Goal: Task Accomplishment & Management: Complete application form

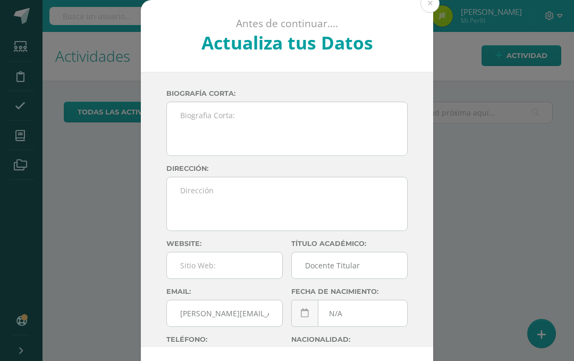
click at [432, 7] on button at bounding box center [430, 3] width 19 height 19
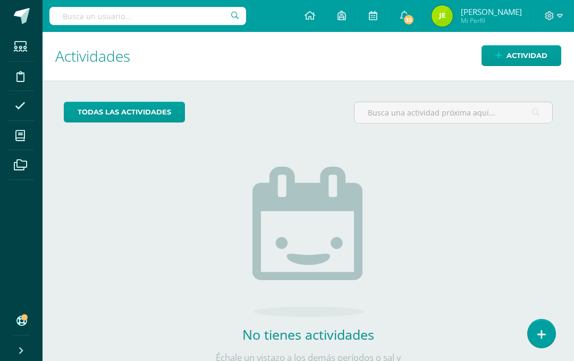
click at [20, 140] on icon at bounding box center [20, 135] width 10 height 11
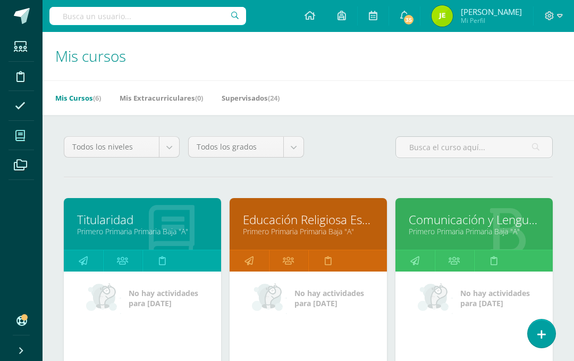
click at [325, 236] on link "Primero Primaria Primaria Baja "A"" at bounding box center [308, 231] width 131 height 10
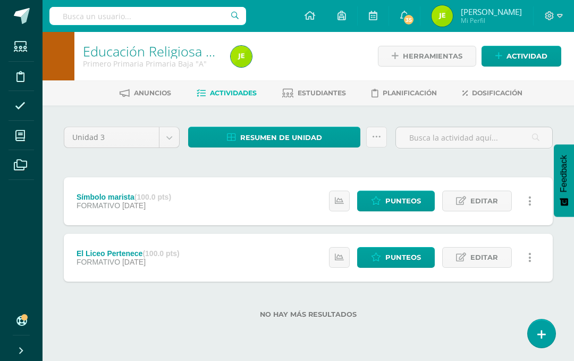
click at [527, 46] on link "Actividad" at bounding box center [522, 56] width 80 height 21
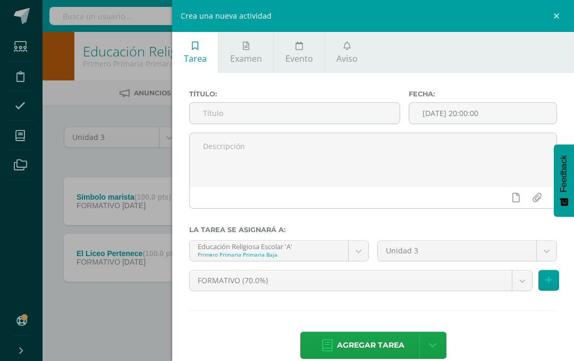
click at [256, 118] on input "text" at bounding box center [295, 113] width 210 height 21
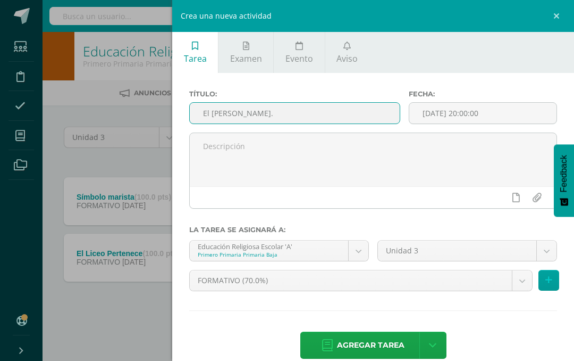
type input "El [PERSON_NAME]."
click at [368, 347] on span "Agregar tarea" at bounding box center [371, 345] width 68 height 26
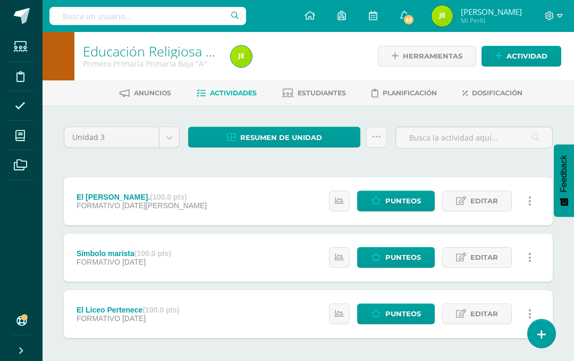
click at [405, 204] on span "Punteos" at bounding box center [404, 201] width 36 height 20
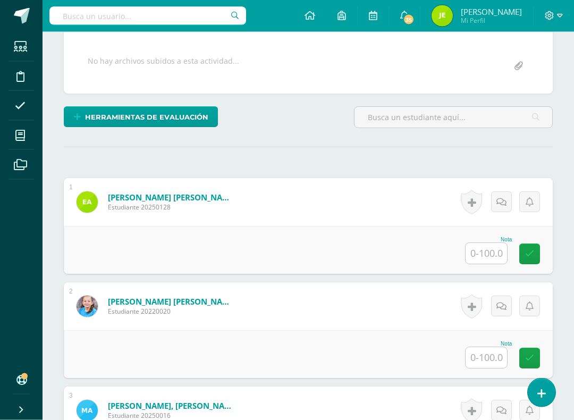
scroll to position [221, 0]
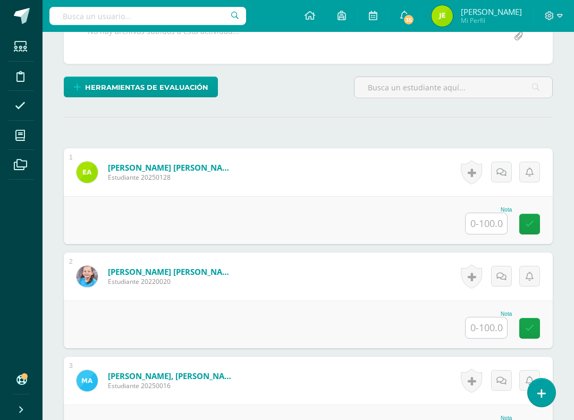
click at [488, 225] on input "text" at bounding box center [486, 223] width 41 height 21
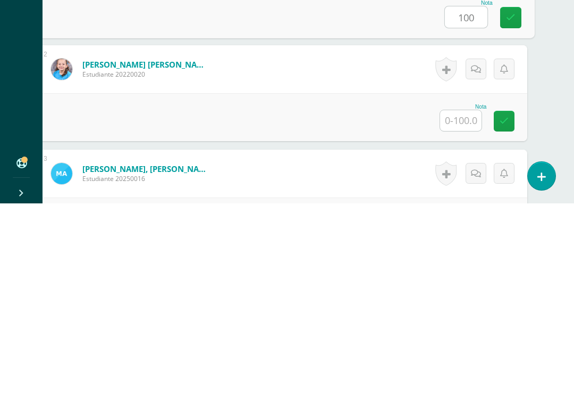
scroll to position [239, 26]
type input "100"
click at [462, 300] on input "text" at bounding box center [460, 310] width 41 height 21
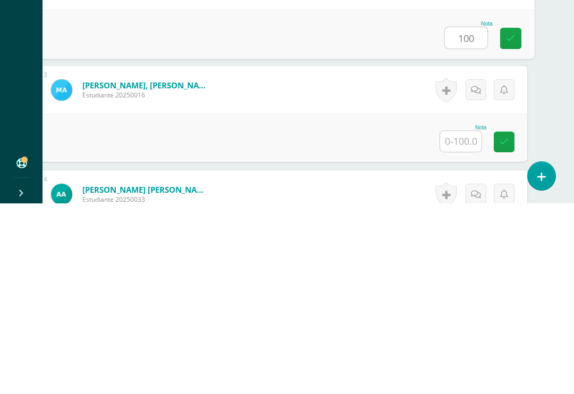
scroll to position [351, 26]
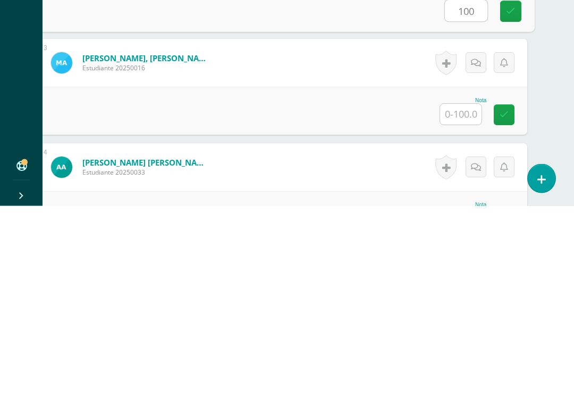
type input "100"
click at [458, 292] on input "text" at bounding box center [460, 302] width 41 height 21
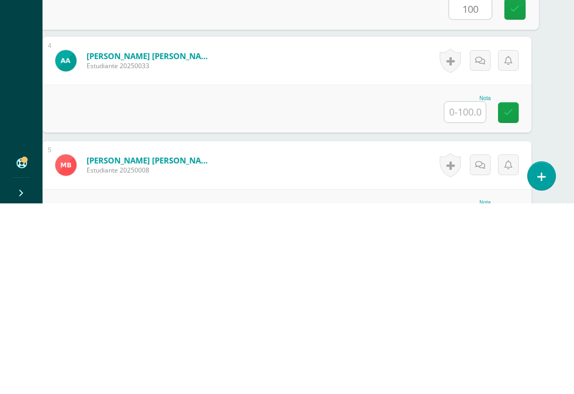
scroll to position [459, 21]
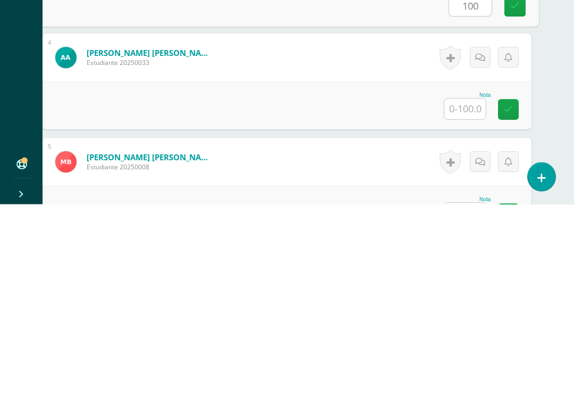
type input "100"
click at [468, 288] on input "text" at bounding box center [465, 298] width 41 height 21
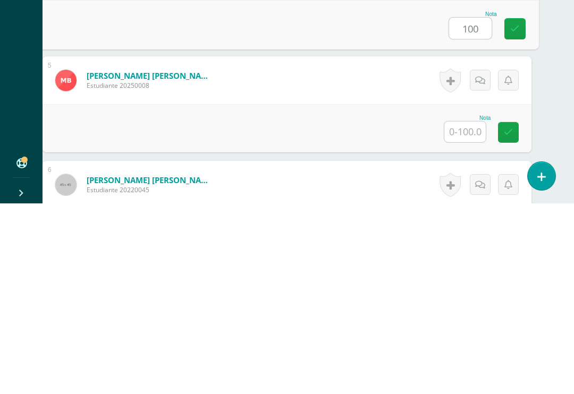
scroll to position [553, 21]
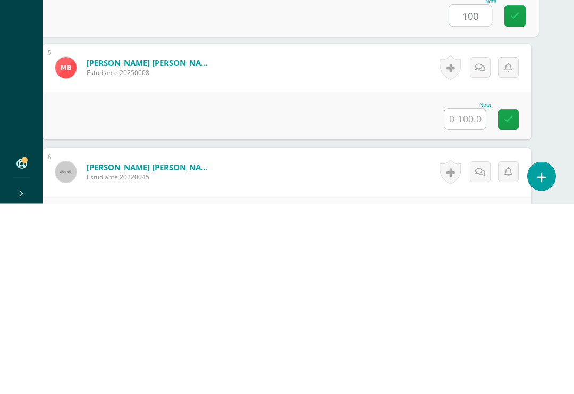
type input "100"
click at [461, 299] on input "text" at bounding box center [465, 309] width 41 height 21
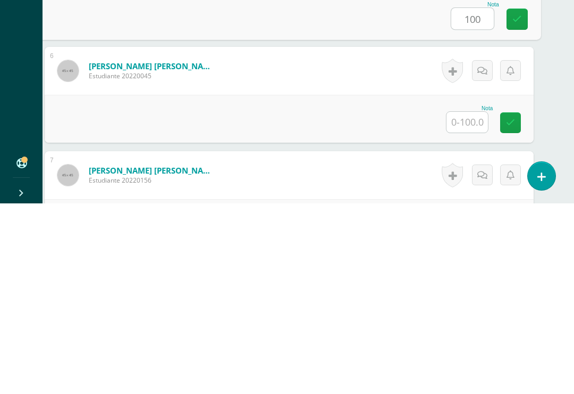
scroll to position [658, 19]
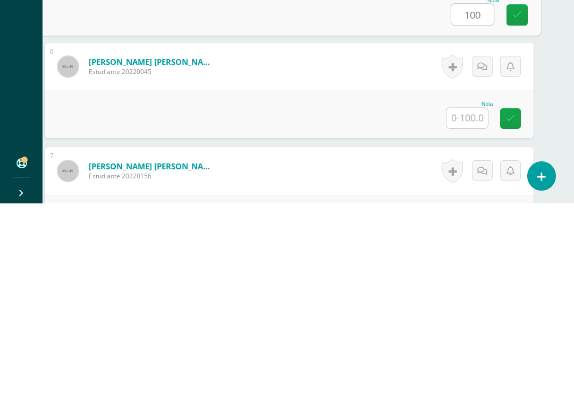
type input "100"
click at [466, 298] on input "text" at bounding box center [467, 308] width 41 height 21
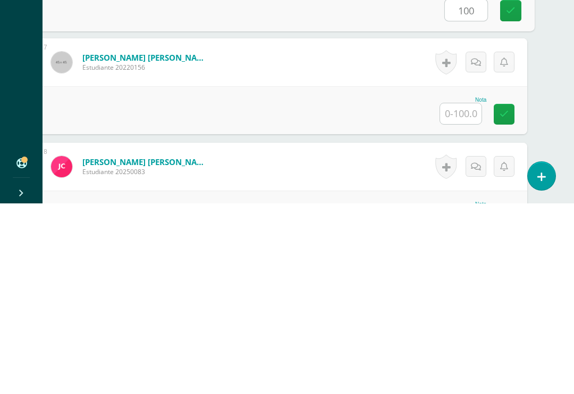
scroll to position [769, 26]
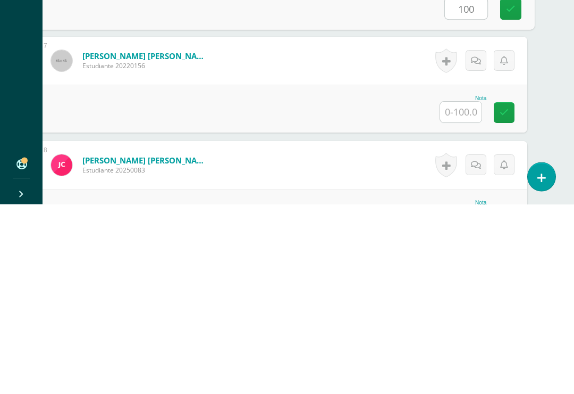
type input "100"
click at [459, 291] on input "text" at bounding box center [460, 301] width 41 height 21
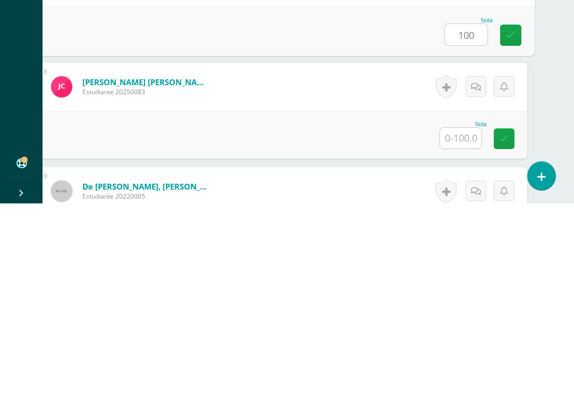
scroll to position [871, 26]
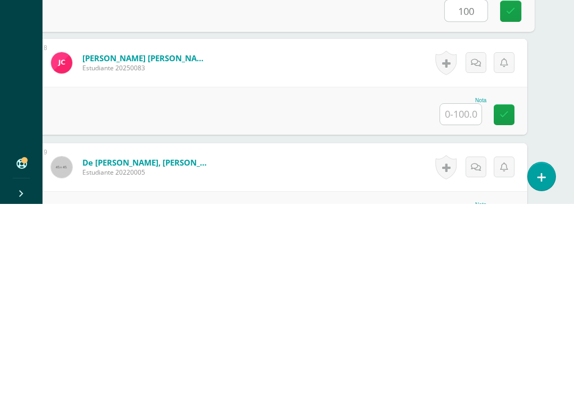
type input "100"
click at [456, 294] on input "text" at bounding box center [460, 304] width 41 height 21
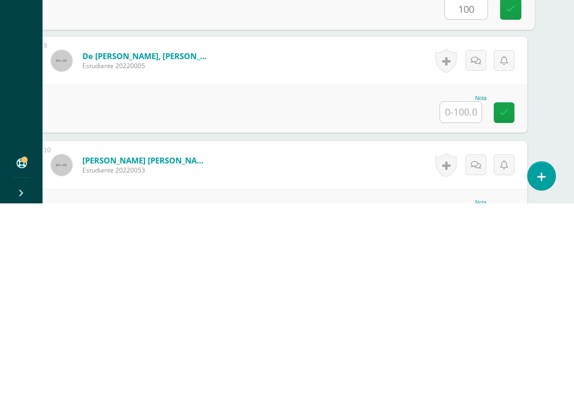
scroll to position [977, 26]
type input "100"
click at [468, 291] on input "text" at bounding box center [460, 301] width 41 height 21
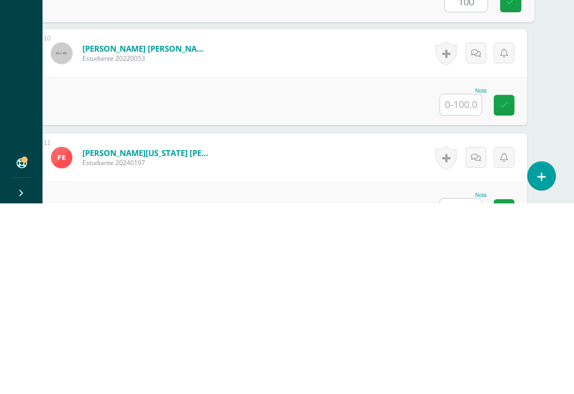
scroll to position [1090, 26]
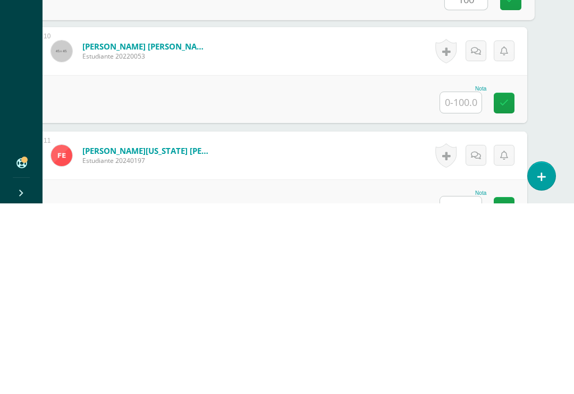
type input "100"
click at [466, 282] on input "text" at bounding box center [460, 292] width 41 height 21
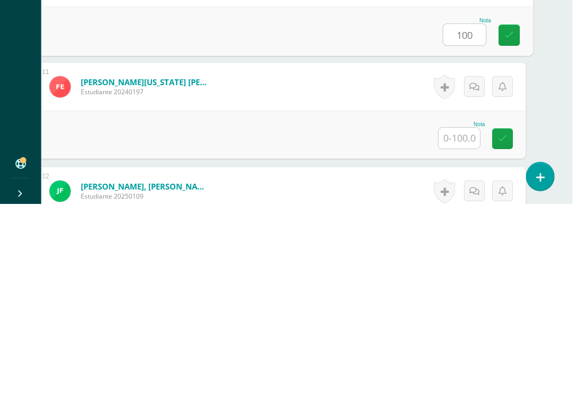
scroll to position [1160, 24]
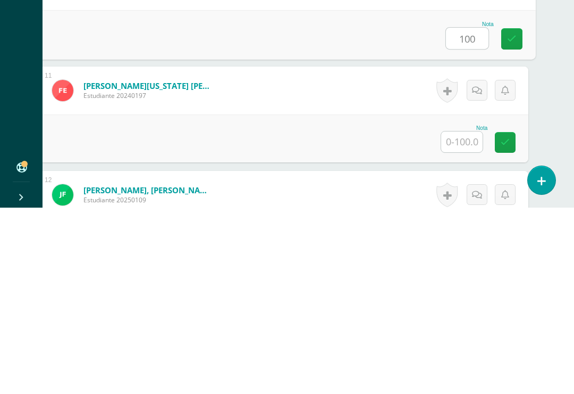
type input "100"
click at [467, 318] on input "text" at bounding box center [461, 328] width 41 height 21
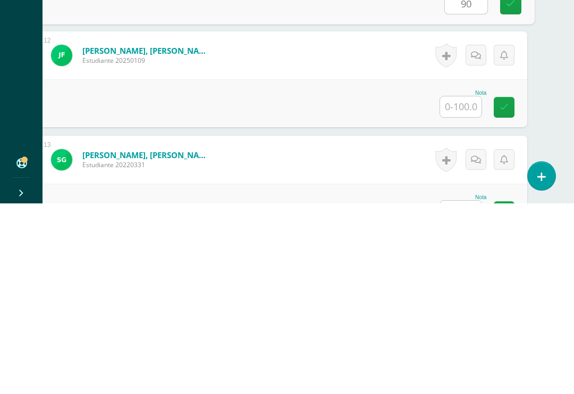
scroll to position [1297, 26]
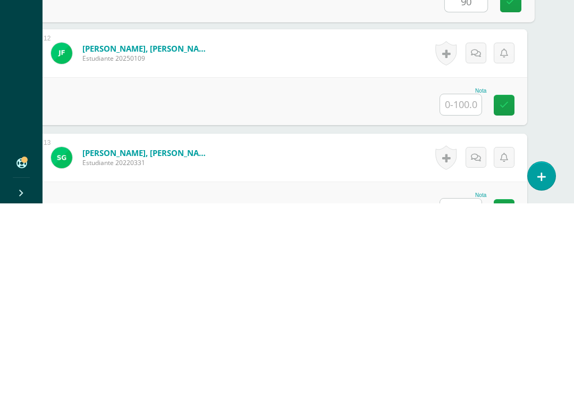
type input "90"
click at [464, 285] on input "text" at bounding box center [460, 295] width 41 height 21
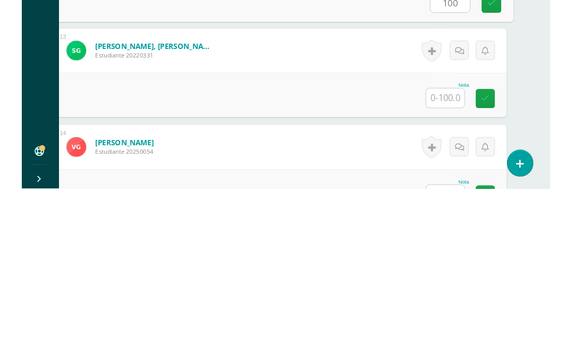
scroll to position [1400, 25]
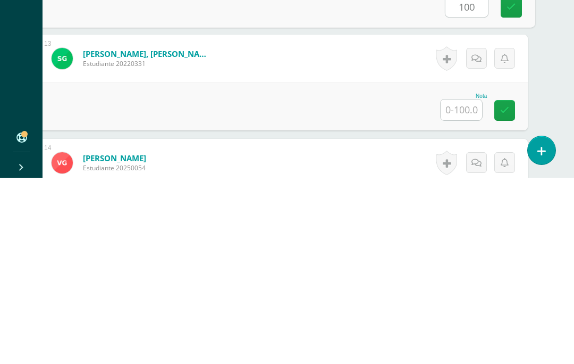
type input "100"
click at [465, 286] on input "text" at bounding box center [461, 296] width 41 height 21
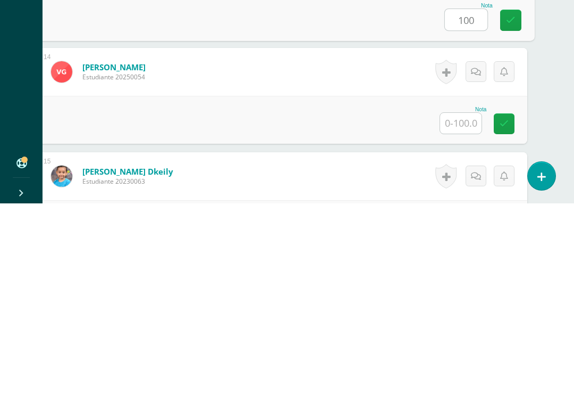
scroll to position [1487, 26]
type input "100"
click at [469, 303] on input "text" at bounding box center [460, 313] width 41 height 21
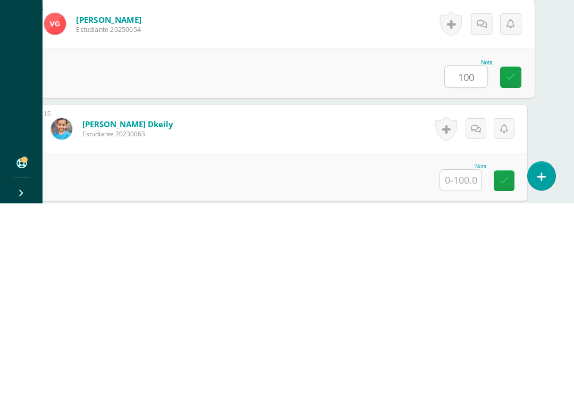
scroll to position [1543, 26]
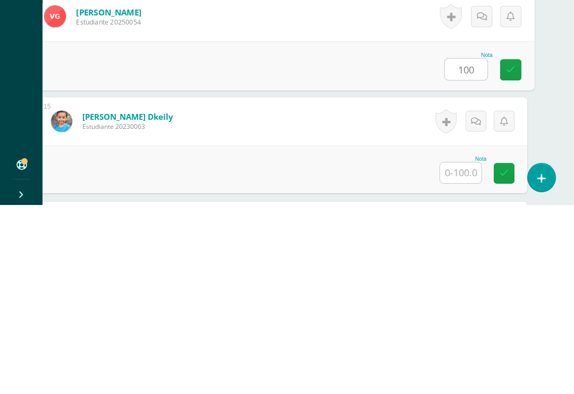
type input "100"
click at [464, 351] on input "text" at bounding box center [460, 361] width 41 height 21
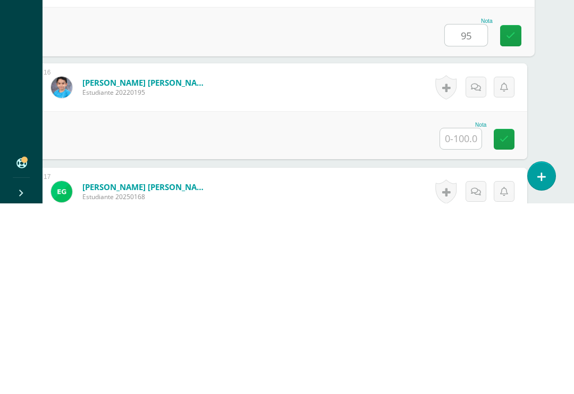
scroll to position [1681, 26]
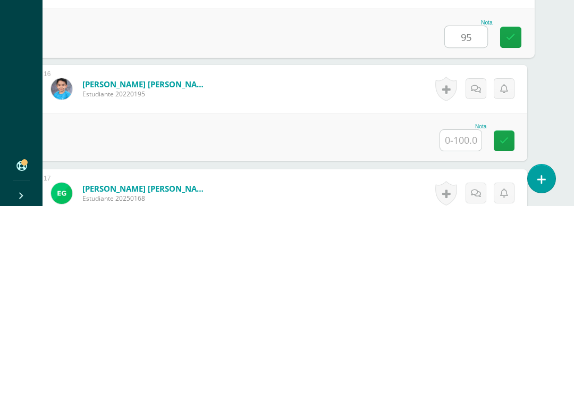
type input "95"
click at [464, 318] on input "text" at bounding box center [460, 328] width 41 height 21
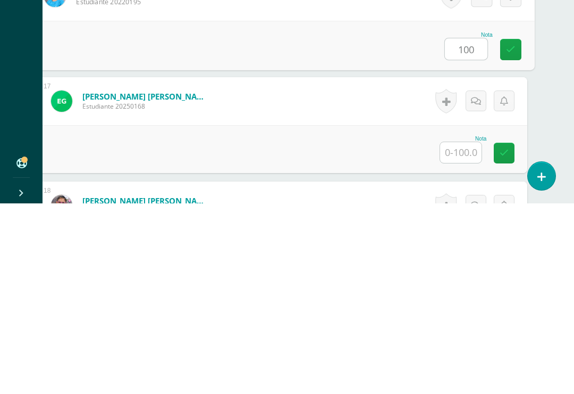
scroll to position [1793, 26]
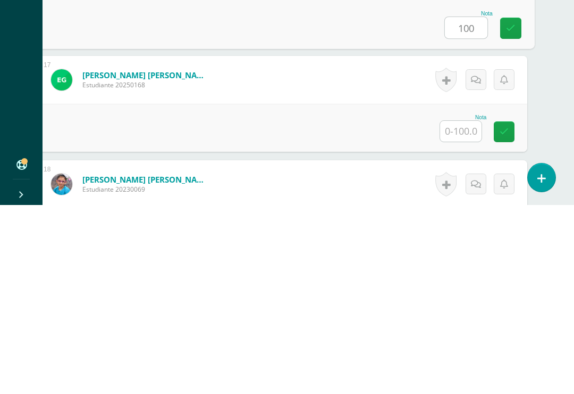
type input "100"
click at [461, 310] on input "text" at bounding box center [460, 320] width 41 height 21
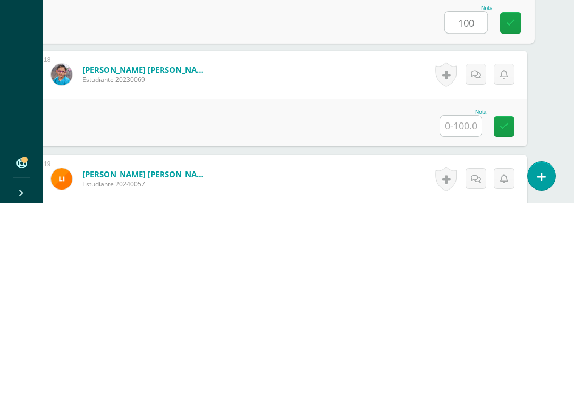
scroll to position [1902, 26]
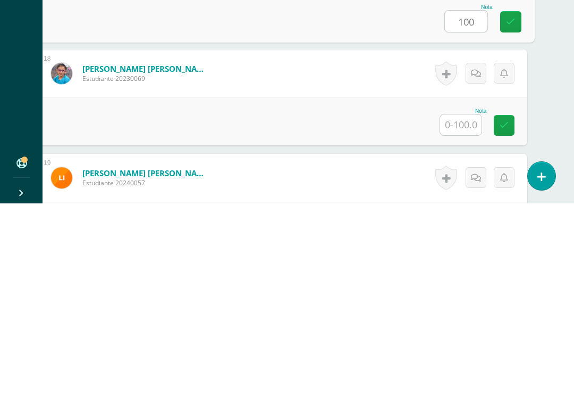
type input "100"
click at [465, 305] on input "text" at bounding box center [460, 315] width 41 height 21
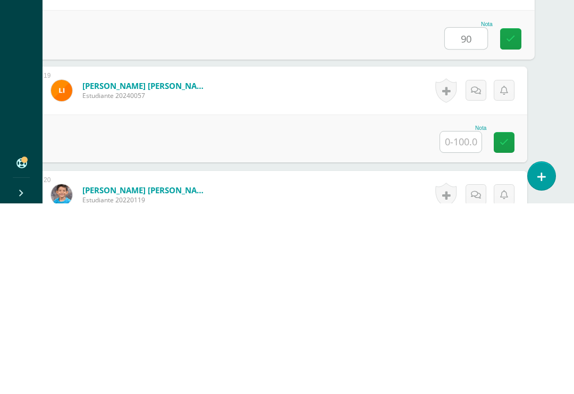
scroll to position [1990, 26]
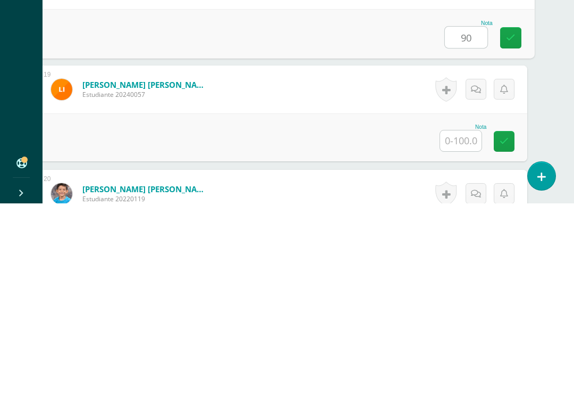
type input "90"
click at [470, 321] on input "text" at bounding box center [460, 331] width 41 height 21
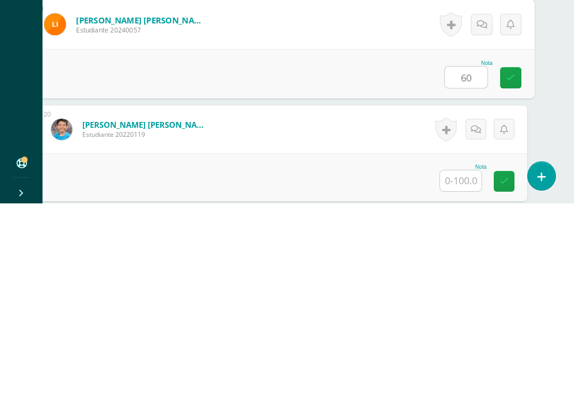
scroll to position [2082, 26]
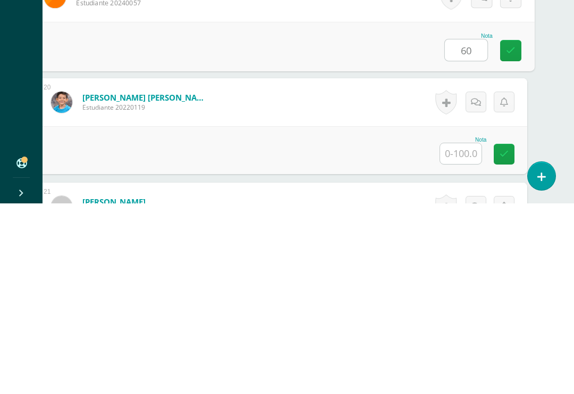
type input "60"
click at [456, 334] on input "text" at bounding box center [460, 344] width 41 height 21
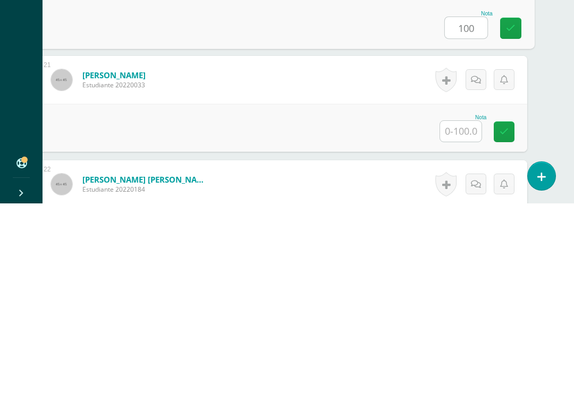
scroll to position [2213, 26]
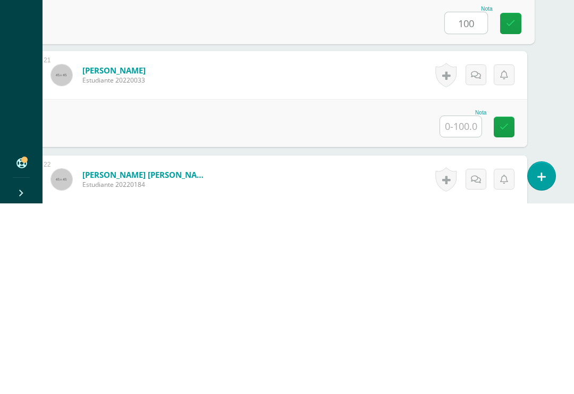
type input "100"
click at [470, 306] on input "text" at bounding box center [460, 316] width 41 height 21
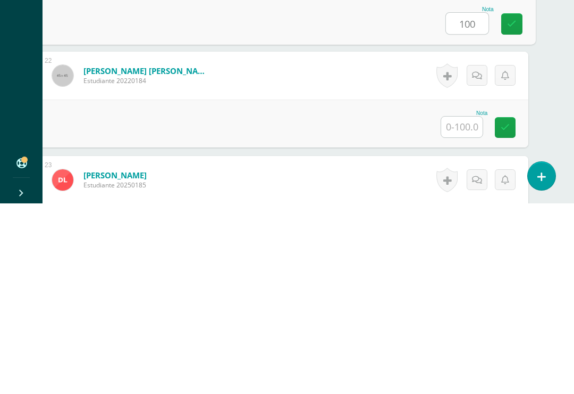
scroll to position [2317, 24]
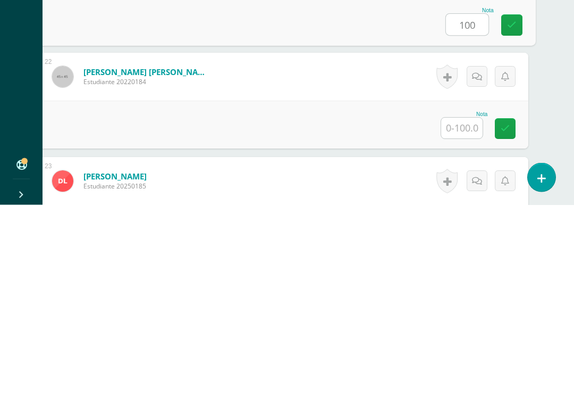
type input "100"
click at [461, 307] on input "text" at bounding box center [461, 317] width 41 height 21
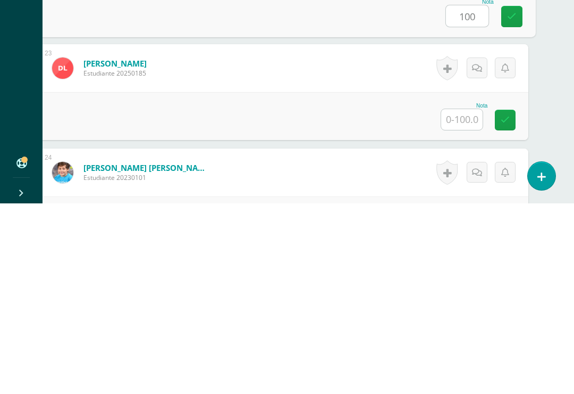
scroll to position [2430, 24]
type input "100"
click at [460, 298] on input "text" at bounding box center [461, 308] width 41 height 21
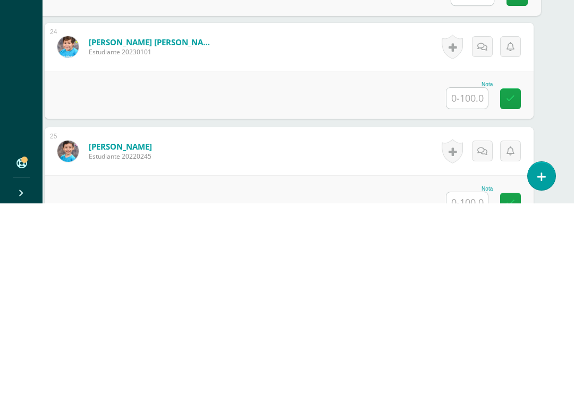
scroll to position [2554, 18]
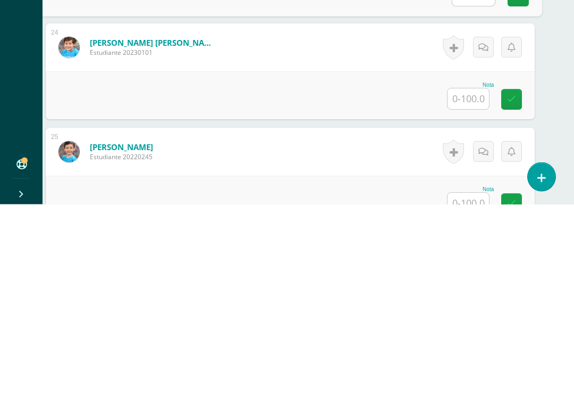
type input "100"
click at [469, 278] on input "text" at bounding box center [468, 288] width 41 height 21
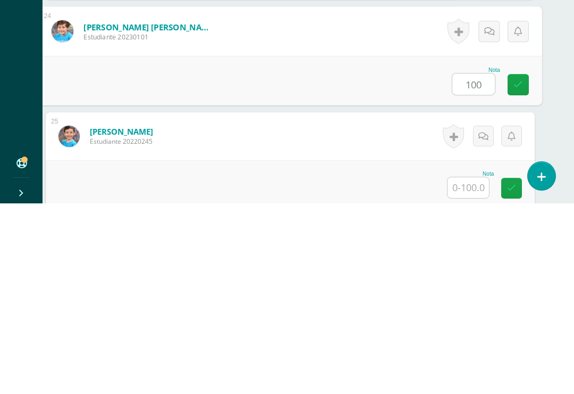
scroll to position [2615, 18]
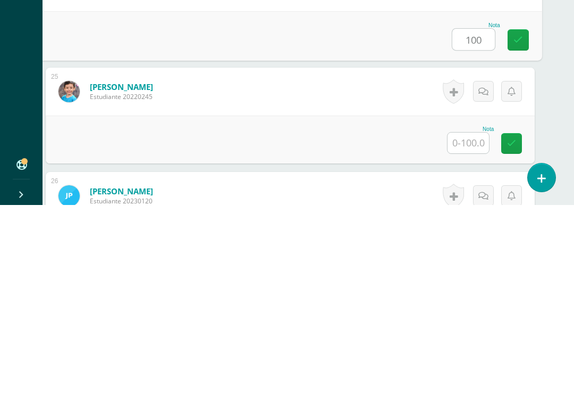
type input "100"
click at [471, 321] on input "text" at bounding box center [468, 331] width 41 height 21
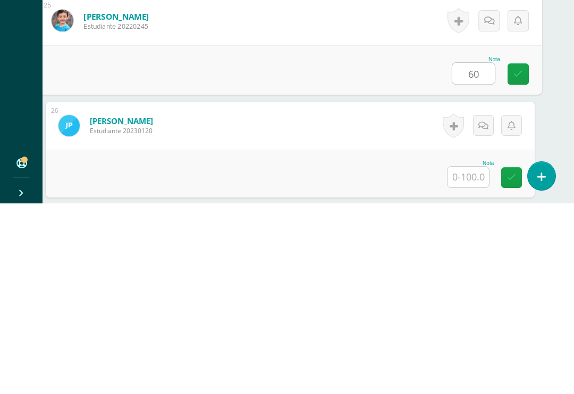
scroll to position [2699, 18]
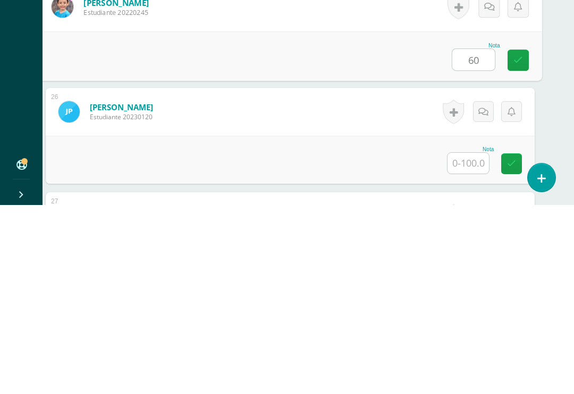
type input "60"
click at [473, 341] on input "text" at bounding box center [468, 351] width 41 height 21
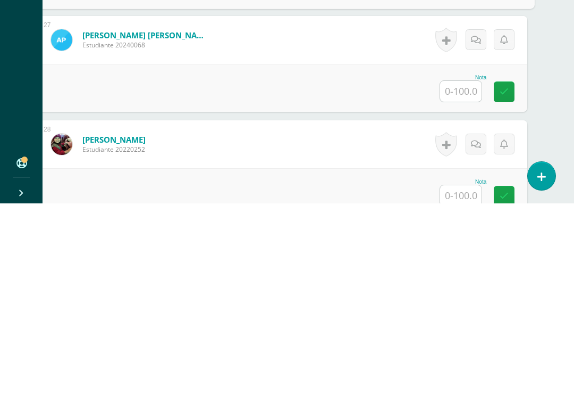
scroll to position [2875, 26]
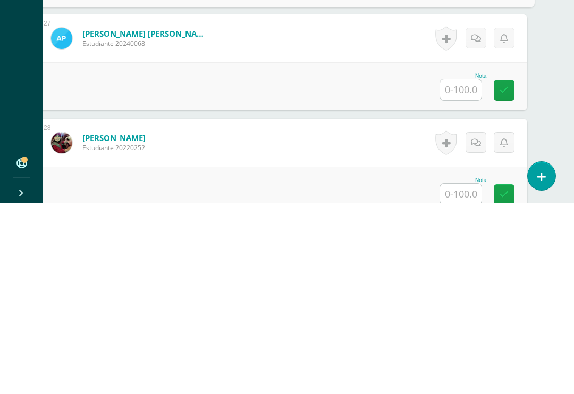
type input "100"
click at [462, 270] on input "text" at bounding box center [460, 280] width 41 height 21
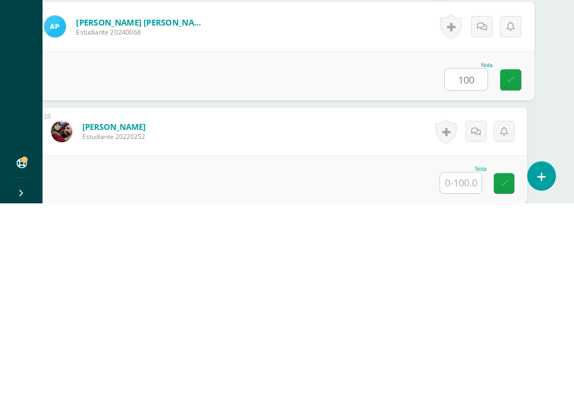
scroll to position [2928, 26]
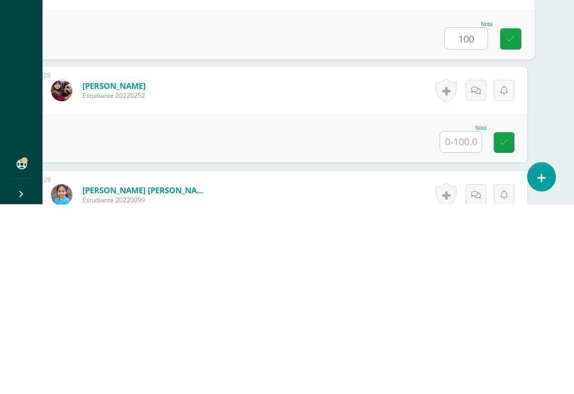
type input "100"
click at [460, 321] on input "text" at bounding box center [460, 331] width 41 height 21
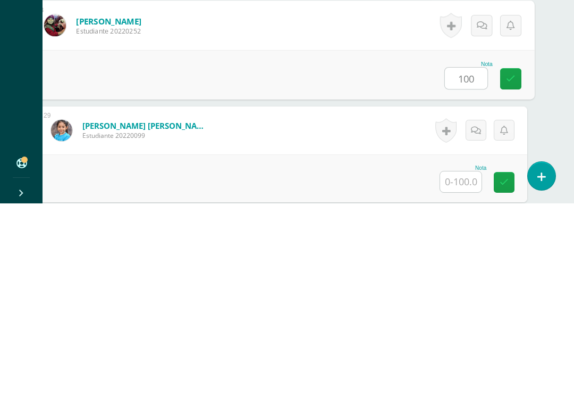
scroll to position [3009, 26]
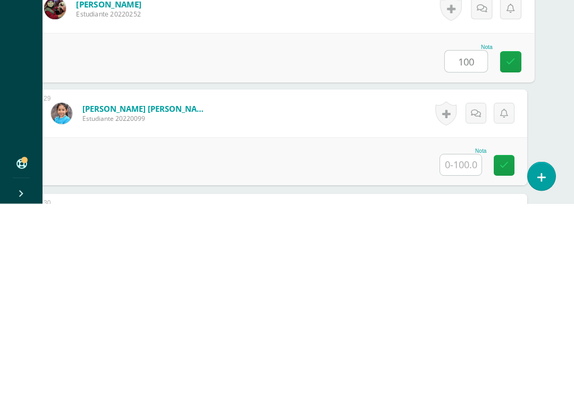
type input "100"
click at [455, 345] on input "text" at bounding box center [460, 355] width 41 height 21
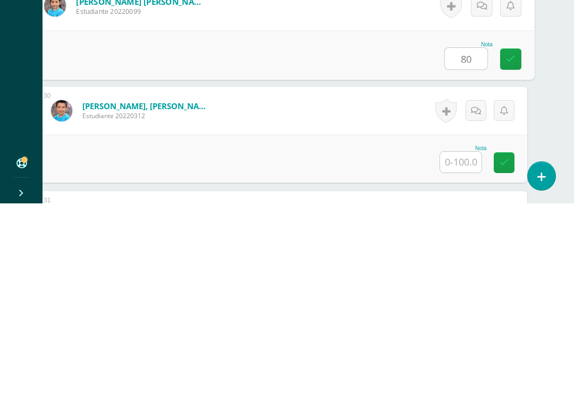
scroll to position [3119, 26]
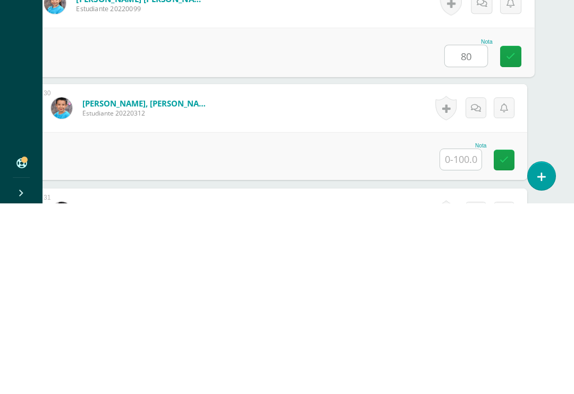
type input "80"
click at [460, 339] on input "text" at bounding box center [460, 349] width 41 height 21
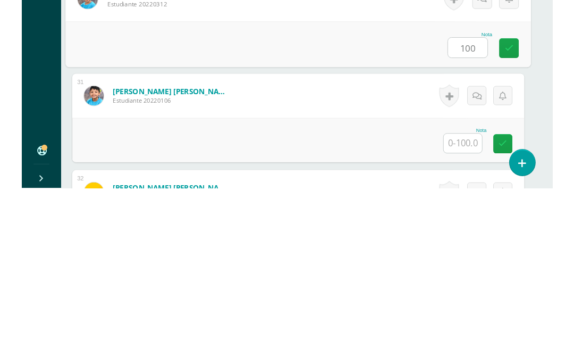
scroll to position [3252, 13]
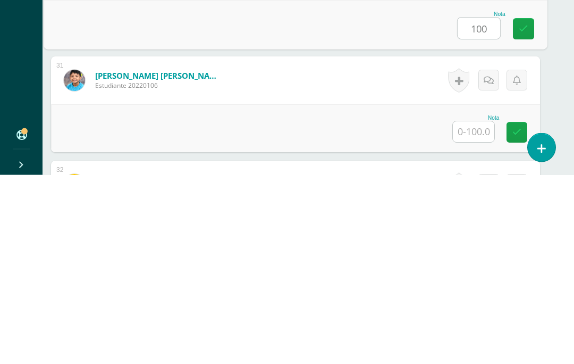
type input "100"
click at [471, 311] on input "text" at bounding box center [473, 321] width 41 height 21
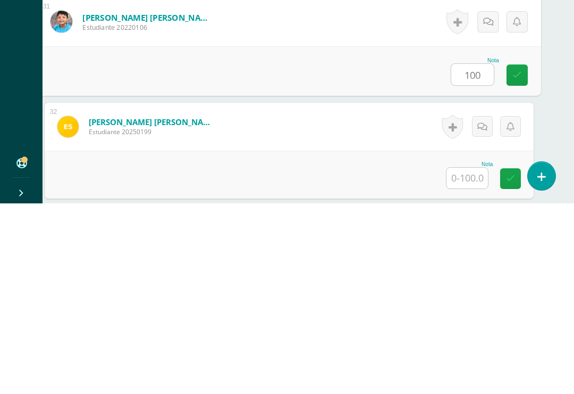
scroll to position [3315, 19]
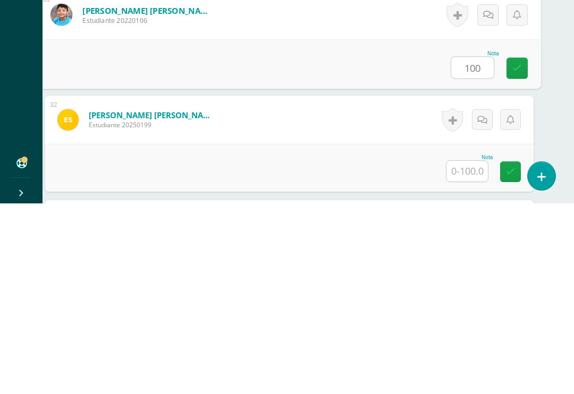
type input "100"
click at [469, 351] on input "text" at bounding box center [467, 361] width 41 height 21
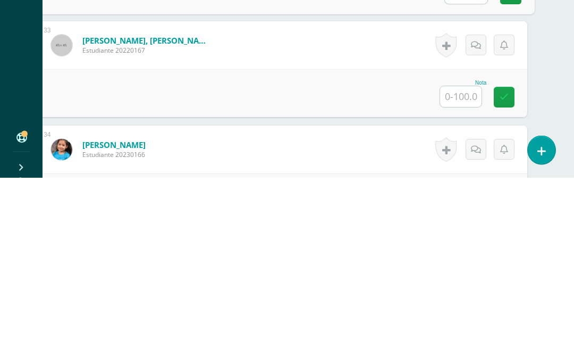
scroll to position [3498, 22]
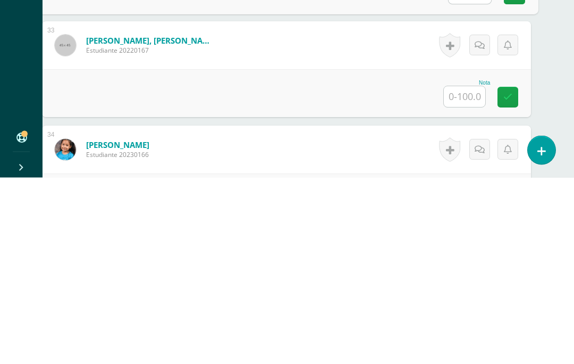
type input "100"
click at [463, 273] on input "text" at bounding box center [464, 283] width 41 height 21
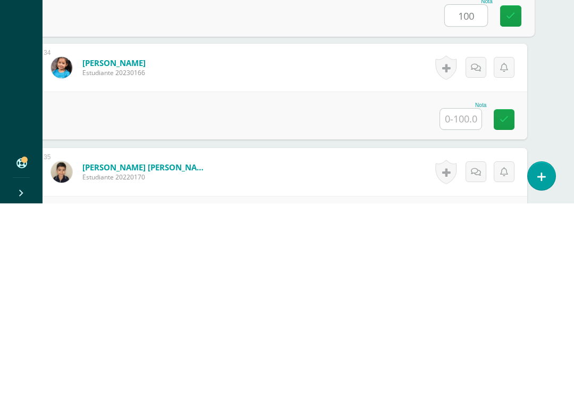
scroll to position [3578, 26]
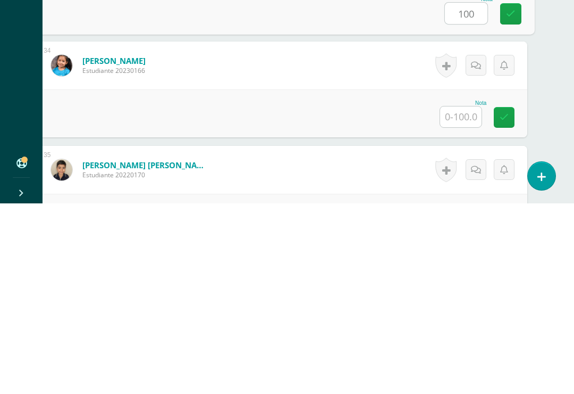
type input "100"
click at [463, 297] on input "text" at bounding box center [460, 307] width 41 height 21
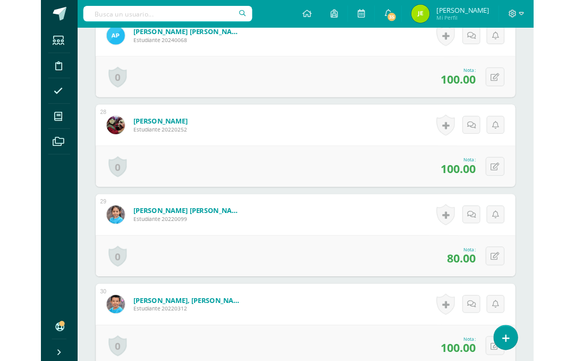
scroll to position [3880, 0]
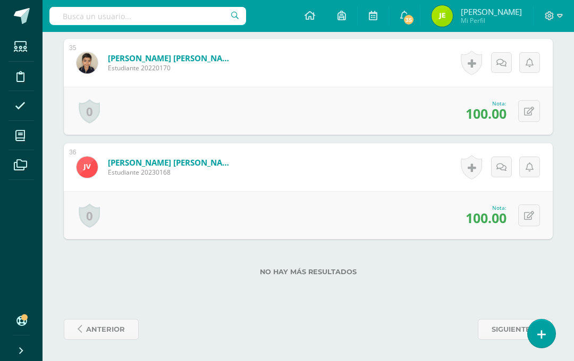
click at [504, 331] on span "siguiente" at bounding box center [511, 329] width 39 height 20
click at [99, 325] on span "anterior" at bounding box center [105, 329] width 39 height 20
click at [104, 329] on span at bounding box center [102, 329] width 52 height 14
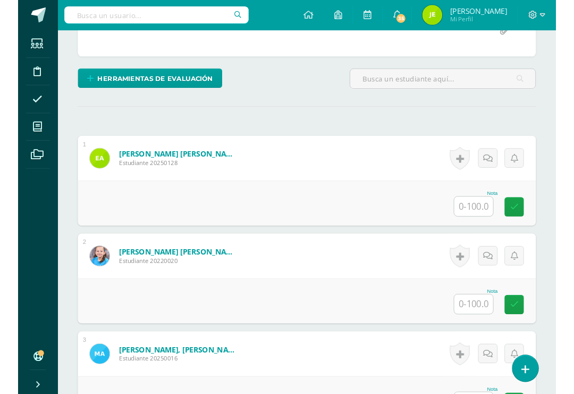
scroll to position [229, 0]
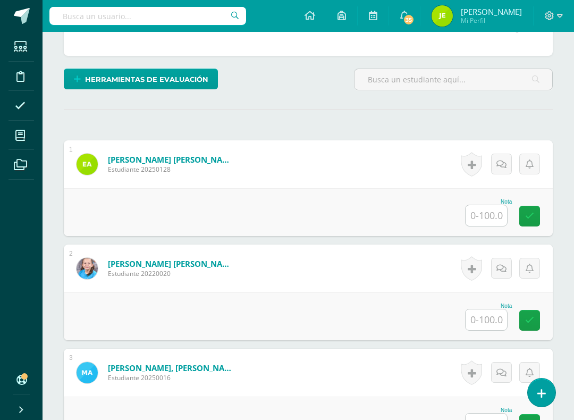
click at [495, 214] on input "text" at bounding box center [486, 215] width 41 height 21
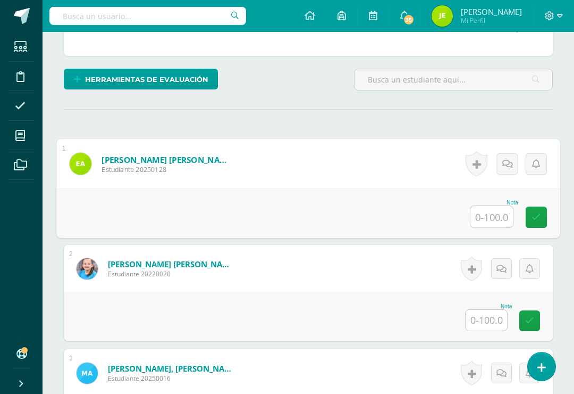
scroll to position [229, 26]
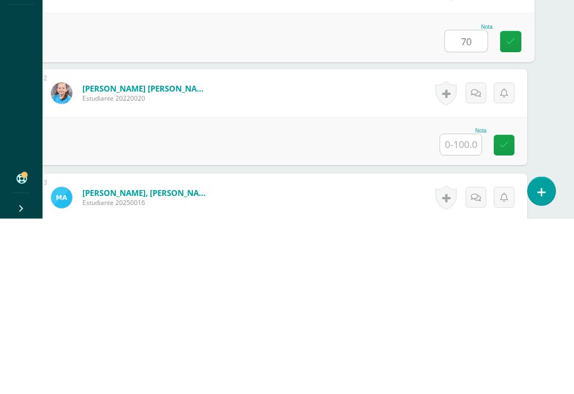
type input "70"
click at [457, 310] on input "text" at bounding box center [460, 320] width 41 height 21
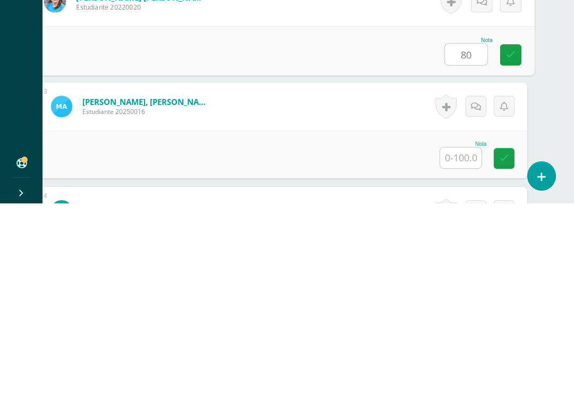
scroll to position [321, 26]
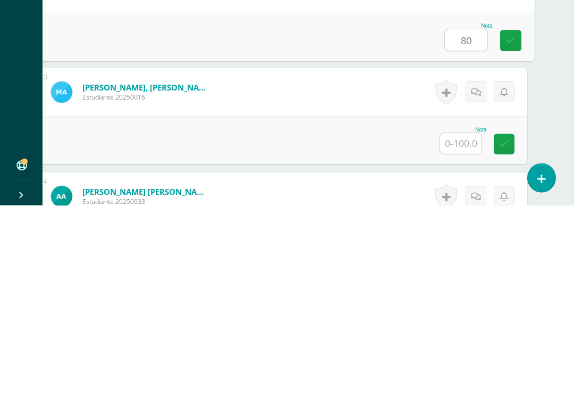
type input "80"
click at [466, 322] on input "text" at bounding box center [460, 332] width 41 height 21
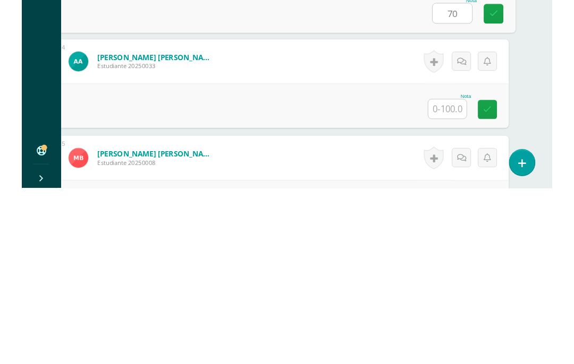
scroll to position [454, 26]
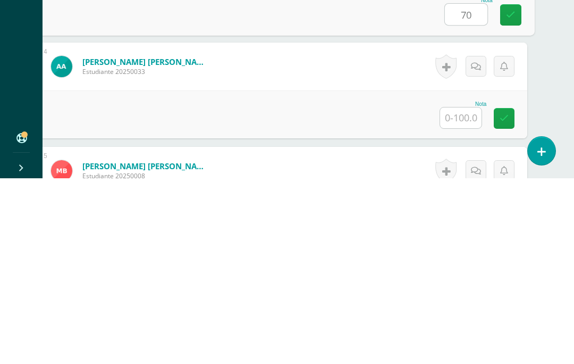
type input "70"
click at [458, 293] on input "text" at bounding box center [460, 303] width 41 height 21
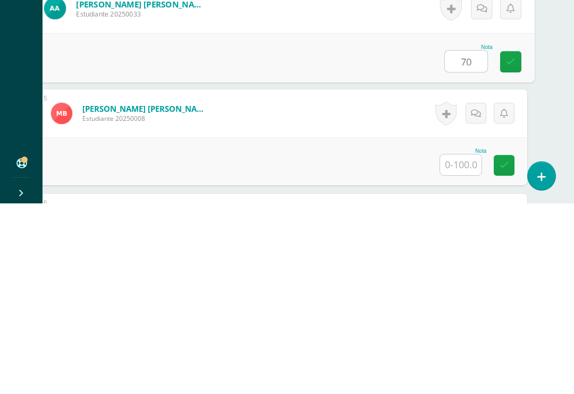
scroll to position [537, 26]
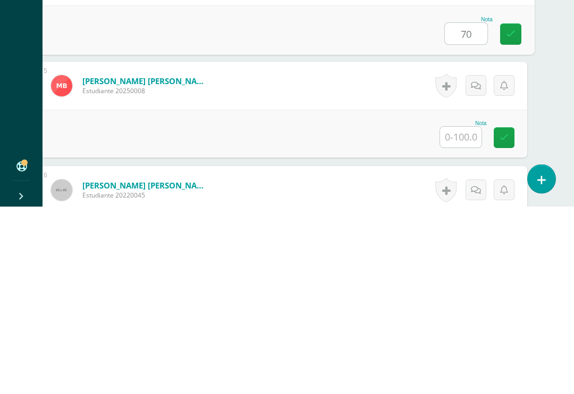
type input "70"
click at [461, 314] on input "text" at bounding box center [460, 324] width 41 height 21
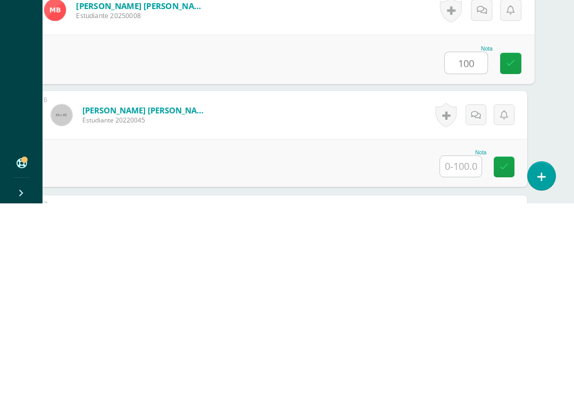
scroll to position [635, 26]
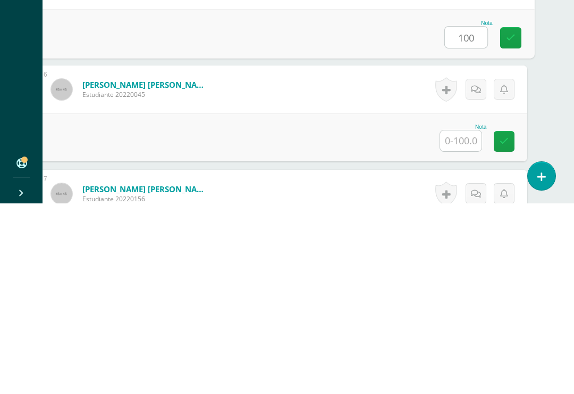
type input "100"
click at [462, 321] on input "text" at bounding box center [460, 331] width 41 height 21
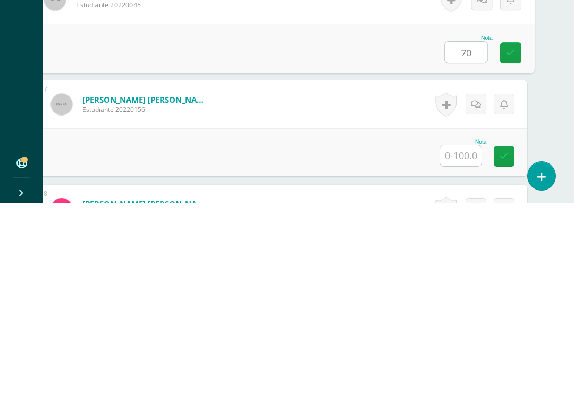
scroll to position [729, 26]
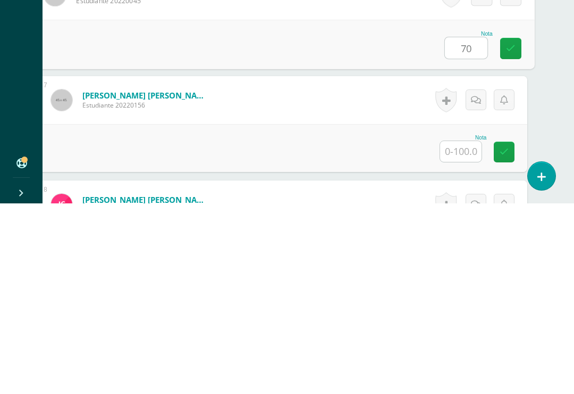
type input "70"
click at [458, 331] on input "text" at bounding box center [460, 341] width 41 height 21
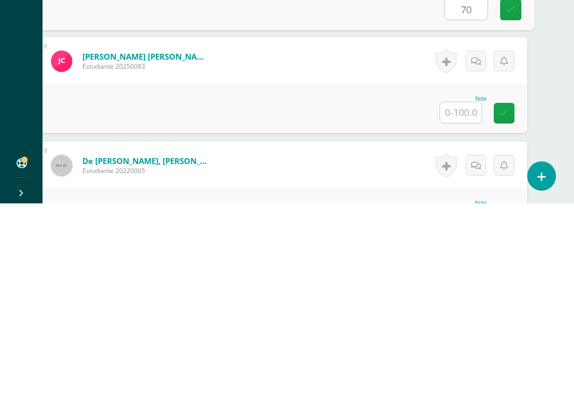
scroll to position [872, 26]
type input "70"
click at [463, 293] on input "text" at bounding box center [460, 303] width 41 height 21
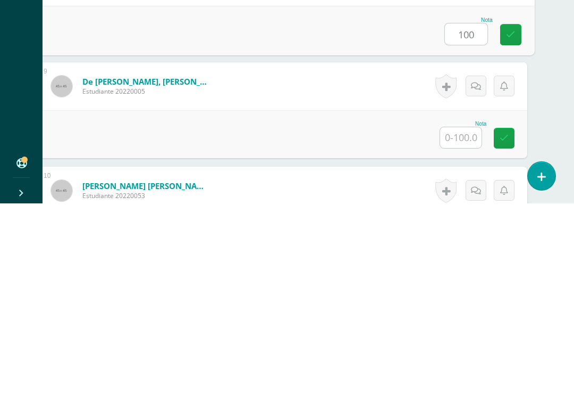
scroll to position [952, 26]
type input "100"
click at [470, 317] on input "text" at bounding box center [460, 327] width 41 height 21
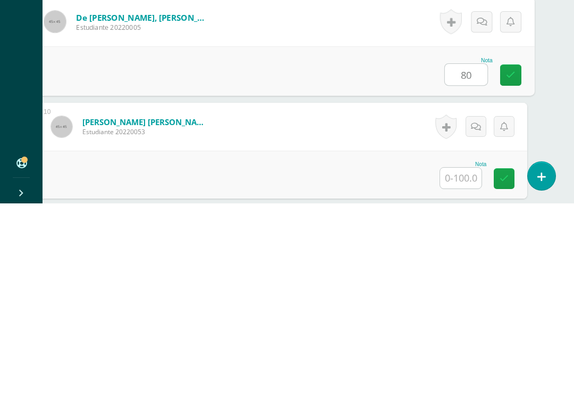
scroll to position [1046, 26]
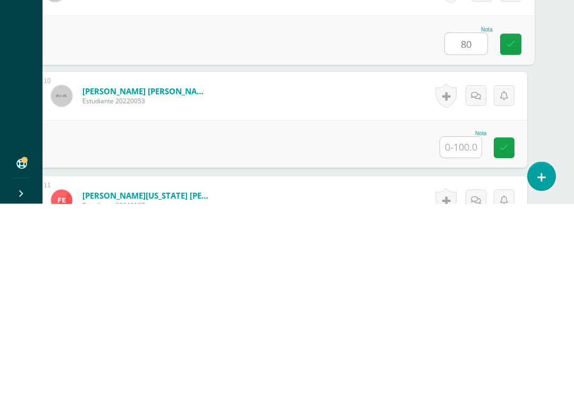
type input "80"
click at [458, 327] on input "text" at bounding box center [460, 337] width 41 height 21
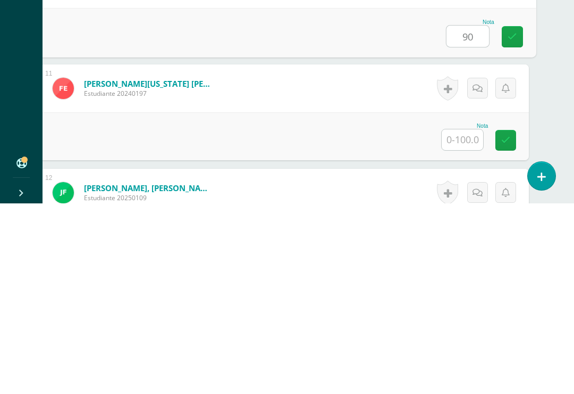
scroll to position [1165, 23]
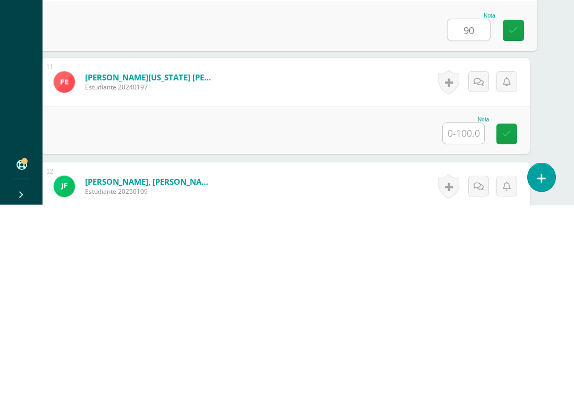
type input "90"
click at [461, 312] on input "text" at bounding box center [463, 322] width 41 height 21
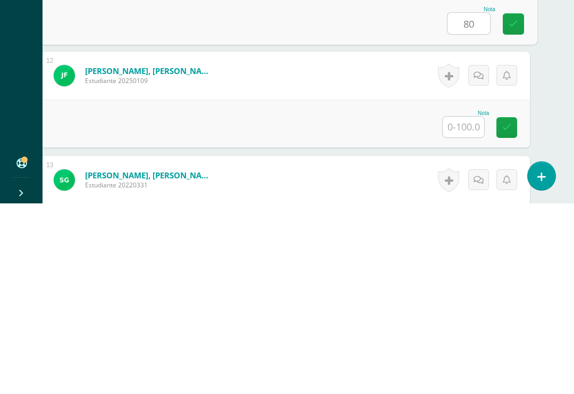
scroll to position [1275, 23]
type input "80"
click at [465, 306] on input "text" at bounding box center [463, 316] width 41 height 21
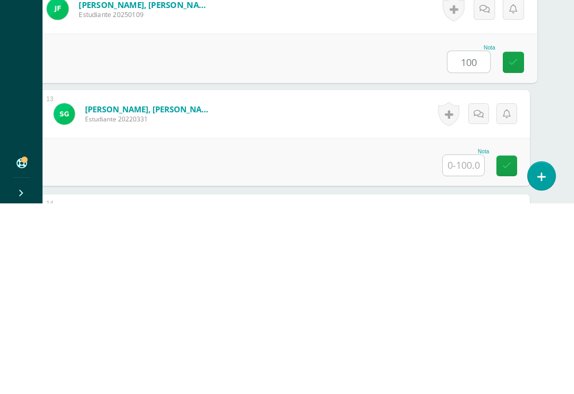
scroll to position [1376, 23]
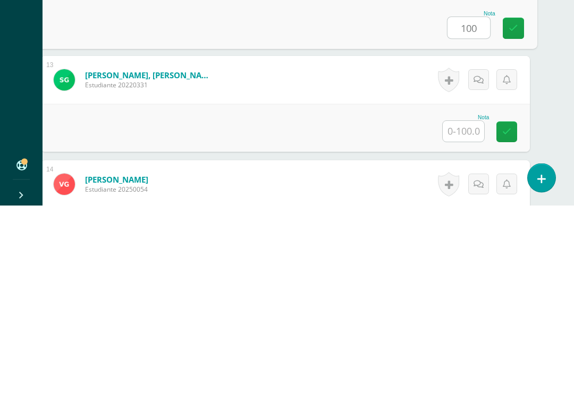
type input "100"
click at [465, 310] on input "text" at bounding box center [463, 320] width 41 height 21
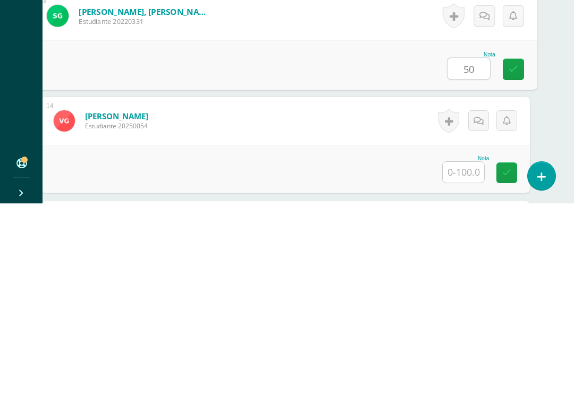
scroll to position [1489, 23]
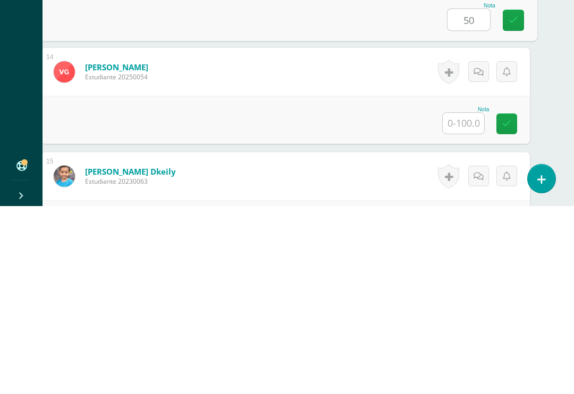
type input "50"
click at [460, 301] on input "text" at bounding box center [463, 311] width 41 height 21
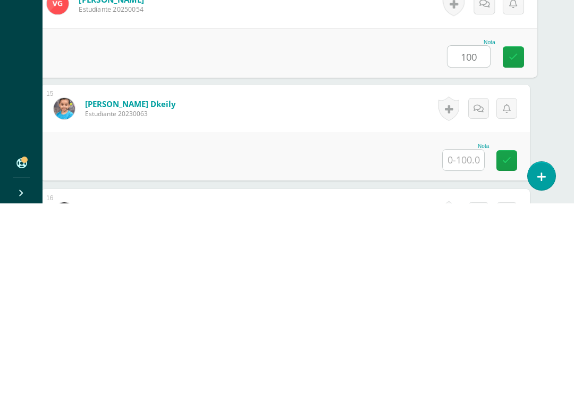
scroll to position [1573, 23]
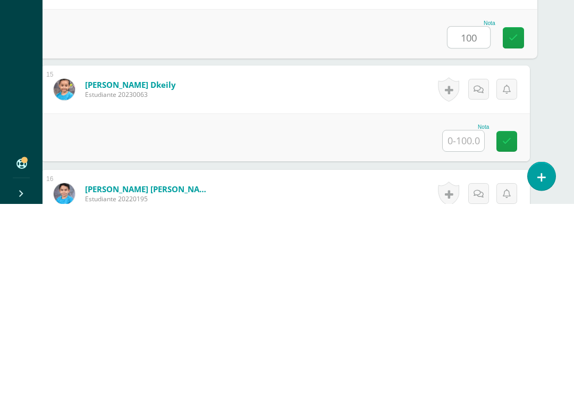
type input "100"
click at [466, 321] on input "text" at bounding box center [463, 331] width 41 height 21
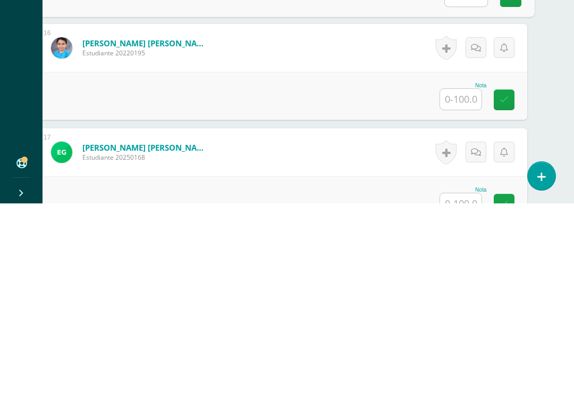
scroll to position [1721, 26]
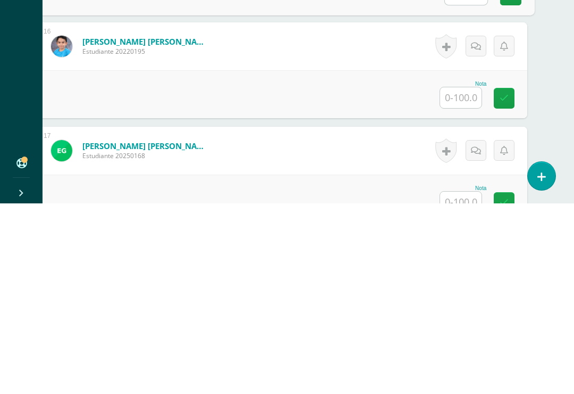
type input "100"
click at [466, 278] on input "text" at bounding box center [460, 288] width 41 height 21
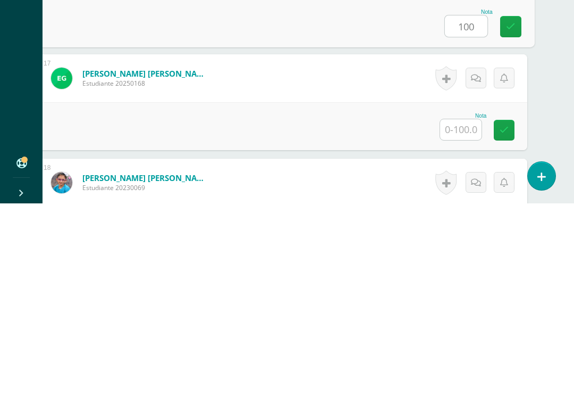
scroll to position [1795, 26]
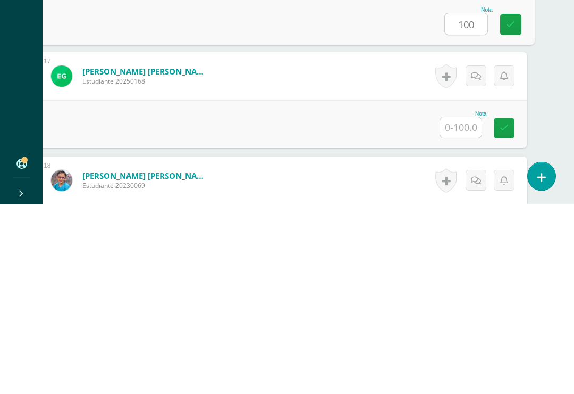
type input "100"
click at [461, 307] on input "text" at bounding box center [460, 317] width 41 height 21
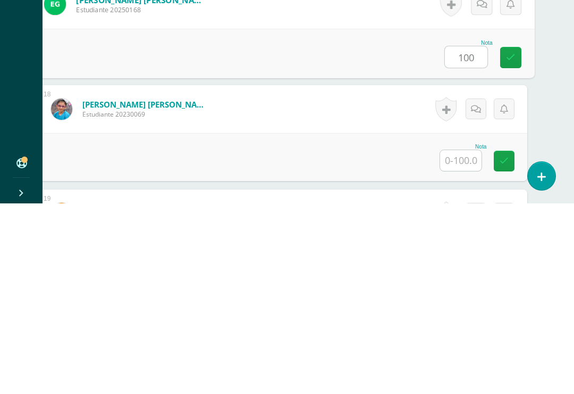
scroll to position [1882, 26]
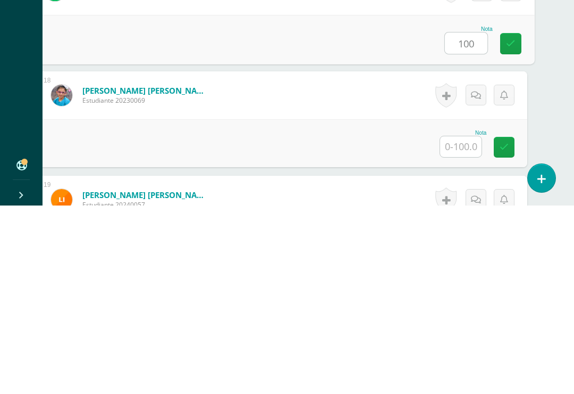
type input "100"
click at [462, 324] on input "text" at bounding box center [460, 334] width 41 height 21
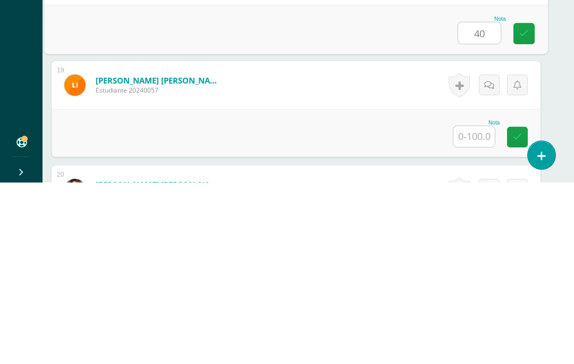
scroll to position [2004, 12]
type input "40"
click at [479, 307] on input "text" at bounding box center [474, 317] width 41 height 21
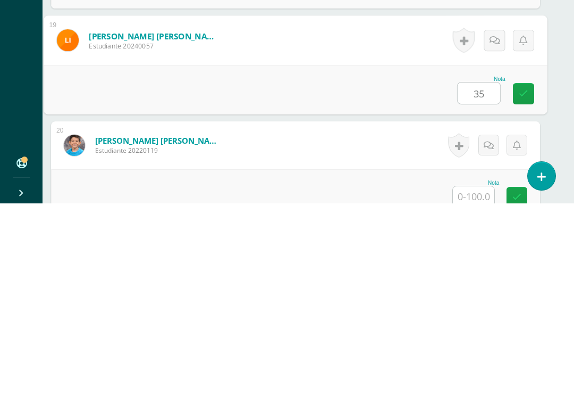
scroll to position [2066, 14]
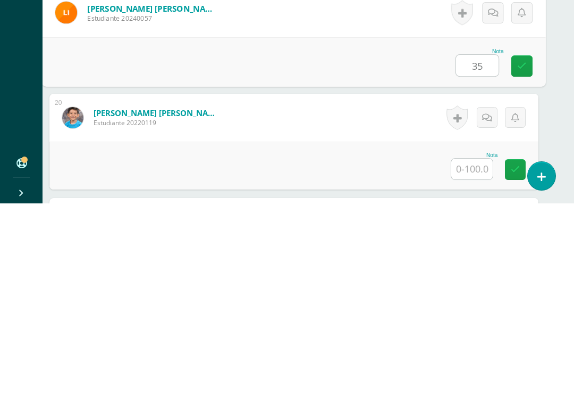
type input "35"
click at [476, 349] on input "text" at bounding box center [472, 359] width 41 height 21
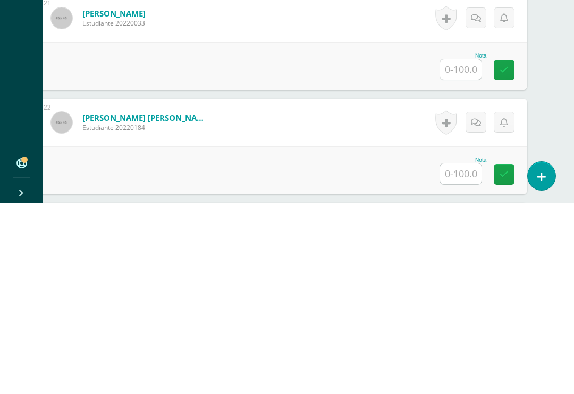
scroll to position [2275, 26]
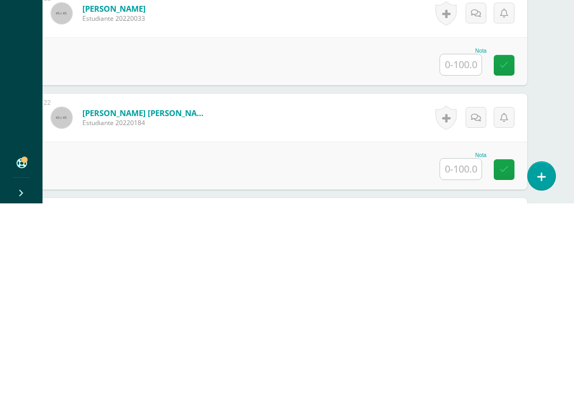
type input "90"
click at [460, 245] on input "text" at bounding box center [460, 255] width 41 height 21
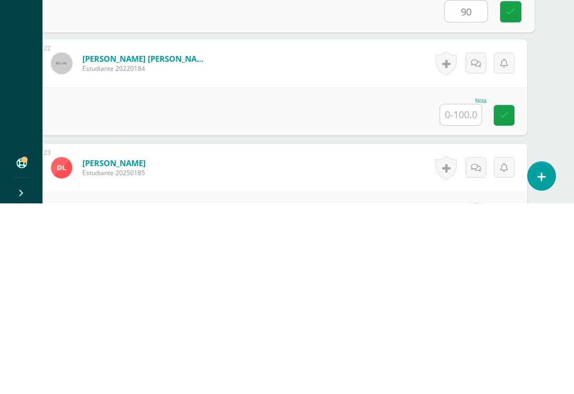
scroll to position [2332, 26]
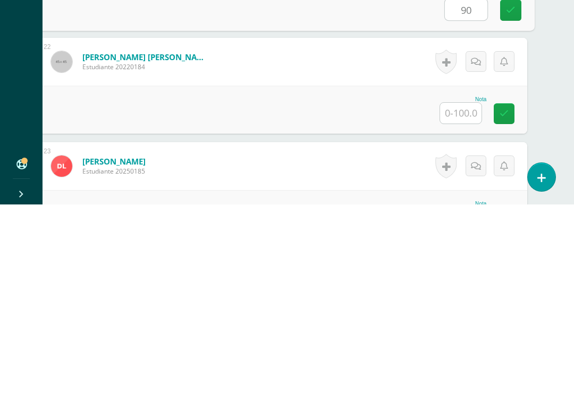
type input "90"
click at [466, 292] on input "text" at bounding box center [460, 302] width 41 height 21
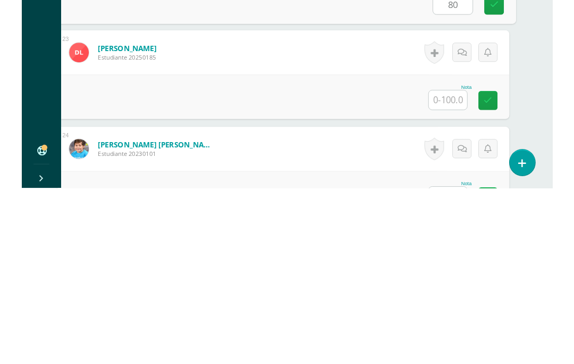
scroll to position [2461, 26]
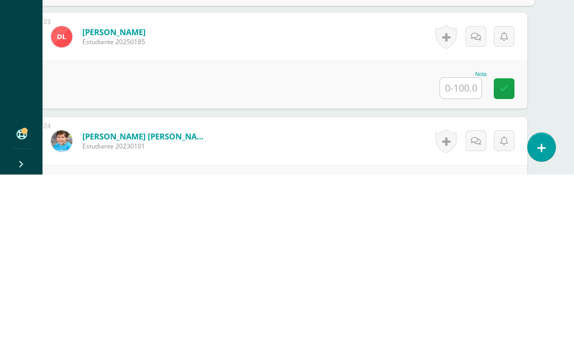
type input "80"
click at [457, 267] on input "text" at bounding box center [460, 277] width 41 height 21
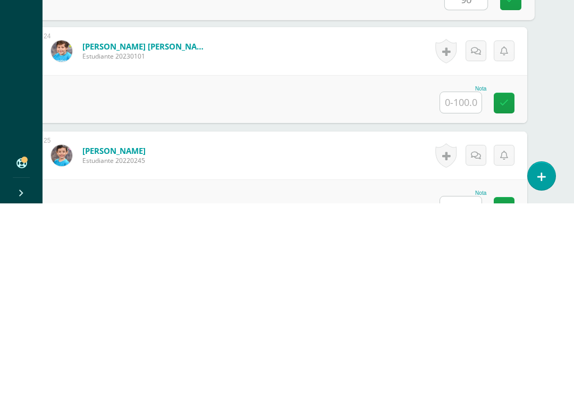
scroll to position [2550, 23]
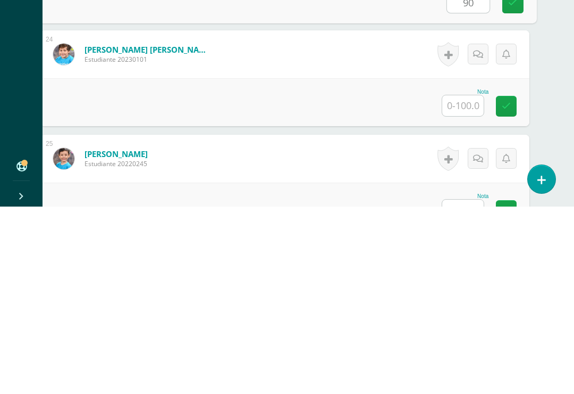
type input "90"
click at [460, 282] on input "text" at bounding box center [463, 292] width 41 height 21
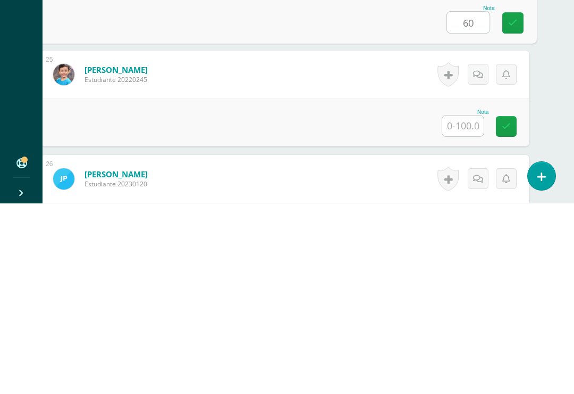
scroll to position [2640, 23]
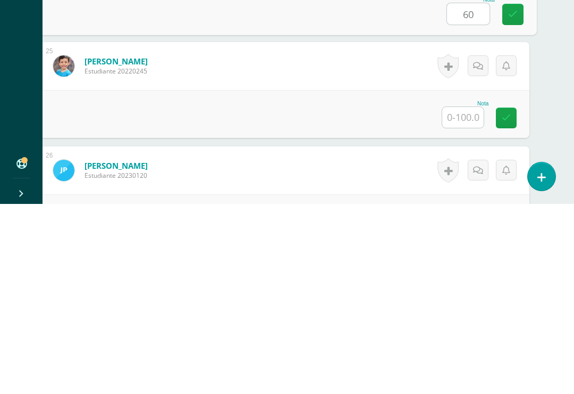
type input "60"
click at [456, 297] on input "text" at bounding box center [463, 307] width 41 height 21
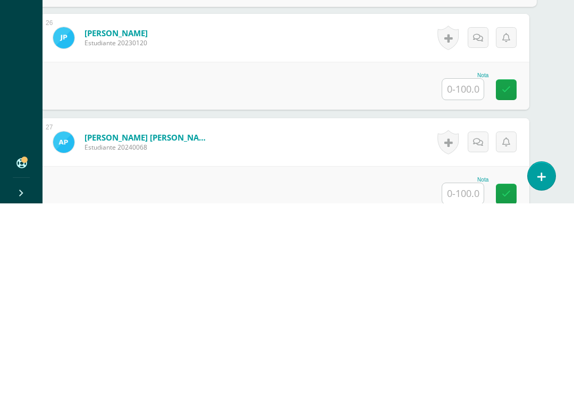
scroll to position [2775, 23]
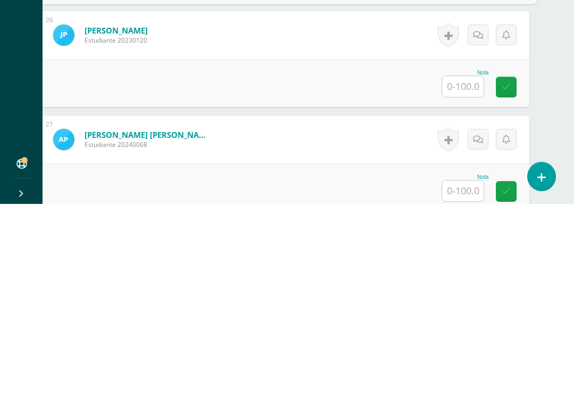
type input "45"
click at [466, 266] on input "text" at bounding box center [463, 276] width 41 height 21
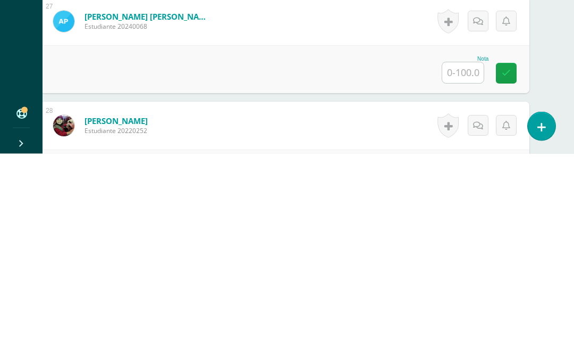
scroll to position [2887, 23]
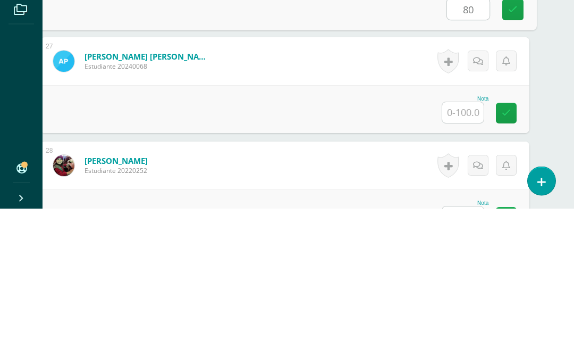
type input "80"
click at [468, 258] on input "text" at bounding box center [463, 268] width 41 height 21
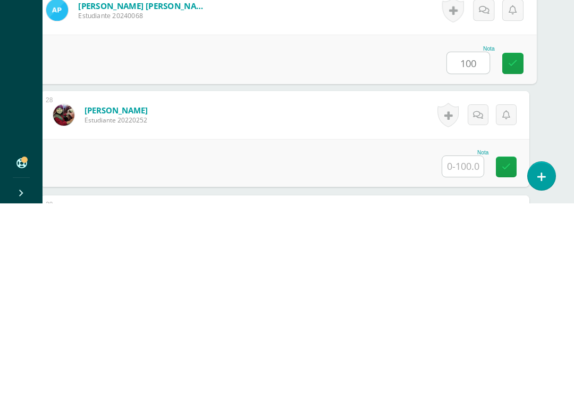
scroll to position [2909, 23]
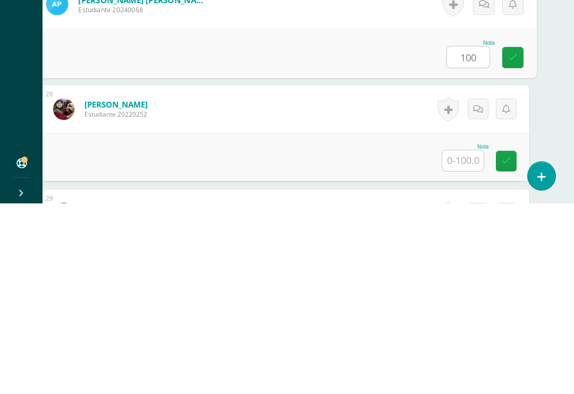
type input "100"
click at [457, 340] on input "text" at bounding box center [463, 350] width 41 height 21
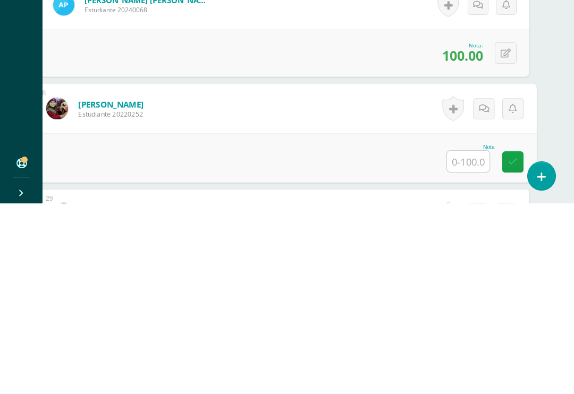
click at [469, 237] on span "100.00" at bounding box center [463, 246] width 41 height 18
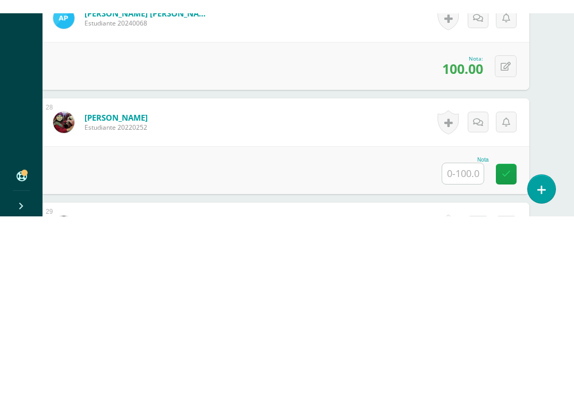
scroll to position [3099, 24]
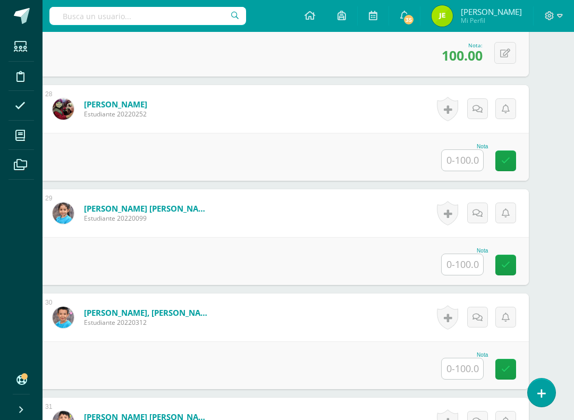
click at [462, 54] on span "100.00" at bounding box center [462, 55] width 41 height 18
click at [510, 54] on icon at bounding box center [506, 53] width 10 height 9
click at [445, 57] on input "100.00" at bounding box center [439, 56] width 43 height 21
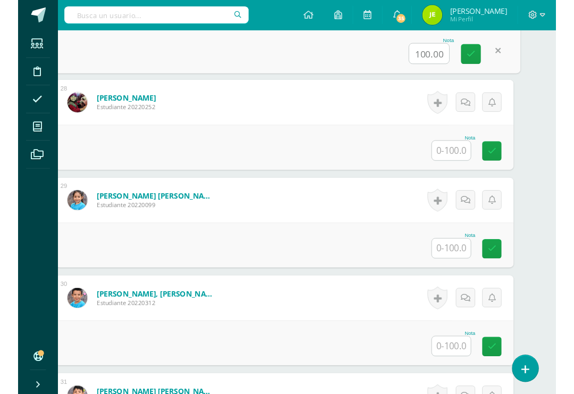
scroll to position [3099, 25]
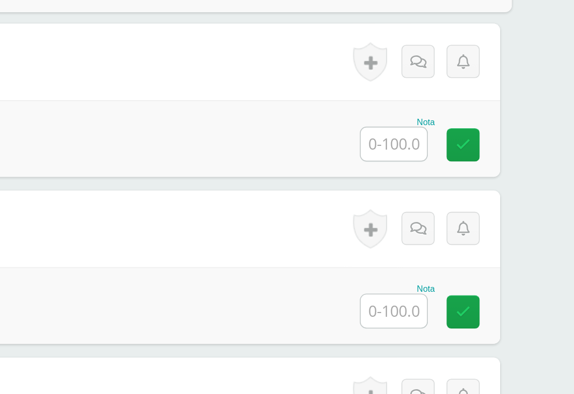
click at [441, 150] on input "text" at bounding box center [461, 160] width 41 height 21
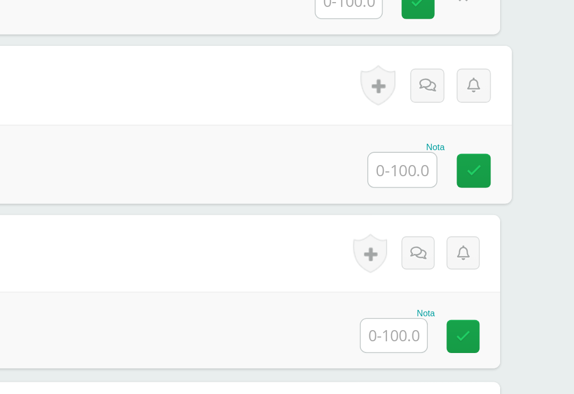
click at [466, 46] on link at bounding box center [476, 56] width 21 height 21
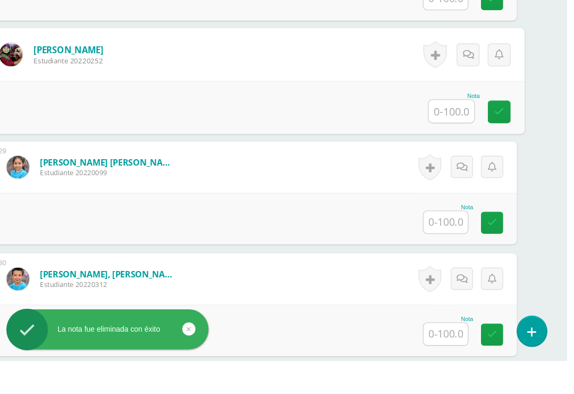
scroll to position [3141, 26]
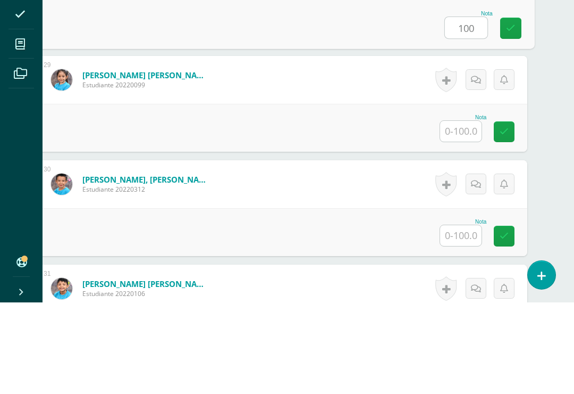
type input "100"
click at [458, 212] on input "text" at bounding box center [460, 222] width 41 height 21
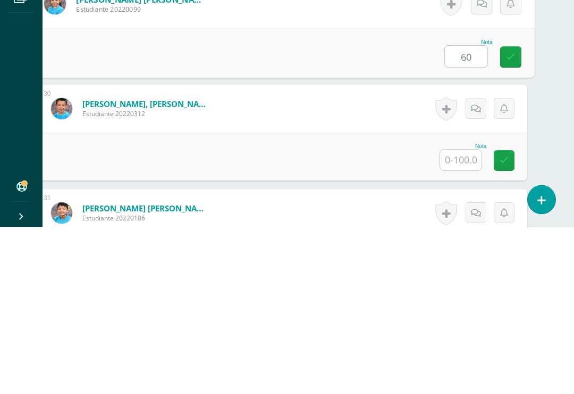
type input "60"
click at [468, 316] on input "text" at bounding box center [460, 326] width 41 height 21
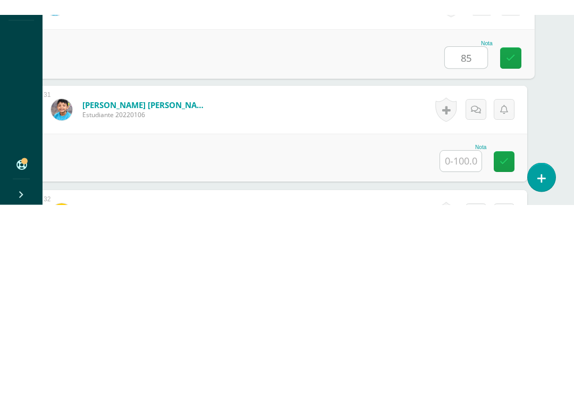
scroll to position [3255, 25]
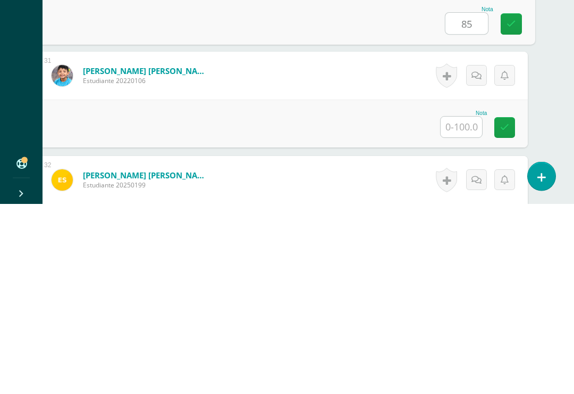
type input "85"
click at [466, 307] on input "text" at bounding box center [461, 317] width 41 height 21
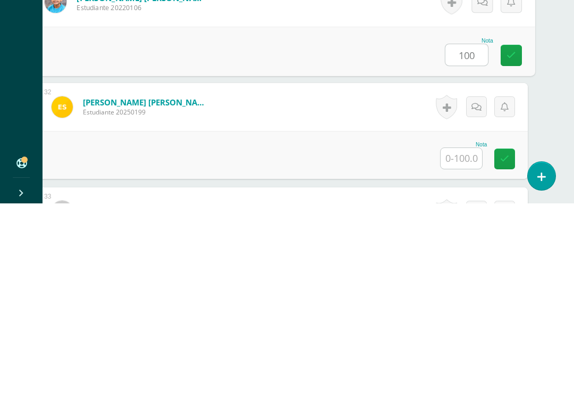
scroll to position [3338, 25]
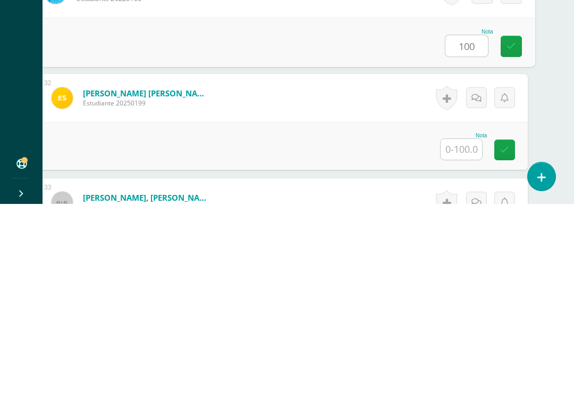
type input "100"
click at [462, 329] on input "text" at bounding box center [461, 339] width 41 height 21
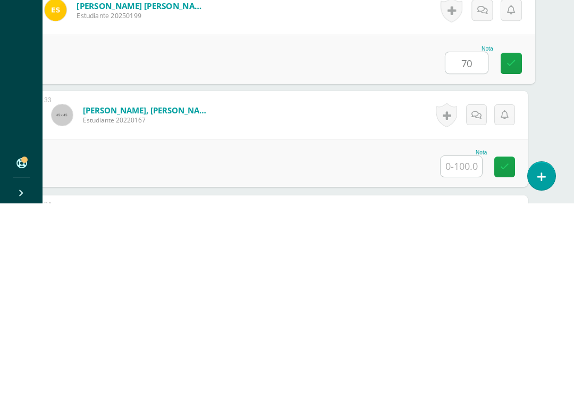
scroll to position [3444, 25]
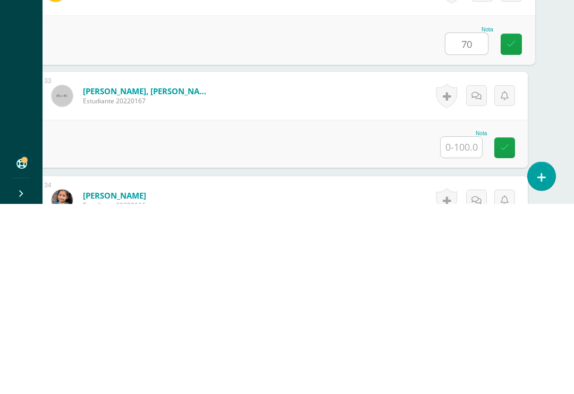
type input "70"
click at [464, 327] on input "text" at bounding box center [461, 337] width 41 height 21
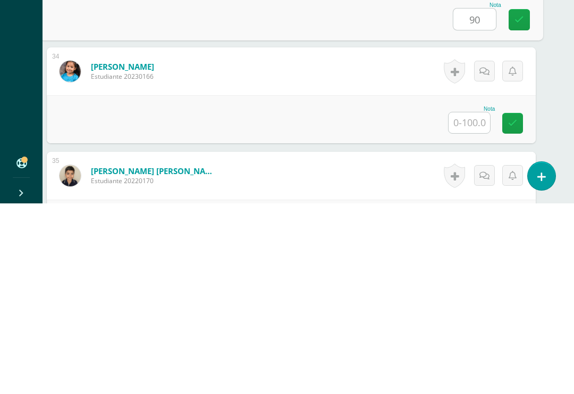
scroll to position [3572, 16]
type input "90"
click at [464, 303] on input "text" at bounding box center [470, 313] width 41 height 21
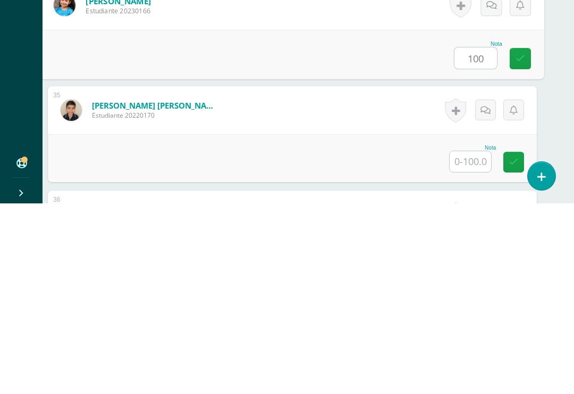
scroll to position [3664, 16]
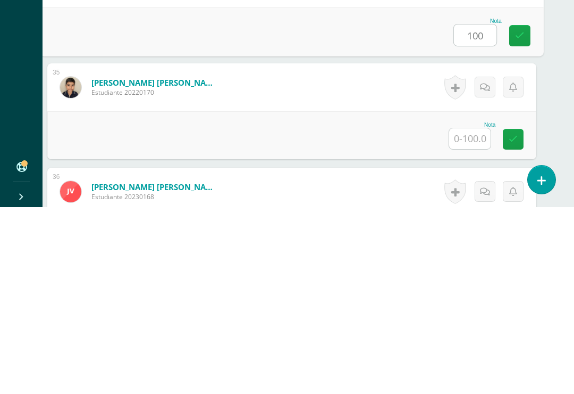
type input "100"
click at [469, 315] on input "text" at bounding box center [469, 325] width 41 height 21
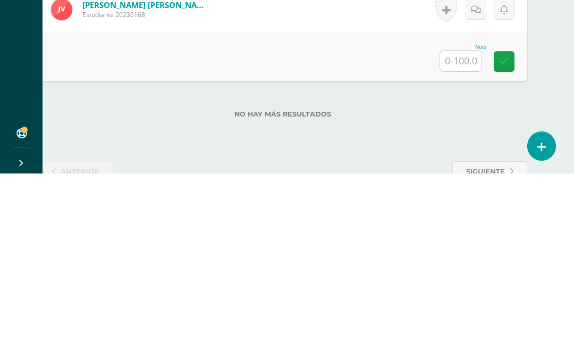
scroll to position [3842, 23]
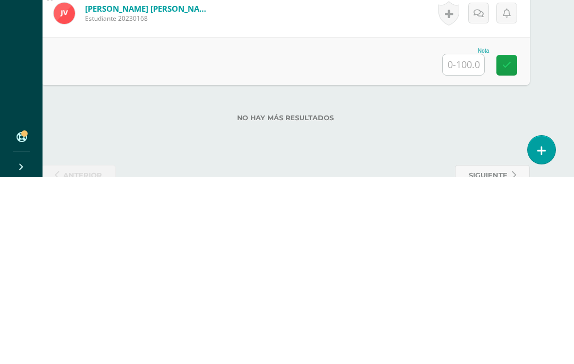
type input "90"
click at [468, 241] on input "text" at bounding box center [463, 251] width 41 height 21
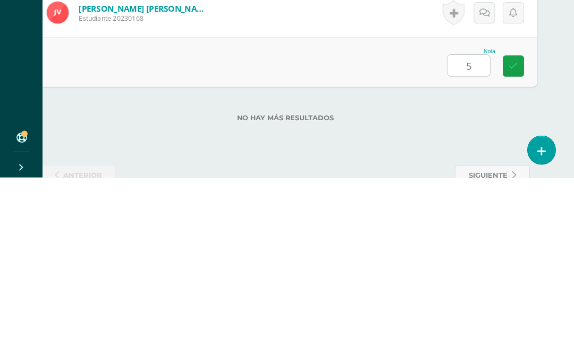
type input "50"
click at [515, 248] on icon at bounding box center [514, 252] width 10 height 9
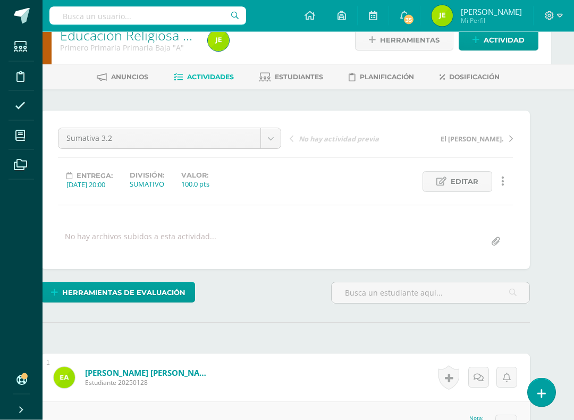
scroll to position [15, 23]
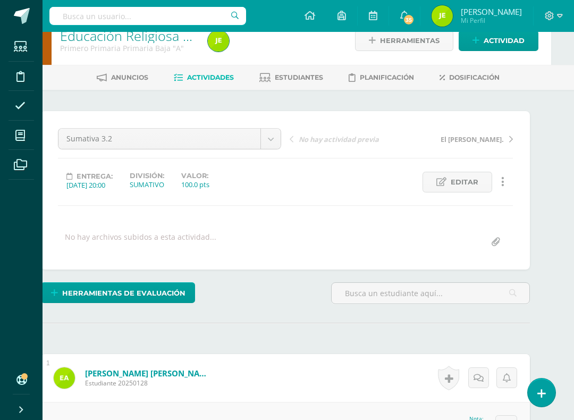
click at [147, 294] on span "Herramientas de evaluación" at bounding box center [123, 294] width 123 height 20
click at [174, 252] on link "Sustitución de nota" at bounding box center [146, 256] width 106 height 16
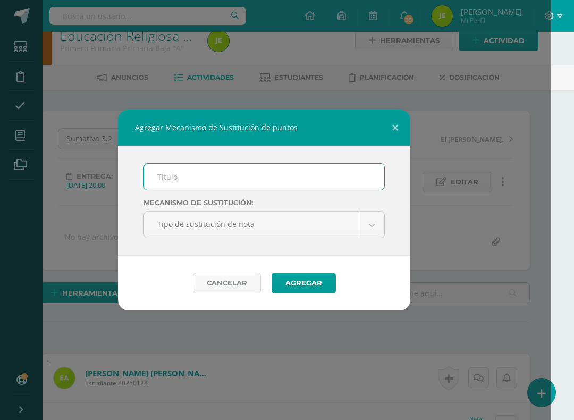
click at [219, 171] on input "text" at bounding box center [264, 177] width 240 height 26
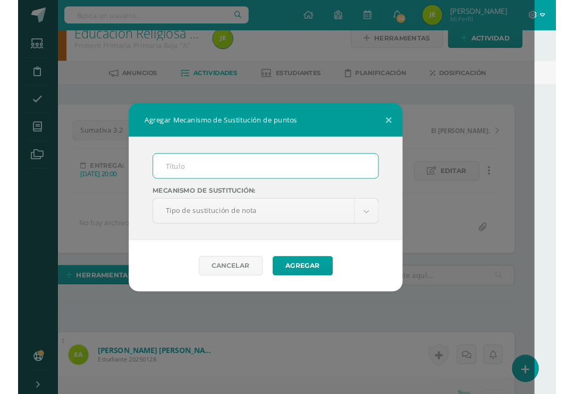
scroll to position [15, 23]
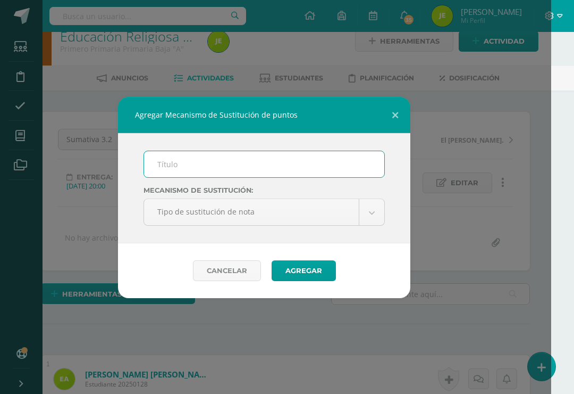
type input "p"
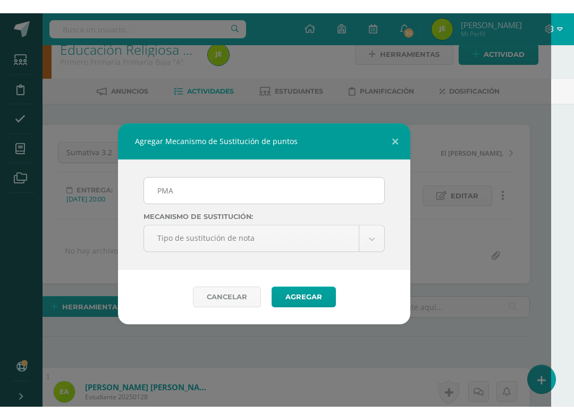
scroll to position [15, 23]
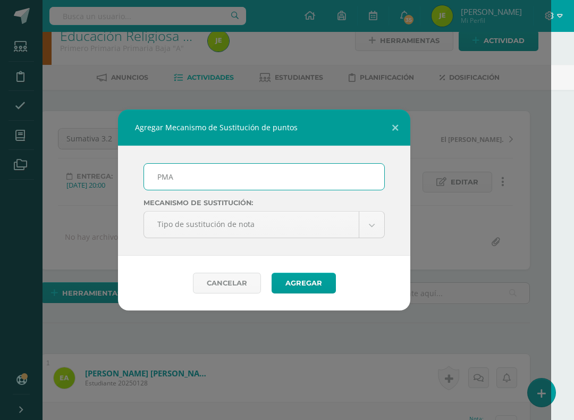
type input "PMA"
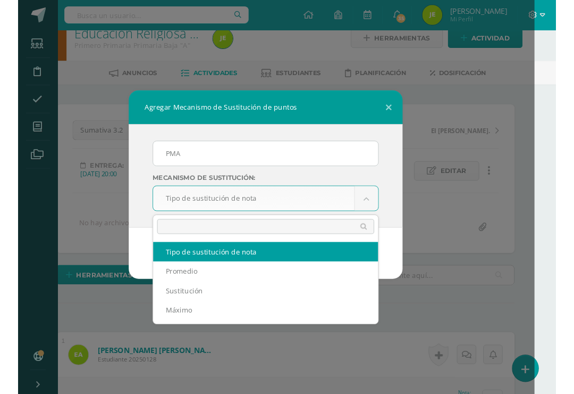
scroll to position [15, 0]
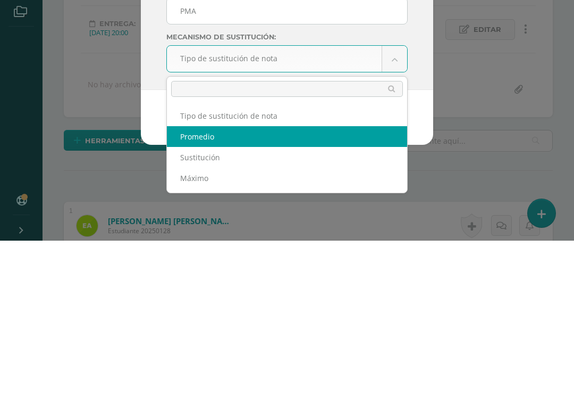
select select "average"
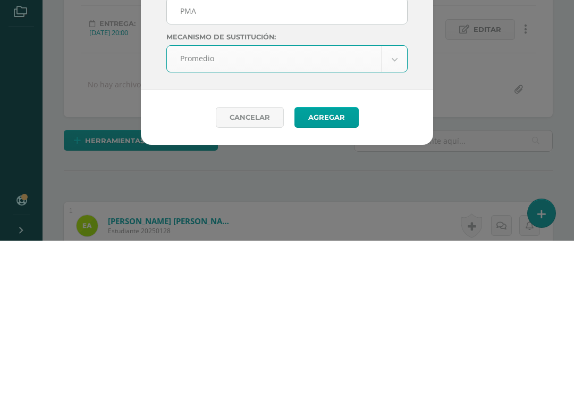
click at [326, 260] on button "Agregar" at bounding box center [327, 270] width 64 height 21
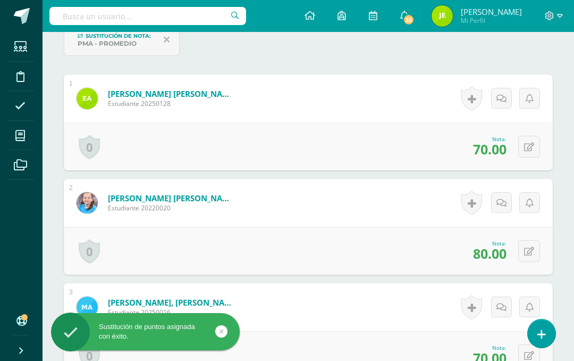
scroll to position [338, 0]
click at [530, 148] on icon at bounding box center [529, 146] width 10 height 9
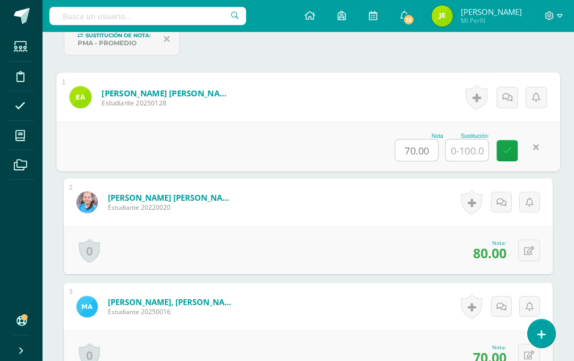
scroll to position [339, 0]
click at [469, 149] on input "text" at bounding box center [467, 149] width 43 height 21
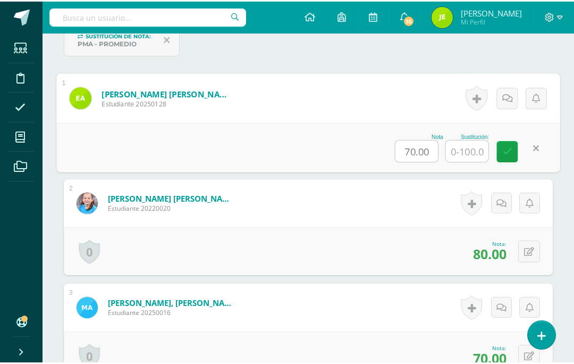
scroll to position [338, 26]
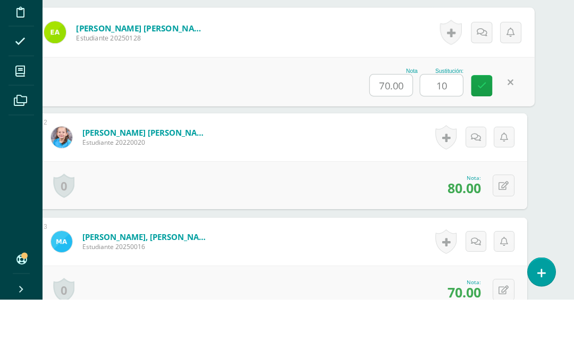
type input "100"
click at [480, 146] on icon at bounding box center [483, 150] width 10 height 9
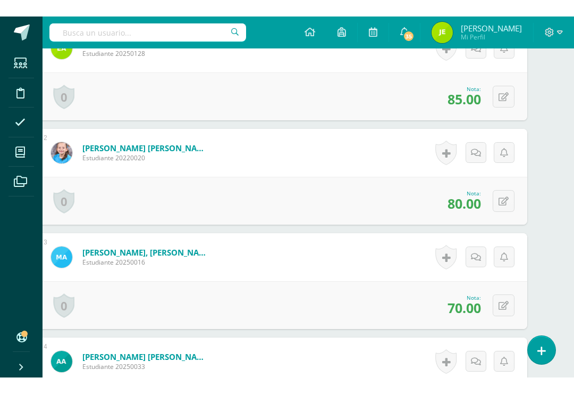
scroll to position [414, 26]
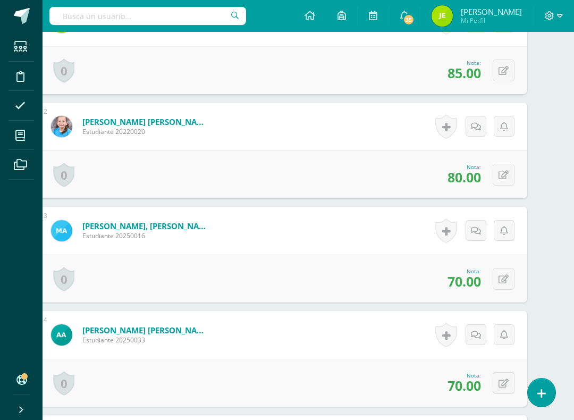
click at [505, 284] on icon at bounding box center [504, 279] width 10 height 9
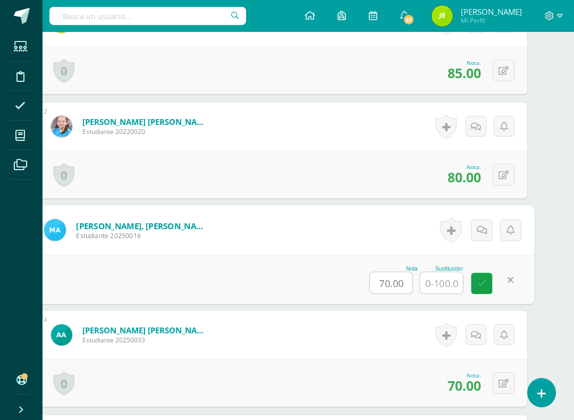
click at [441, 284] on input "text" at bounding box center [442, 282] width 43 height 21
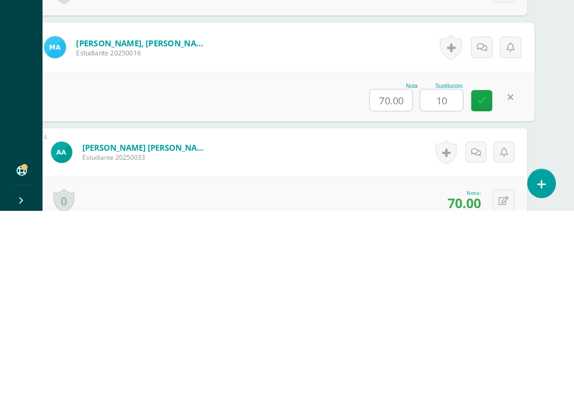
type input "100"
click at [482, 279] on icon at bounding box center [483, 283] width 10 height 9
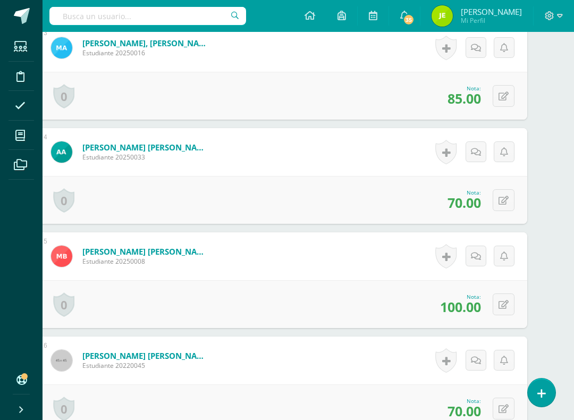
click at [507, 205] on icon at bounding box center [504, 200] width 10 height 9
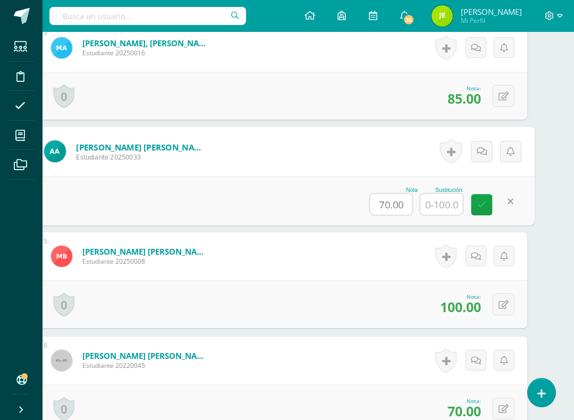
click at [447, 207] on input "text" at bounding box center [442, 204] width 43 height 21
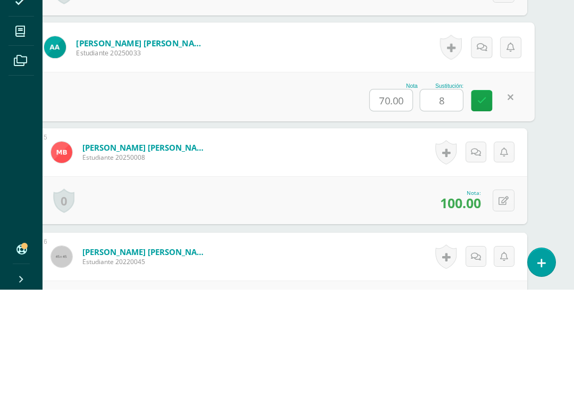
type input "80"
click at [483, 200] on icon at bounding box center [483, 204] width 10 height 9
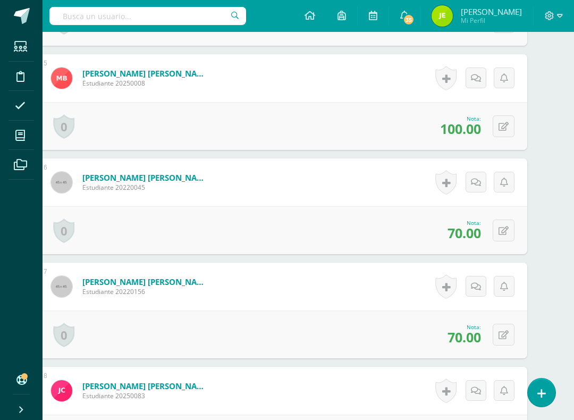
scroll to position [774, 26]
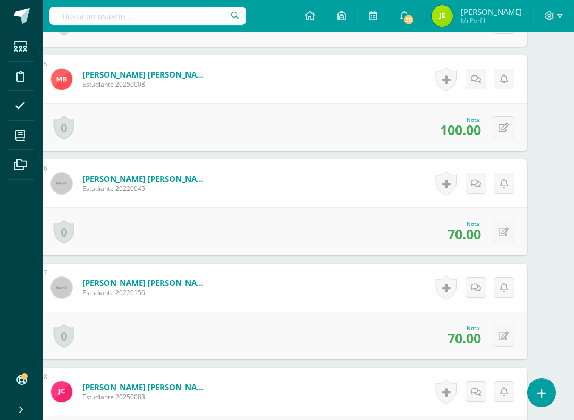
click at [507, 228] on icon at bounding box center [504, 232] width 10 height 9
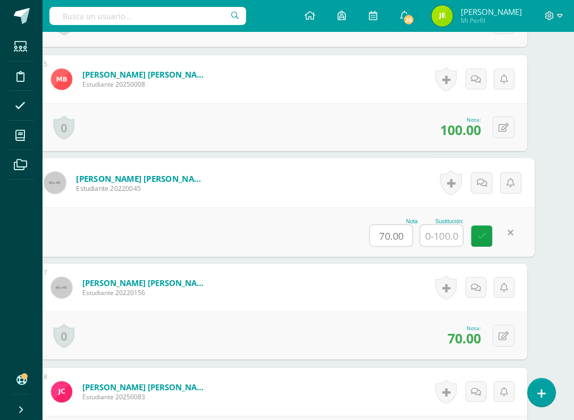
click at [446, 237] on input "text" at bounding box center [442, 235] width 43 height 21
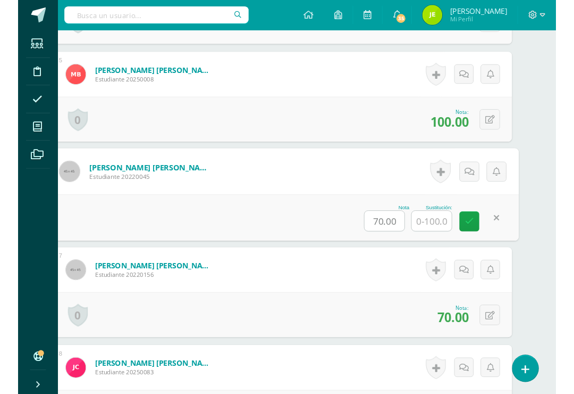
scroll to position [773, 26]
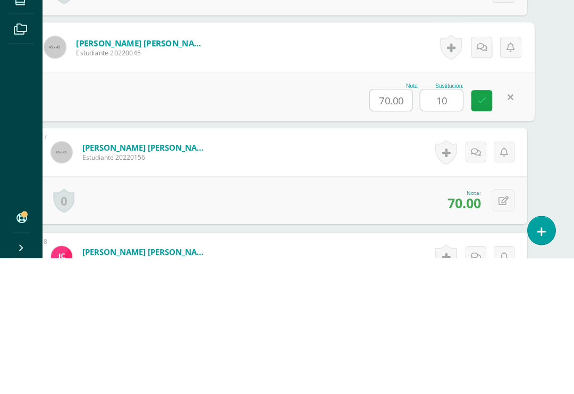
type input "100"
click at [486, 232] on icon at bounding box center [483, 236] width 10 height 9
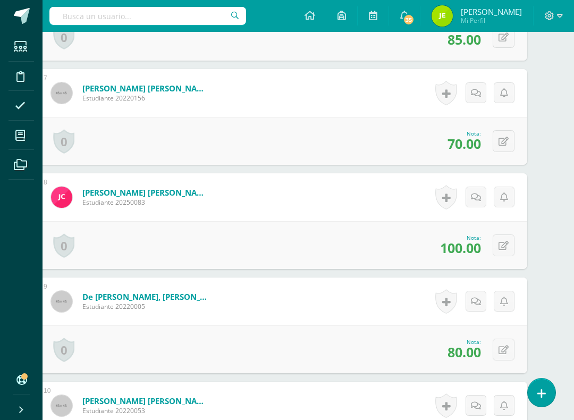
scroll to position [968, 26]
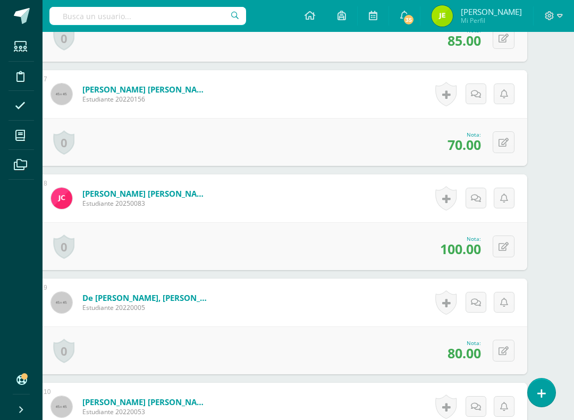
click at [508, 348] on icon at bounding box center [504, 351] width 10 height 9
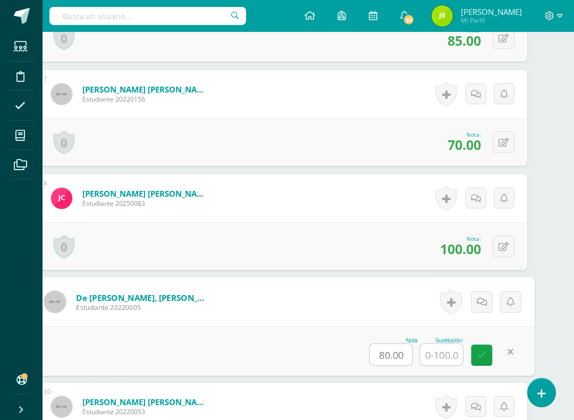
click at [443, 359] on input "text" at bounding box center [442, 354] width 43 height 21
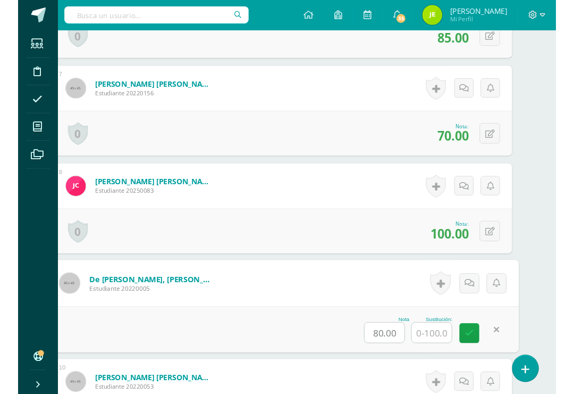
scroll to position [1032, 26]
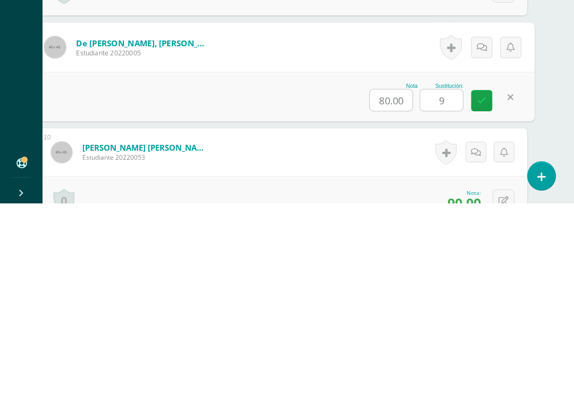
type input "90"
click at [475, 280] on link at bounding box center [482, 290] width 21 height 21
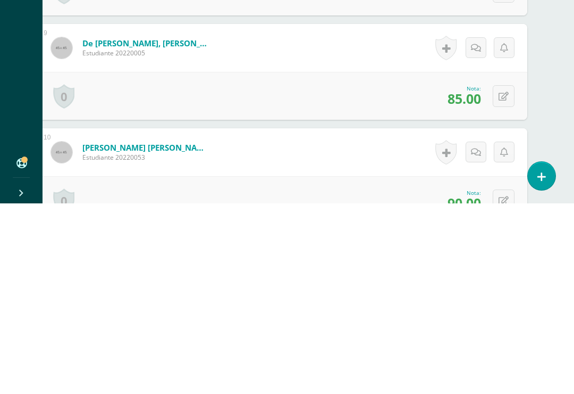
scroll to position [1222, 26]
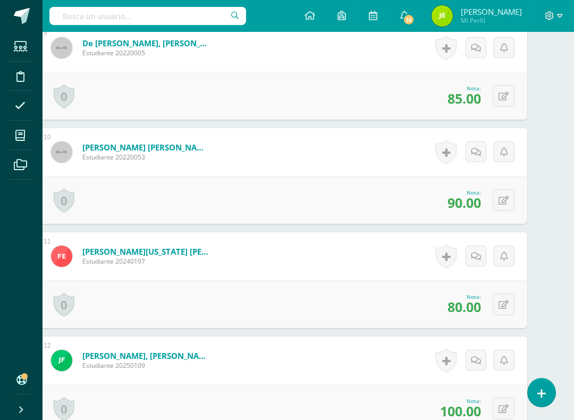
click at [507, 199] on icon at bounding box center [504, 200] width 10 height 9
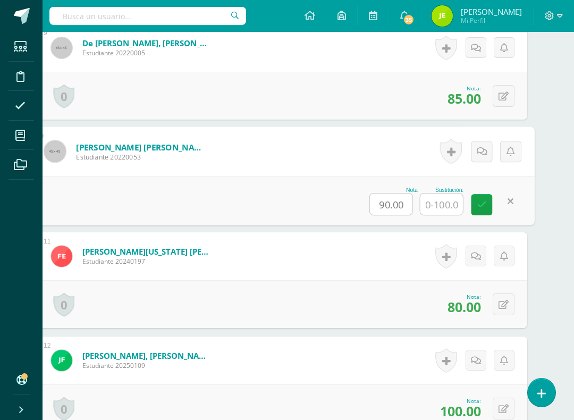
click at [443, 202] on input "text" at bounding box center [442, 204] width 43 height 21
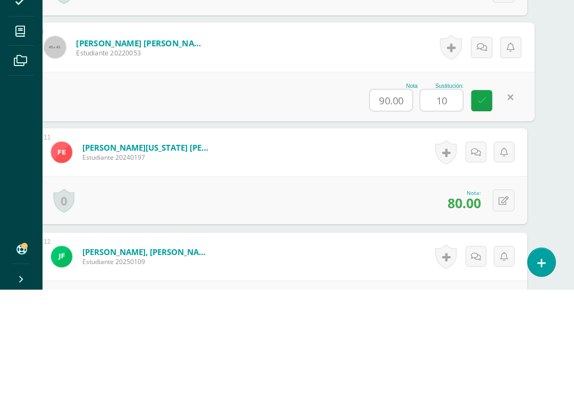
type input "100"
click at [480, 200] on icon at bounding box center [483, 204] width 10 height 9
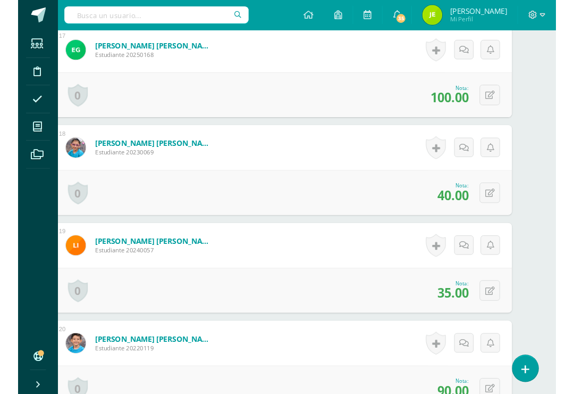
scroll to position [2055, 26]
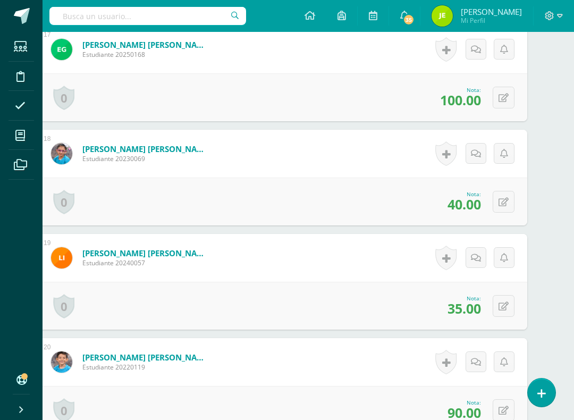
click at [511, 203] on button at bounding box center [504, 202] width 22 height 22
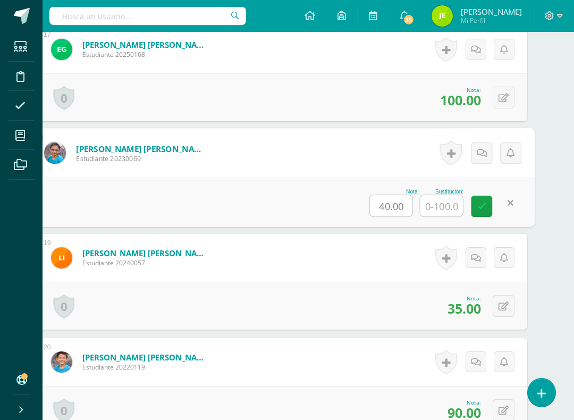
click at [448, 204] on input "text" at bounding box center [442, 205] width 43 height 21
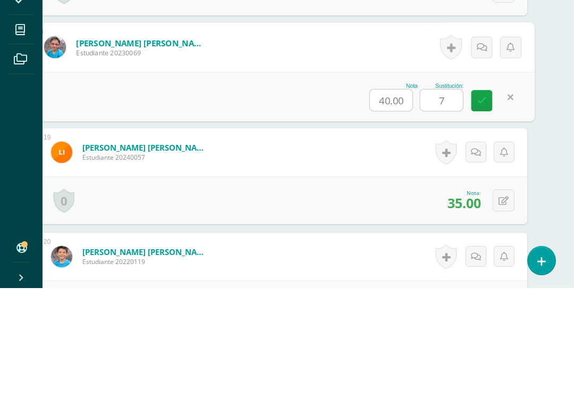
type input "75"
click at [480, 202] on icon at bounding box center [483, 206] width 10 height 9
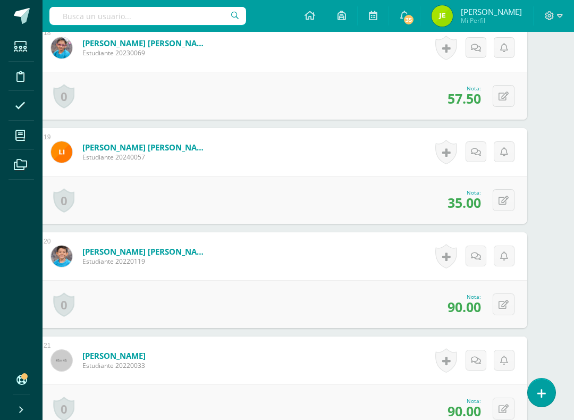
click at [495, 206] on button at bounding box center [504, 200] width 22 height 22
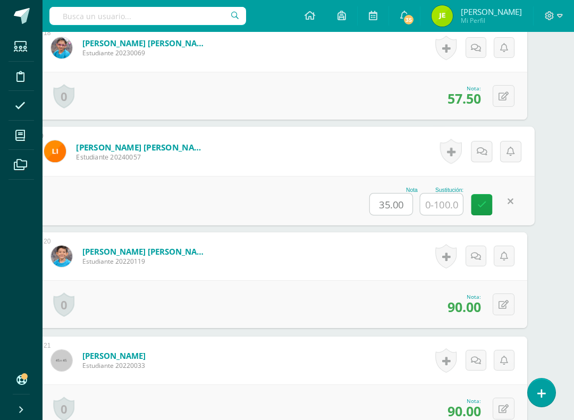
click at [445, 209] on input "text" at bounding box center [442, 204] width 43 height 21
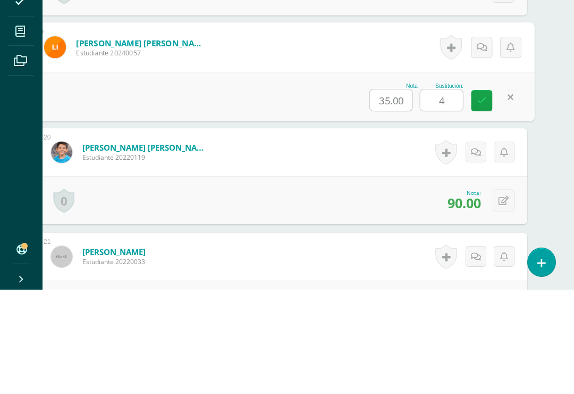
type input "45"
click at [477, 194] on link at bounding box center [482, 204] width 21 height 21
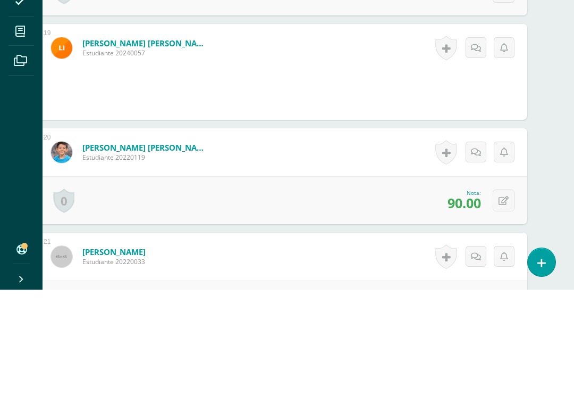
scroll to position [2265, 26]
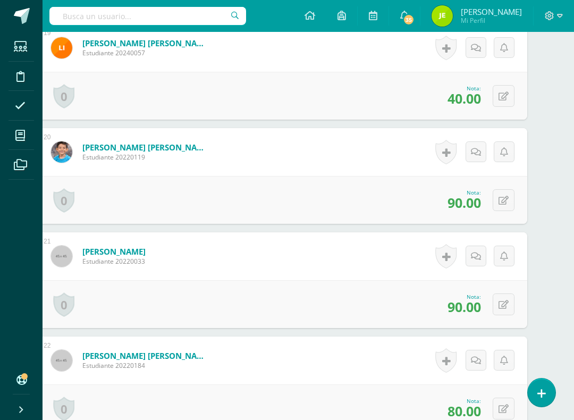
click at [499, 202] on icon at bounding box center [504, 200] width 10 height 9
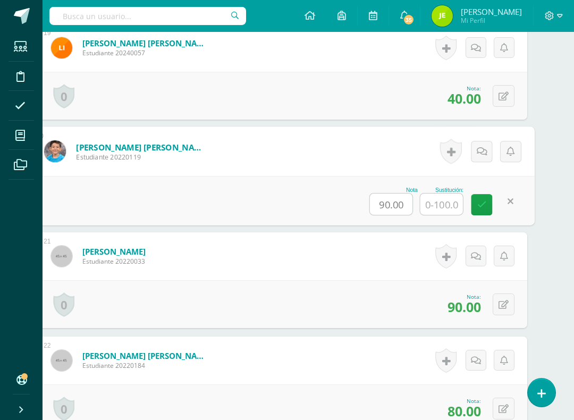
click at [471, 224] on div "Nota 90.00 Sustitución:" at bounding box center [283, 200] width 504 height 49
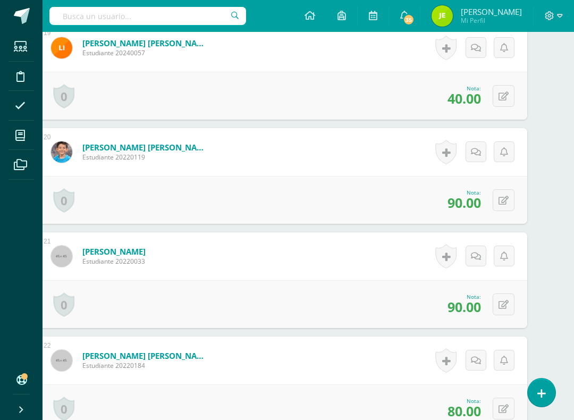
click at [506, 203] on icon at bounding box center [504, 200] width 10 height 9
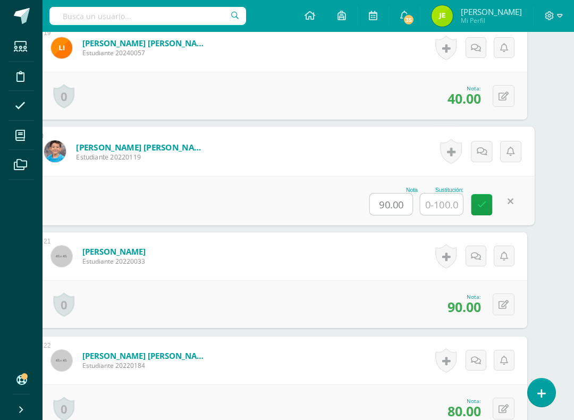
click at [448, 204] on input "text" at bounding box center [442, 204] width 43 height 21
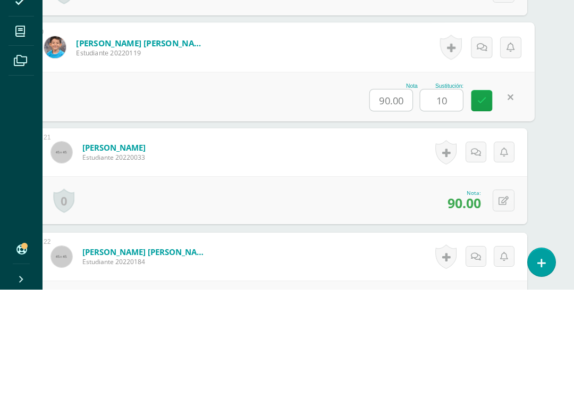
type input "100"
click at [483, 200] on icon at bounding box center [483, 204] width 10 height 9
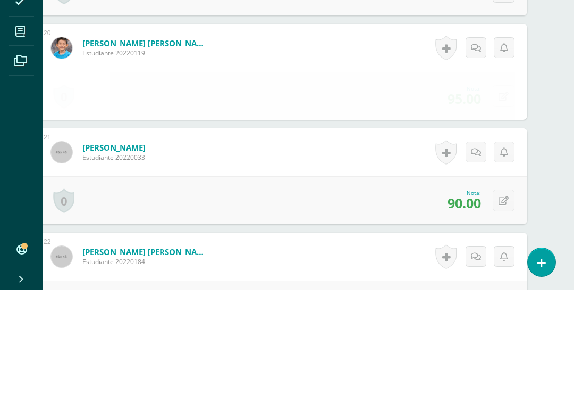
scroll to position [2369, 26]
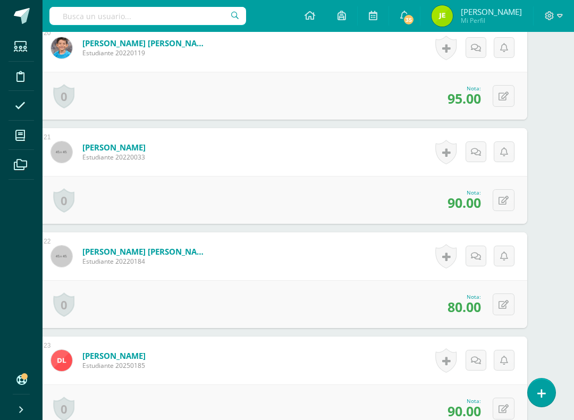
click at [505, 201] on icon at bounding box center [504, 200] width 10 height 9
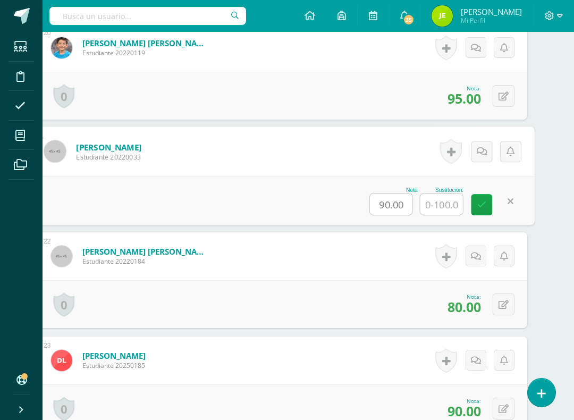
click at [446, 205] on input "text" at bounding box center [442, 204] width 43 height 21
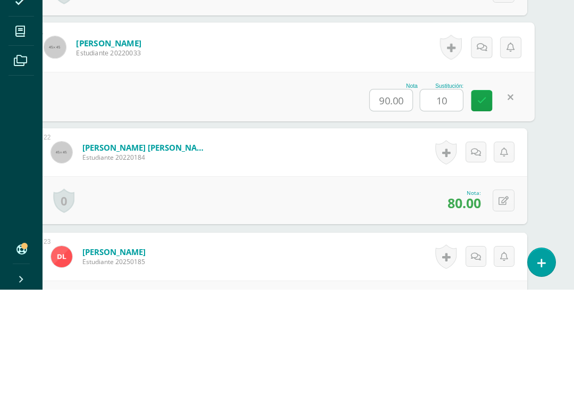
type input "100"
click at [482, 194] on link at bounding box center [482, 204] width 21 height 21
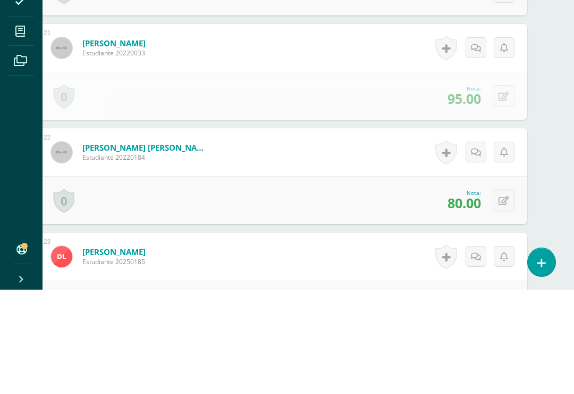
scroll to position [2473, 26]
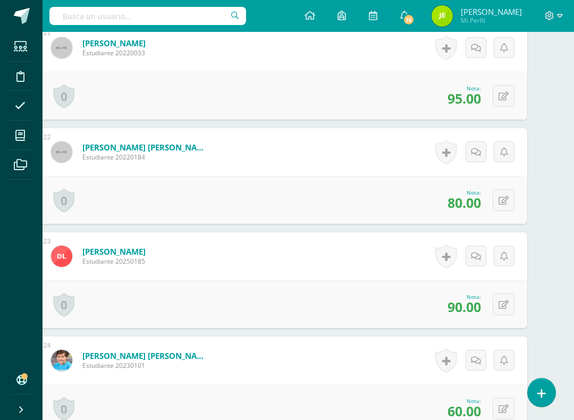
click at [502, 200] on icon at bounding box center [504, 200] width 10 height 9
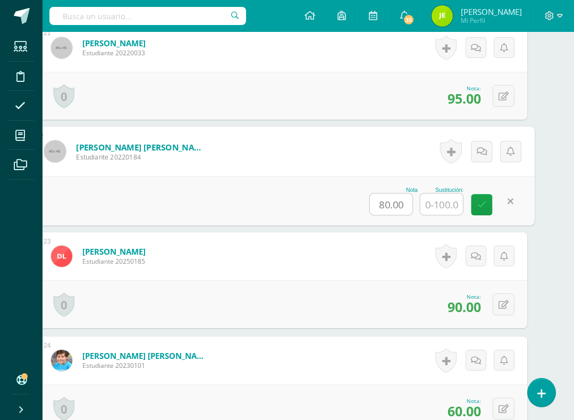
click at [454, 207] on input "text" at bounding box center [442, 204] width 43 height 21
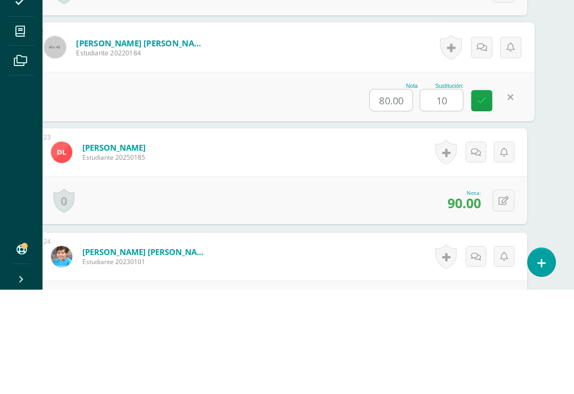
type input "100"
click at [484, 200] on icon at bounding box center [483, 204] width 10 height 9
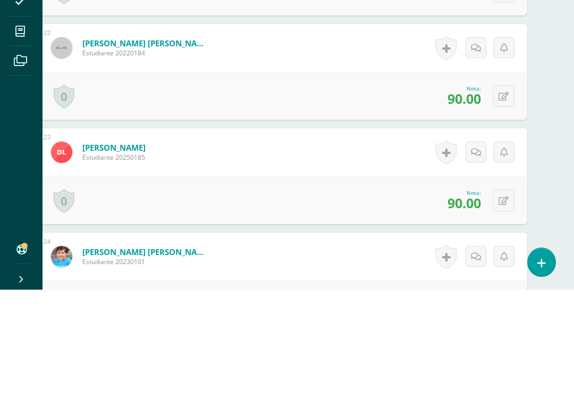
scroll to position [2578, 26]
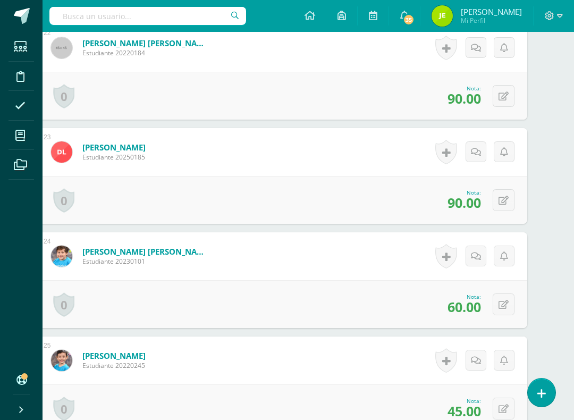
click at [500, 204] on icon at bounding box center [504, 200] width 10 height 9
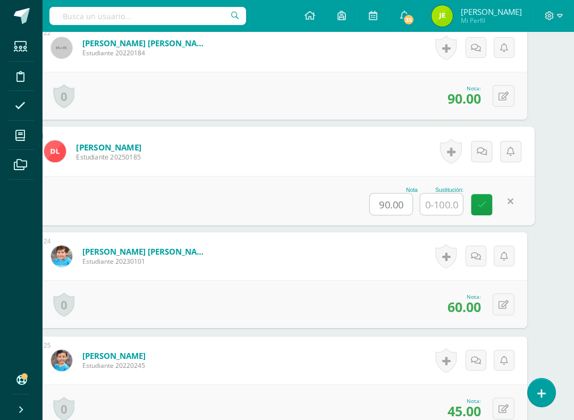
click at [448, 201] on input "text" at bounding box center [442, 204] width 43 height 21
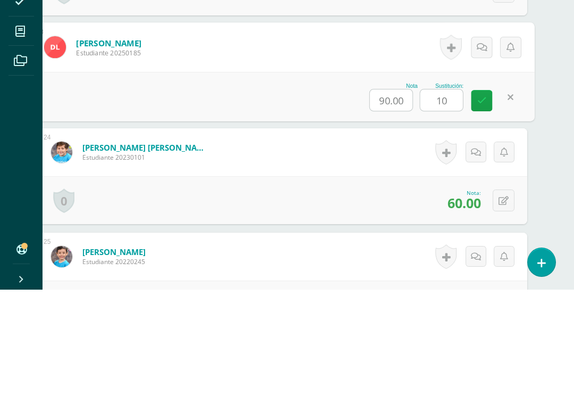
type input "100"
click at [483, 200] on icon at bounding box center [483, 204] width 10 height 9
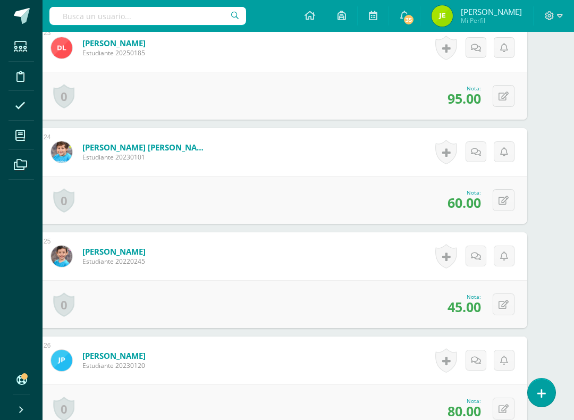
click at [506, 201] on icon at bounding box center [504, 200] width 10 height 9
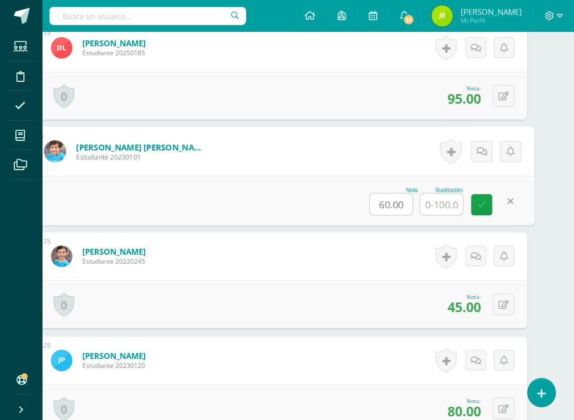
click at [443, 204] on input "text" at bounding box center [442, 204] width 43 height 21
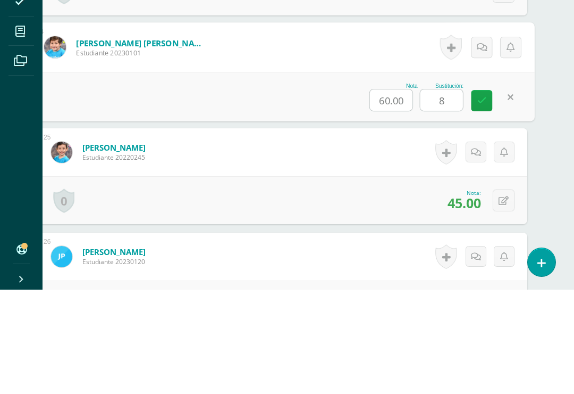
type input "80"
click at [481, 200] on icon at bounding box center [483, 204] width 10 height 9
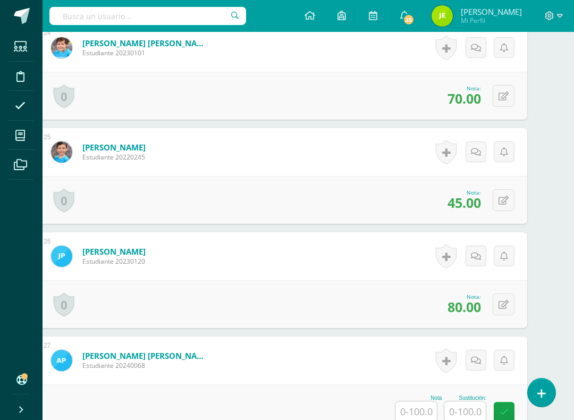
click at [503, 199] on icon at bounding box center [504, 200] width 10 height 9
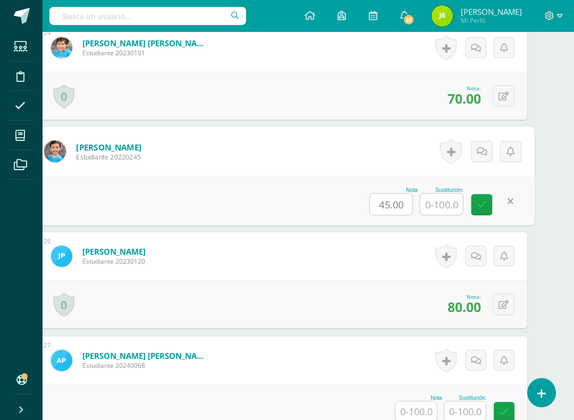
click at [451, 205] on input "text" at bounding box center [442, 204] width 43 height 21
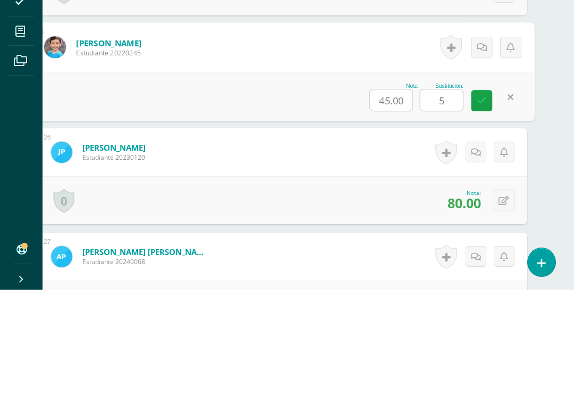
type input "55"
click at [474, 194] on link at bounding box center [482, 204] width 21 height 21
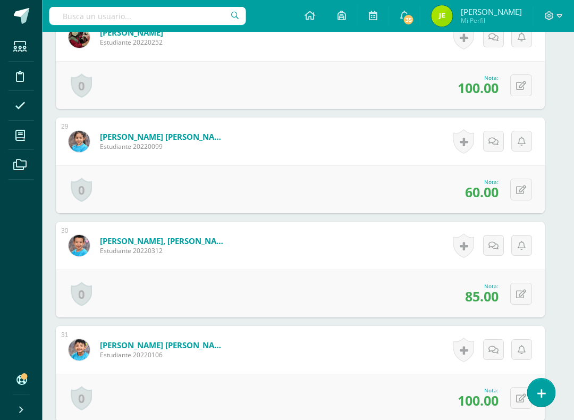
scroll to position [3214, 8]
click at [523, 295] on icon at bounding box center [521, 294] width 10 height 9
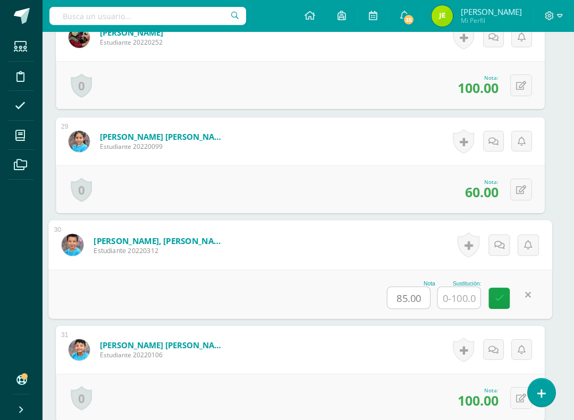
click at [456, 297] on input "text" at bounding box center [459, 297] width 43 height 21
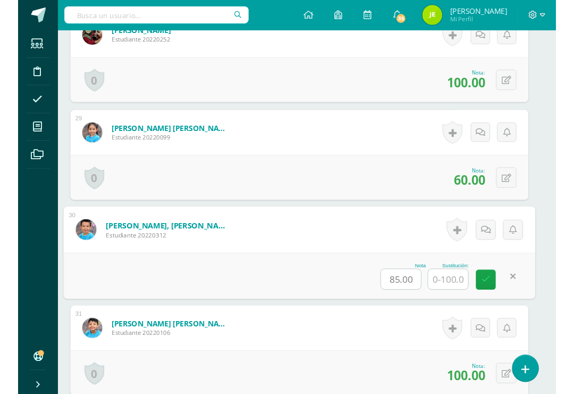
scroll to position [3221, 26]
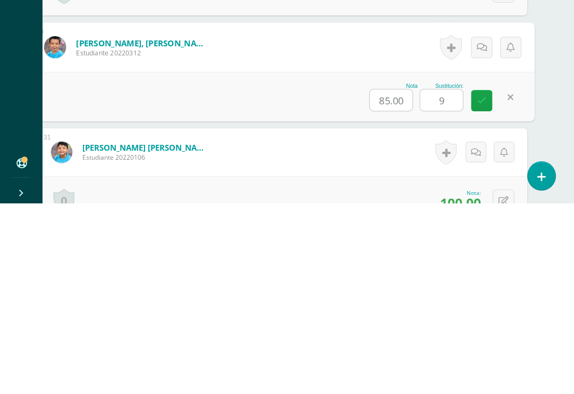
type input "95"
click at [477, 280] on link at bounding box center [482, 290] width 21 height 21
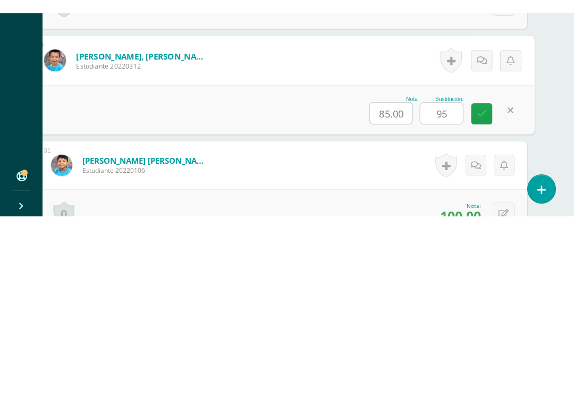
scroll to position [3412, 26]
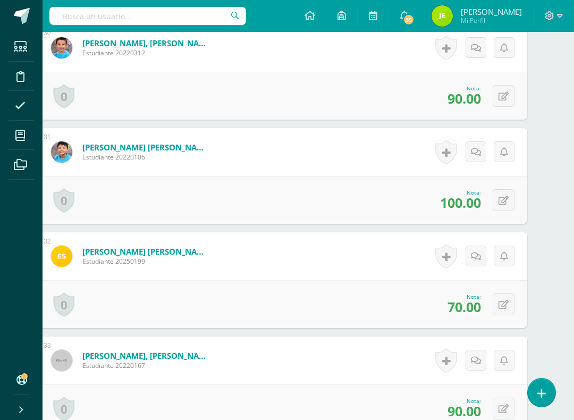
click at [510, 306] on button at bounding box center [504, 305] width 22 height 22
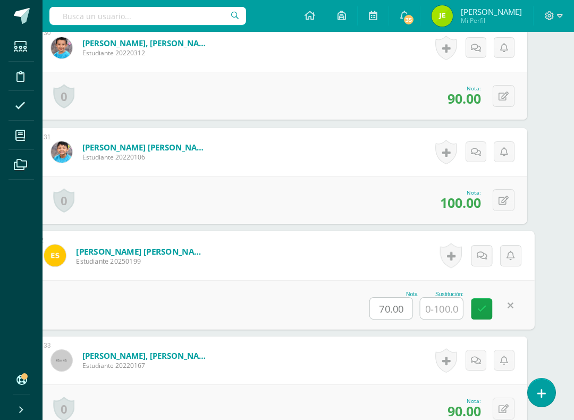
click at [447, 315] on input "text" at bounding box center [442, 308] width 43 height 21
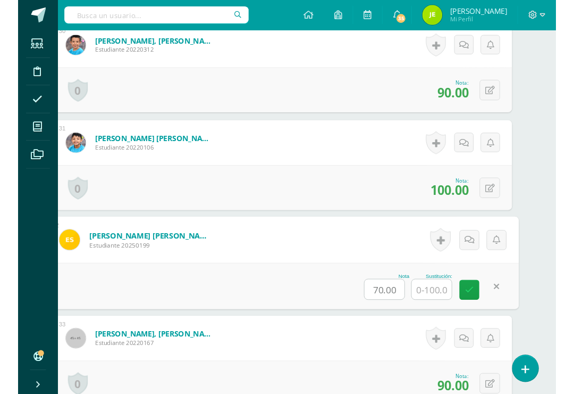
scroll to position [3430, 26]
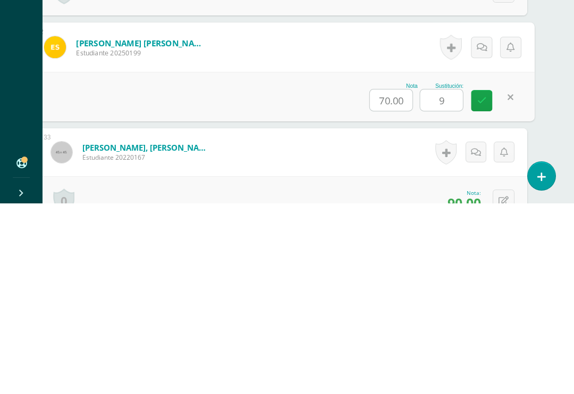
type input "95"
click at [481, 286] on icon at bounding box center [483, 290] width 10 height 9
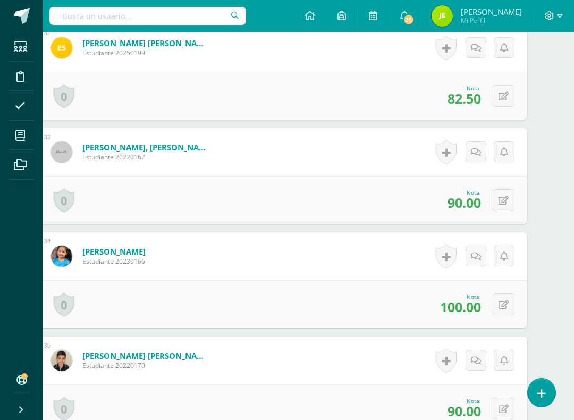
click at [507, 207] on button at bounding box center [504, 200] width 22 height 22
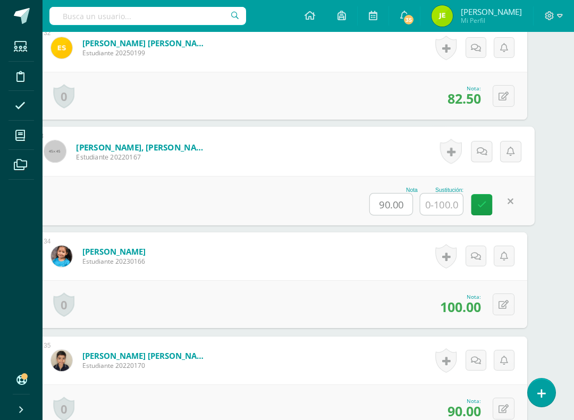
click at [444, 205] on input "text" at bounding box center [442, 204] width 43 height 21
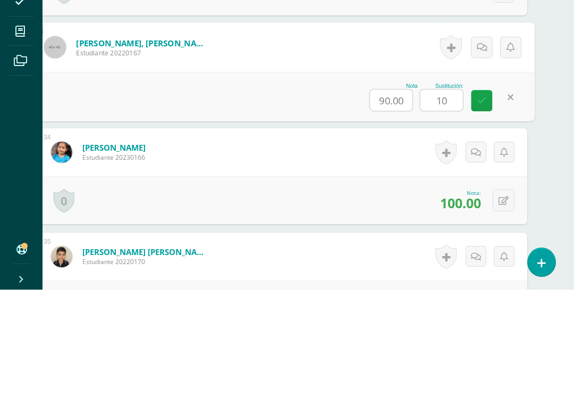
type input "100"
click at [479, 194] on link at bounding box center [482, 204] width 21 height 21
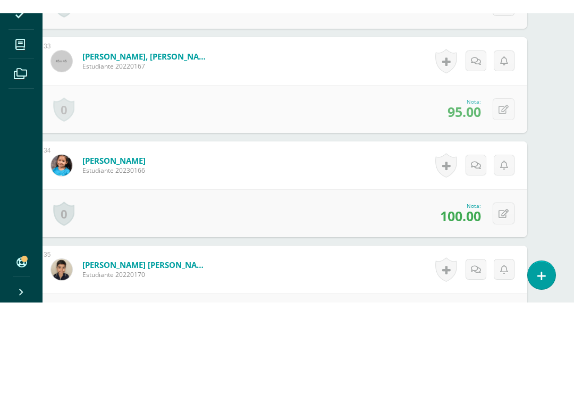
scroll to position [3724, 26]
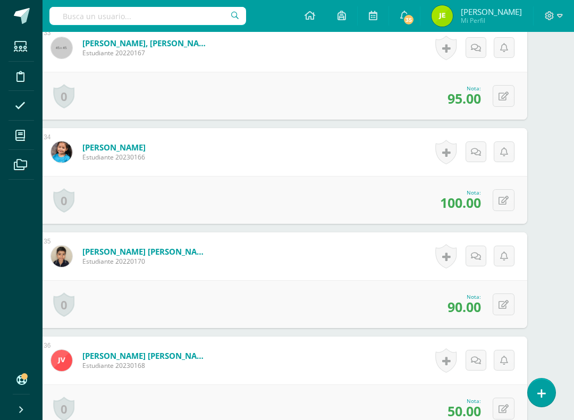
click at [508, 304] on icon at bounding box center [504, 305] width 10 height 9
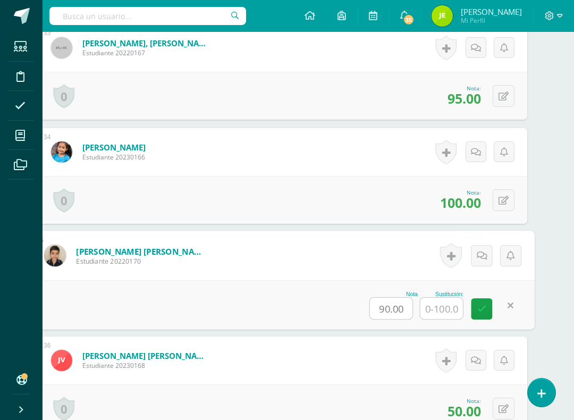
click at [451, 306] on input "text" at bounding box center [442, 308] width 43 height 21
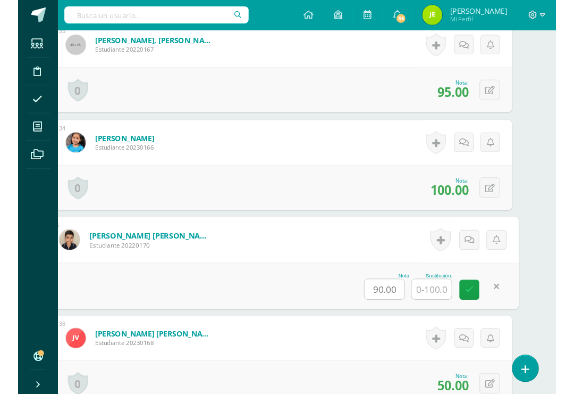
scroll to position [3742, 26]
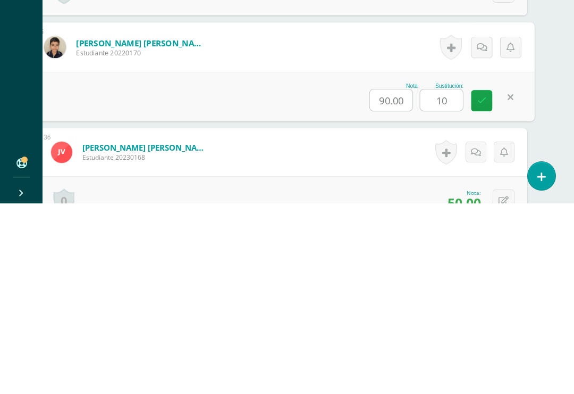
type input "100"
click at [482, 286] on icon at bounding box center [483, 290] width 10 height 9
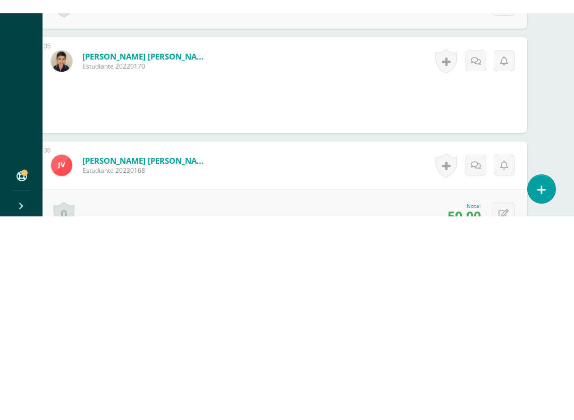
scroll to position [3863, 26]
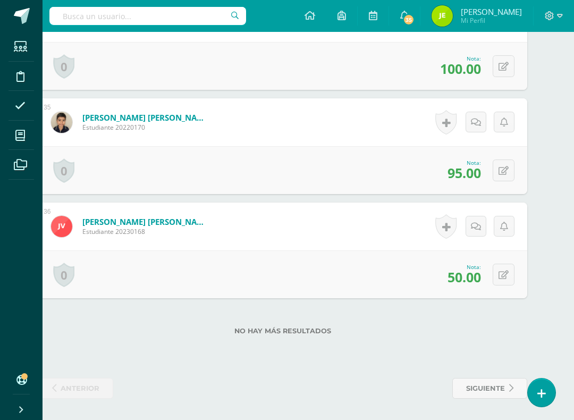
click at [509, 268] on button at bounding box center [504, 275] width 22 height 22
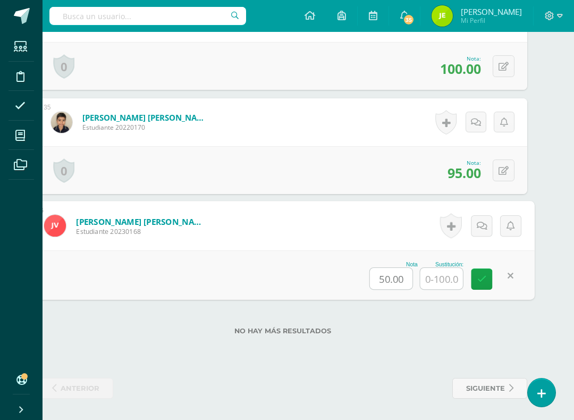
click at [451, 274] on input "text" at bounding box center [442, 278] width 43 height 21
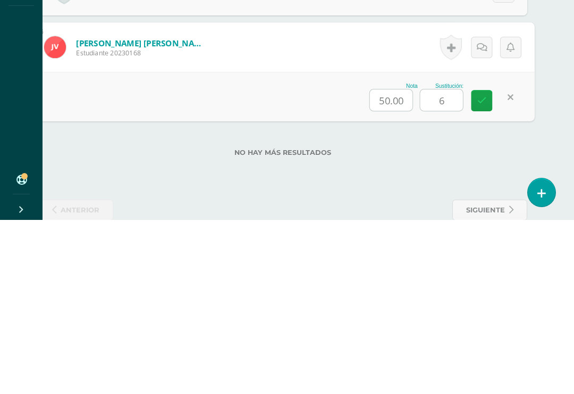
type input "65"
click at [485, 270] on icon at bounding box center [483, 274] width 10 height 9
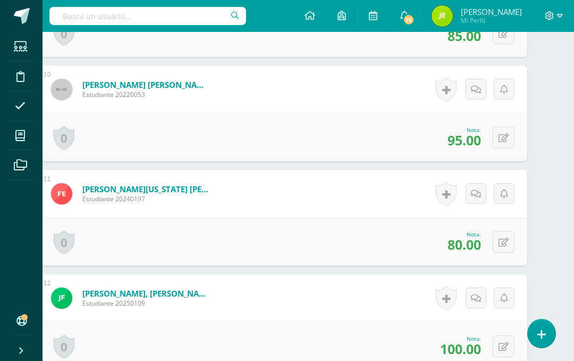
scroll to position [1285, 26]
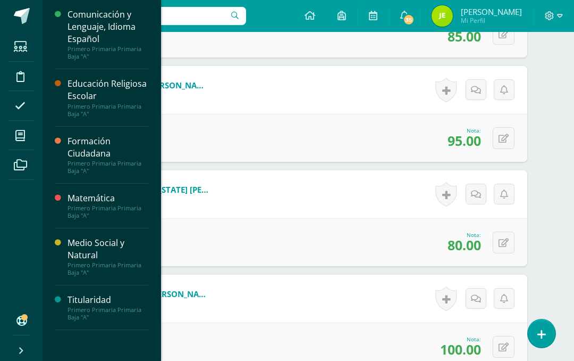
click at [21, 137] on icon at bounding box center [20, 135] width 10 height 11
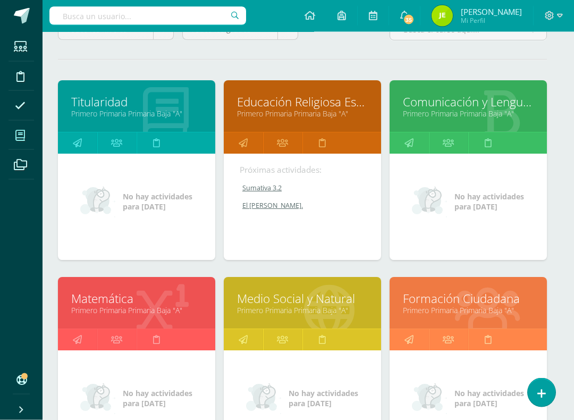
scroll to position [119, 6]
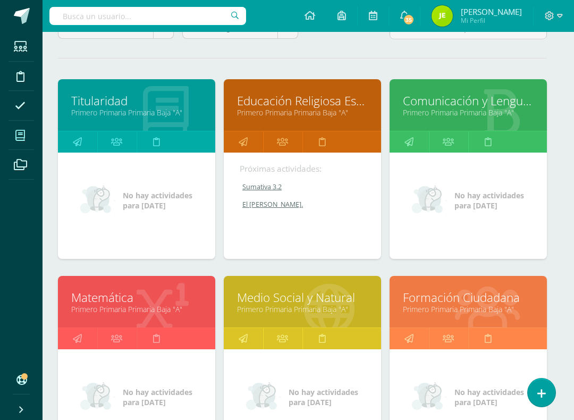
click at [483, 310] on link "Primero Primaria Primaria Baja "A"" at bounding box center [468, 309] width 131 height 10
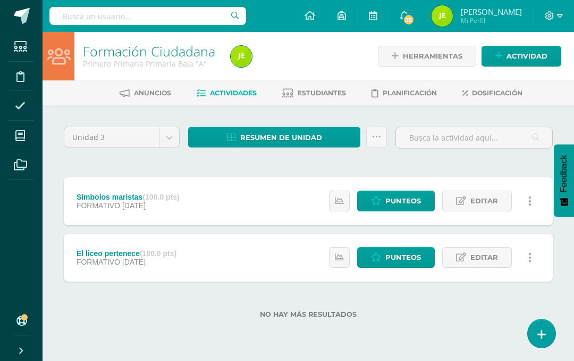
click at [528, 54] on span "Actividad" at bounding box center [527, 56] width 41 height 20
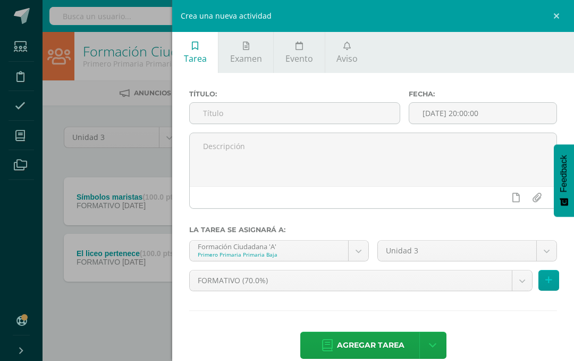
click at [252, 113] on input "text" at bounding box center [295, 113] width 210 height 21
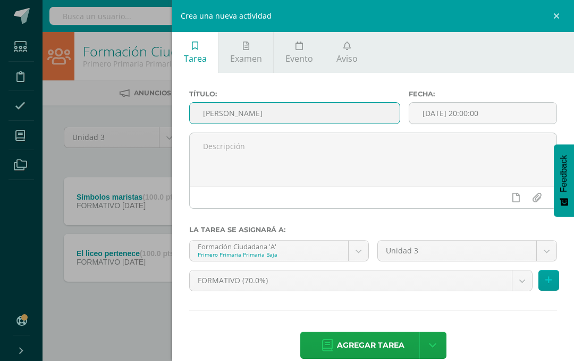
type input "[PERSON_NAME]"
click at [368, 349] on span "Agregar tarea" at bounding box center [371, 345] width 68 height 26
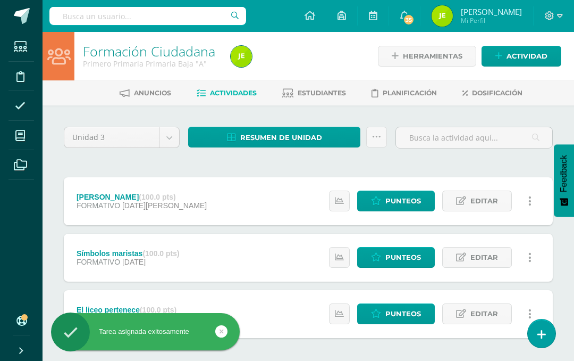
click at [401, 198] on span "Punteos" at bounding box center [404, 201] width 36 height 20
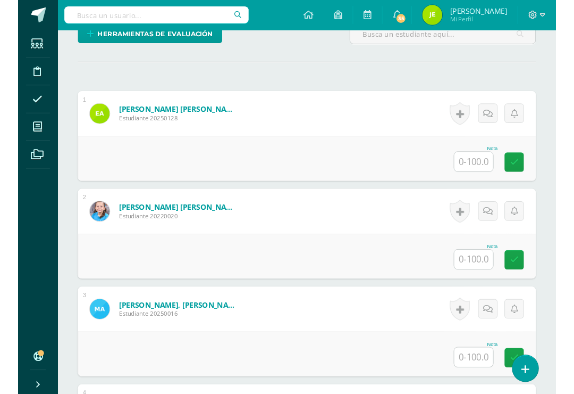
scroll to position [291, 0]
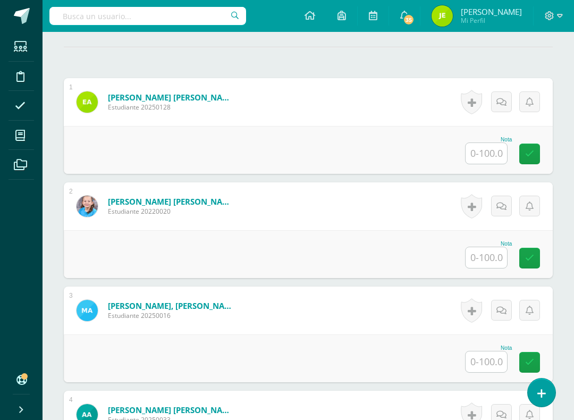
click at [493, 154] on input "text" at bounding box center [486, 153] width 41 height 21
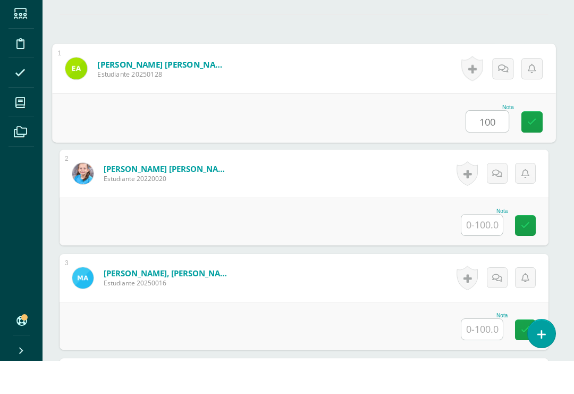
scroll to position [291, 7]
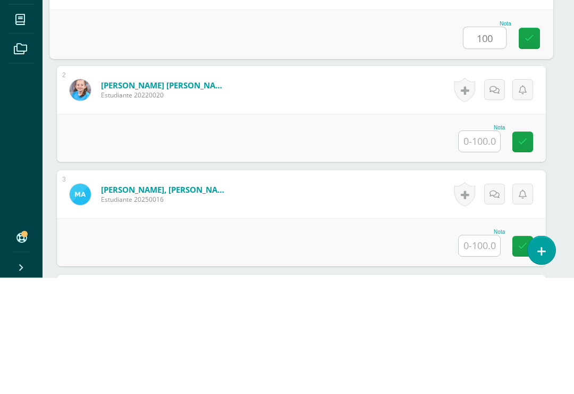
type input "100"
click at [480, 247] on input "text" at bounding box center [479, 257] width 41 height 21
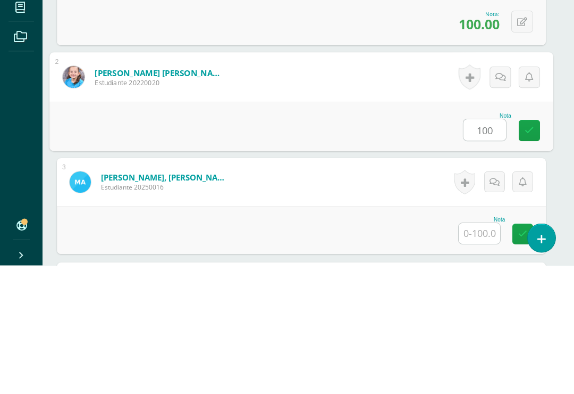
type input "100"
click at [388, 287] on form "Arzú Camas, Marco André Estudiante 20250016 Nota 0 Logros N/A" at bounding box center [301, 311] width 489 height 48
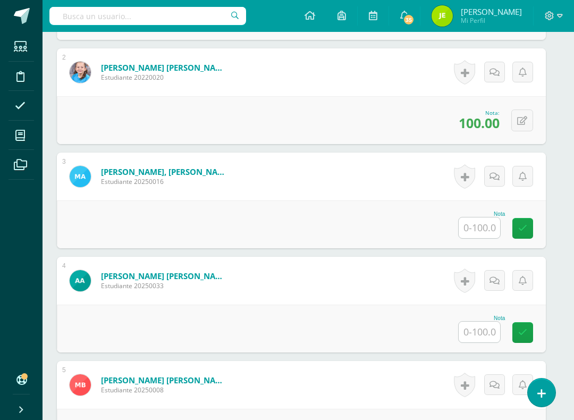
scroll to position [458, 7]
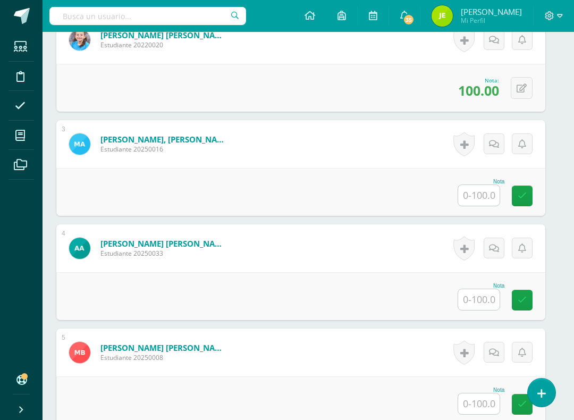
click at [477, 197] on input "text" at bounding box center [478, 195] width 41 height 21
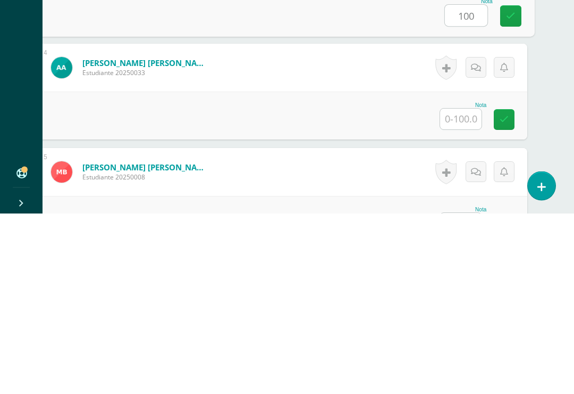
scroll to position [466, 26]
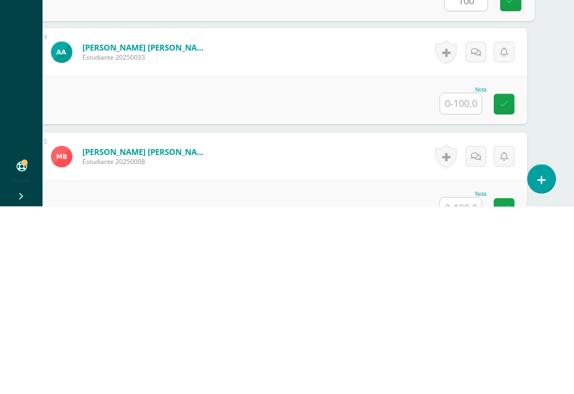
type input "100"
click at [461, 281] on input "text" at bounding box center [460, 291] width 41 height 21
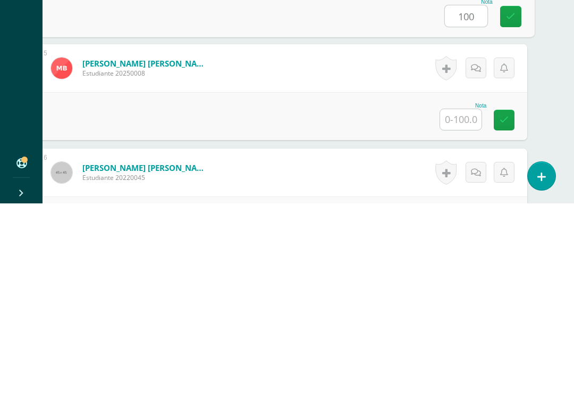
scroll to position [553, 26]
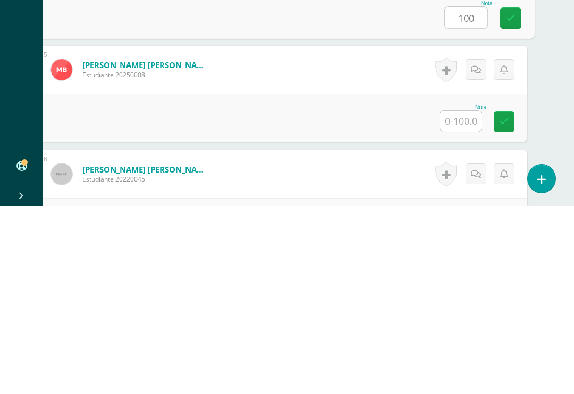
type input "100"
click at [461, 298] on input "text" at bounding box center [460, 308] width 41 height 21
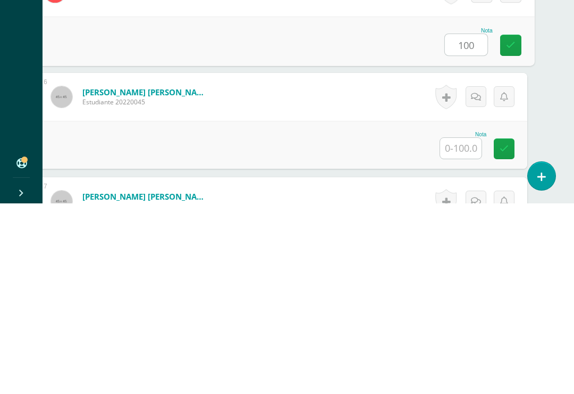
scroll to position [646, 26]
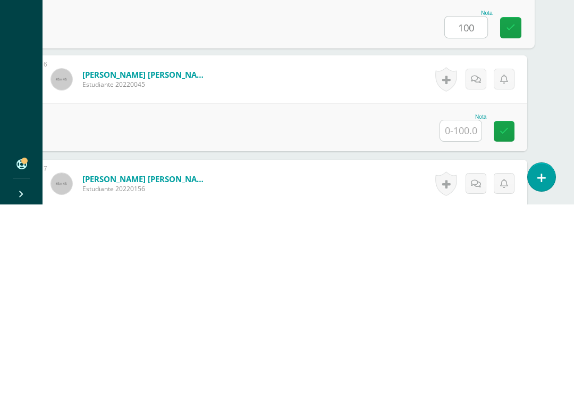
type input "100"
click at [466, 310] on input "text" at bounding box center [460, 320] width 41 height 21
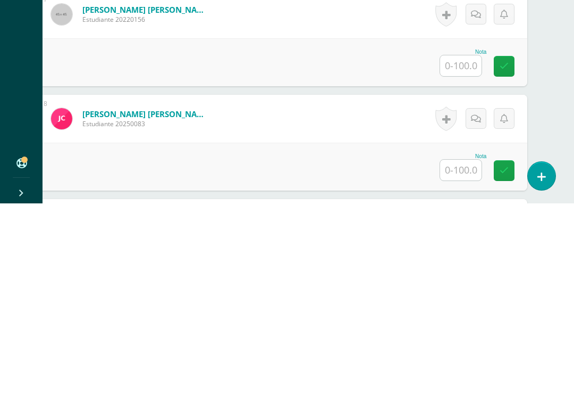
scroll to position [815, 26]
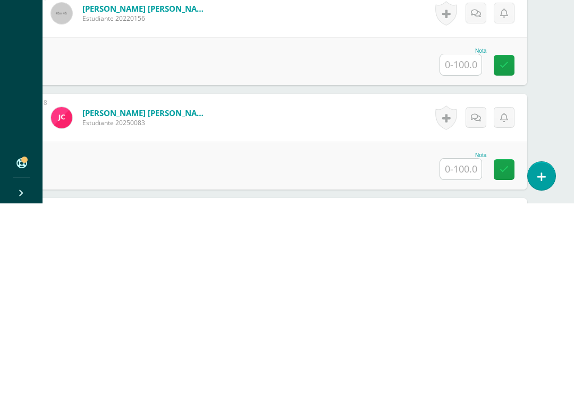
type input "100"
click at [461, 245] on input "text" at bounding box center [460, 255] width 41 height 21
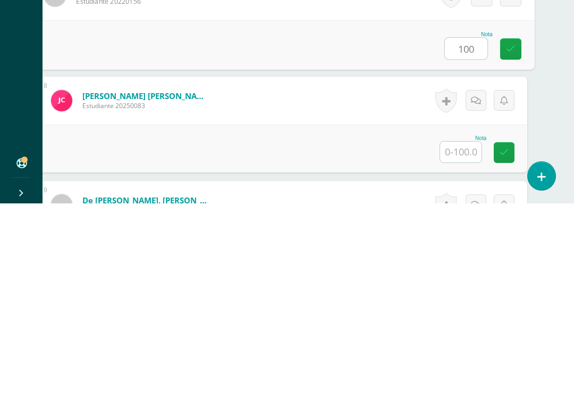
scroll to position [861, 26]
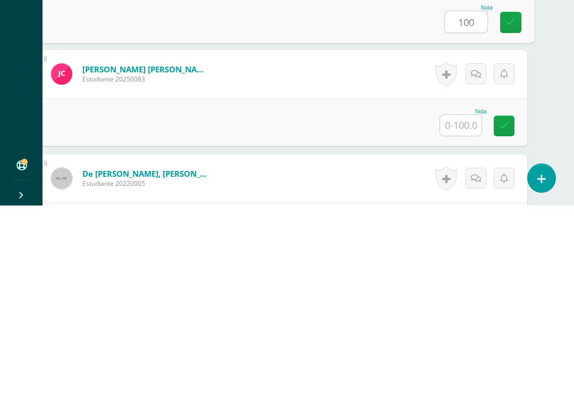
type input "100"
click at [455, 303] on input "text" at bounding box center [460, 313] width 41 height 21
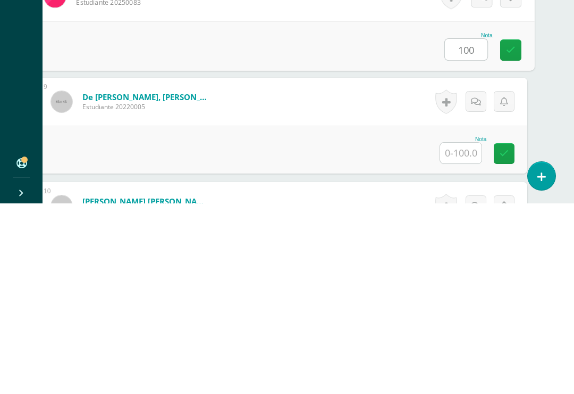
scroll to position [944, 26]
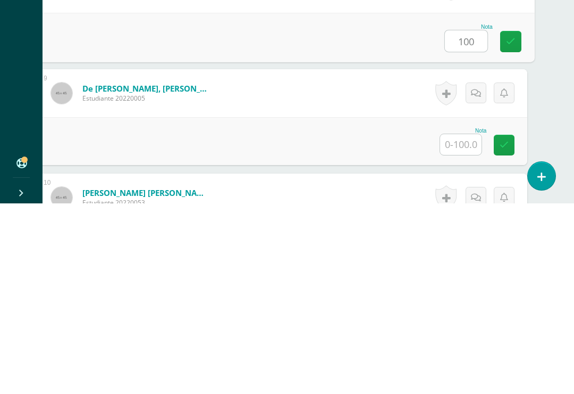
type input "100"
click at [458, 324] on input "text" at bounding box center [460, 334] width 41 height 21
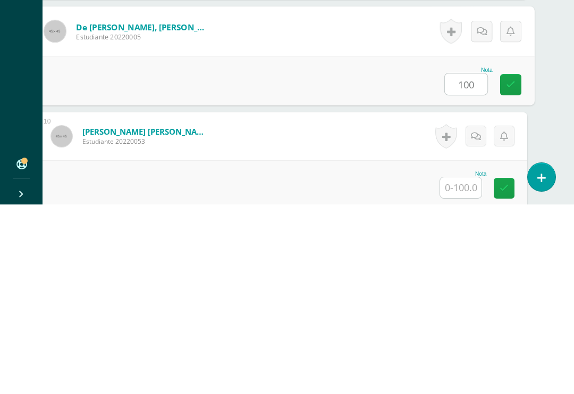
scroll to position [1044, 26]
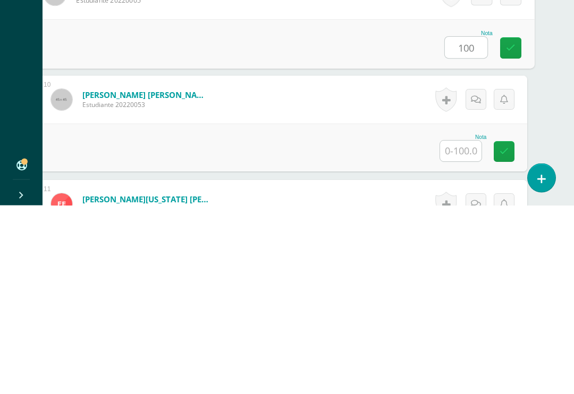
type input "100"
click at [462, 329] on input "text" at bounding box center [460, 339] width 41 height 21
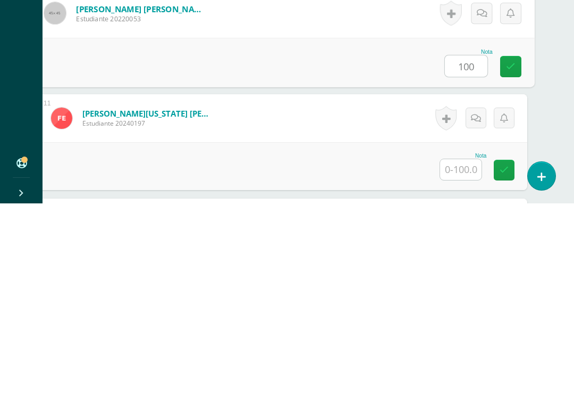
scroll to position [1153, 26]
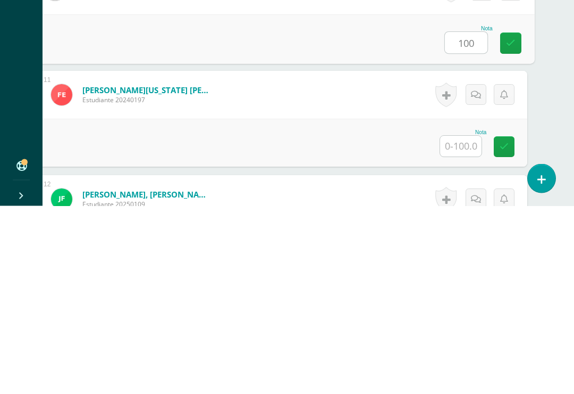
type input "100"
click at [471, 324] on input "text" at bounding box center [460, 334] width 41 height 21
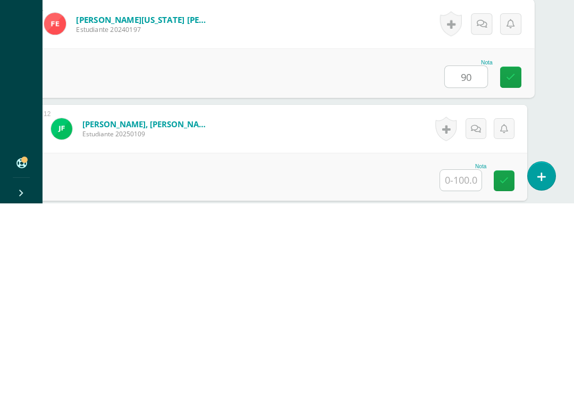
scroll to position [1258, 26]
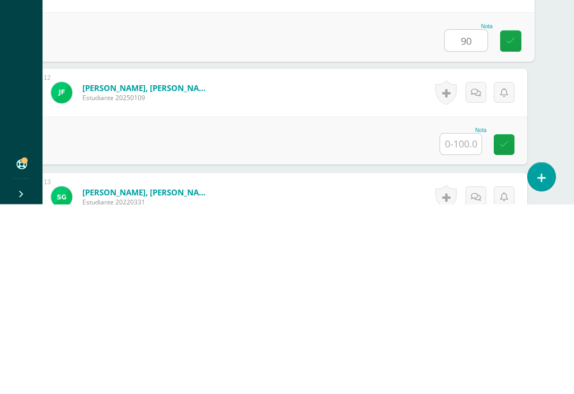
type input "90"
click at [470, 323] on input "text" at bounding box center [460, 333] width 41 height 21
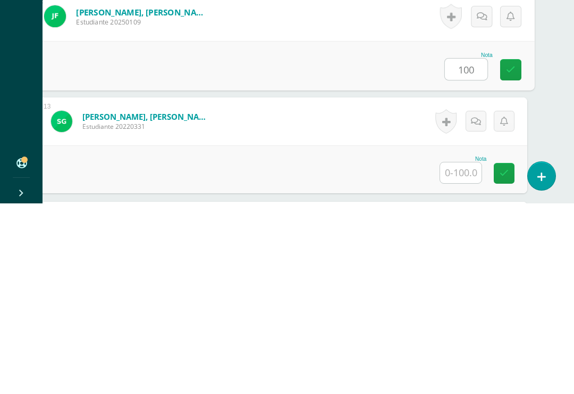
scroll to position [1337, 26]
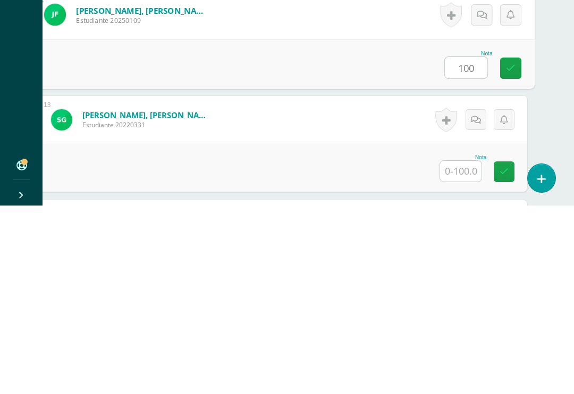
type input "100"
click at [462, 349] on input "text" at bounding box center [460, 359] width 41 height 21
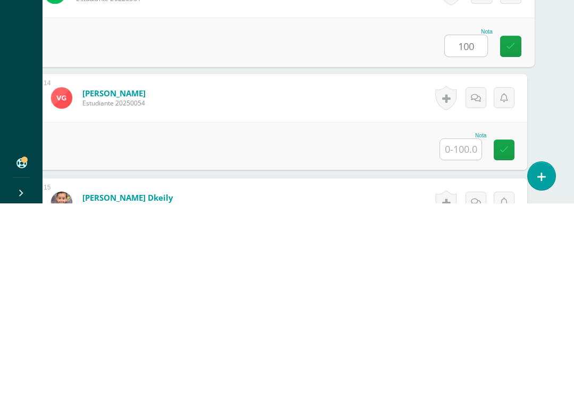
scroll to position [1461, 26]
type input "100"
click at [460, 329] on input "text" at bounding box center [460, 339] width 41 height 21
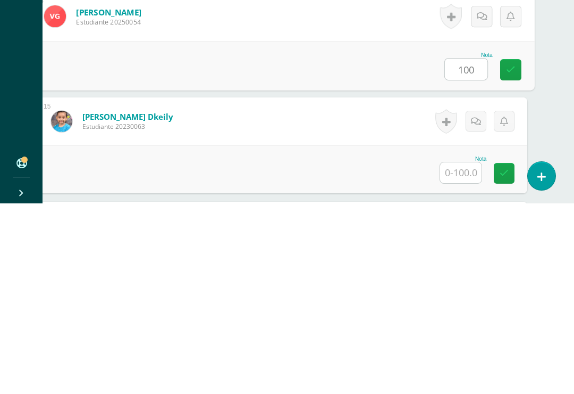
scroll to position [1544, 26]
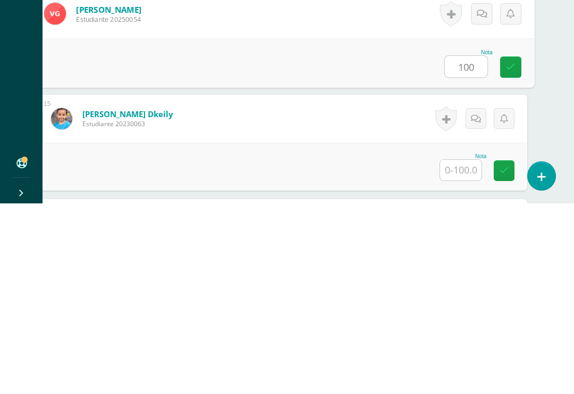
type input "100"
click at [468, 350] on input "text" at bounding box center [460, 360] width 41 height 21
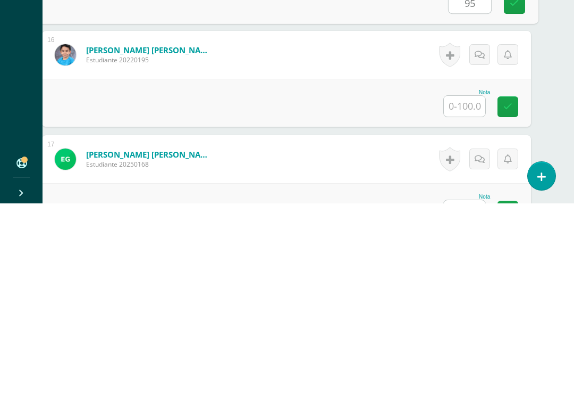
scroll to position [1712, 21]
type input "95"
click at [464, 286] on input "text" at bounding box center [465, 296] width 41 height 21
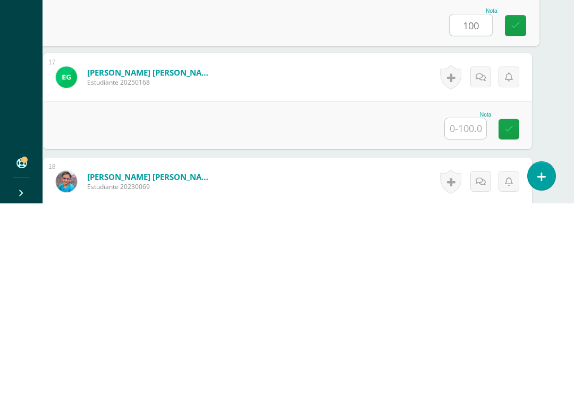
scroll to position [1794, 21]
type input "100"
click at [462, 309] on input "text" at bounding box center [465, 319] width 41 height 21
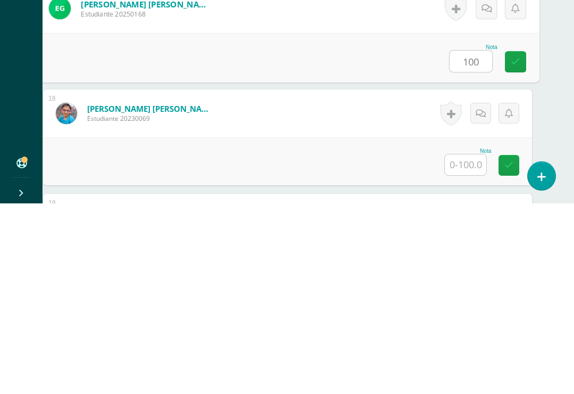
scroll to position [1874, 21]
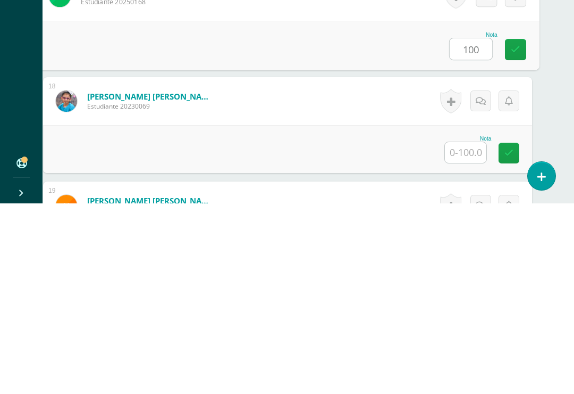
type input "100"
click at [467, 332] on input "text" at bounding box center [465, 342] width 41 height 21
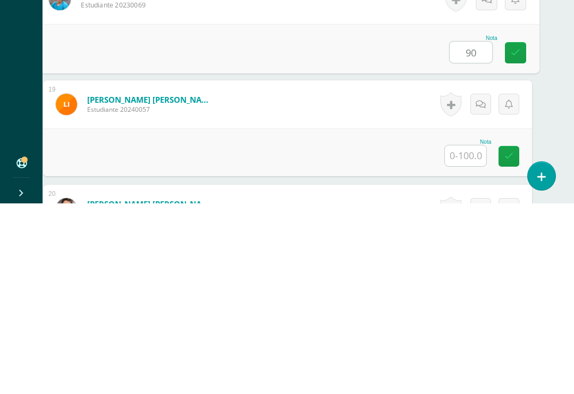
scroll to position [1994, 21]
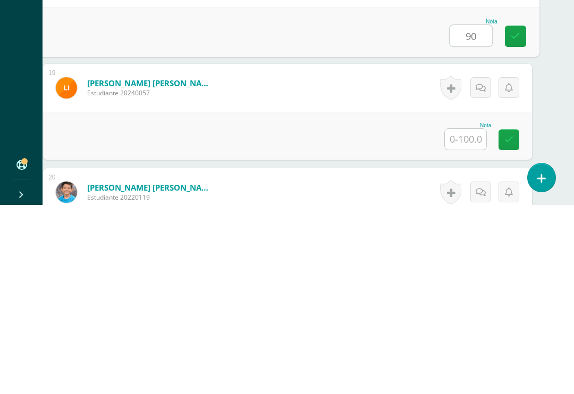
type input "90"
click at [468, 318] on input "text" at bounding box center [465, 328] width 41 height 21
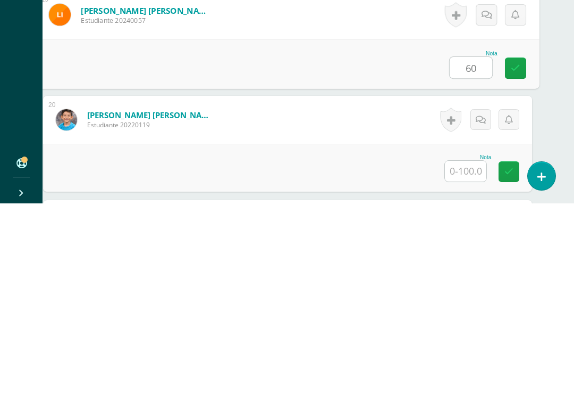
scroll to position [2083, 21]
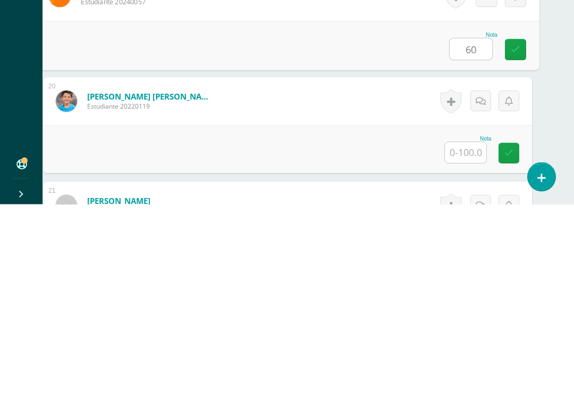
type input "60"
click at [466, 332] on input "text" at bounding box center [465, 342] width 41 height 21
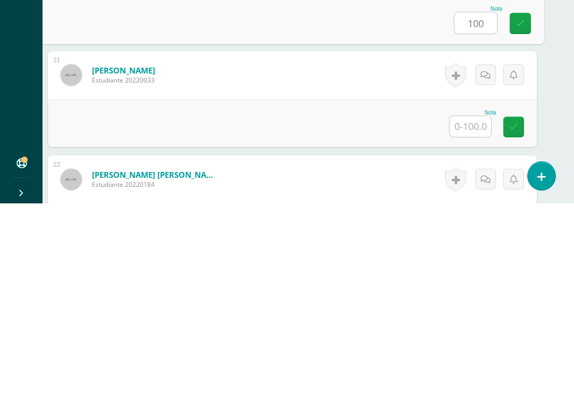
scroll to position [2219, 16]
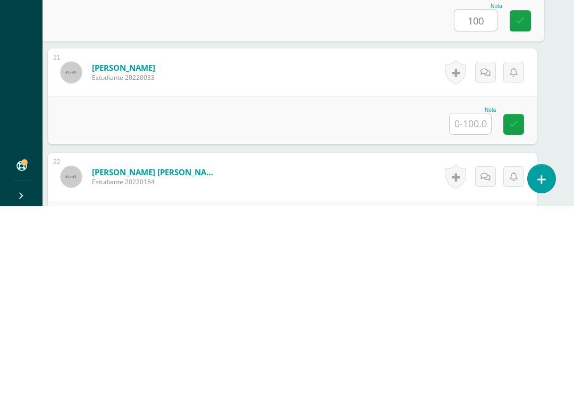
type input "100"
click at [471, 301] on input "text" at bounding box center [470, 311] width 41 height 21
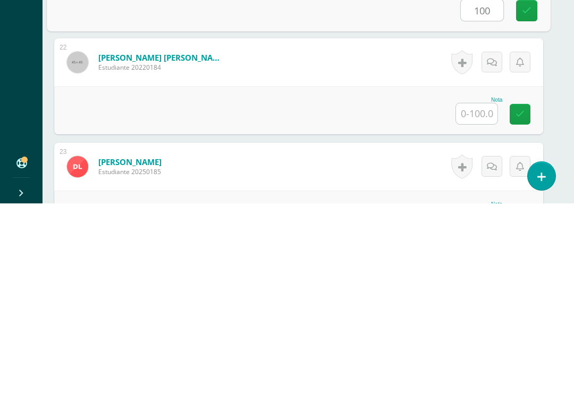
scroll to position [2345, 15]
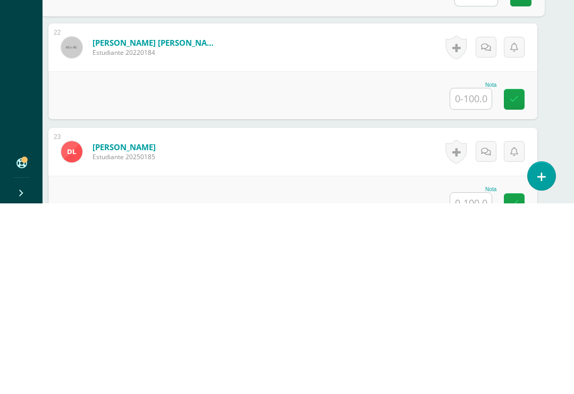
type input "100"
click at [472, 279] on input "text" at bounding box center [471, 289] width 41 height 21
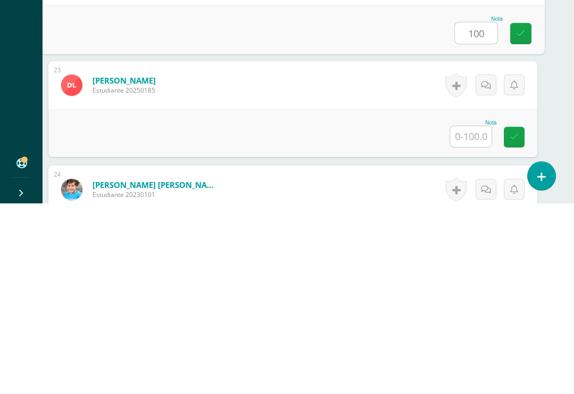
scroll to position [2426, 15]
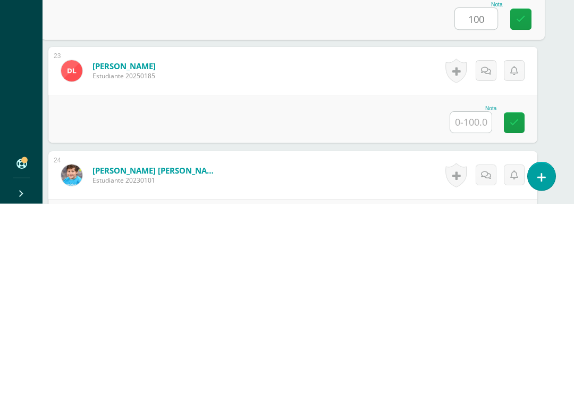
type input "100"
click at [467, 302] on input "text" at bounding box center [471, 312] width 41 height 21
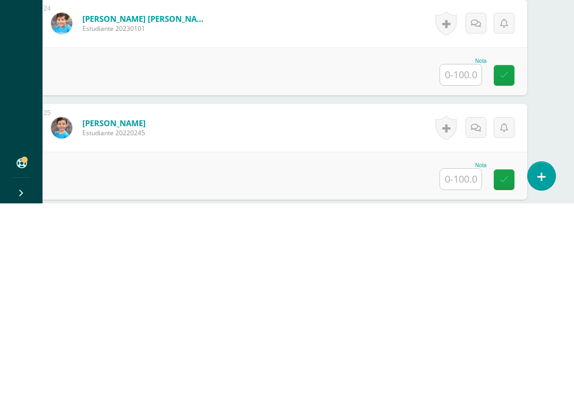
scroll to position [2580, 26]
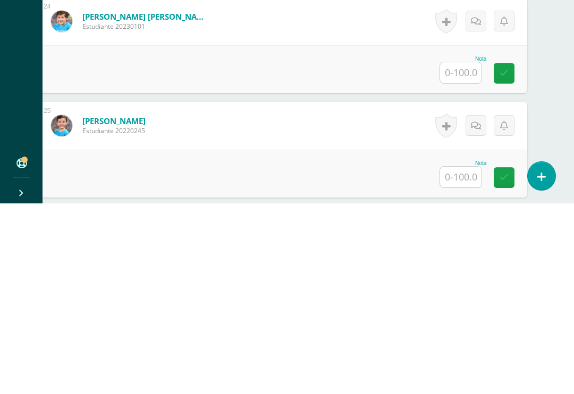
type input "100"
click at [465, 253] on input "text" at bounding box center [460, 263] width 41 height 21
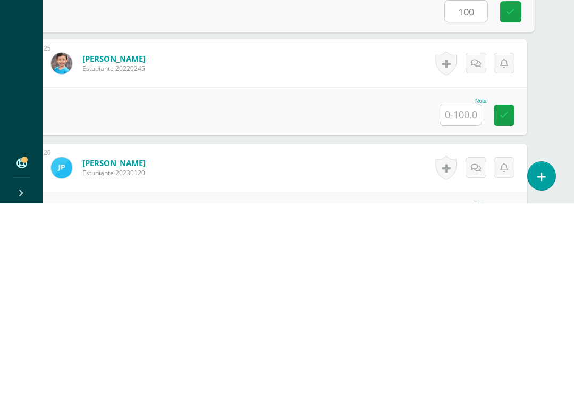
scroll to position [2647, 26]
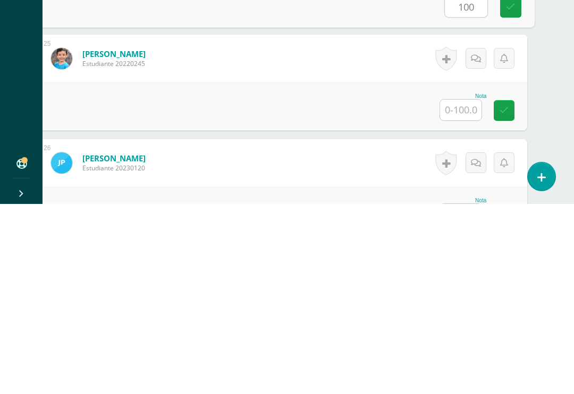
type input "100"
click at [463, 289] on input "text" at bounding box center [460, 299] width 41 height 21
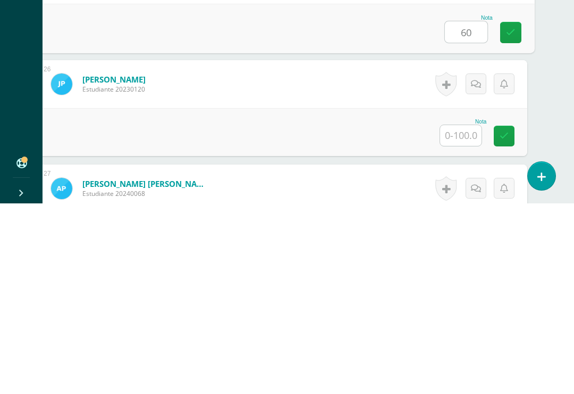
scroll to position [2740, 26]
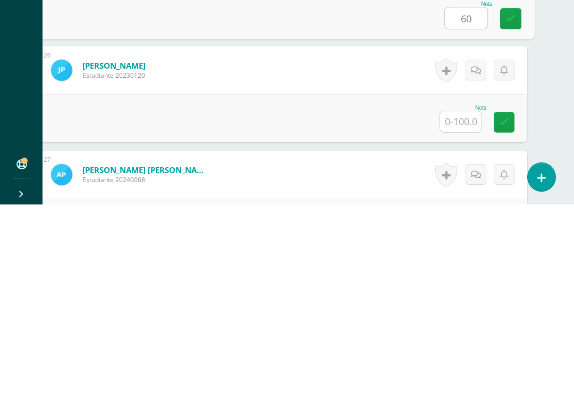
type input "60"
click at [468, 301] on input "text" at bounding box center [460, 311] width 41 height 21
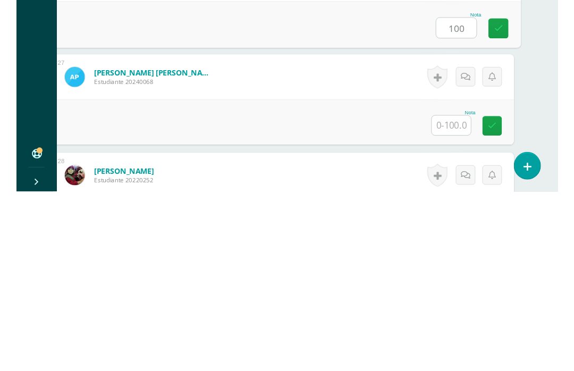
scroll to position [2855, 26]
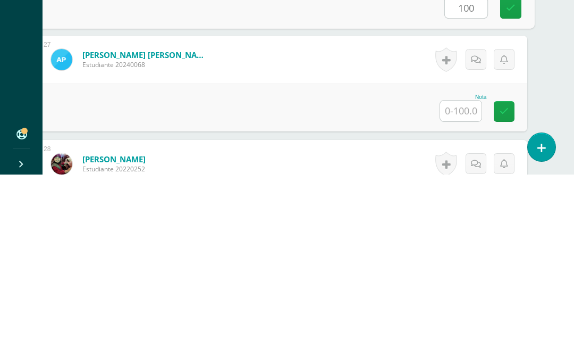
type input "100"
click at [465, 290] on input "text" at bounding box center [460, 300] width 41 height 21
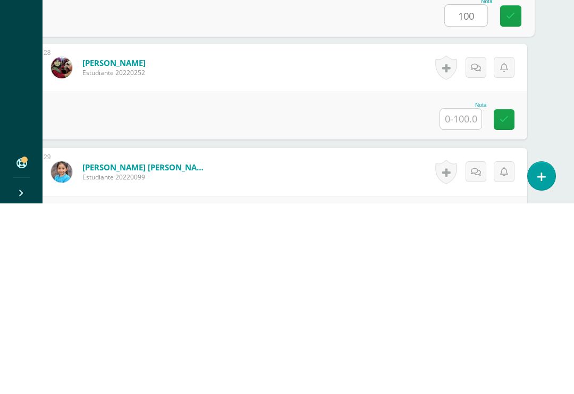
scroll to position [2955, 26]
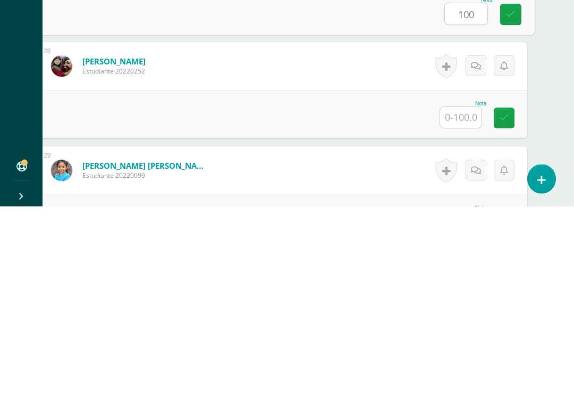
type input "100"
click at [462, 295] on input "text" at bounding box center [460, 305] width 41 height 21
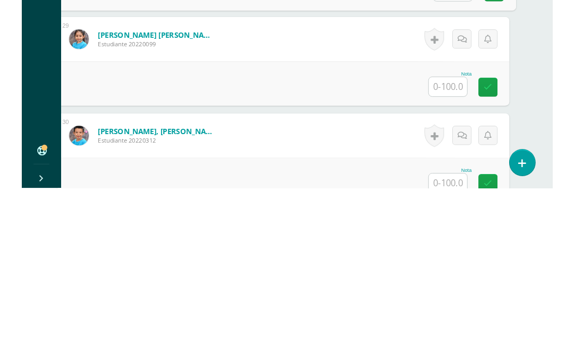
scroll to position [3086, 26]
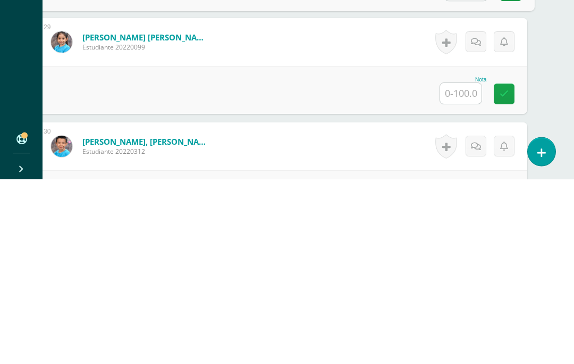
type input "100"
click at [463, 268] on input "text" at bounding box center [460, 278] width 41 height 21
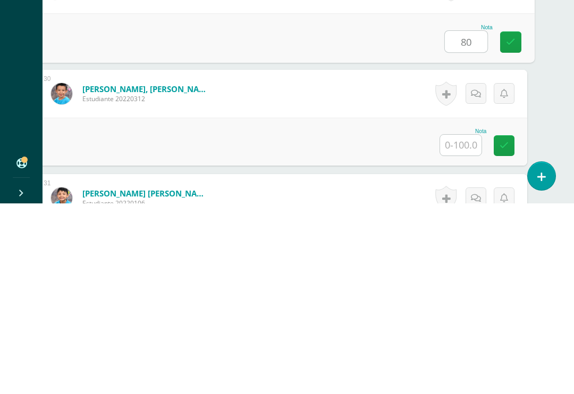
scroll to position [3133, 26]
type input "80"
click at [456, 324] on input "text" at bounding box center [460, 334] width 41 height 21
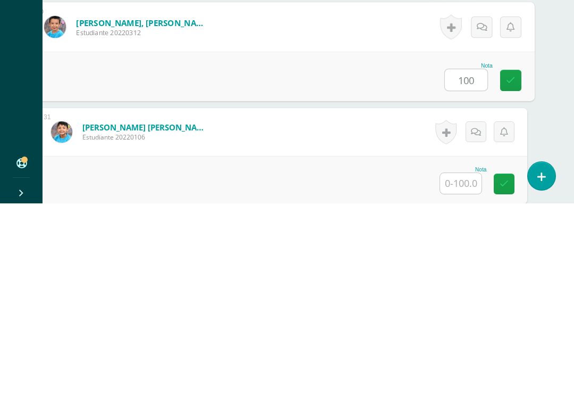
scroll to position [3217, 26]
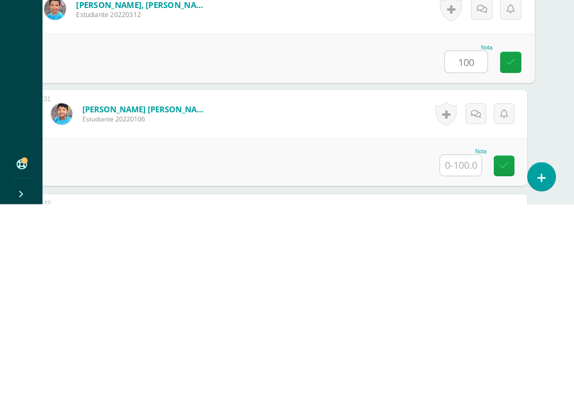
type input "100"
click at [468, 345] on input "text" at bounding box center [460, 355] width 41 height 21
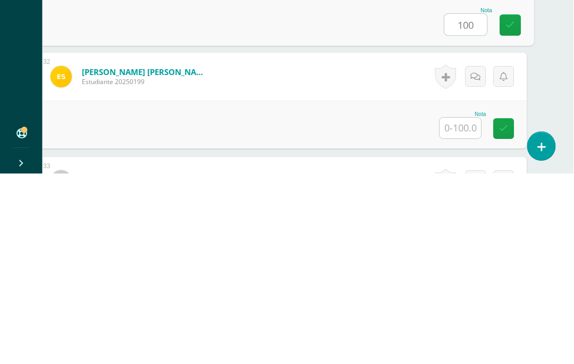
scroll to position [3359, 26]
type input "100"
click at [463, 307] on input "text" at bounding box center [460, 317] width 41 height 21
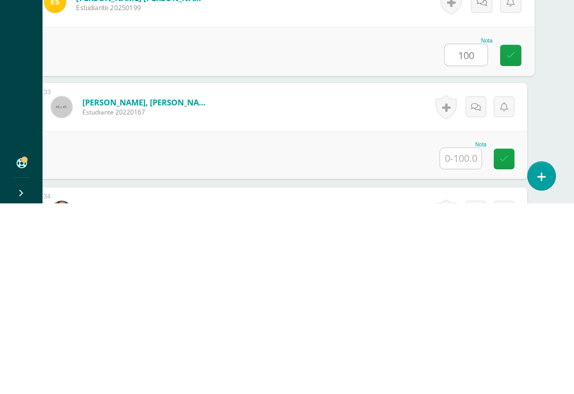
scroll to position [3465, 26]
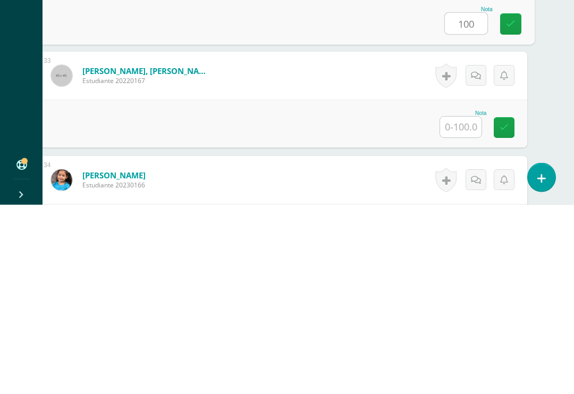
type input "100"
click at [462, 306] on input "text" at bounding box center [460, 316] width 41 height 21
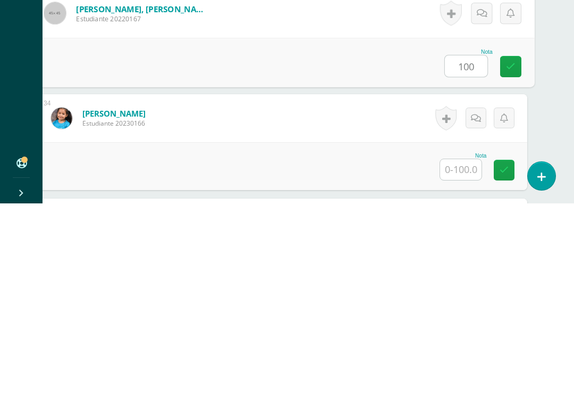
scroll to position [3547, 26]
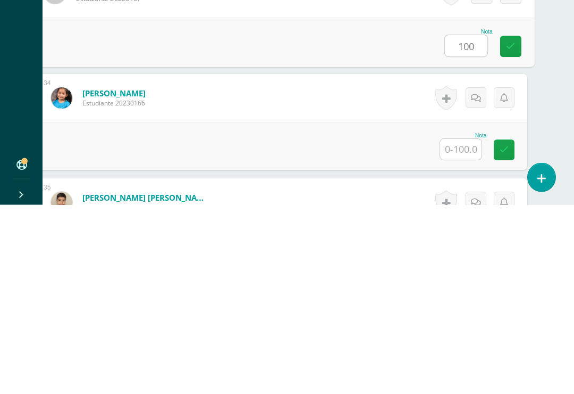
type input "100"
click at [464, 328] on input "text" at bounding box center [460, 338] width 41 height 21
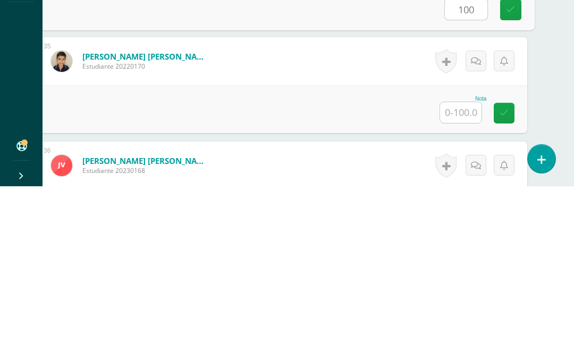
scroll to position [3700, 26]
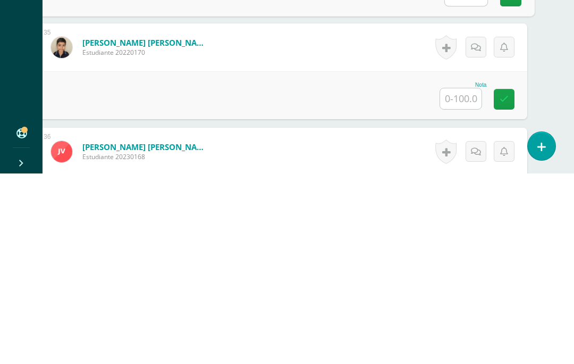
type input "100"
click at [461, 279] on input "text" at bounding box center [460, 289] width 41 height 21
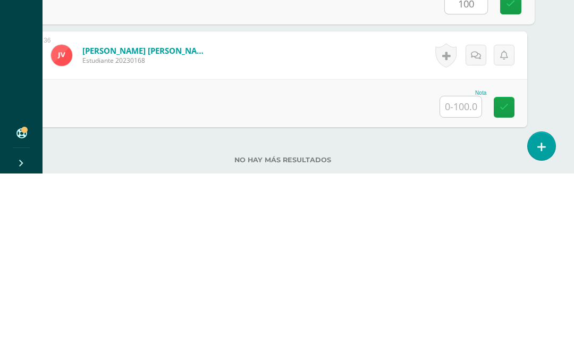
scroll to position [3818, 26]
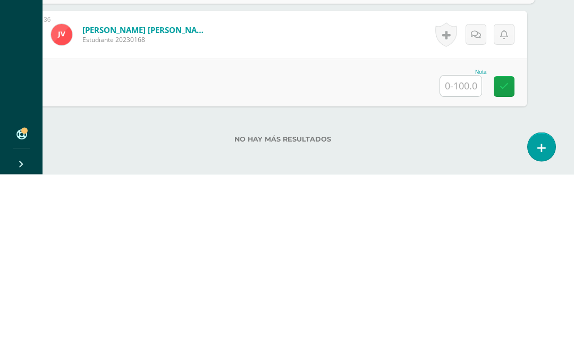
type input "100"
click at [467, 265] on input "text" at bounding box center [460, 275] width 41 height 21
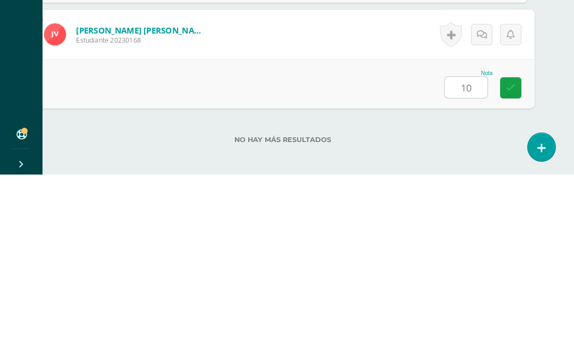
type input "100"
click at [513, 266] on link at bounding box center [511, 276] width 21 height 21
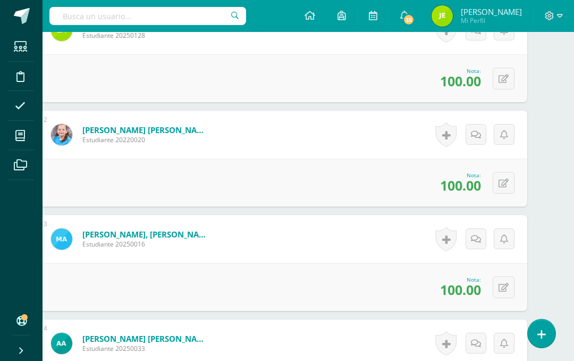
scroll to position [0, 26]
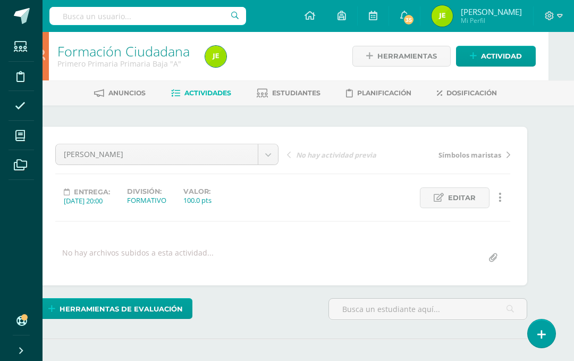
click at [506, 52] on span "Actividad" at bounding box center [501, 56] width 41 height 20
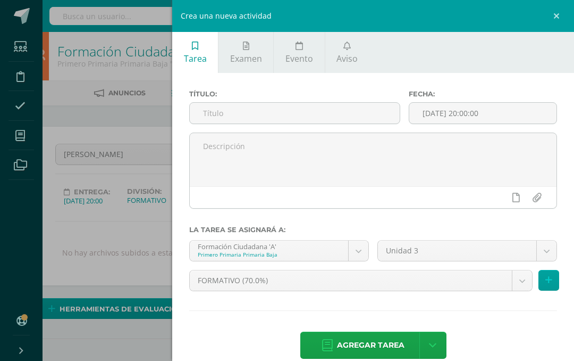
click at [223, 112] on input "text" at bounding box center [295, 113] width 210 height 21
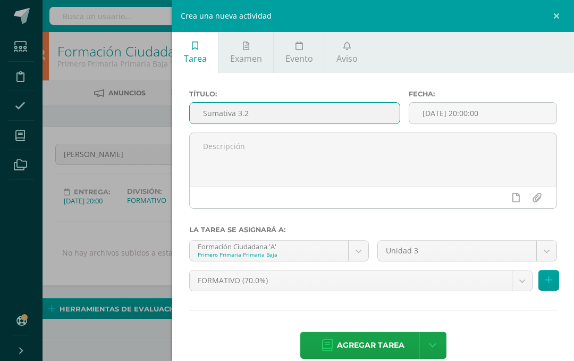
type input "Sumativa 3.2"
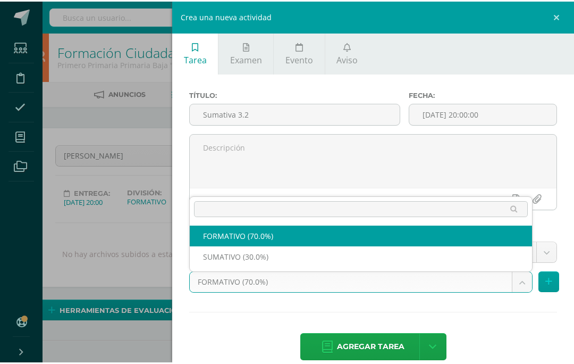
scroll to position [32, 26]
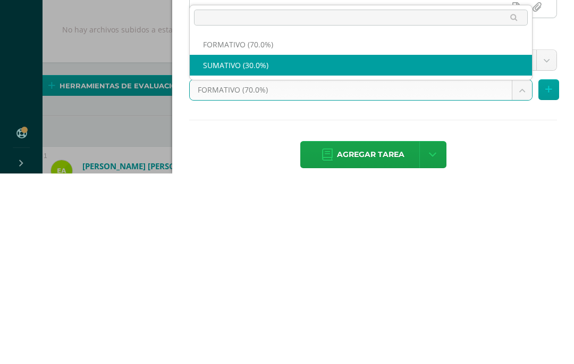
select select "206021"
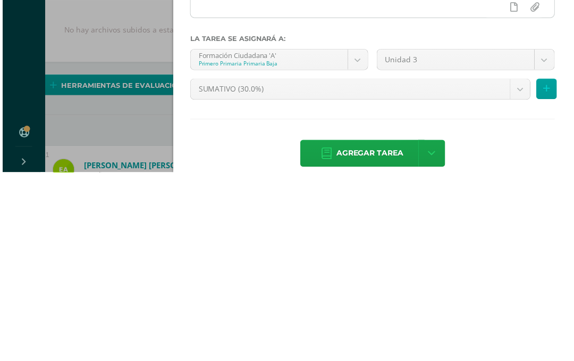
scroll to position [223, 26]
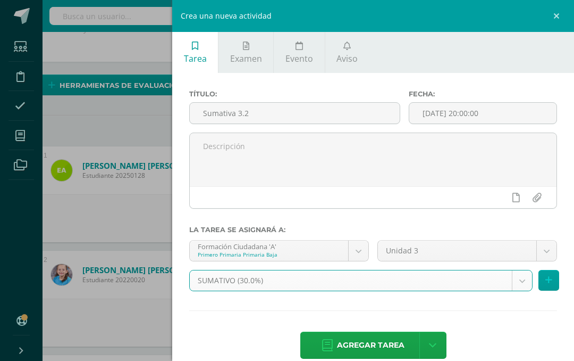
click at [378, 344] on span "Agregar tarea" at bounding box center [371, 345] width 68 height 26
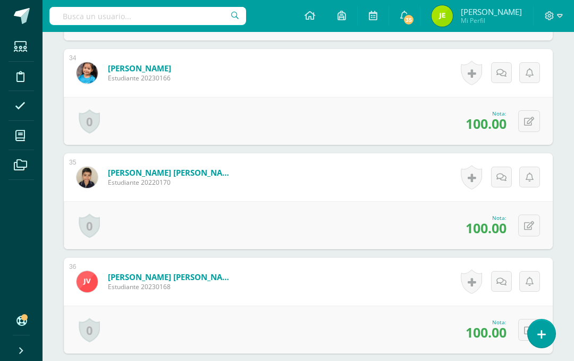
scroll to position [3880, 0]
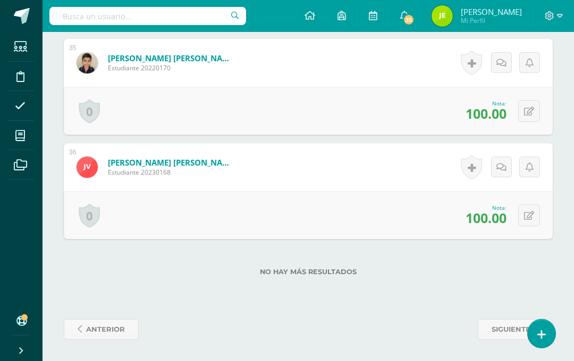
click at [104, 334] on span "anterior" at bounding box center [105, 329] width 39 height 20
click at [96, 327] on span at bounding box center [102, 329] width 52 height 14
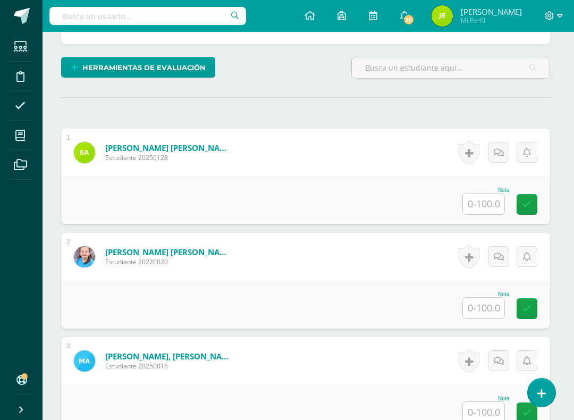
scroll to position [241, 3]
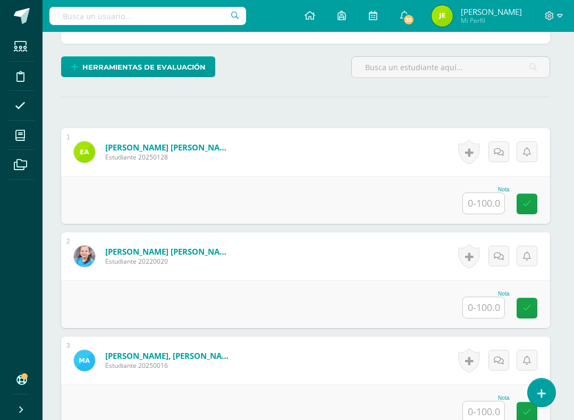
click at [481, 209] on input "text" at bounding box center [483, 203] width 41 height 21
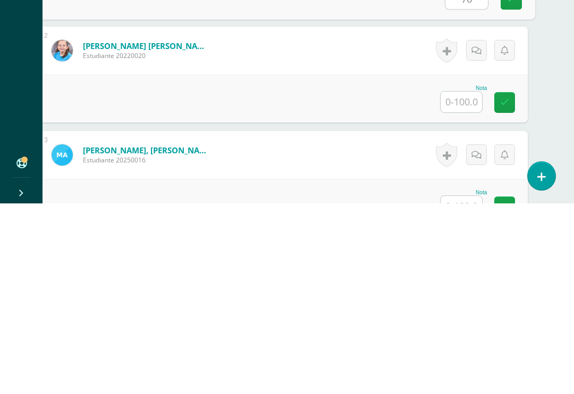
scroll to position [258, 25]
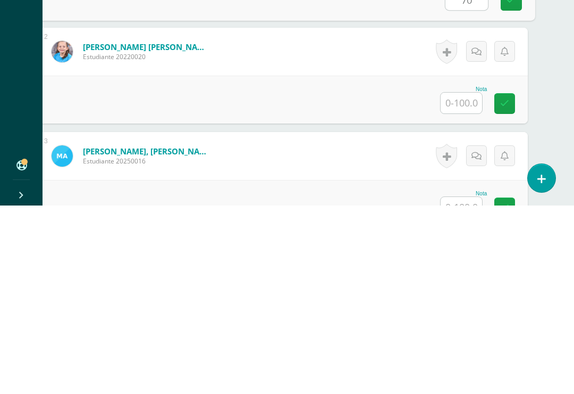
type input "70"
click at [457, 281] on input "text" at bounding box center [461, 291] width 41 height 21
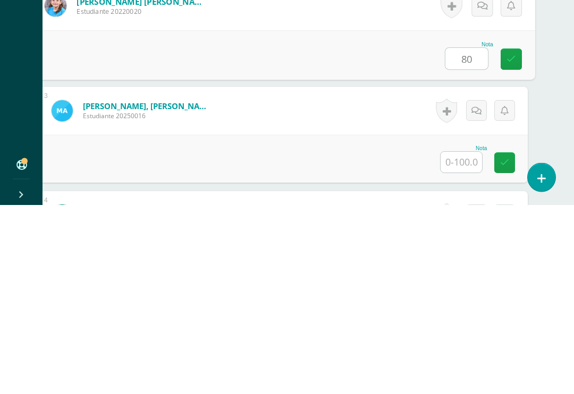
scroll to position [340, 25]
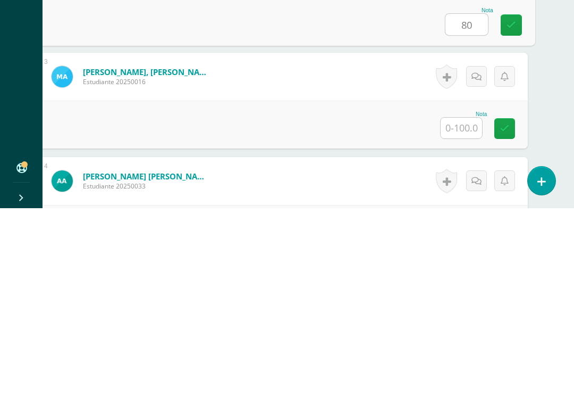
type input "80"
click at [466, 303] on input "text" at bounding box center [461, 313] width 41 height 21
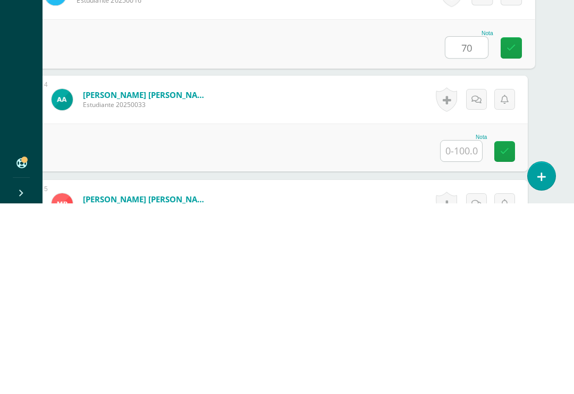
scroll to position [424, 25]
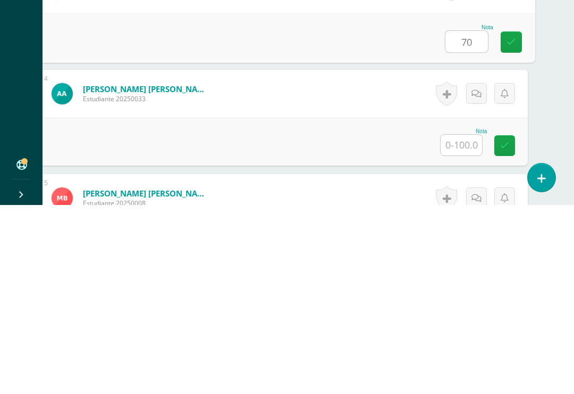
type input "70"
click at [464, 323] on input "text" at bounding box center [461, 333] width 41 height 21
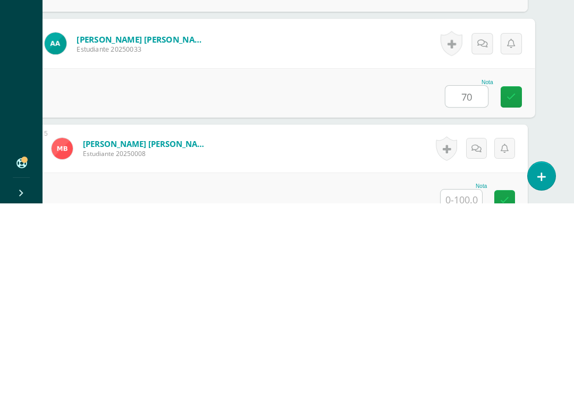
scroll to position [501, 25]
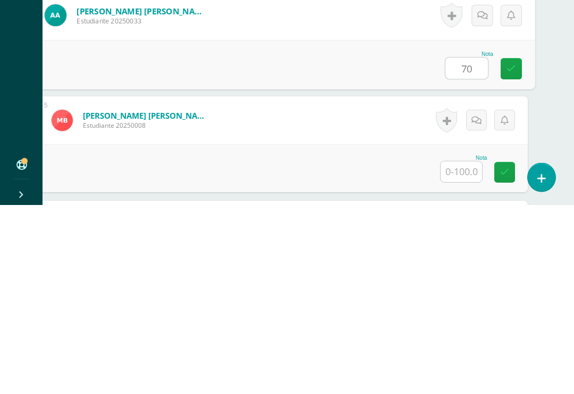
type input "70"
click at [465, 351] on input "text" at bounding box center [461, 361] width 41 height 21
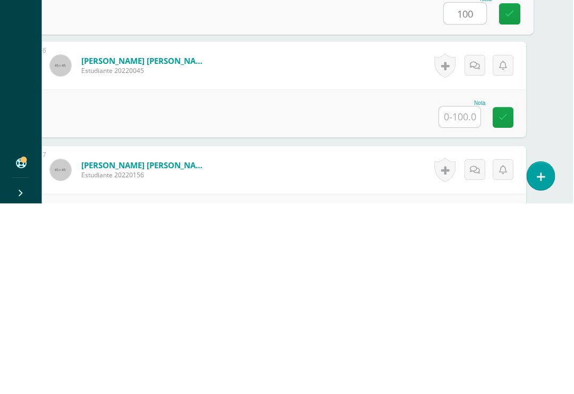
scroll to position [663, 26]
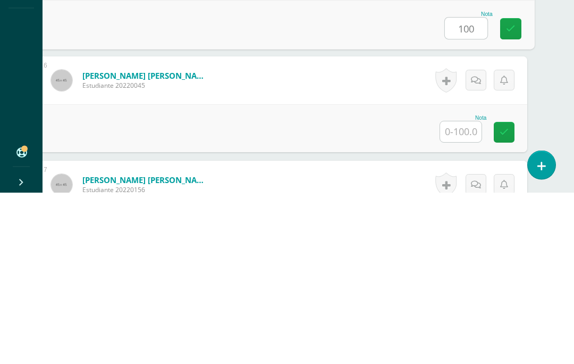
type input "100"
click at [451, 293] on input "text" at bounding box center [460, 303] width 41 height 21
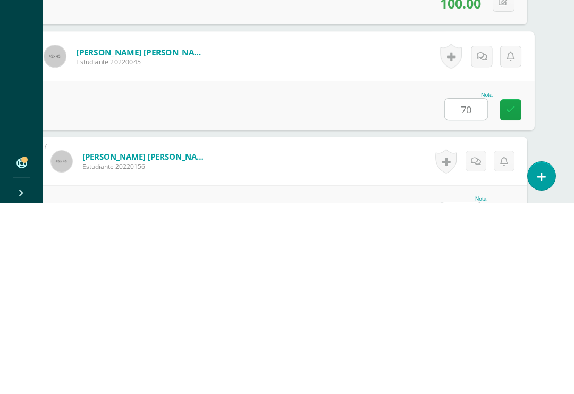
scroll to position [708, 26]
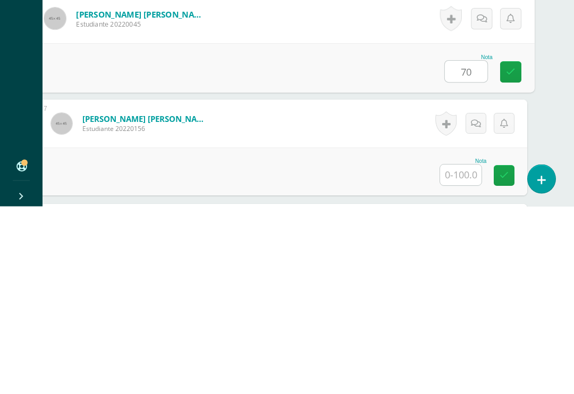
type input "70"
click at [467, 352] on input "text" at bounding box center [460, 362] width 41 height 21
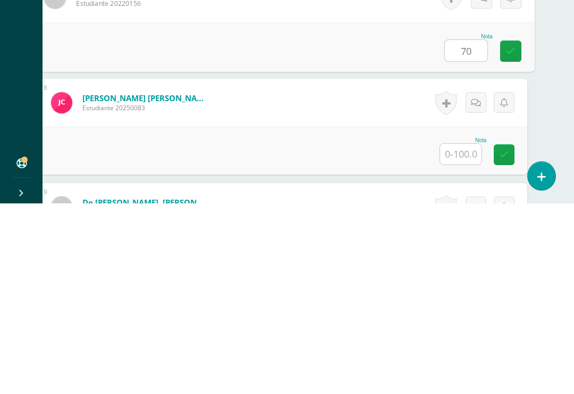
scroll to position [862, 26]
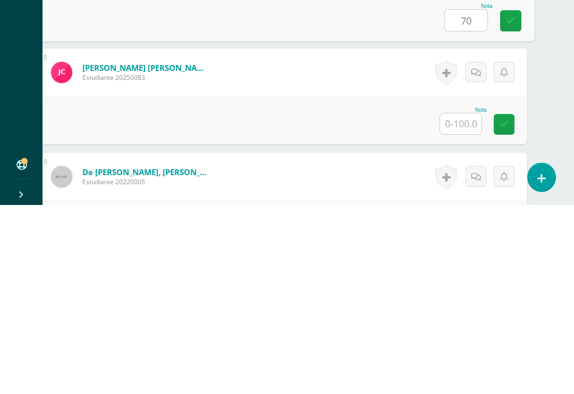
type input "70"
click at [467, 303] on input "text" at bounding box center [460, 313] width 41 height 21
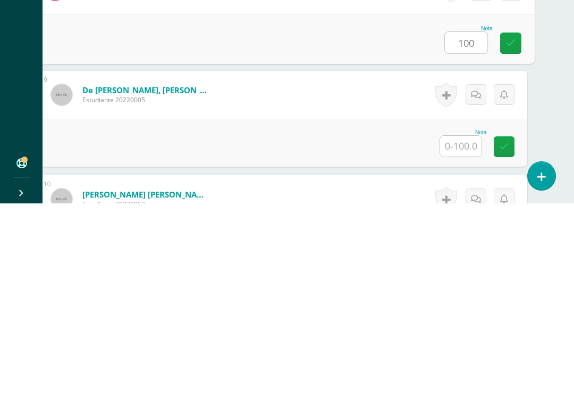
scroll to position [943, 26]
type input "100"
click at [466, 326] on input "text" at bounding box center [460, 336] width 41 height 21
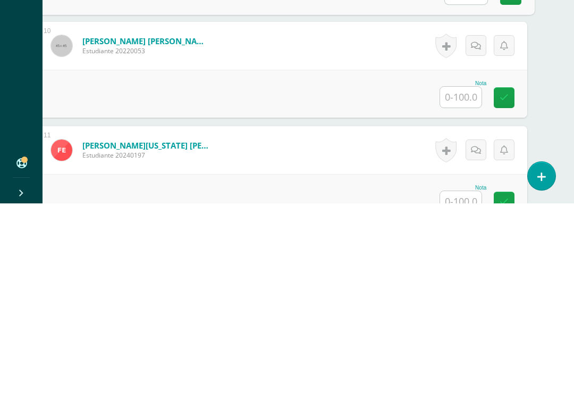
scroll to position [1096, 26]
type input "80"
click at [466, 277] on input "text" at bounding box center [460, 287] width 41 height 21
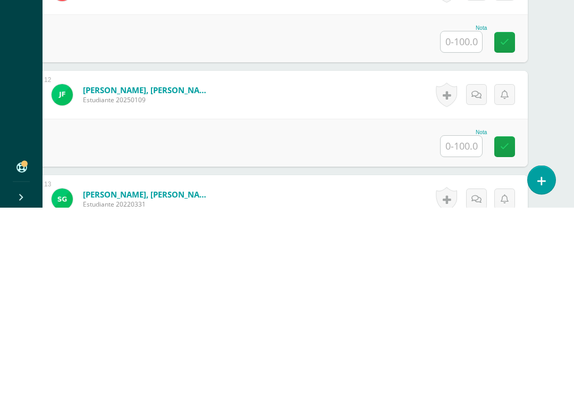
scroll to position [1259, 26]
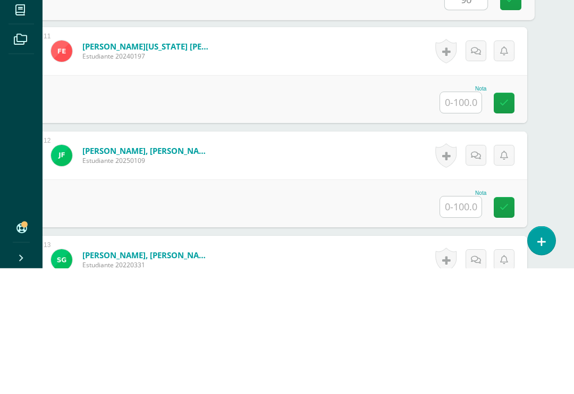
type input "90"
click at [460, 218] on input "text" at bounding box center [460, 228] width 41 height 21
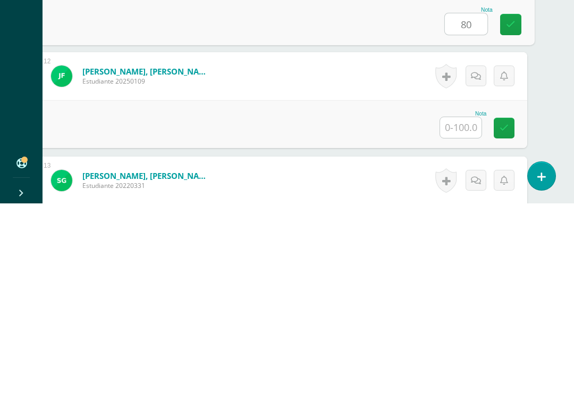
scroll to position [1282, 26]
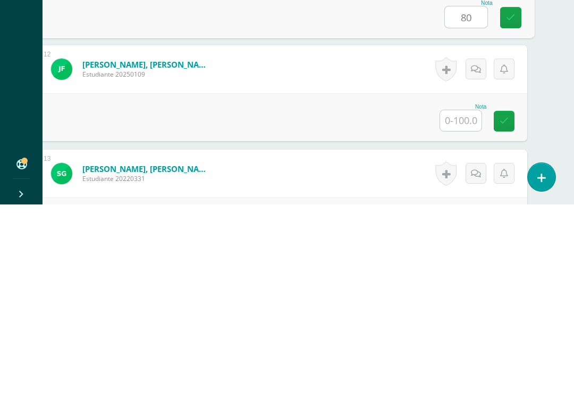
type input "80"
click at [462, 299] on input "text" at bounding box center [460, 309] width 41 height 21
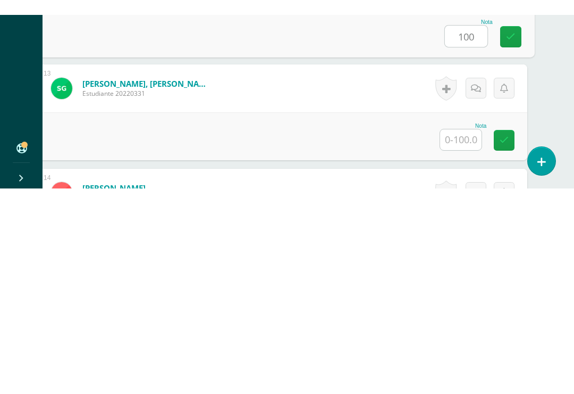
scroll to position [1382, 26]
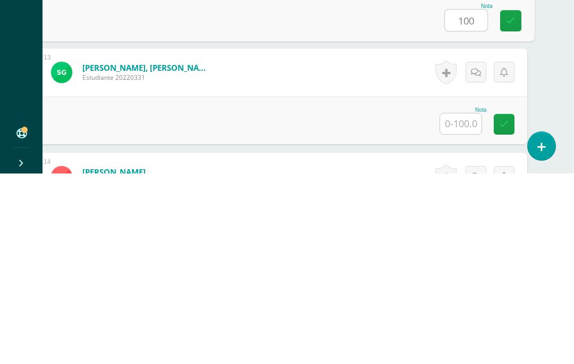
type input "100"
click at [466, 304] on input "text" at bounding box center [460, 314] width 41 height 21
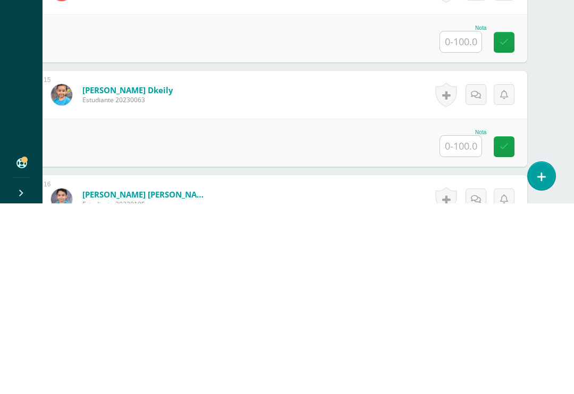
scroll to position [1589, 26]
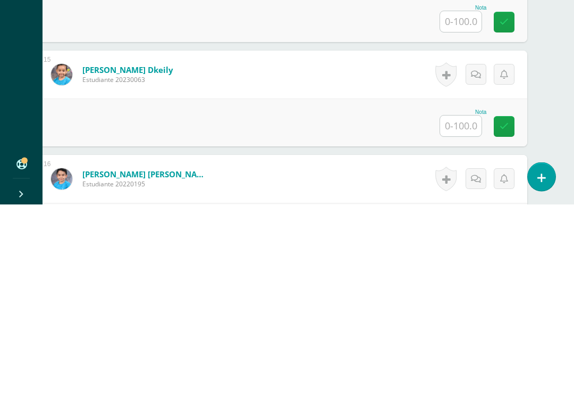
type input "50"
click at [461, 305] on input "text" at bounding box center [460, 315] width 41 height 21
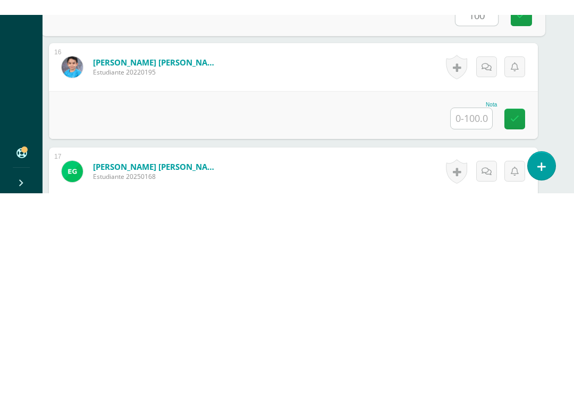
scroll to position [1720, 16]
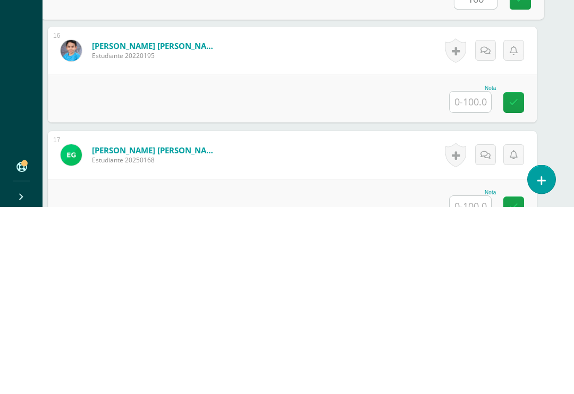
type input "100"
click at [465, 279] on input "text" at bounding box center [470, 289] width 41 height 21
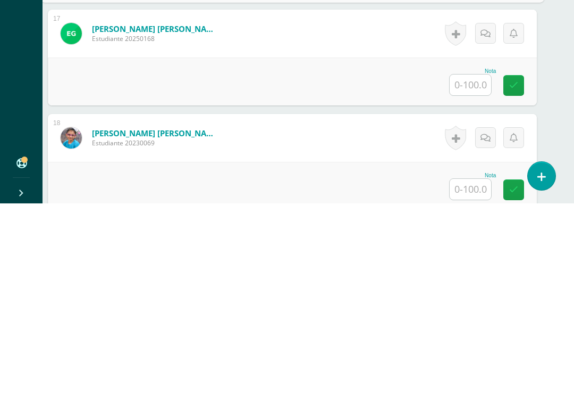
scroll to position [1840, 16]
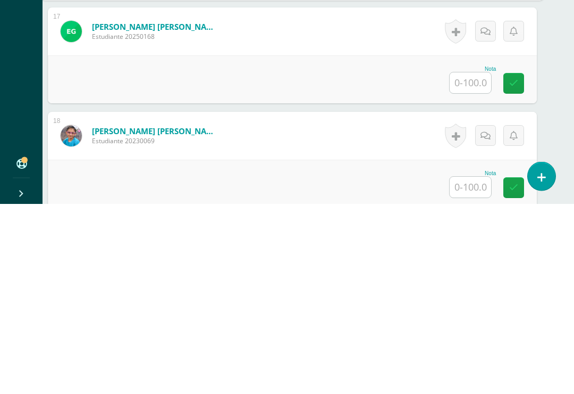
type input "100"
click at [467, 263] on input "text" at bounding box center [470, 273] width 41 height 21
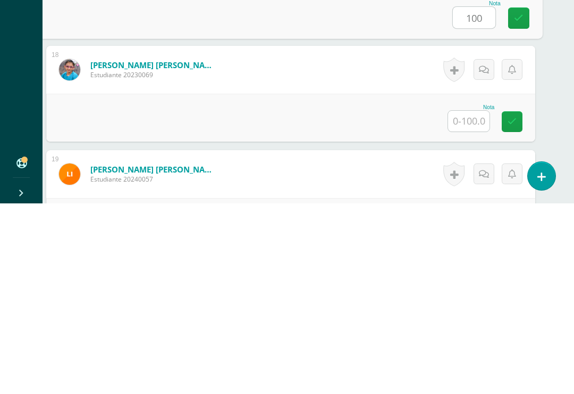
scroll to position [1907, 19]
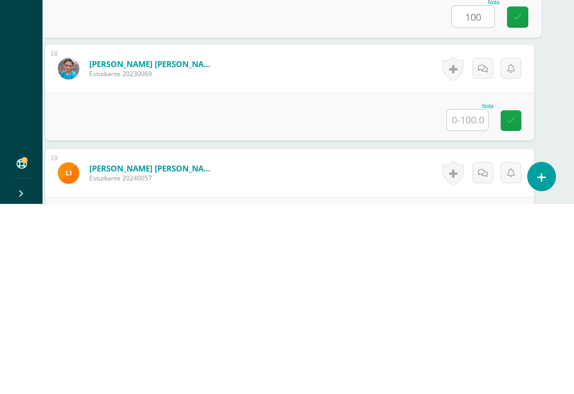
type input "100"
click at [468, 299] on input "text" at bounding box center [467, 309] width 41 height 21
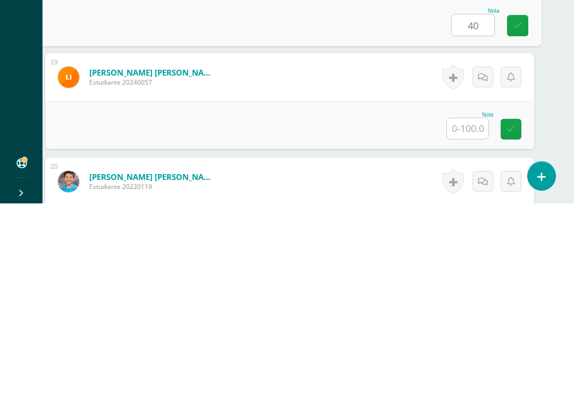
scroll to position [2016, 19]
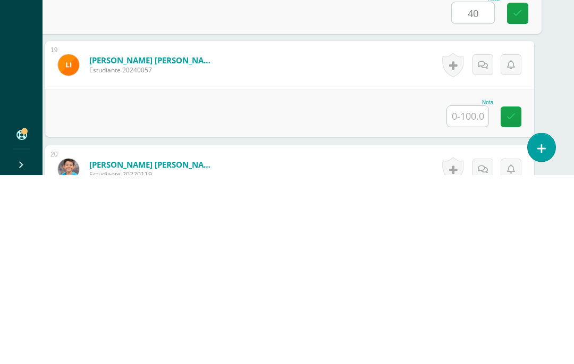
type input "40"
click at [465, 295] on input "text" at bounding box center [467, 305] width 41 height 21
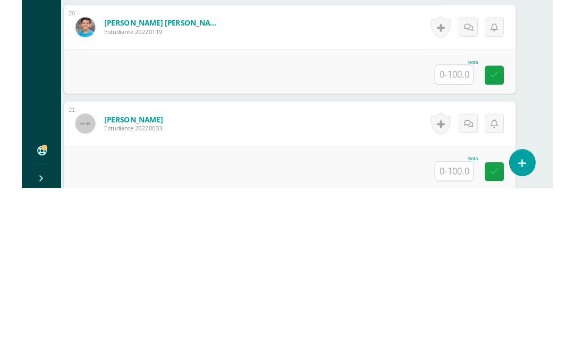
scroll to position [2155, 19]
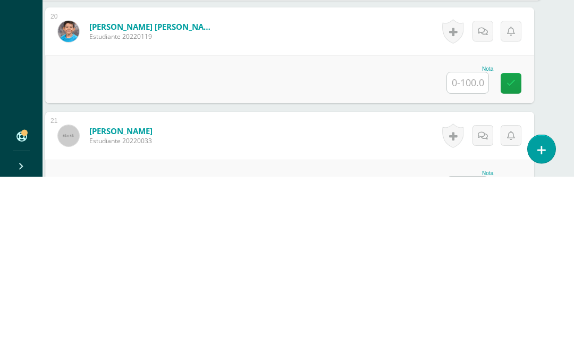
type input "35"
click at [471, 260] on input "text" at bounding box center [467, 270] width 41 height 21
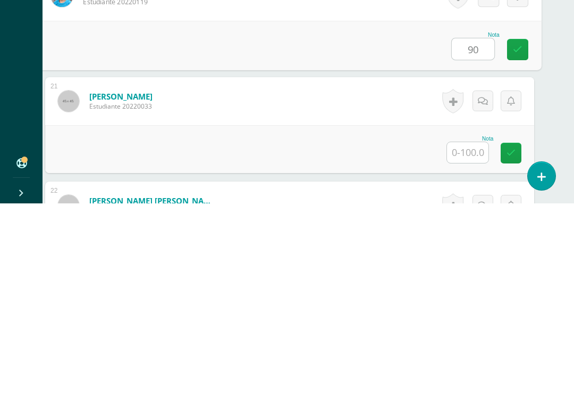
scroll to position [2223, 19]
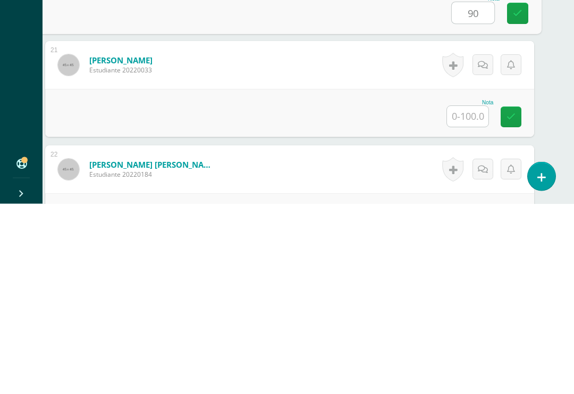
type input "90"
click at [466, 296] on input "text" at bounding box center [467, 306] width 41 height 21
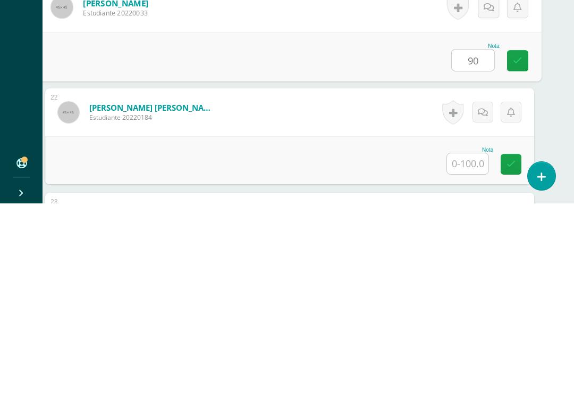
scroll to position [2330, 19]
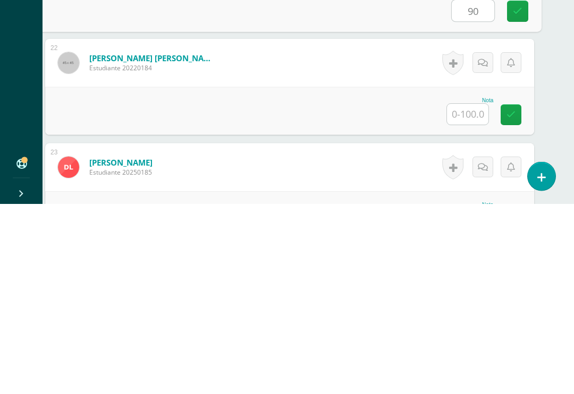
type input "90"
click at [469, 294] on input "text" at bounding box center [467, 304] width 41 height 21
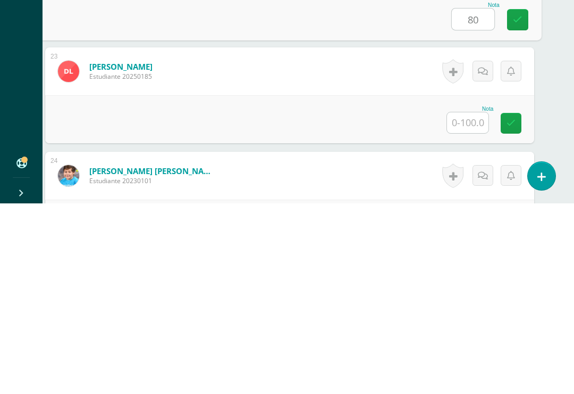
scroll to position [2425, 19]
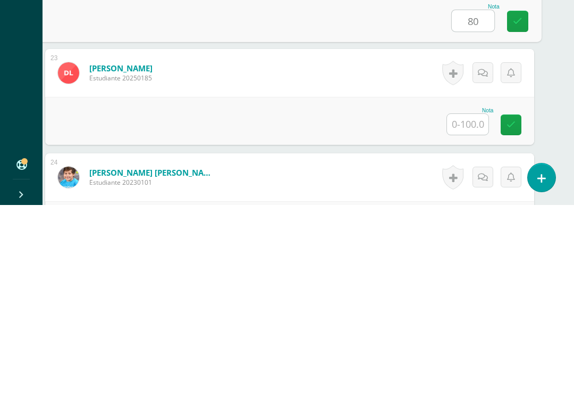
type input "80"
click at [465, 303] on input "text" at bounding box center [467, 313] width 41 height 21
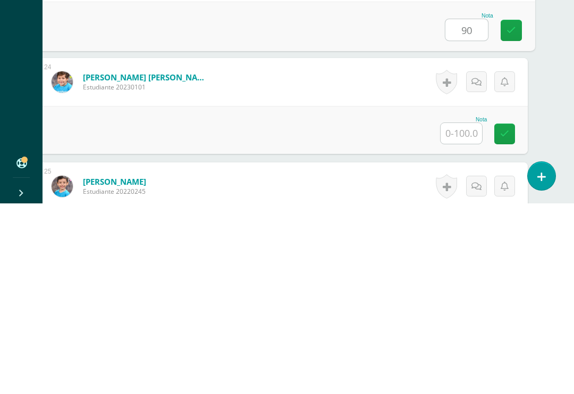
scroll to position [2519, 24]
type input "90"
click at [461, 313] on input "text" at bounding box center [461, 323] width 41 height 21
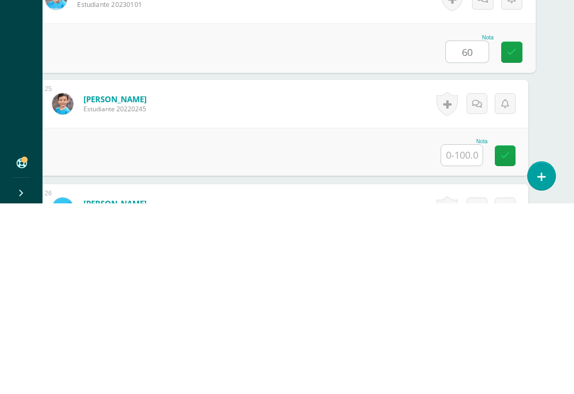
scroll to position [2612, 24]
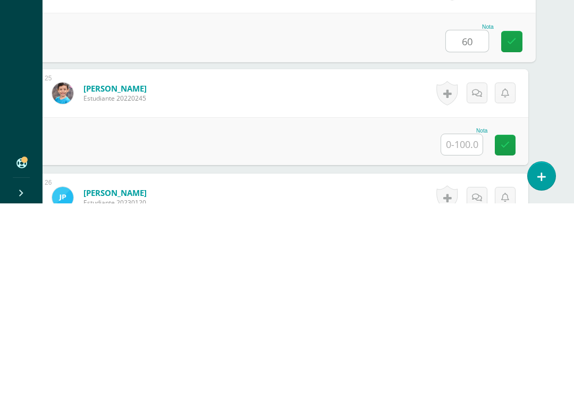
type input "60"
click at [454, 324] on input "text" at bounding box center [461, 334] width 41 height 21
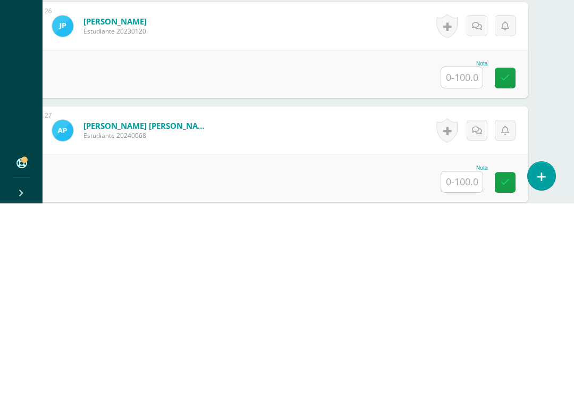
scroll to position [2784, 24]
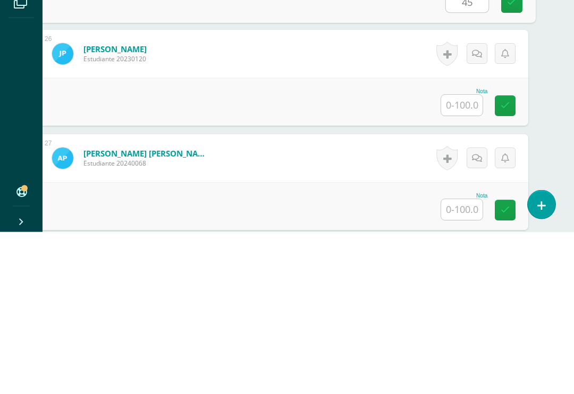
type input "45"
click at [457, 257] on input "text" at bounding box center [461, 267] width 41 height 21
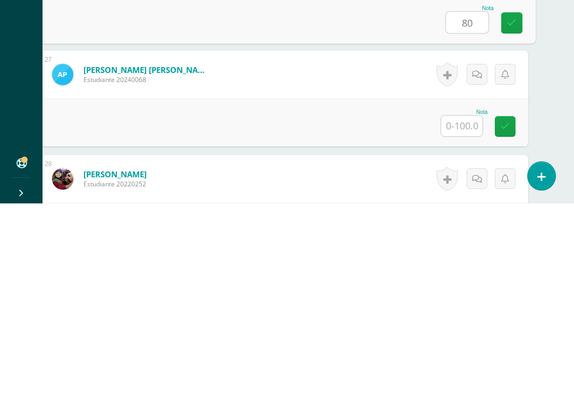
scroll to position [2840, 24]
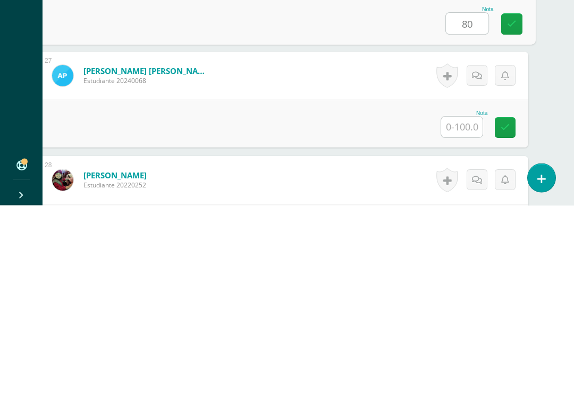
type input "80"
click at [460, 305] on input "text" at bounding box center [461, 315] width 41 height 21
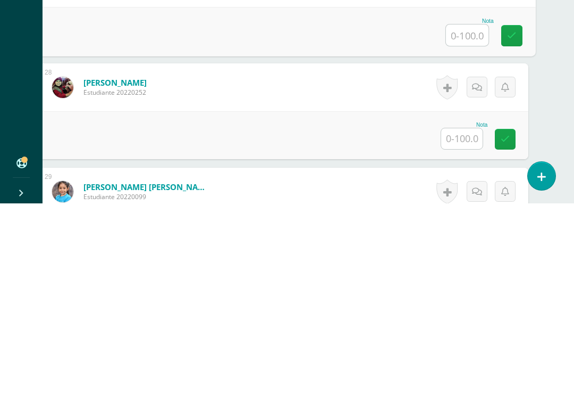
scroll to position [2943, 24]
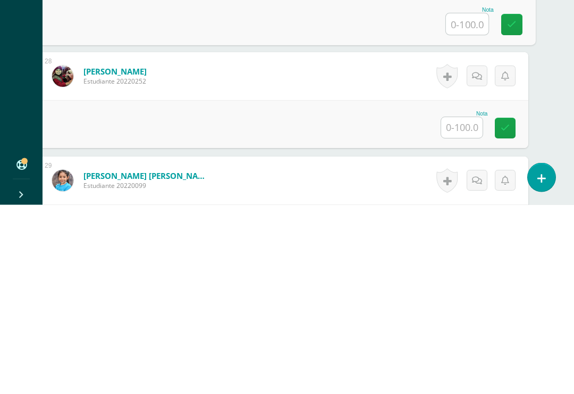
click at [449, 306] on input "text" at bounding box center [461, 316] width 41 height 21
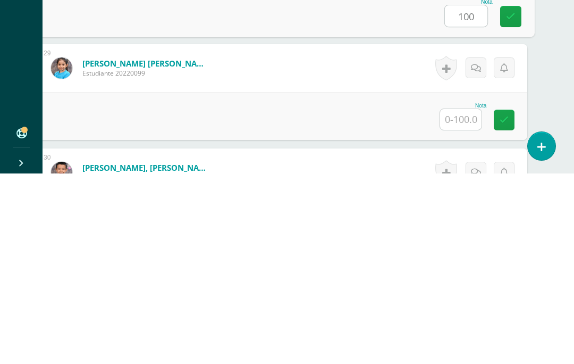
scroll to position [3055, 26]
type input "100"
click at [461, 299] on input "text" at bounding box center [460, 309] width 41 height 21
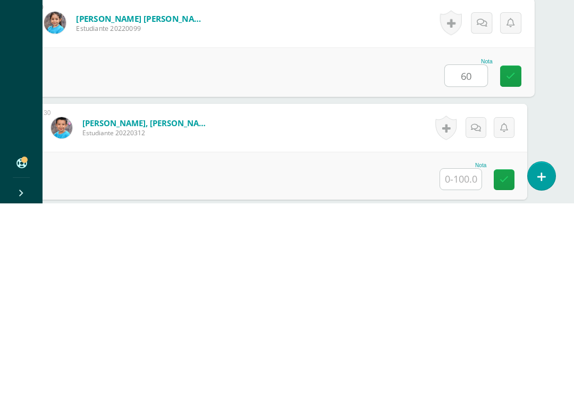
scroll to position [3125, 26]
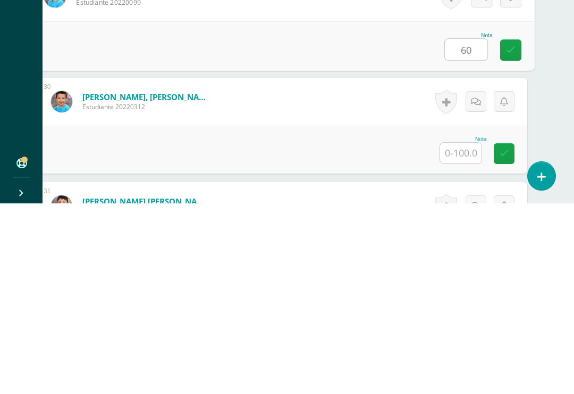
type input "60"
click at [470, 333] on input "text" at bounding box center [460, 343] width 41 height 21
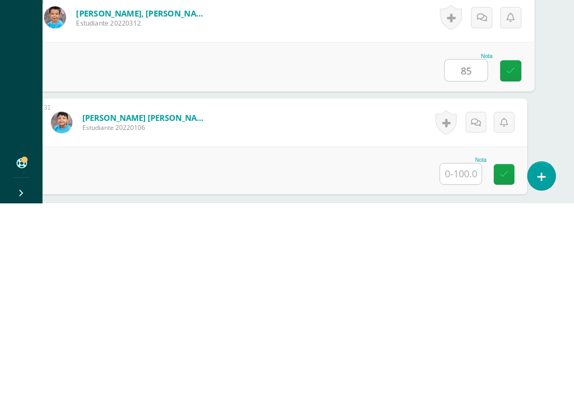
scroll to position [3247, 26]
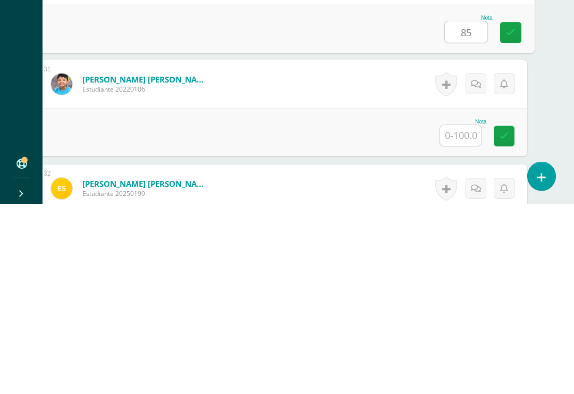
type input "85"
click at [466, 315] on input "text" at bounding box center [460, 325] width 41 height 21
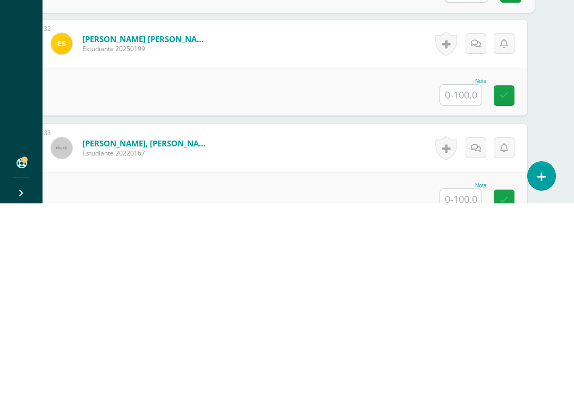
scroll to position [3392, 26]
type input "100"
click at [466, 274] on input "text" at bounding box center [460, 284] width 41 height 21
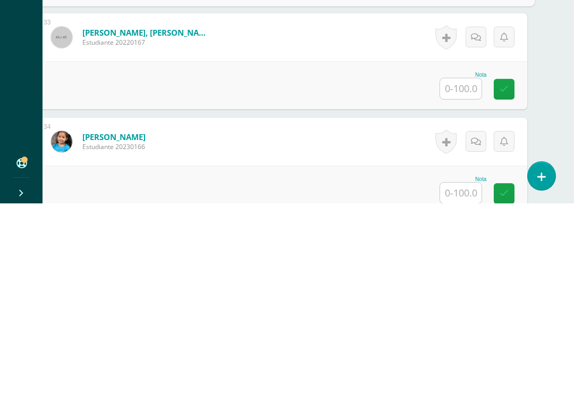
scroll to position [3505, 26]
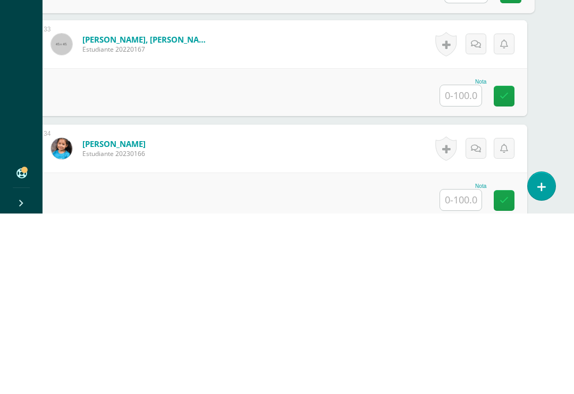
type input "70"
click at [471, 265] on input "text" at bounding box center [460, 275] width 41 height 21
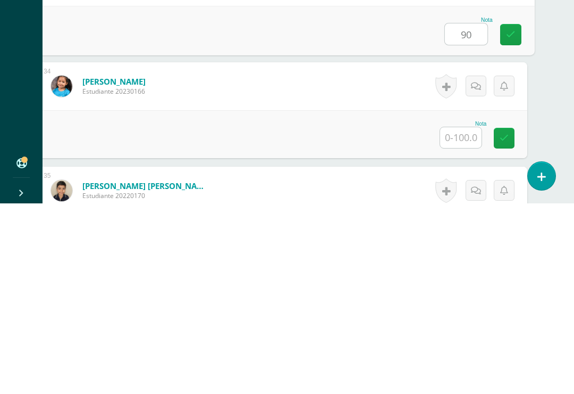
scroll to position [3566, 26]
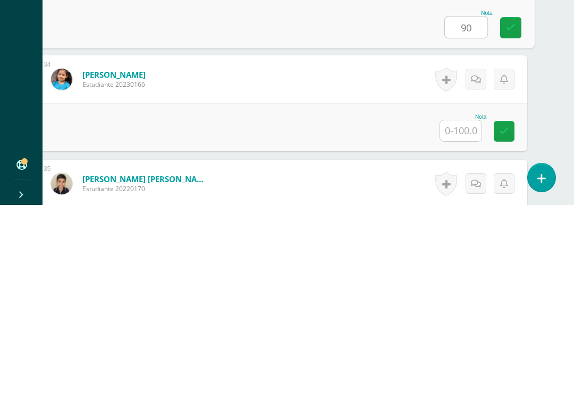
type input "90"
click at [466, 309] on input "text" at bounding box center [460, 319] width 41 height 21
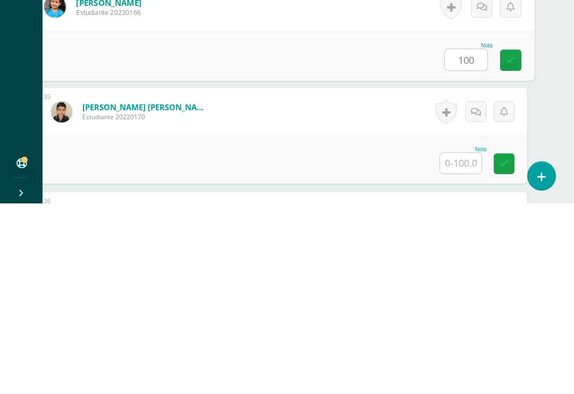
scroll to position [3661, 26]
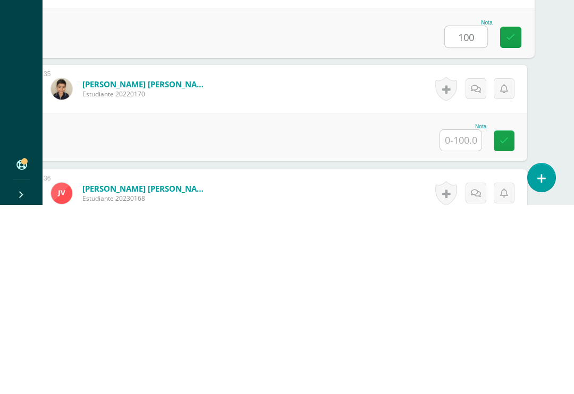
type input "100"
click at [456, 319] on input "text" at bounding box center [460, 329] width 41 height 21
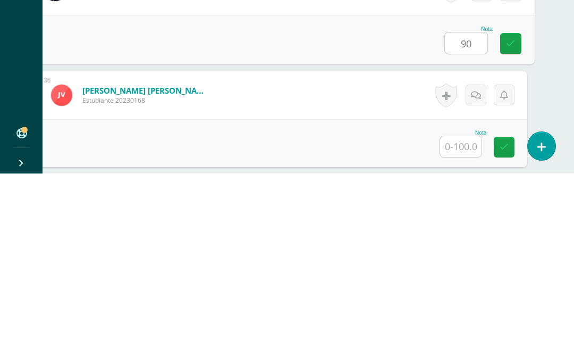
scroll to position [3776, 26]
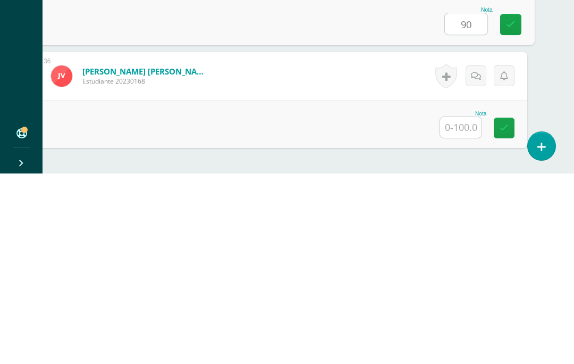
type input "90"
click at [461, 307] on input "text" at bounding box center [460, 317] width 41 height 21
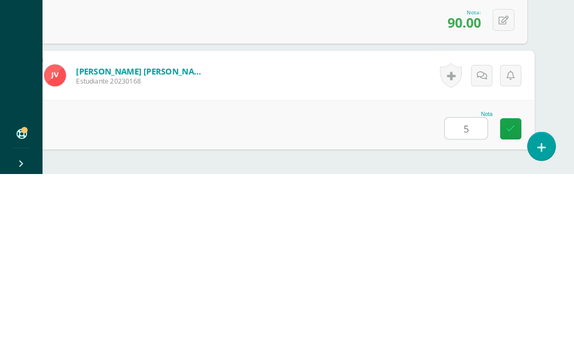
type input "50"
click at [513, 314] on icon at bounding box center [511, 318] width 10 height 9
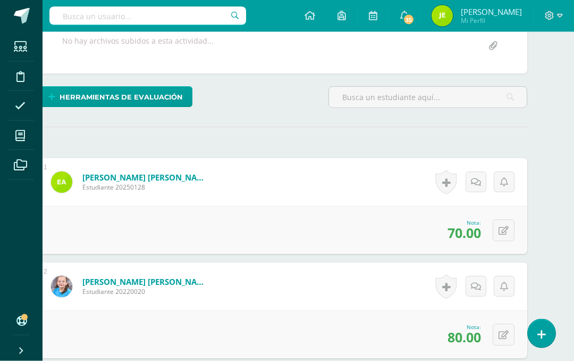
scroll to position [0, 26]
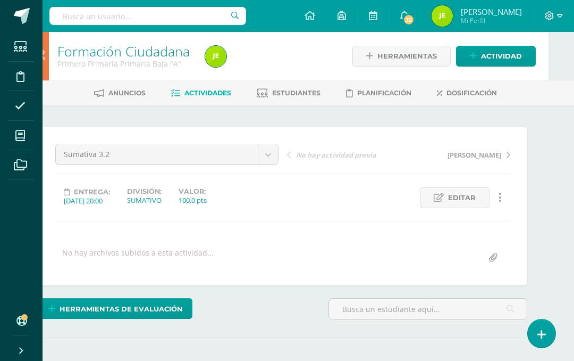
click at [153, 302] on span "Herramientas de evaluación" at bounding box center [121, 309] width 123 height 20
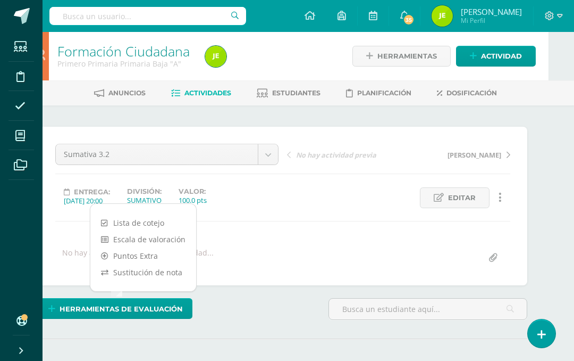
click at [168, 271] on link "Sustitución de nota" at bounding box center [143, 272] width 106 height 16
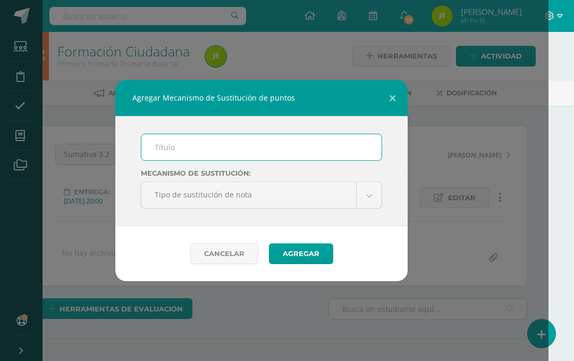
click at [212, 143] on input "text" at bounding box center [261, 147] width 240 height 26
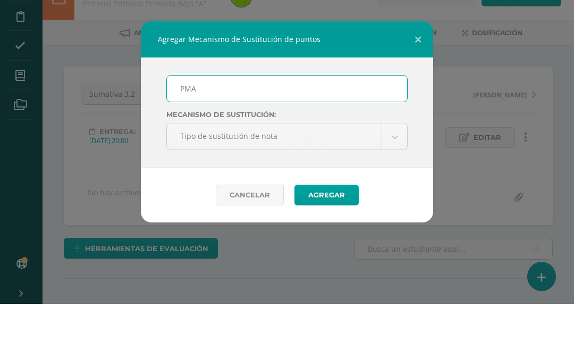
scroll to position [60, 0]
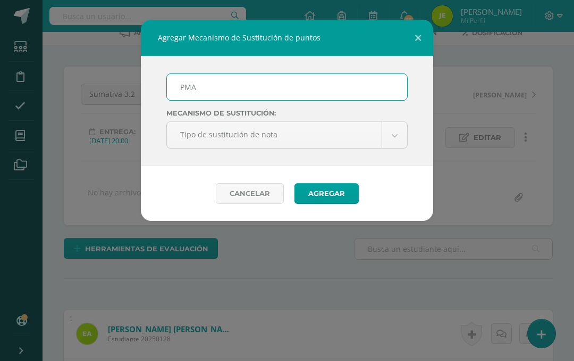
type input "PMA"
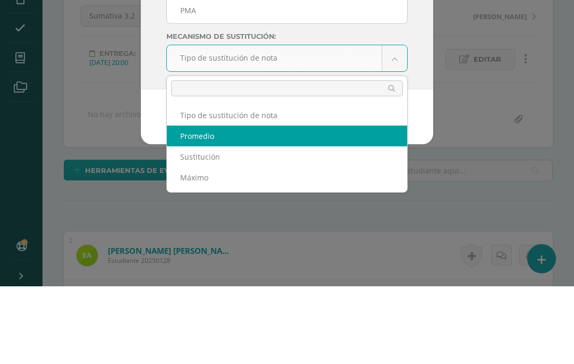
select select "average"
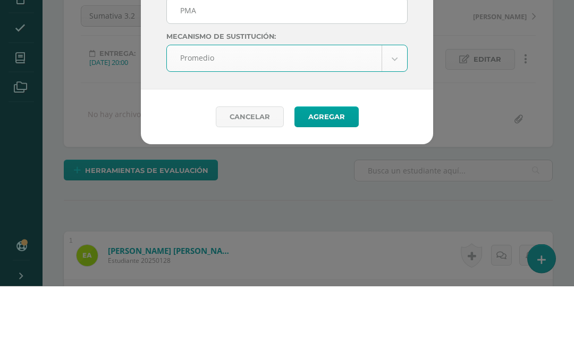
click at [326, 185] on button "Agregar" at bounding box center [327, 195] width 64 height 21
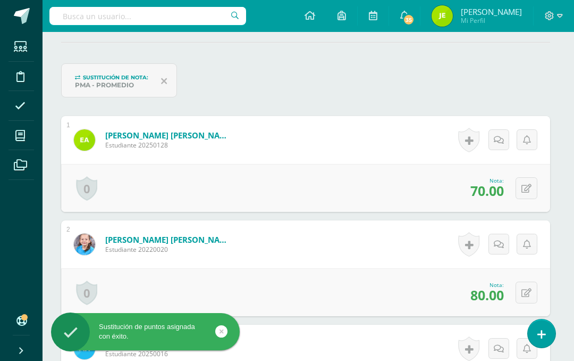
scroll to position [297, 3]
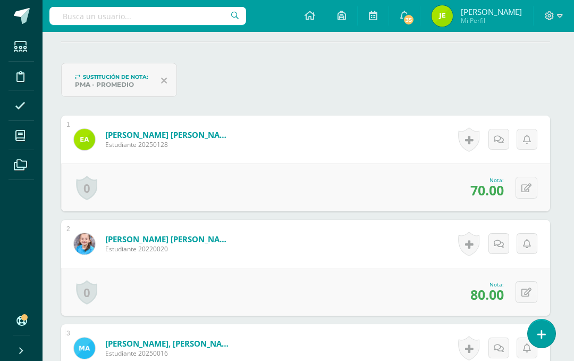
click at [533, 183] on button at bounding box center [527, 188] width 22 height 22
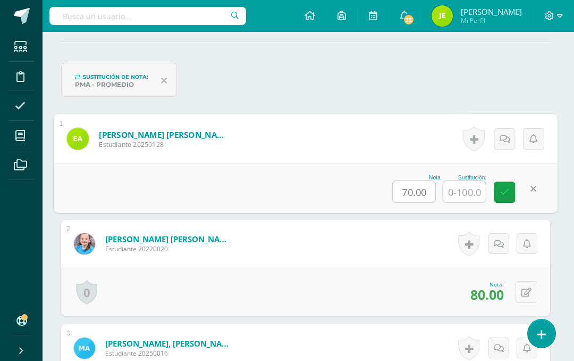
click at [473, 190] on input "text" at bounding box center [465, 191] width 43 height 21
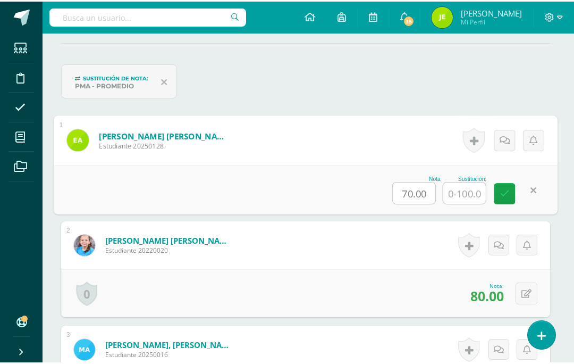
scroll to position [297, 26]
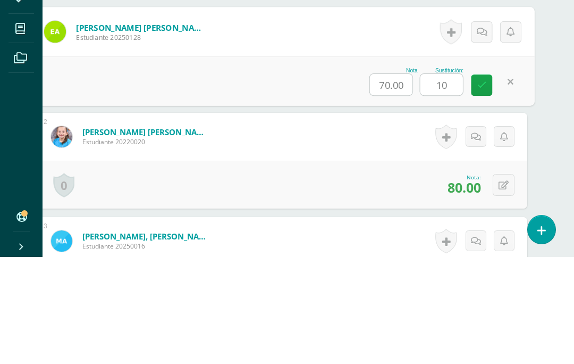
type input "100"
click at [484, 187] on icon at bounding box center [483, 191] width 10 height 9
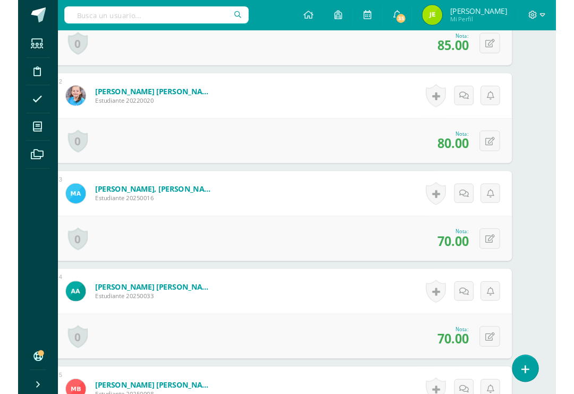
scroll to position [439, 26]
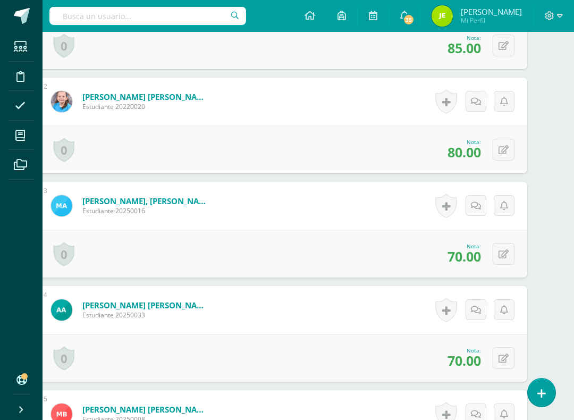
click at [503, 253] on icon at bounding box center [504, 254] width 10 height 9
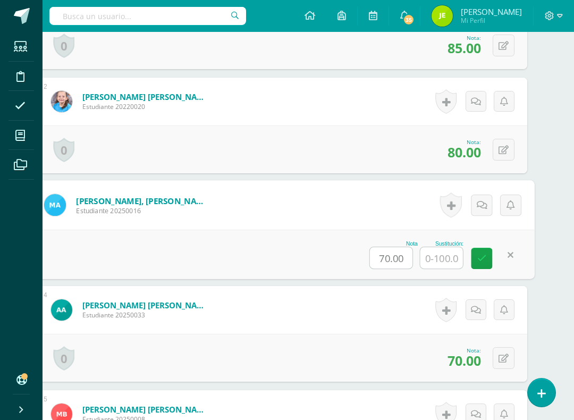
click at [449, 260] on input "text" at bounding box center [442, 257] width 43 height 21
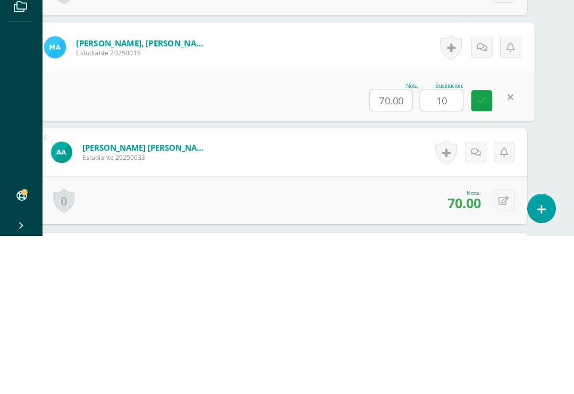
type input "100"
click at [484, 248] on link at bounding box center [482, 258] width 21 height 21
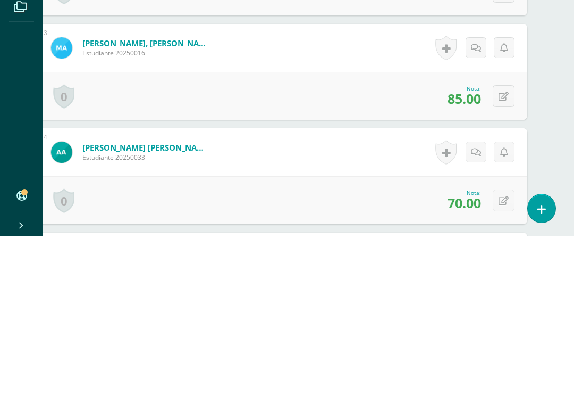
scroll to position [597, 26]
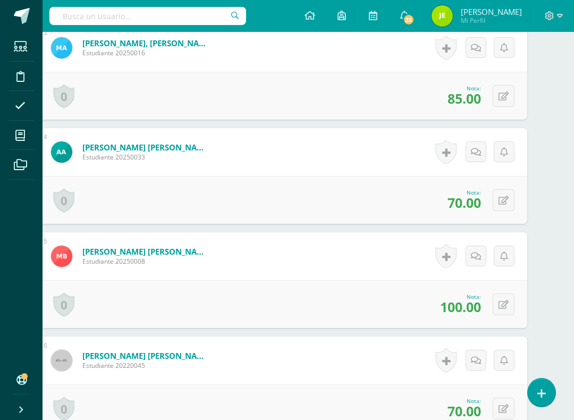
click at [507, 202] on icon at bounding box center [504, 200] width 10 height 9
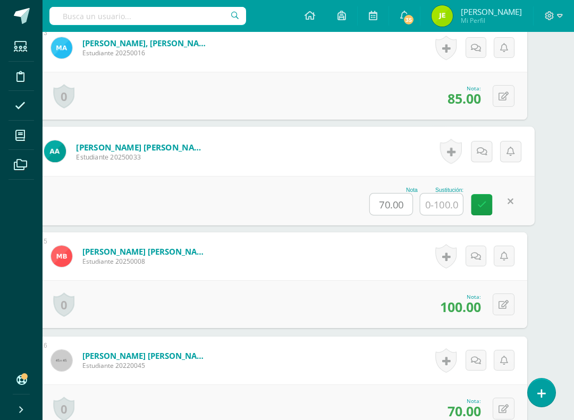
click at [449, 204] on input "text" at bounding box center [442, 204] width 43 height 21
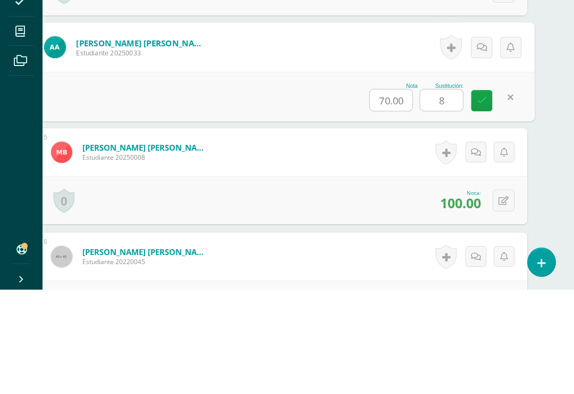
type input "80"
click at [480, 200] on icon at bounding box center [483, 204] width 10 height 9
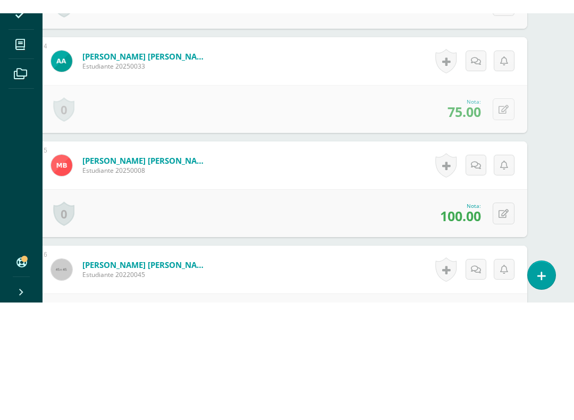
scroll to position [701, 26]
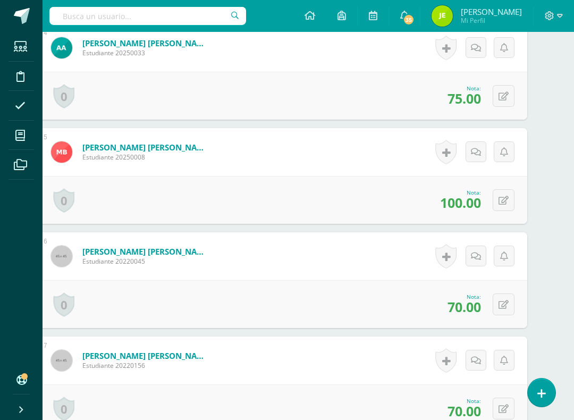
click at [511, 307] on button at bounding box center [504, 305] width 22 height 22
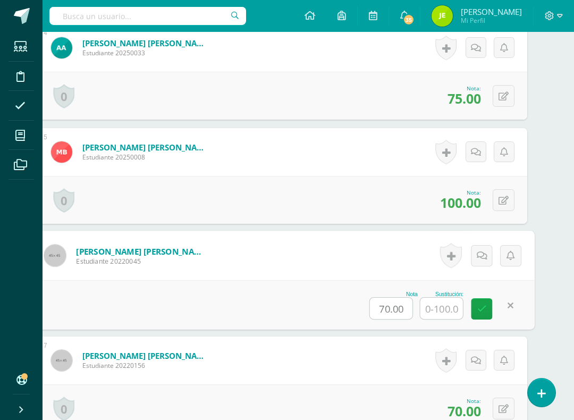
click at [448, 308] on input "text" at bounding box center [442, 308] width 43 height 21
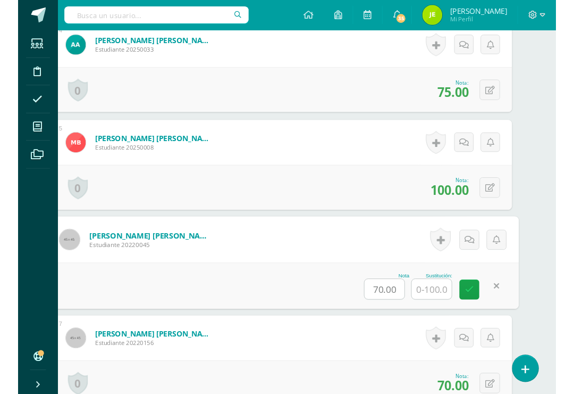
scroll to position [719, 26]
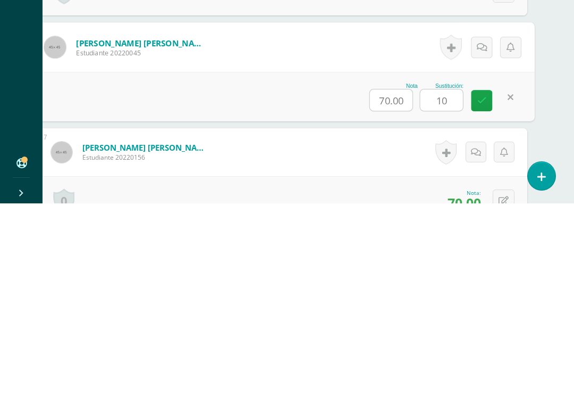
type input "100"
click at [474, 280] on link at bounding box center [482, 290] width 21 height 21
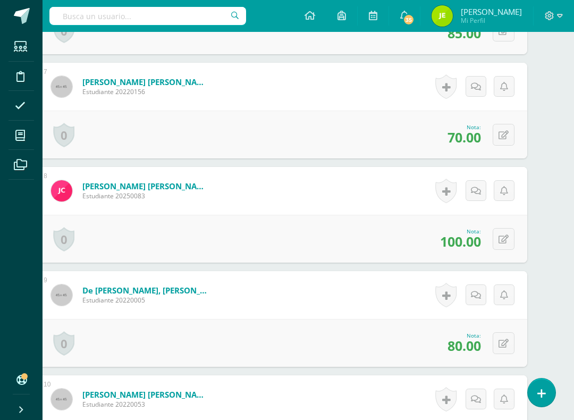
scroll to position [997, 26]
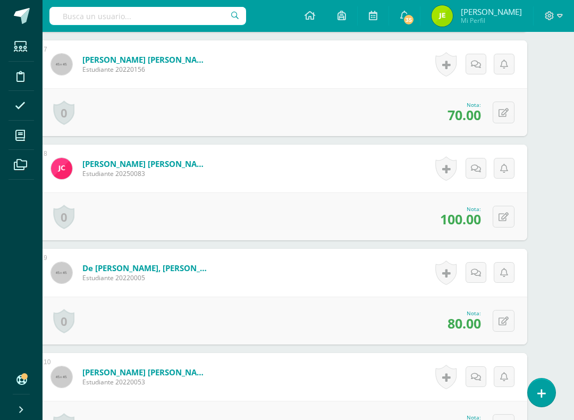
click at [504, 321] on icon at bounding box center [504, 321] width 10 height 9
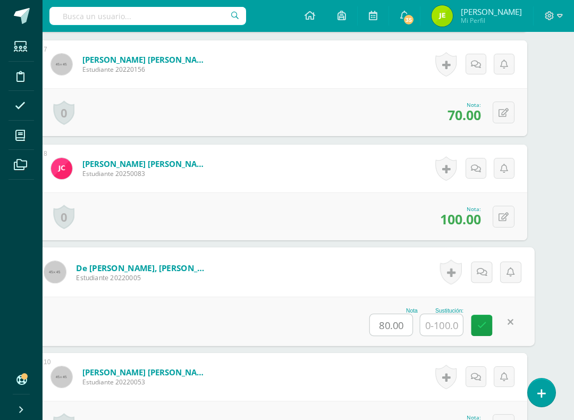
click at [451, 323] on input "text" at bounding box center [442, 324] width 43 height 21
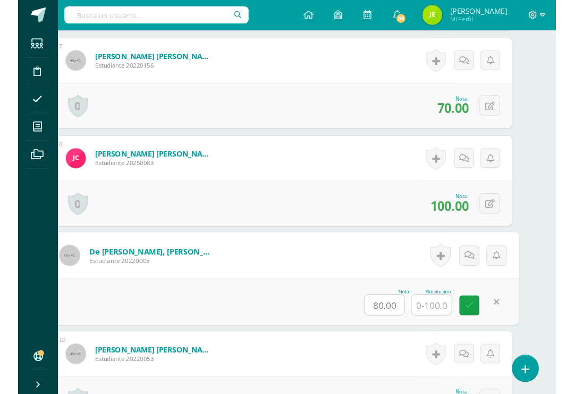
scroll to position [1032, 26]
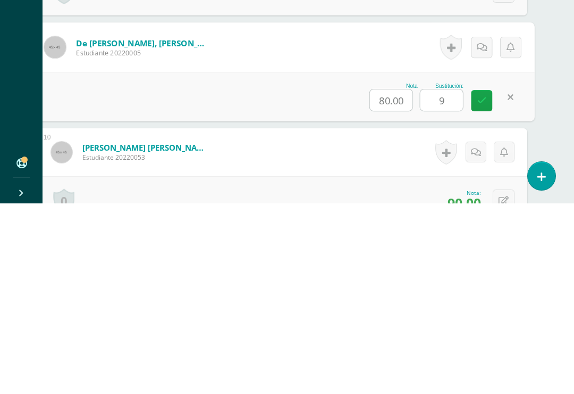
type input "90"
click at [482, 286] on icon at bounding box center [483, 290] width 10 height 9
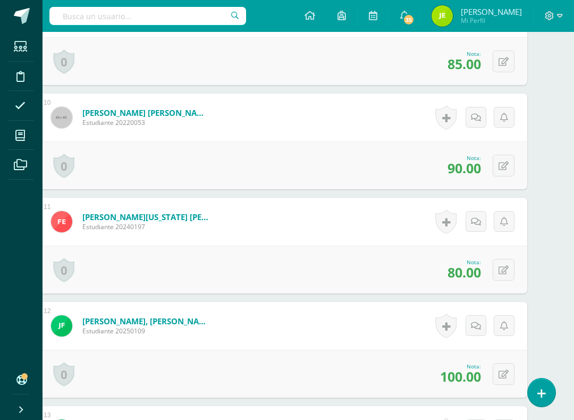
scroll to position [1257, 26]
click at [504, 161] on icon at bounding box center [504, 165] width 10 height 9
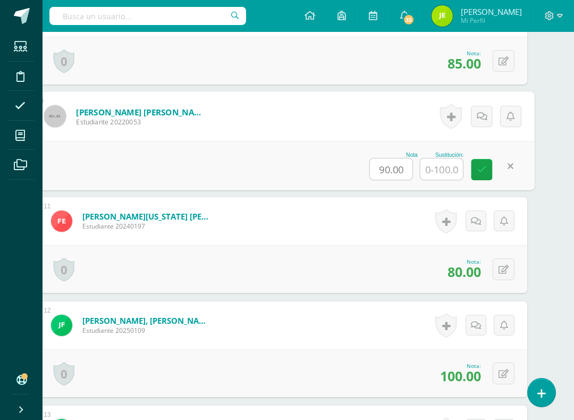
click at [441, 179] on input "text" at bounding box center [442, 169] width 43 height 21
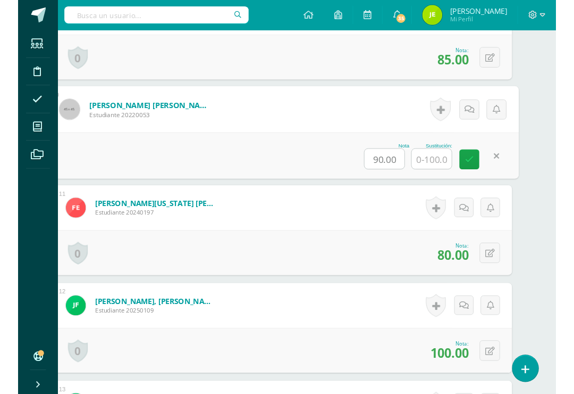
scroll to position [1257, 26]
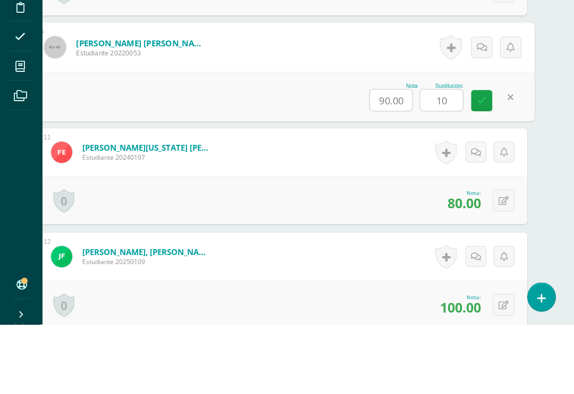
type input "100"
click at [484, 165] on icon at bounding box center [483, 169] width 10 height 9
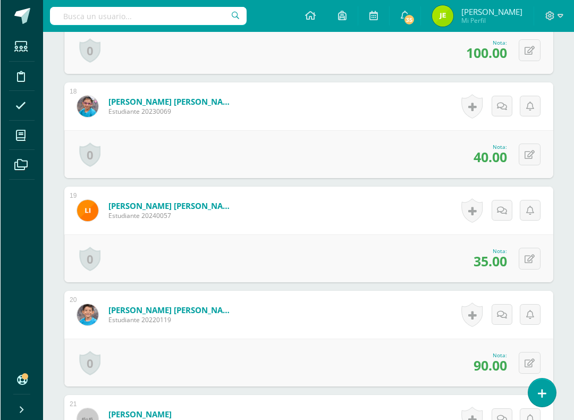
scroll to position [2102, 0]
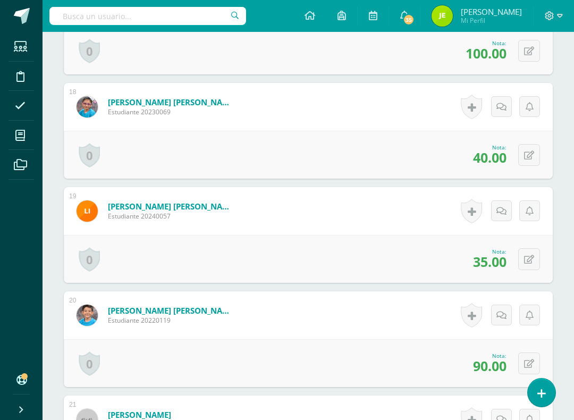
click at [534, 156] on icon at bounding box center [529, 155] width 10 height 9
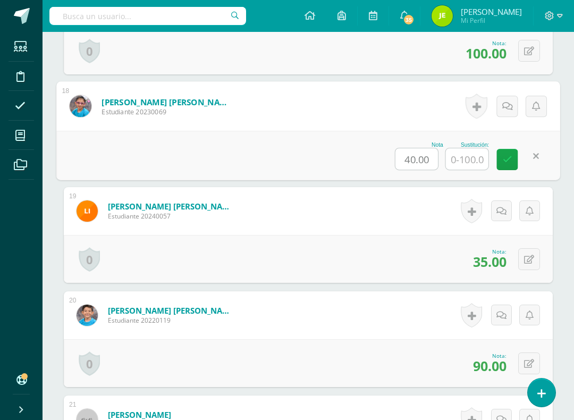
click at [472, 159] on input "text" at bounding box center [467, 158] width 43 height 21
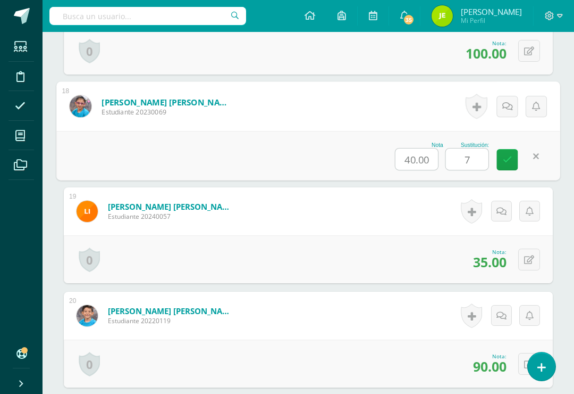
type input "75"
click at [506, 162] on icon at bounding box center [508, 159] width 10 height 9
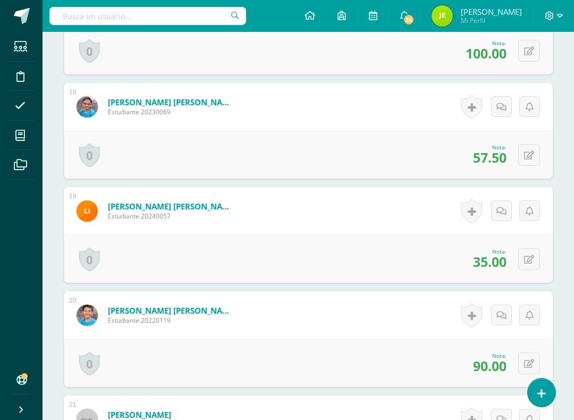
click at [532, 257] on icon at bounding box center [529, 259] width 10 height 9
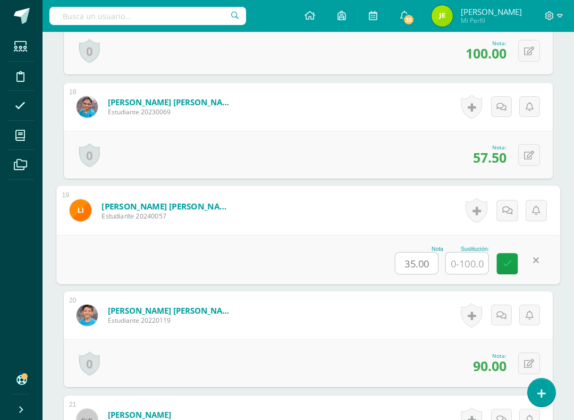
click at [473, 262] on input "text" at bounding box center [467, 263] width 43 height 21
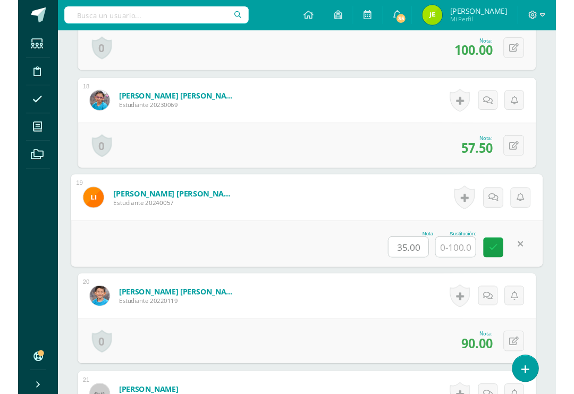
scroll to position [2102, 26]
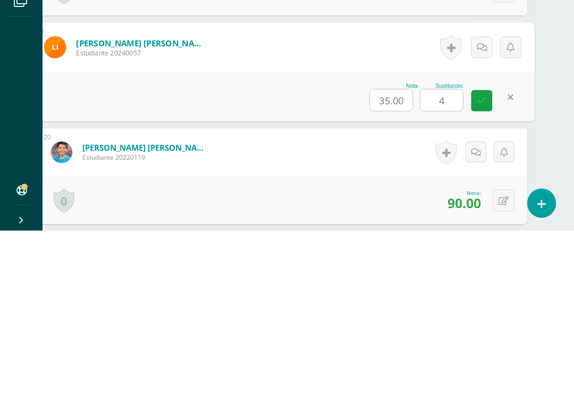
type input "45"
click at [478, 253] on link at bounding box center [482, 263] width 21 height 21
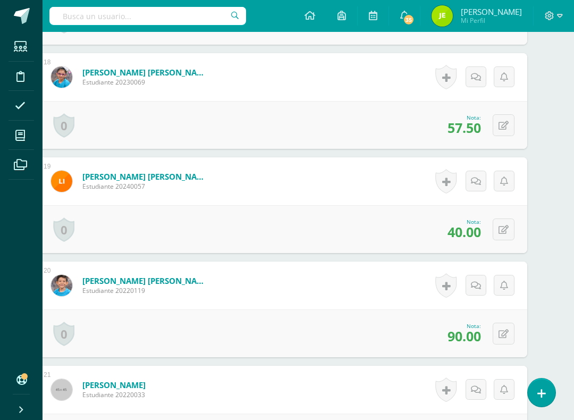
scroll to position [2130, 26]
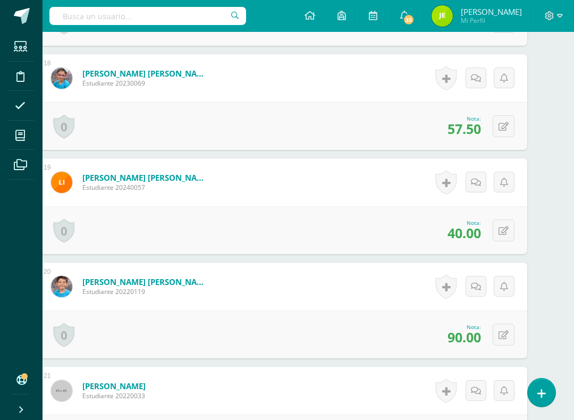
click at [502, 128] on icon at bounding box center [504, 126] width 10 height 9
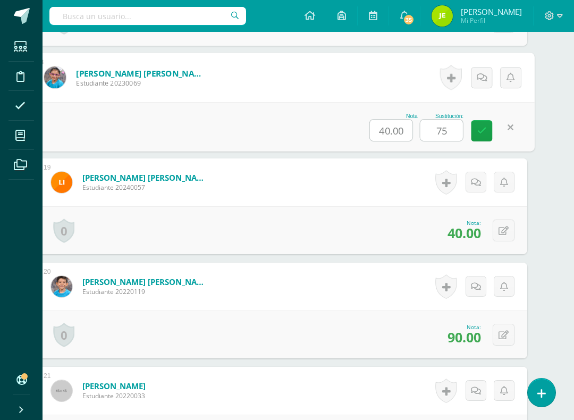
click at [481, 133] on icon at bounding box center [483, 130] width 10 height 9
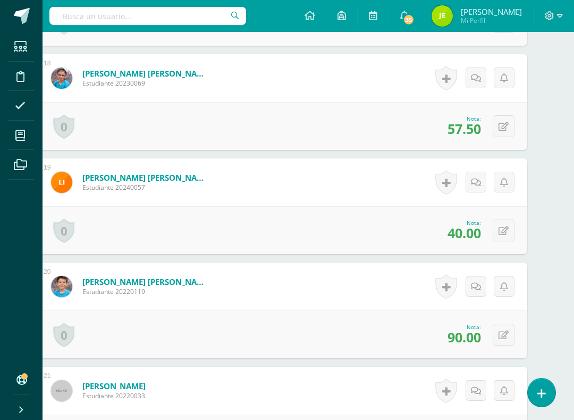
click at [498, 332] on button at bounding box center [504, 335] width 22 height 22
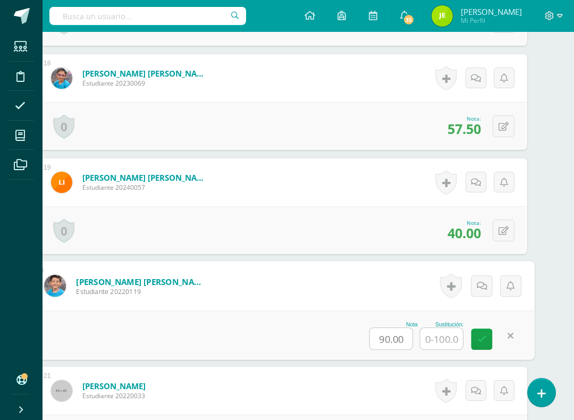
click at [452, 341] on input "text" at bounding box center [442, 338] width 43 height 21
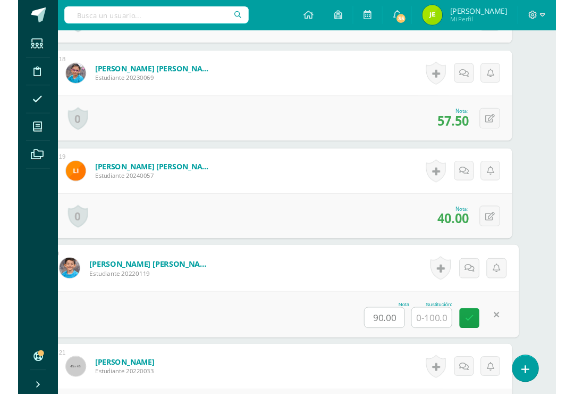
scroll to position [2179, 26]
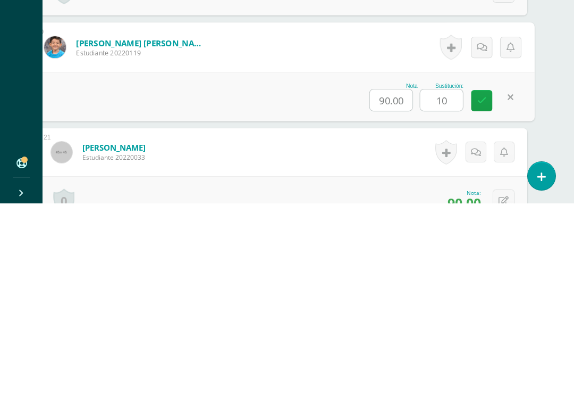
type input "100"
click at [478, 286] on icon at bounding box center [483, 290] width 10 height 9
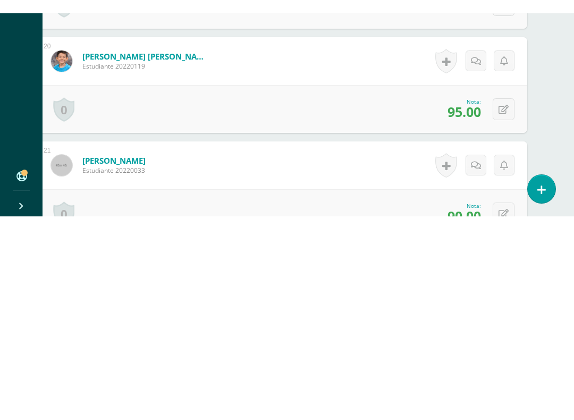
scroll to position [2369, 26]
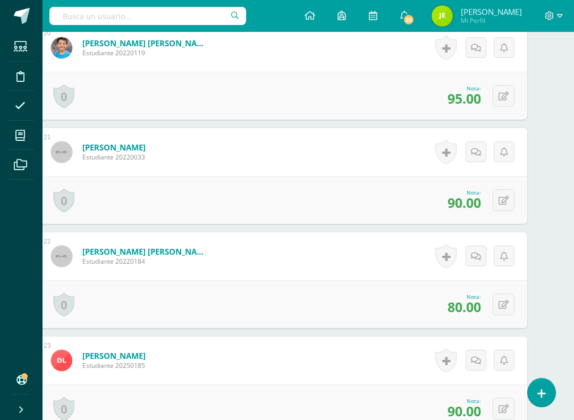
click at [508, 301] on icon at bounding box center [504, 305] width 10 height 9
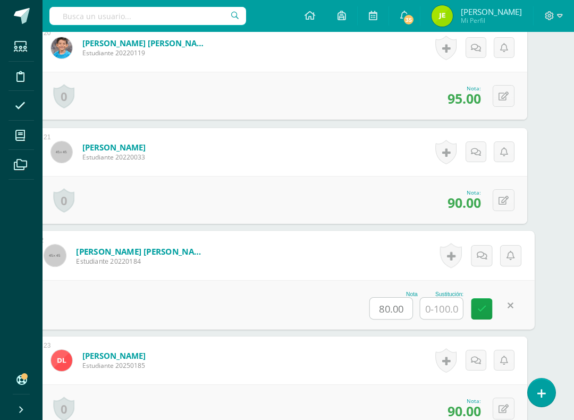
click at [439, 307] on input "text" at bounding box center [442, 308] width 43 height 21
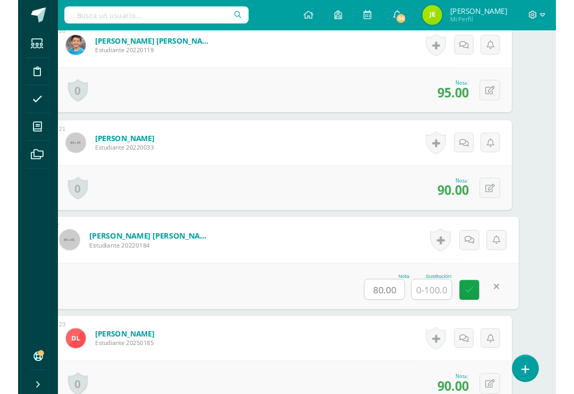
scroll to position [2387, 26]
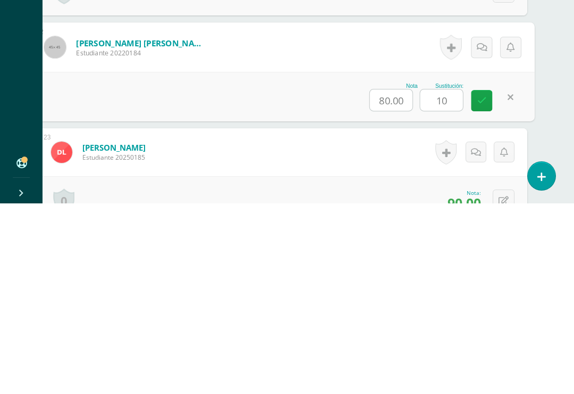
type input "100"
click at [482, 286] on icon at bounding box center [483, 290] width 10 height 9
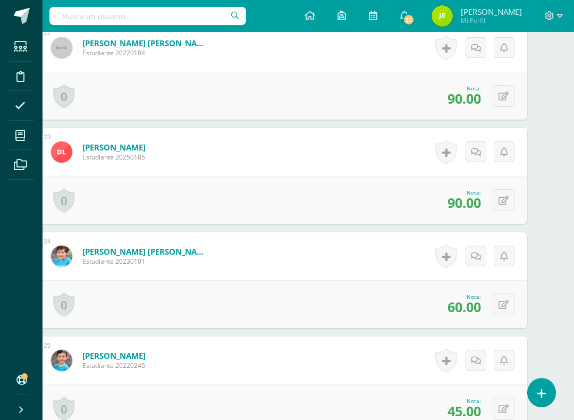
click at [505, 201] on icon at bounding box center [504, 200] width 10 height 9
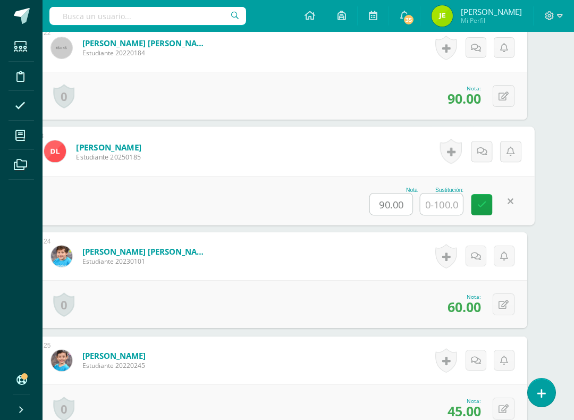
click at [441, 209] on input "text" at bounding box center [442, 204] width 43 height 21
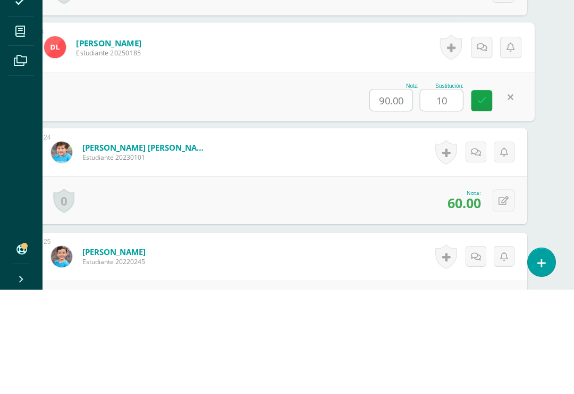
type input "100"
click at [479, 200] on icon at bounding box center [483, 204] width 10 height 9
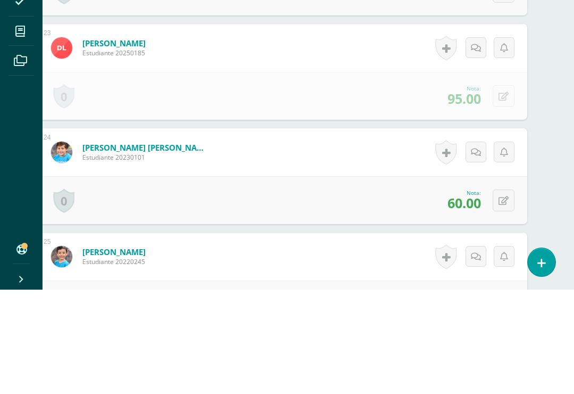
scroll to position [2682, 26]
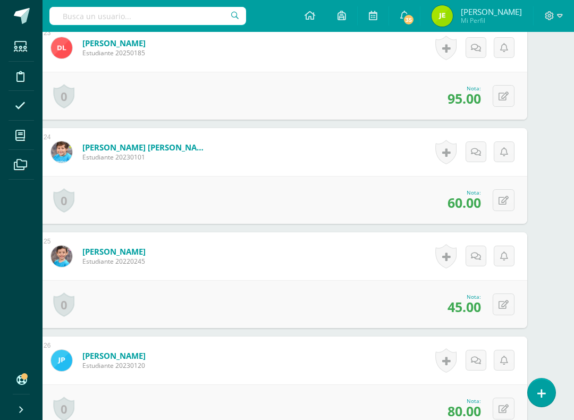
click at [498, 203] on button at bounding box center [504, 200] width 22 height 22
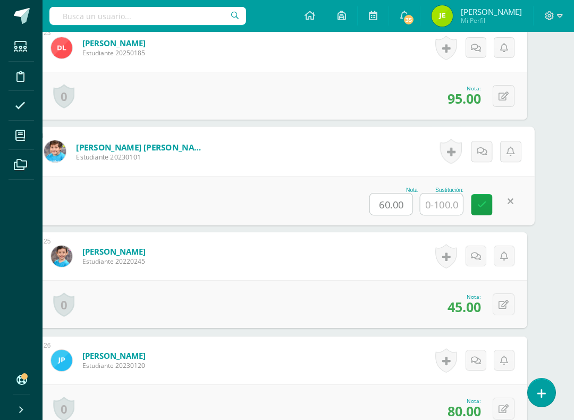
click at [447, 209] on input "text" at bounding box center [442, 204] width 43 height 21
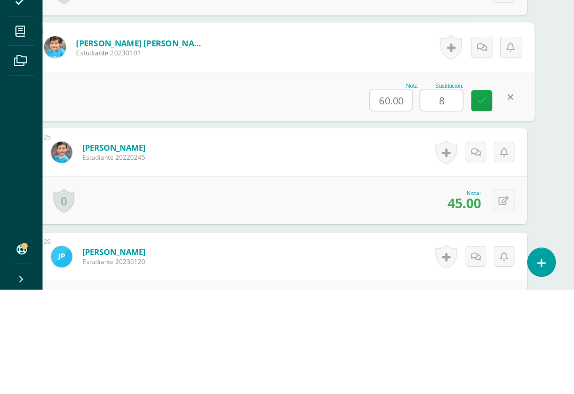
type input "80"
click at [483, 200] on icon at bounding box center [483, 204] width 10 height 9
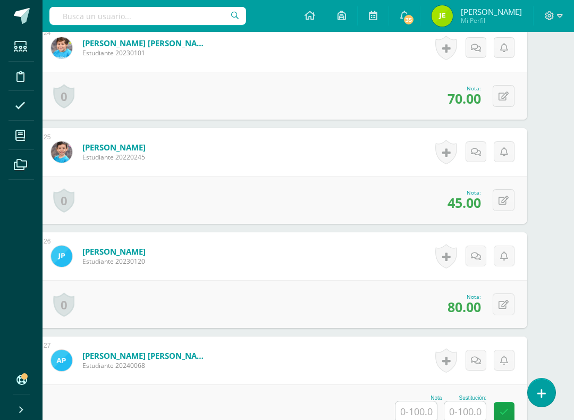
click at [501, 199] on icon at bounding box center [504, 200] width 10 height 9
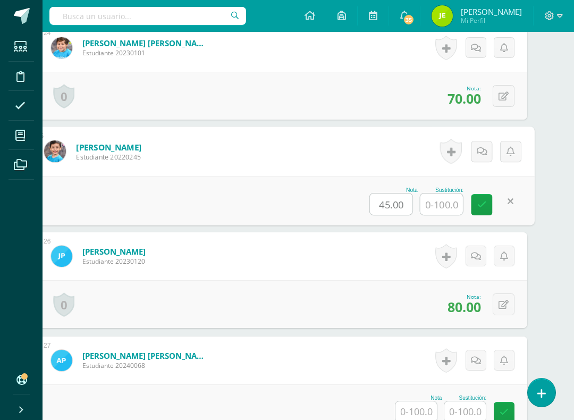
click at [436, 207] on input "text" at bounding box center [442, 204] width 43 height 21
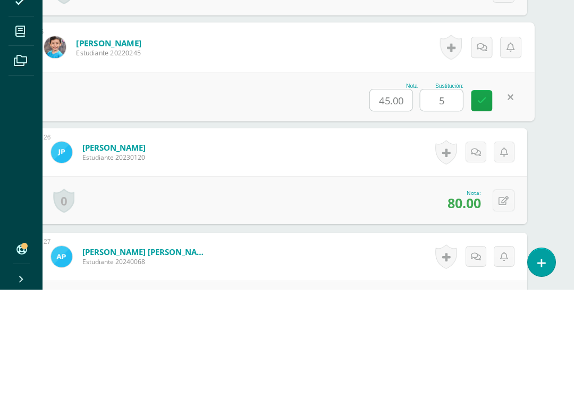
type input "55"
click at [478, 200] on icon at bounding box center [483, 204] width 10 height 9
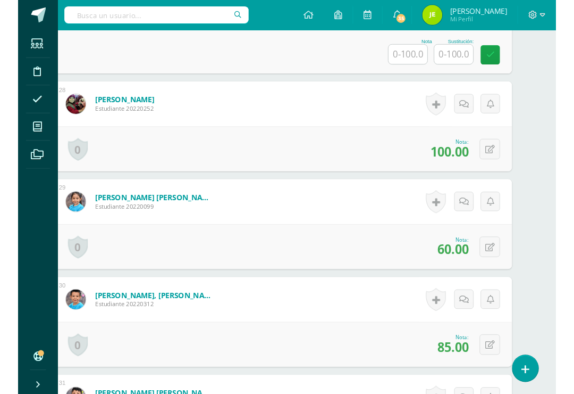
scroll to position [3143, 26]
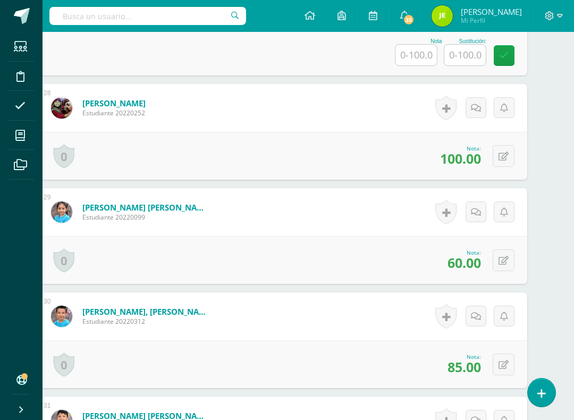
click at [506, 360] on icon at bounding box center [504, 365] width 10 height 9
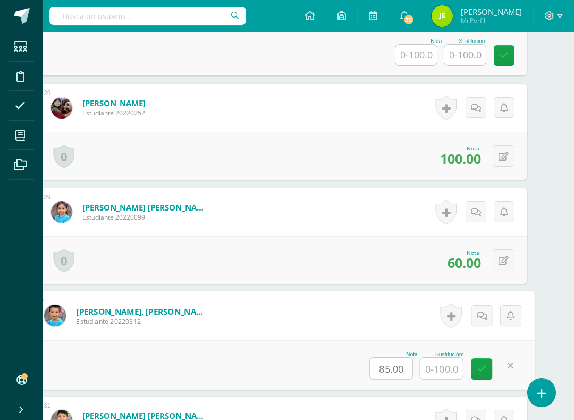
click at [448, 360] on input "text" at bounding box center [442, 368] width 43 height 21
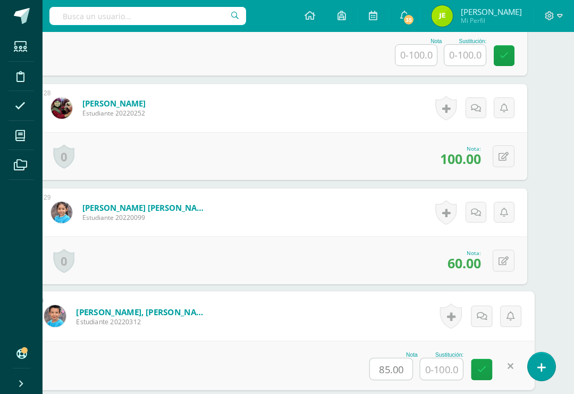
scroll to position [3221, 26]
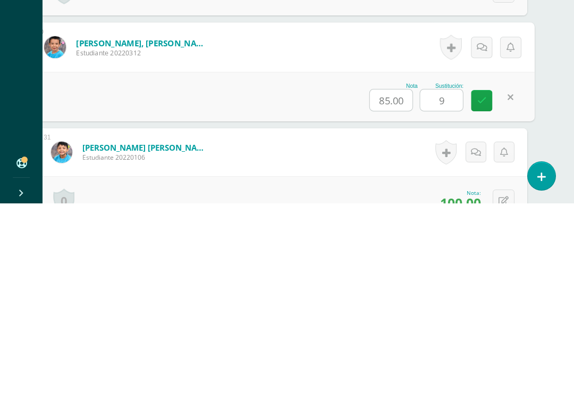
type input "95"
click at [479, 286] on icon at bounding box center [483, 290] width 10 height 9
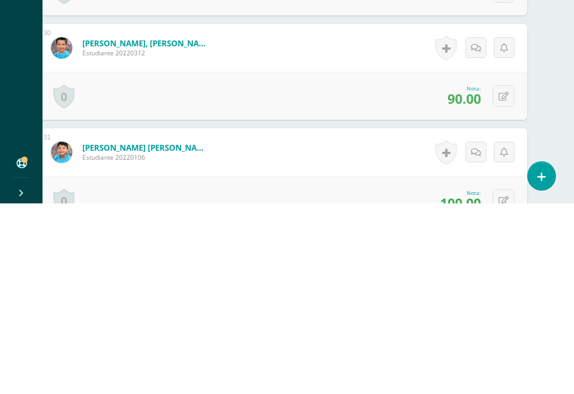
scroll to position [3412, 26]
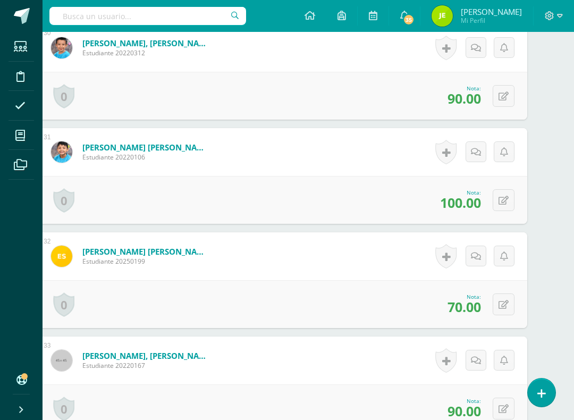
click at [501, 306] on icon at bounding box center [504, 305] width 10 height 9
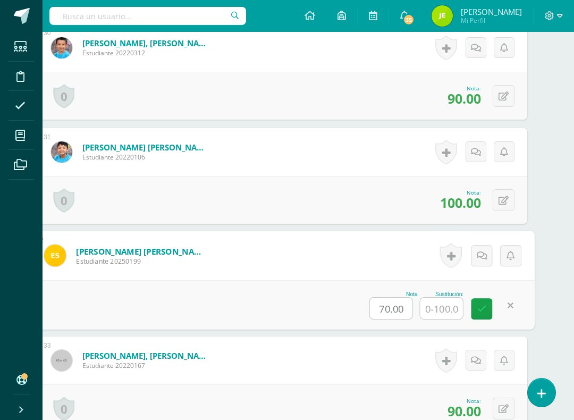
click at [439, 310] on input "text" at bounding box center [442, 308] width 43 height 21
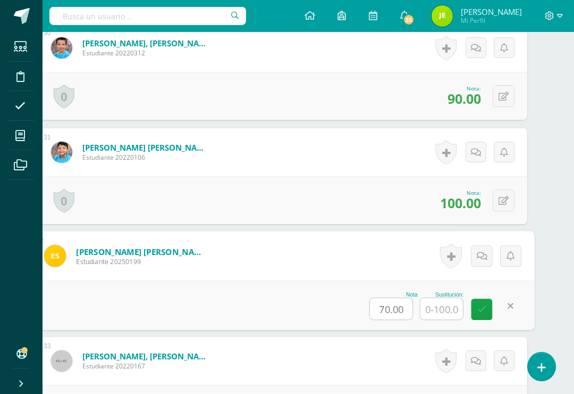
scroll to position [3430, 26]
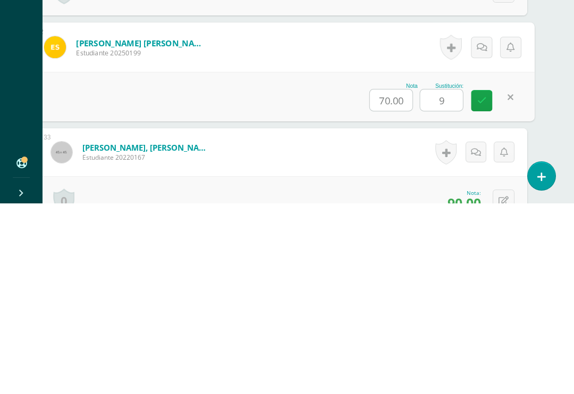
type input "95"
click at [484, 286] on icon at bounding box center [483, 290] width 10 height 9
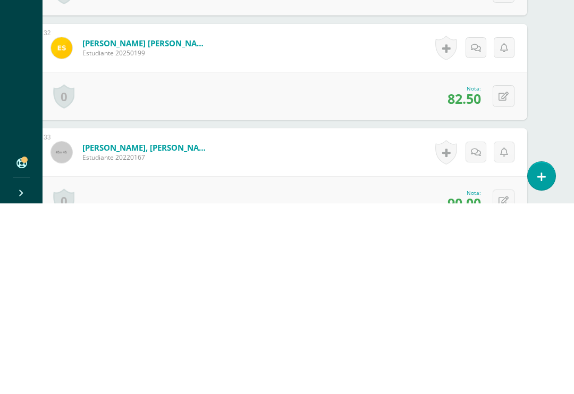
scroll to position [3620, 26]
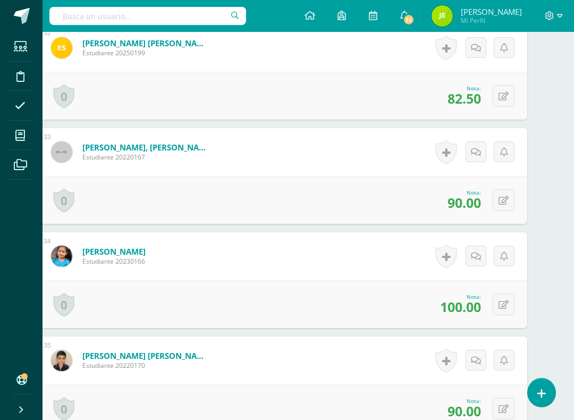
click at [503, 201] on icon at bounding box center [504, 200] width 10 height 9
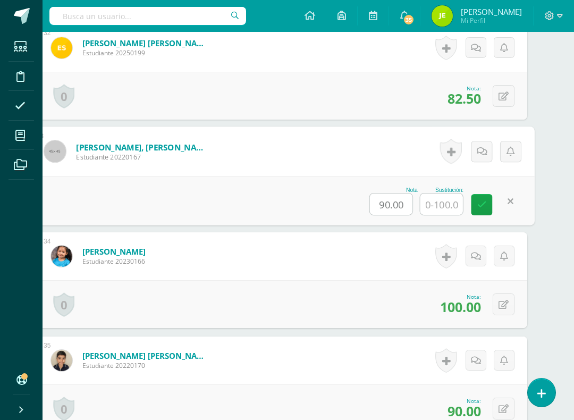
click at [436, 203] on input "text" at bounding box center [442, 204] width 43 height 21
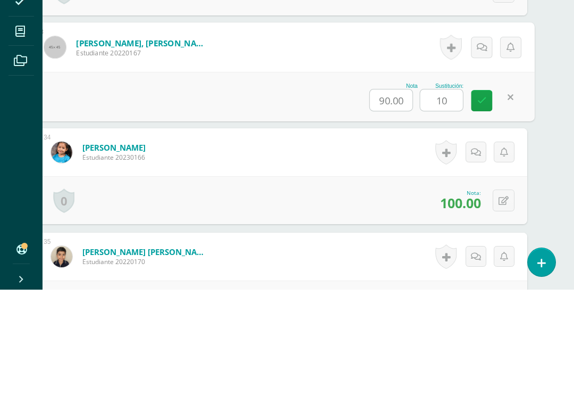
type input "100"
click at [480, 200] on icon at bounding box center [483, 204] width 10 height 9
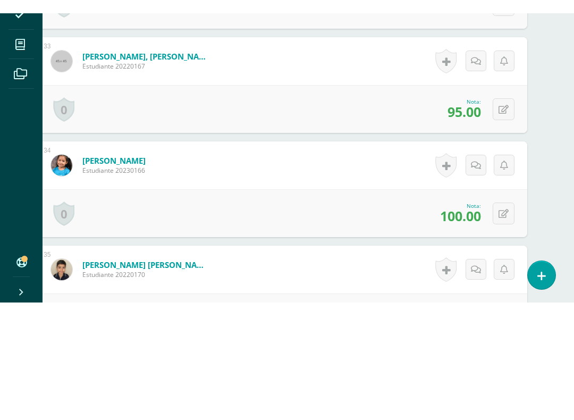
scroll to position [3724, 26]
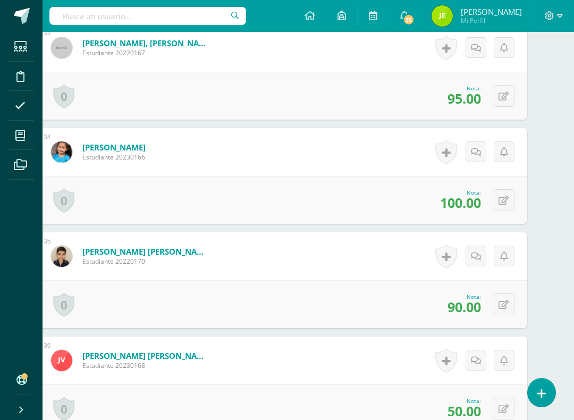
click at [503, 308] on icon at bounding box center [504, 305] width 10 height 9
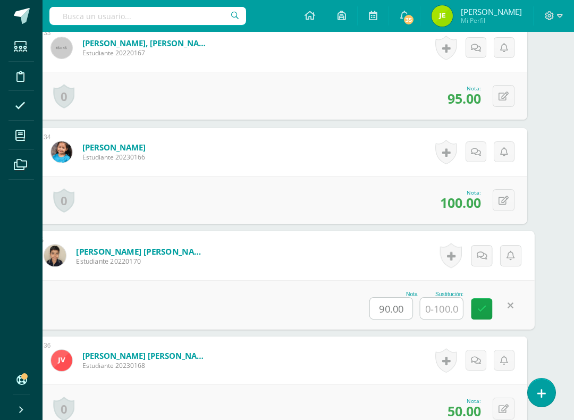
click at [437, 314] on input "text" at bounding box center [442, 308] width 43 height 21
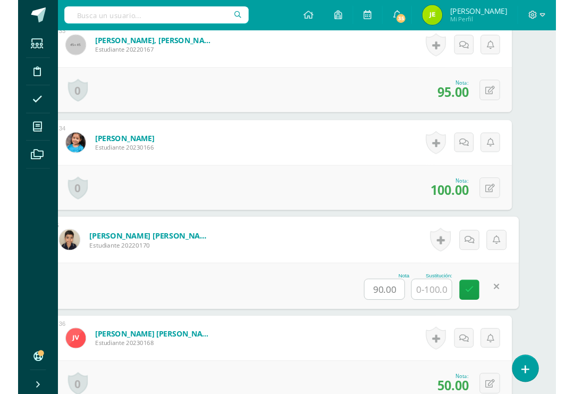
scroll to position [3742, 26]
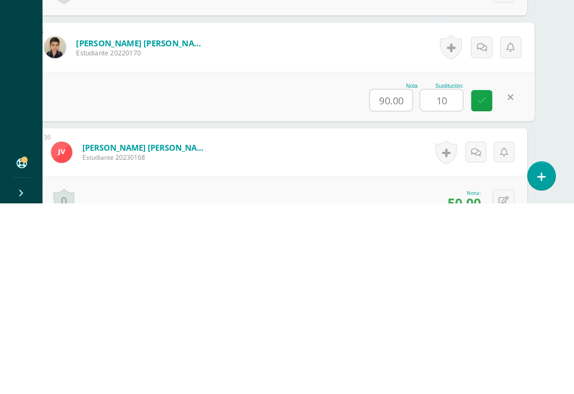
type input "100"
click at [479, 286] on icon at bounding box center [483, 290] width 10 height 9
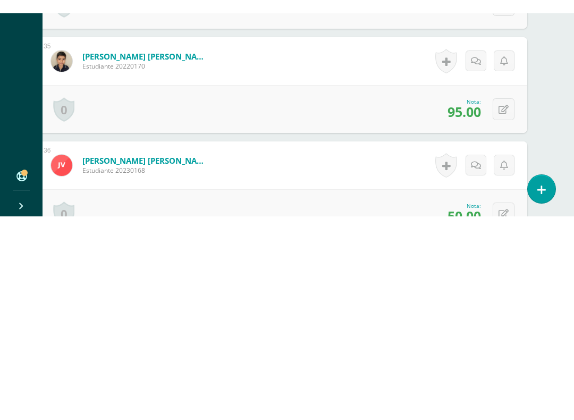
scroll to position [3863, 26]
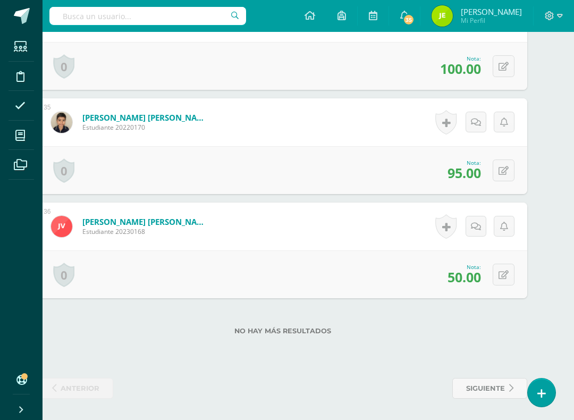
click at [503, 271] on icon at bounding box center [504, 275] width 10 height 9
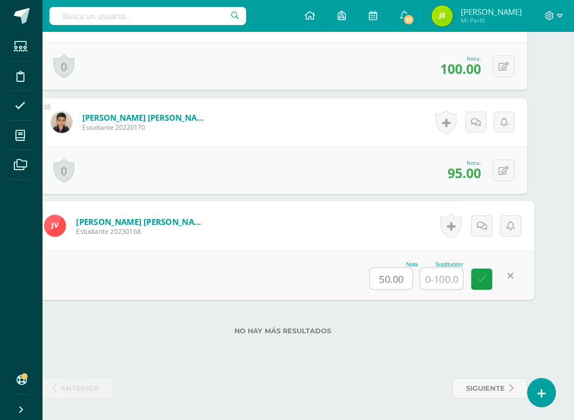
click at [444, 277] on input "text" at bounding box center [442, 278] width 43 height 21
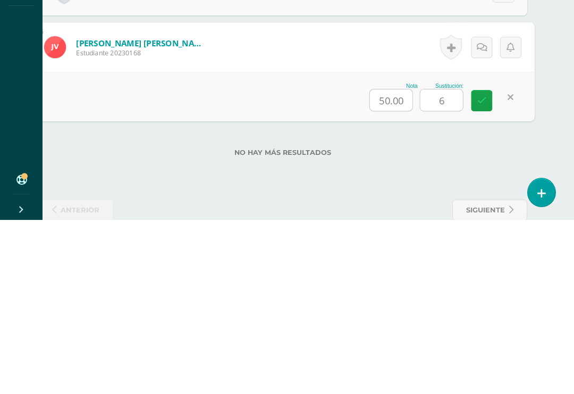
type input "65"
click at [483, 270] on icon at bounding box center [483, 274] width 10 height 9
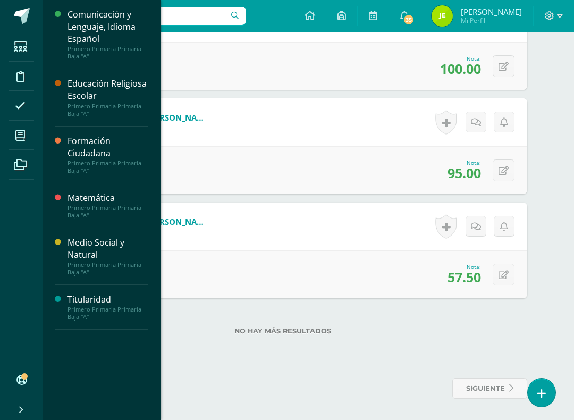
click at [18, 134] on icon at bounding box center [20, 135] width 10 height 11
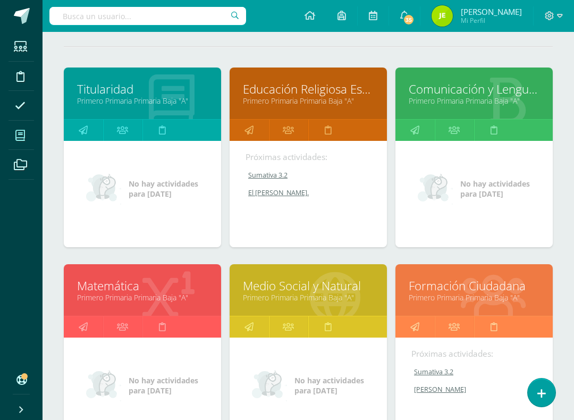
scroll to position [177, 0]
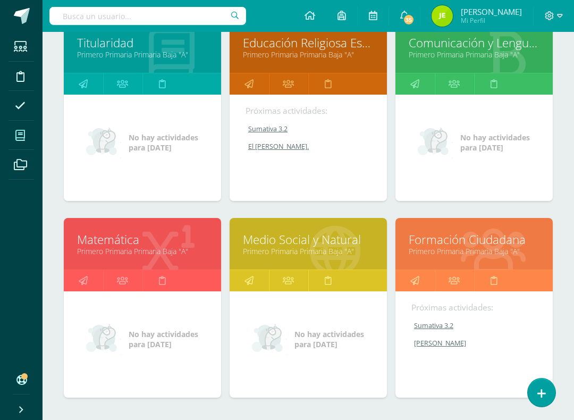
click at [306, 246] on link "Medio Social y Natural" at bounding box center [308, 239] width 131 height 16
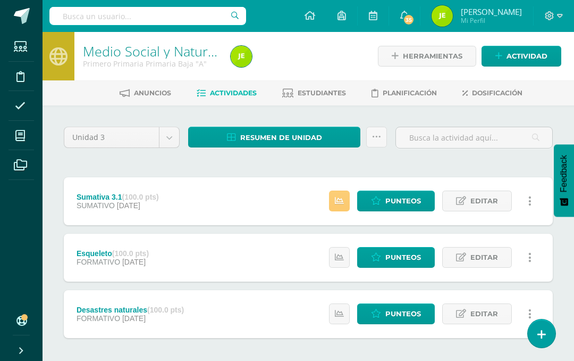
click at [404, 194] on span "Punteos" at bounding box center [404, 201] width 36 height 20
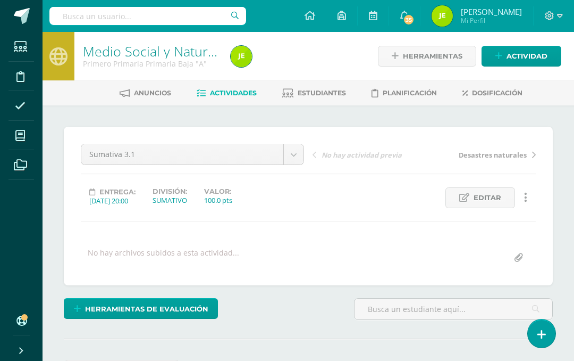
click at [527, 55] on span "Actividad" at bounding box center [527, 56] width 41 height 20
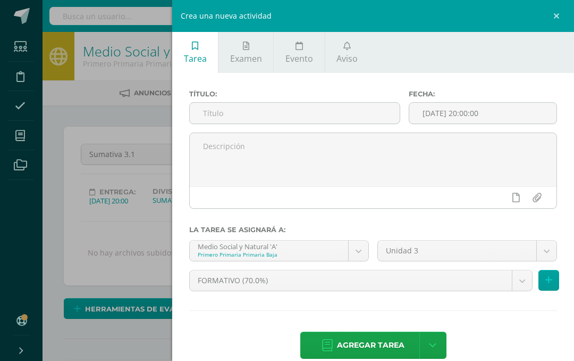
click at [233, 112] on input "text" at bounding box center [295, 113] width 210 height 21
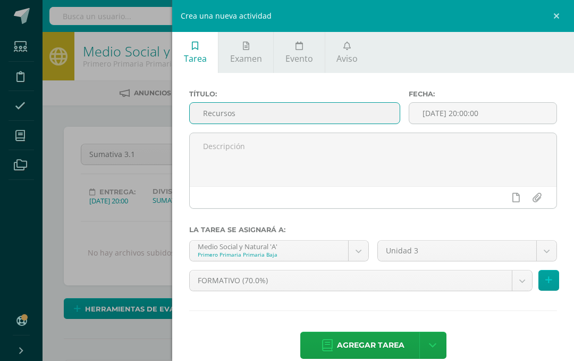
type input "Recursos"
click at [372, 348] on span "Agregar tarea" at bounding box center [371, 345] width 68 height 26
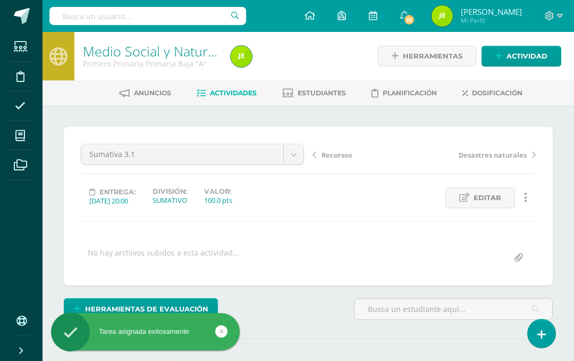
click at [533, 53] on span "Actividad" at bounding box center [527, 56] width 41 height 20
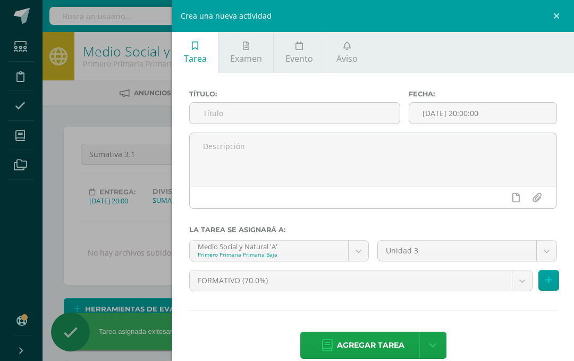
click at [233, 115] on input "text" at bounding box center [295, 113] width 210 height 21
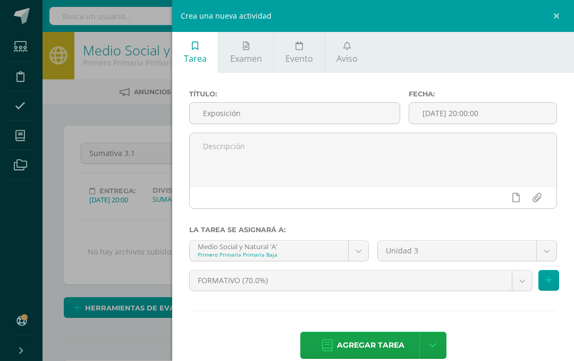
scroll to position [2, 0]
type input "Exposición"
click at [375, 347] on span "Agregar tarea" at bounding box center [371, 345] width 68 height 26
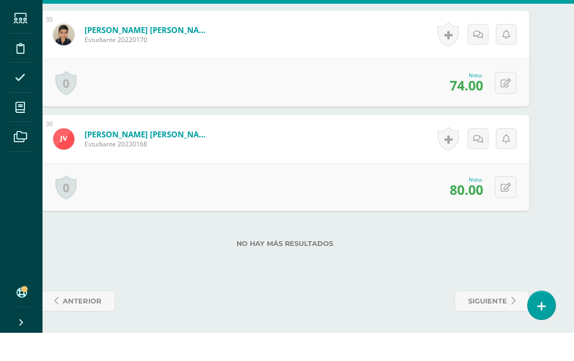
scroll to position [3923, 26]
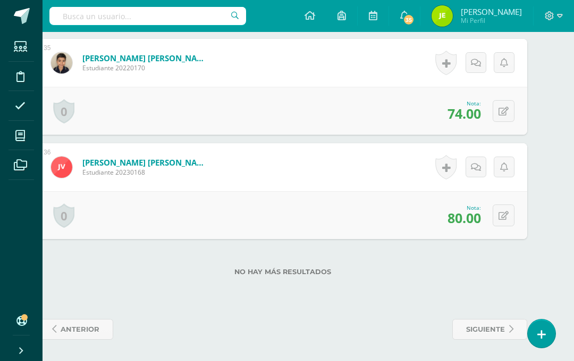
click at [90, 331] on span "anterior" at bounding box center [80, 329] width 39 height 20
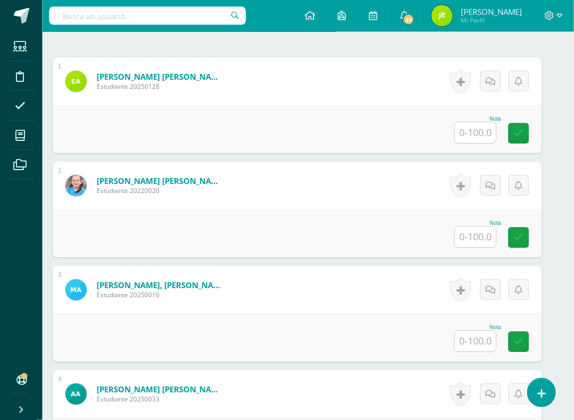
scroll to position [313, 12]
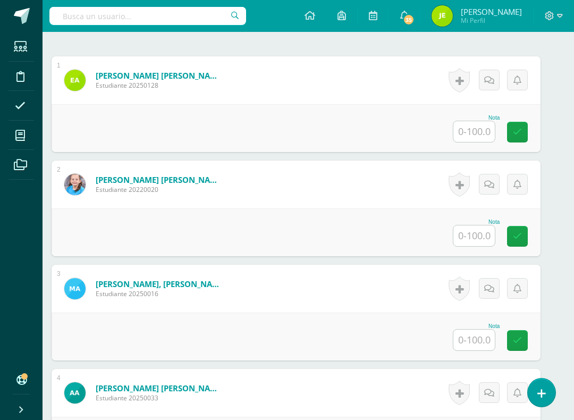
click at [473, 128] on input "text" at bounding box center [474, 131] width 41 height 21
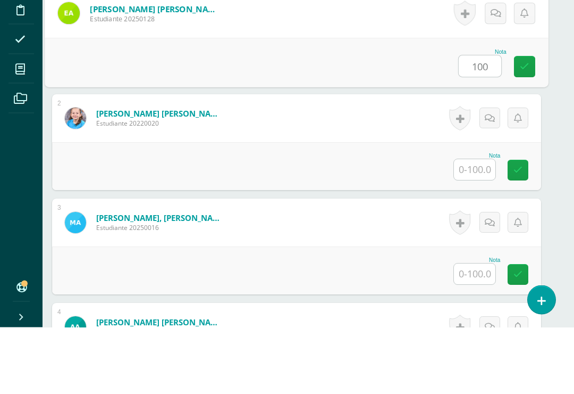
scroll to position [313, 11]
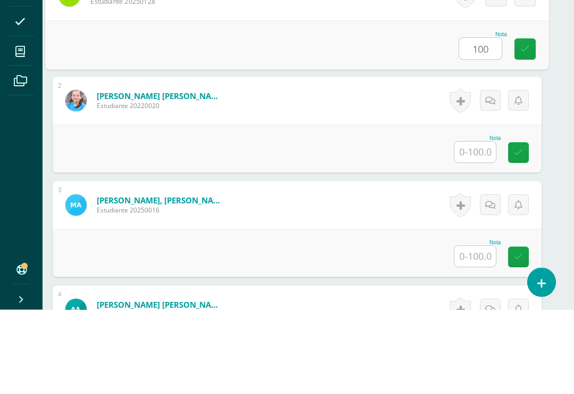
type input "100"
click at [471, 226] on input "text" at bounding box center [475, 236] width 41 height 21
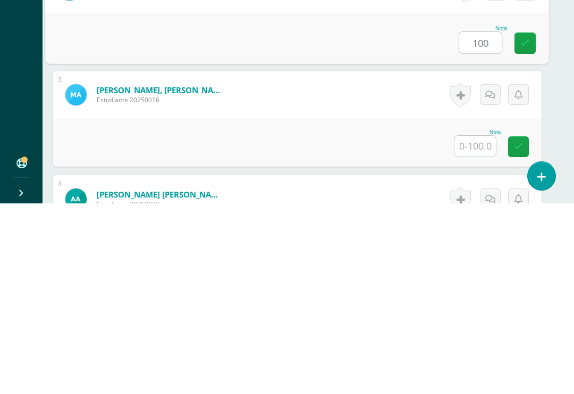
scroll to position [324, 11]
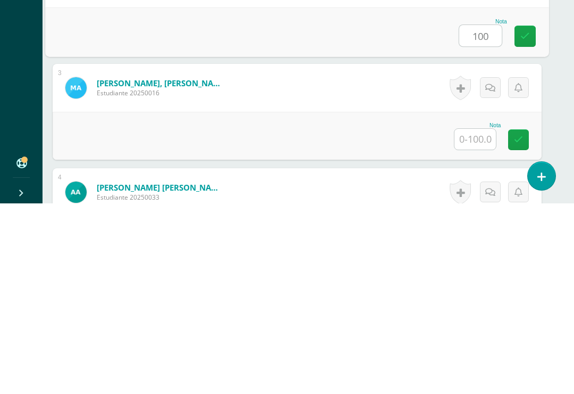
type input "100"
click at [476, 319] on input "text" at bounding box center [475, 329] width 41 height 21
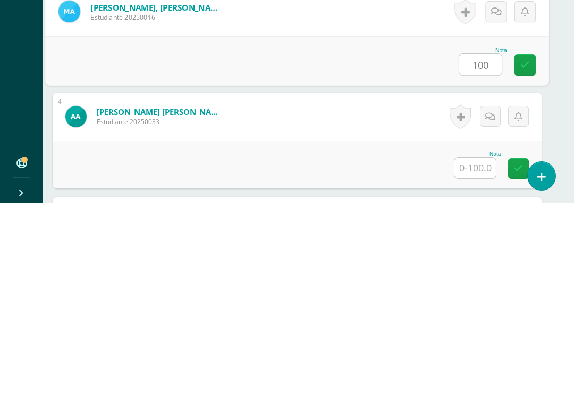
scroll to position [403, 11]
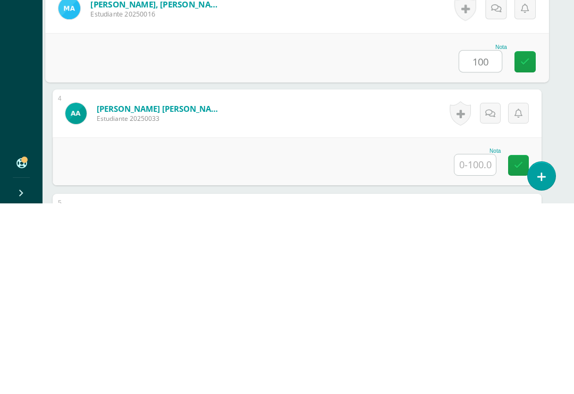
type input "100"
click at [474, 345] on input "text" at bounding box center [475, 355] width 41 height 21
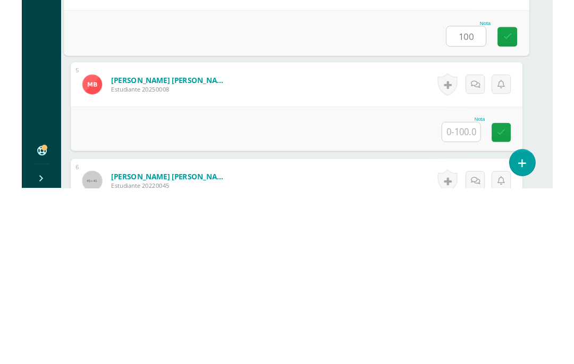
scroll to position [544, 11]
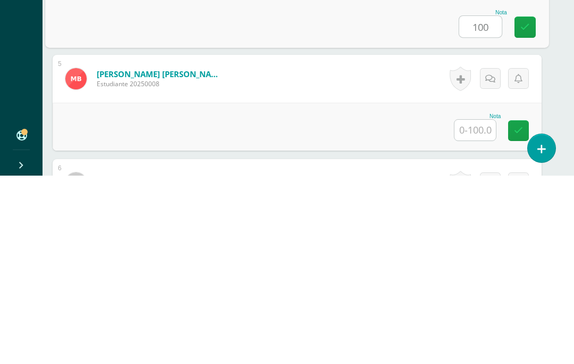
type input "100"
click at [473, 308] on input "text" at bounding box center [475, 318] width 41 height 21
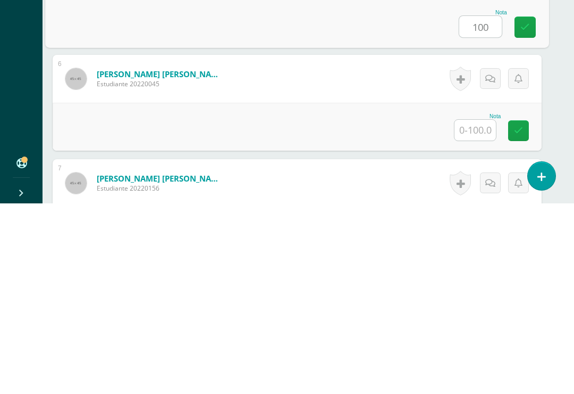
scroll to position [663, 11]
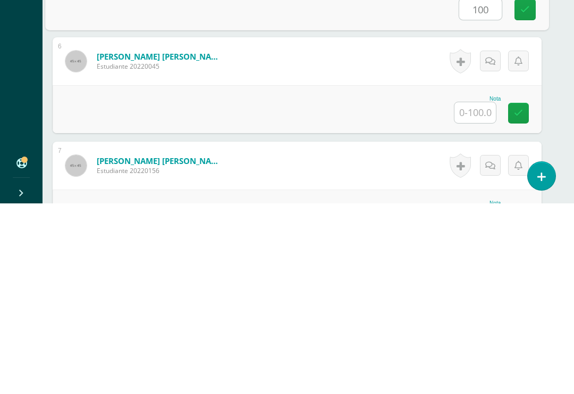
type input "100"
click at [478, 293] on input "text" at bounding box center [475, 303] width 41 height 21
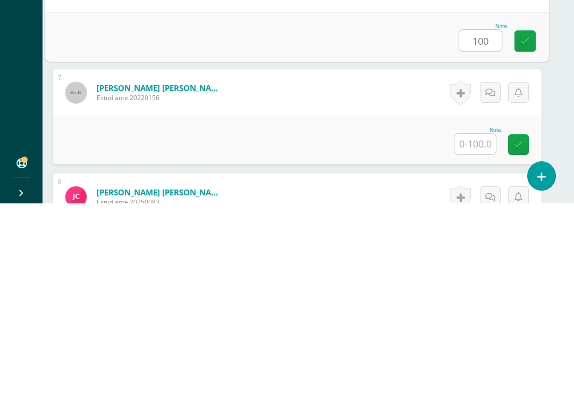
scroll to position [748, 11]
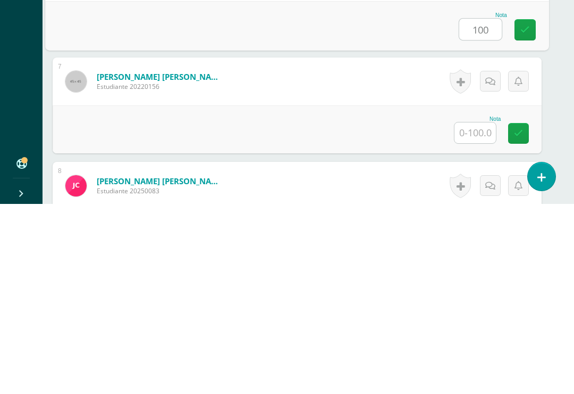
type input "100"
click at [476, 312] on input "text" at bounding box center [475, 322] width 41 height 21
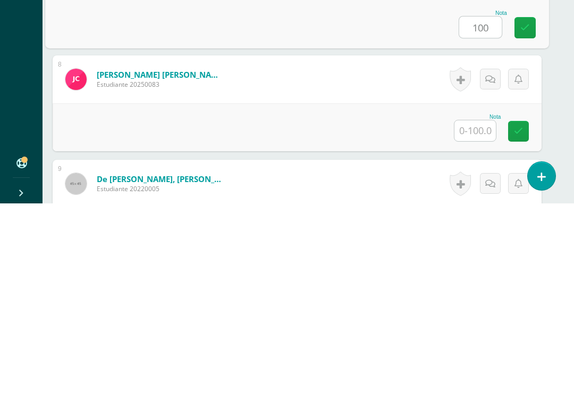
scroll to position [859, 11]
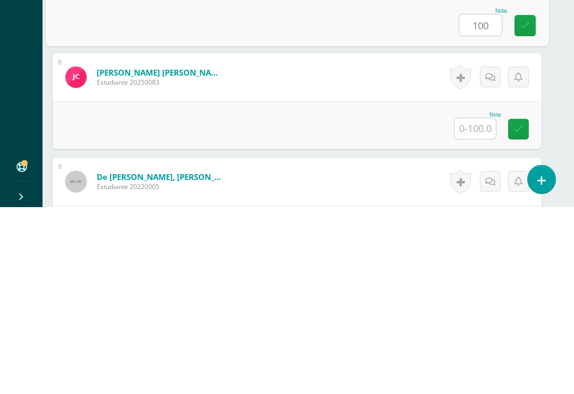
type input "100"
click at [480, 305] on input "text" at bounding box center [475, 315] width 41 height 21
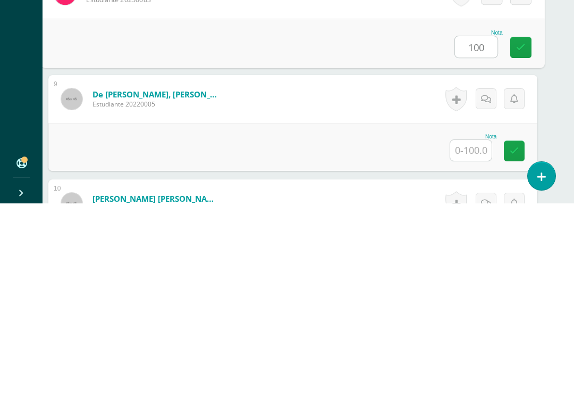
scroll to position [956, 15]
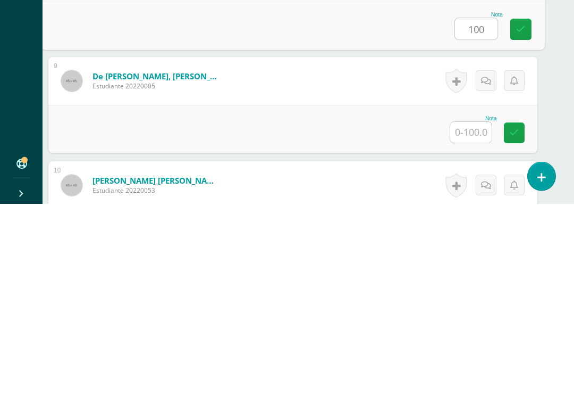
type input "100"
click at [473, 312] on input "text" at bounding box center [471, 322] width 41 height 21
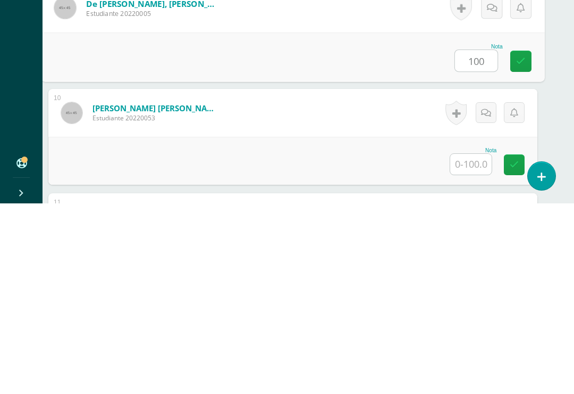
scroll to position [1039, 15]
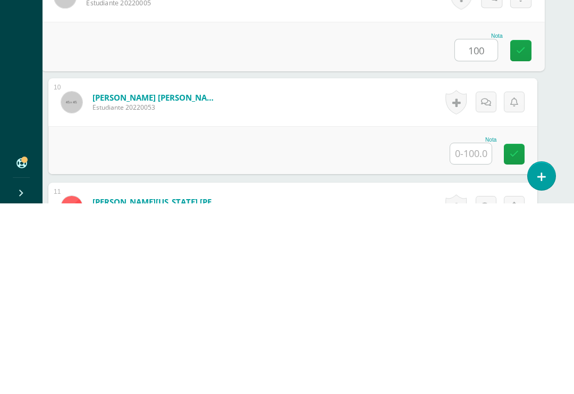
type input "100"
click at [473, 334] on input "text" at bounding box center [471, 344] width 41 height 21
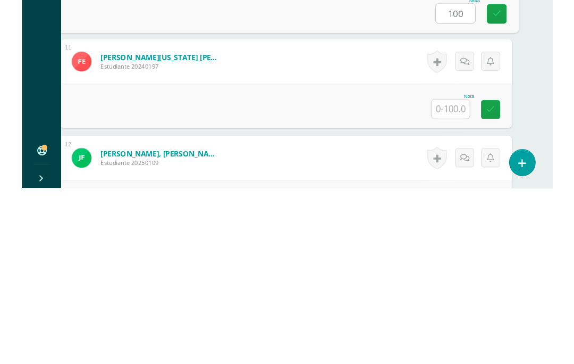
scroll to position [1179, 22]
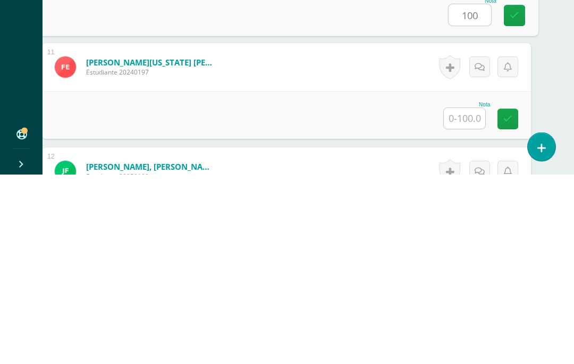
type input "100"
click at [470, 298] on input "text" at bounding box center [464, 308] width 41 height 21
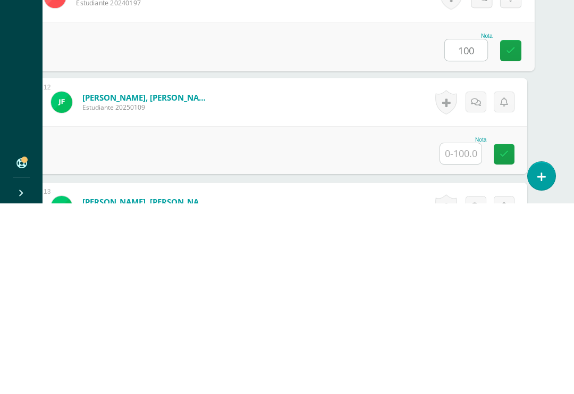
scroll to position [1255, 26]
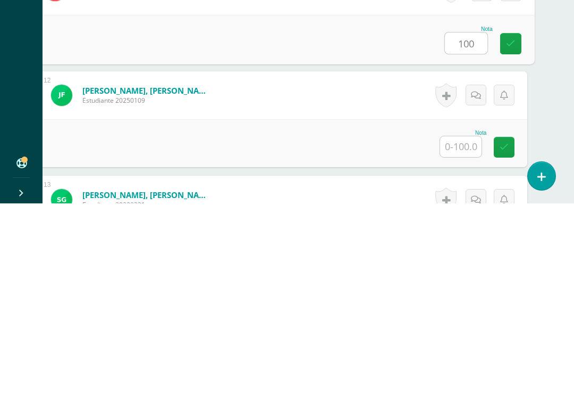
type input "100"
click at [463, 327] on input "text" at bounding box center [460, 337] width 41 height 21
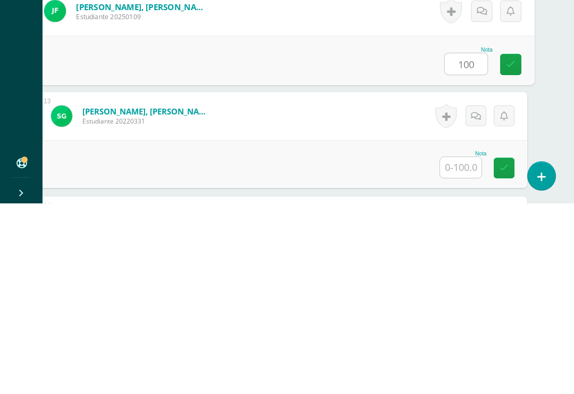
scroll to position [1348, 26]
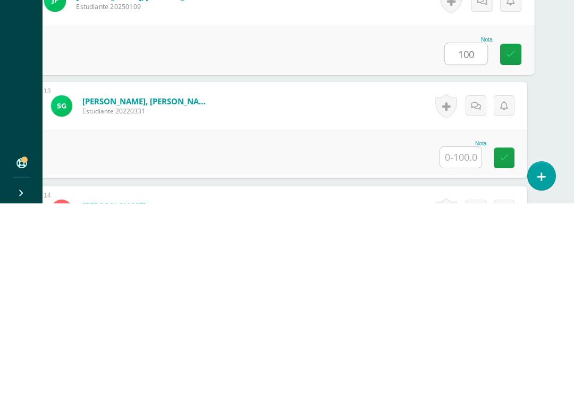
type input "100"
click at [467, 337] on input "text" at bounding box center [460, 347] width 41 height 21
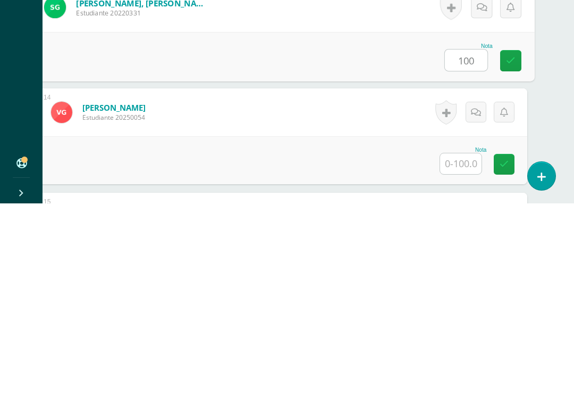
scroll to position [1459, 26]
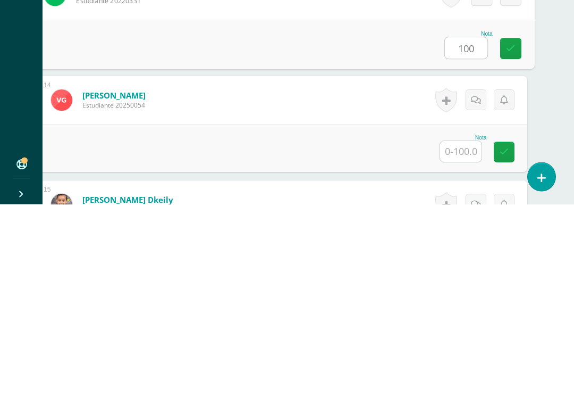
type input "100"
click at [463, 331] on input "text" at bounding box center [460, 341] width 41 height 21
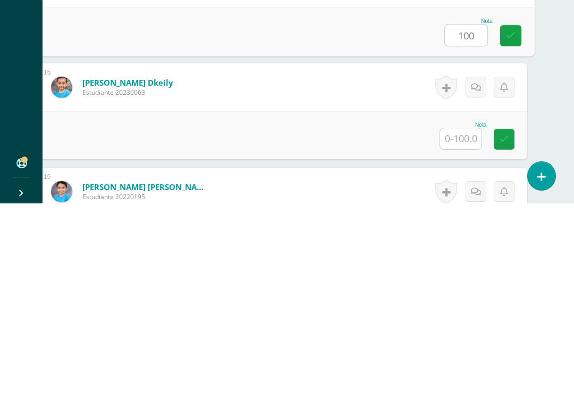
scroll to position [1577, 26]
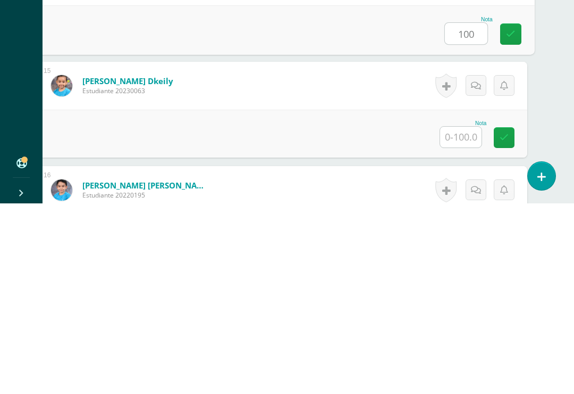
type input "100"
click at [462, 317] on input "text" at bounding box center [460, 327] width 41 height 21
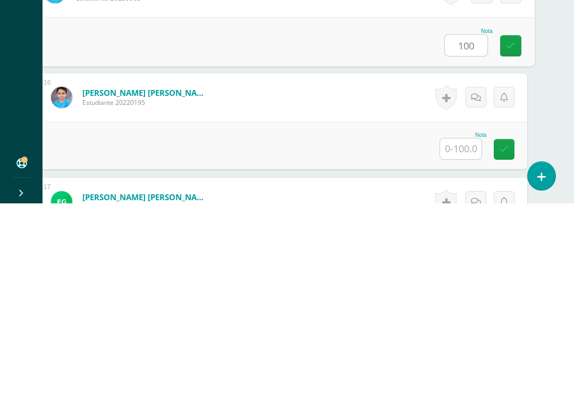
scroll to position [1699, 26]
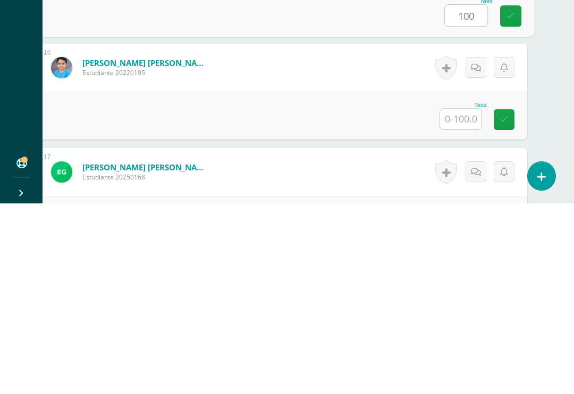
type input "100"
click at [467, 299] on input "text" at bounding box center [460, 309] width 41 height 21
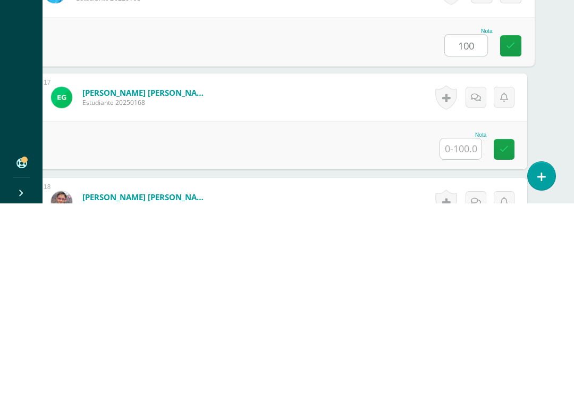
scroll to position [1802, 26]
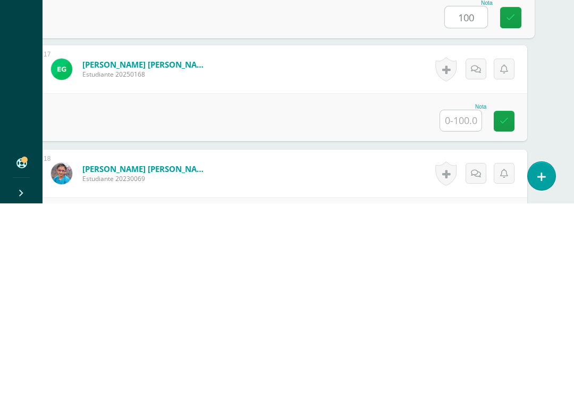
type input "100"
click at [469, 301] on input "text" at bounding box center [460, 311] width 41 height 21
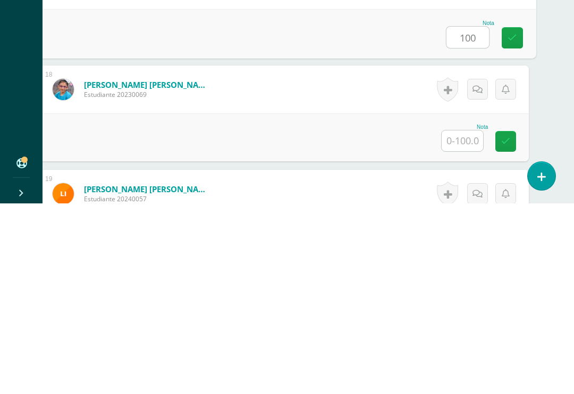
scroll to position [1887, 24]
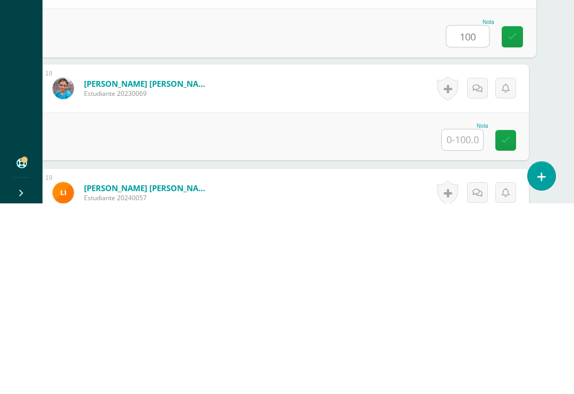
type input "100"
click at [468, 320] on input "text" at bounding box center [462, 330] width 41 height 21
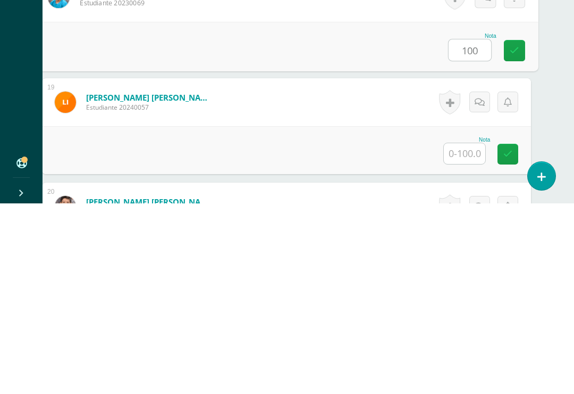
scroll to position [1983, 22]
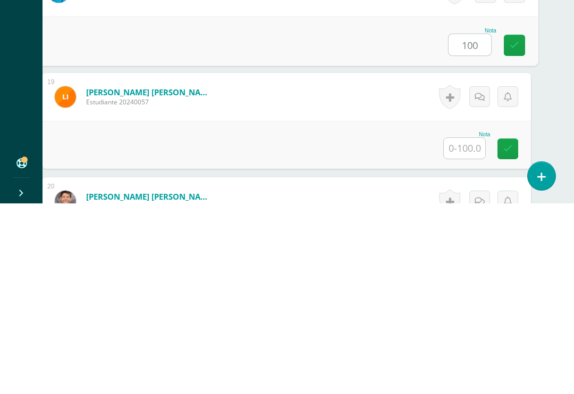
type input "100"
click at [470, 328] on input "text" at bounding box center [464, 338] width 41 height 21
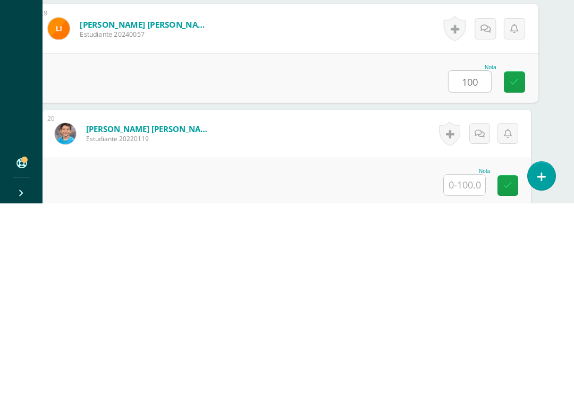
scroll to position [2063, 22]
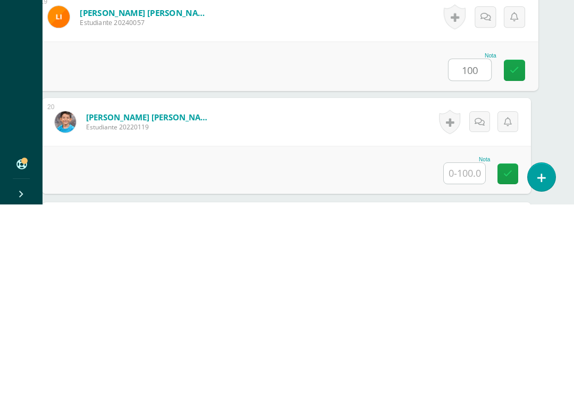
type input "100"
click at [469, 352] on input "text" at bounding box center [464, 362] width 41 height 21
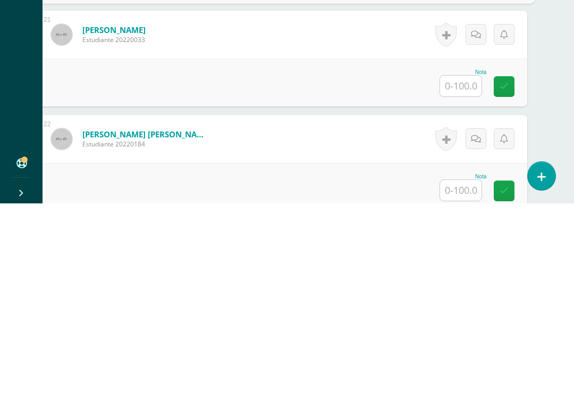
scroll to position [2255, 26]
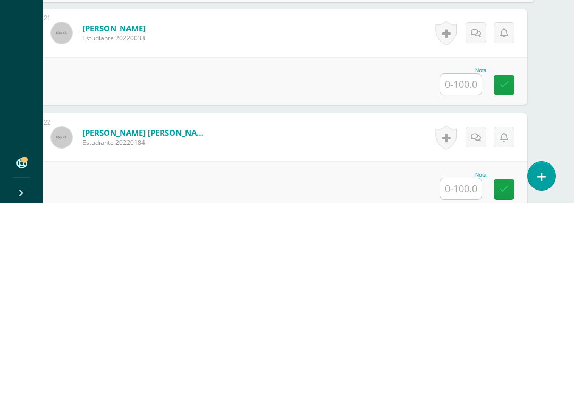
type input "100"
click at [464, 264] on input "text" at bounding box center [460, 274] width 41 height 21
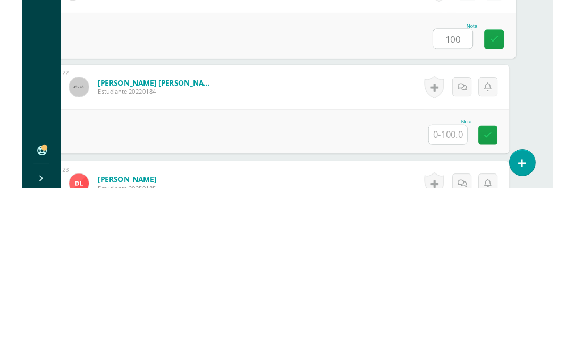
scroll to position [2302, 26]
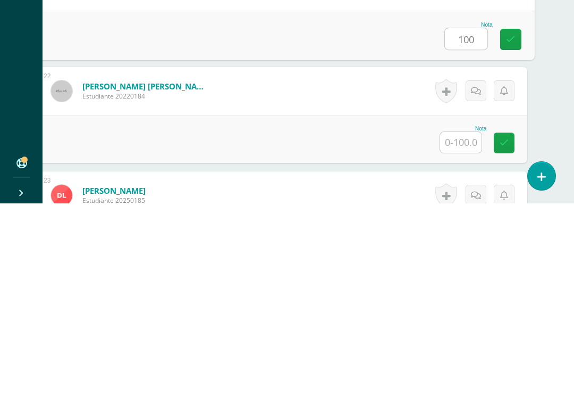
type input "100"
click at [468, 322] on input "text" at bounding box center [460, 332] width 41 height 21
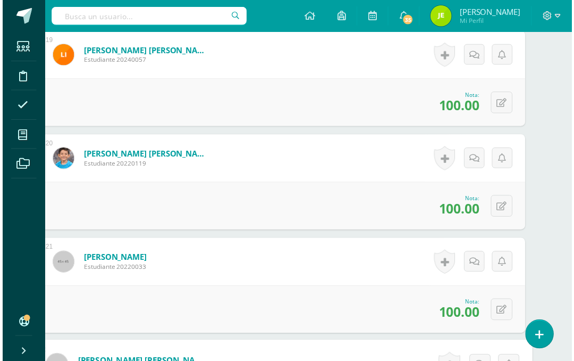
scroll to position [2205, 26]
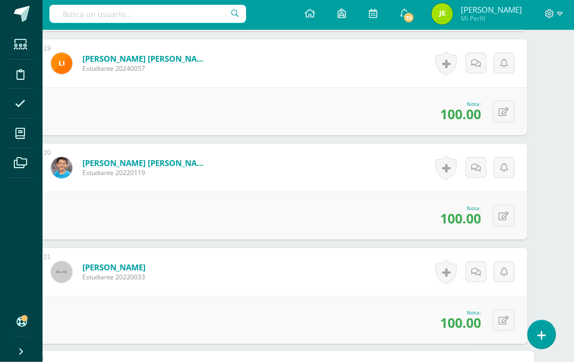
click at [502, 115] on icon at bounding box center [504, 114] width 10 height 9
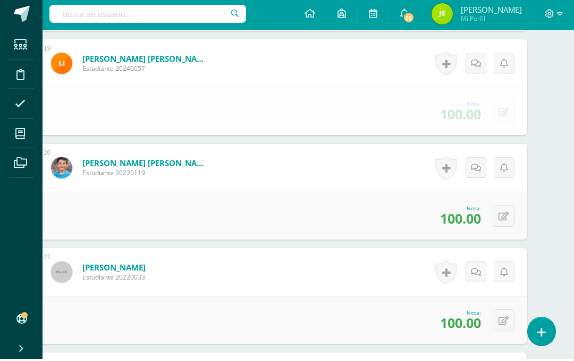
scroll to position [2207, 26]
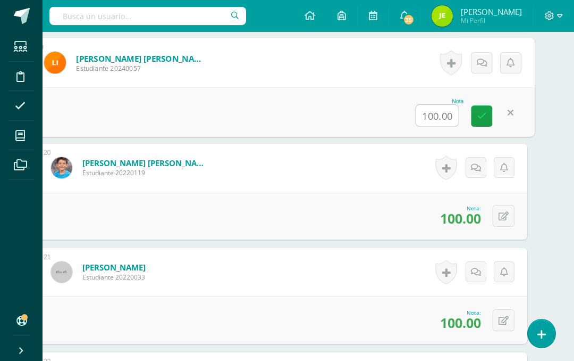
click at [440, 113] on input "100.00" at bounding box center [437, 115] width 43 height 21
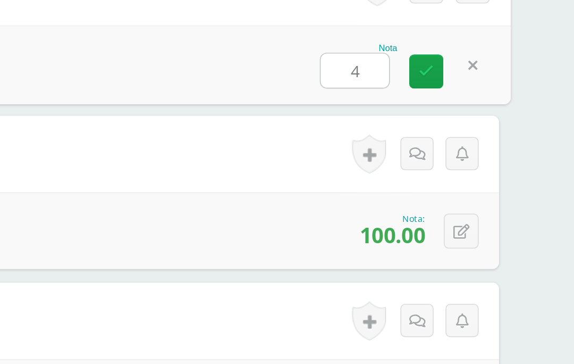
type input "40"
click at [478, 111] on icon at bounding box center [483, 115] width 10 height 9
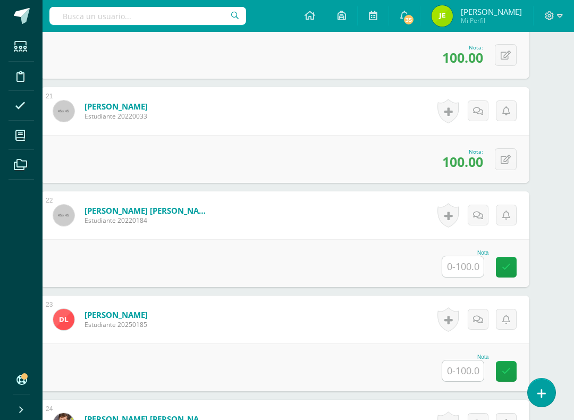
scroll to position [2366, 23]
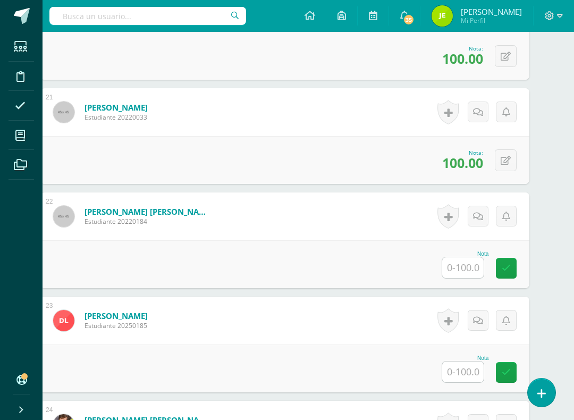
click at [470, 270] on input "text" at bounding box center [463, 267] width 41 height 21
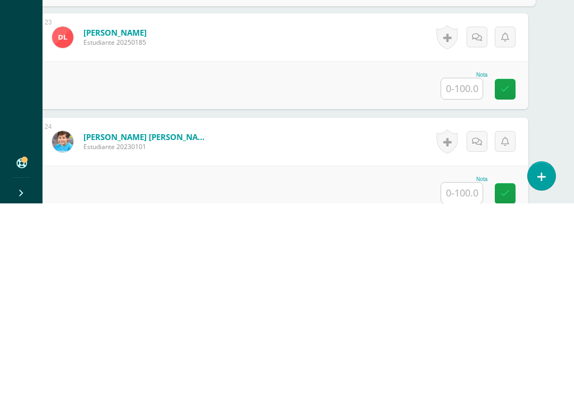
scroll to position [2460, 24]
type input "100"
click at [466, 269] on input "text" at bounding box center [462, 279] width 41 height 21
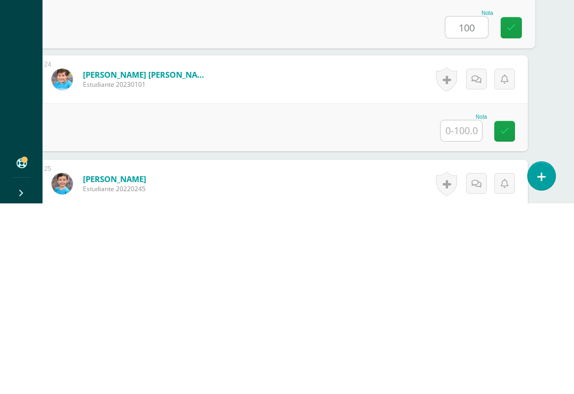
scroll to position [2530, 25]
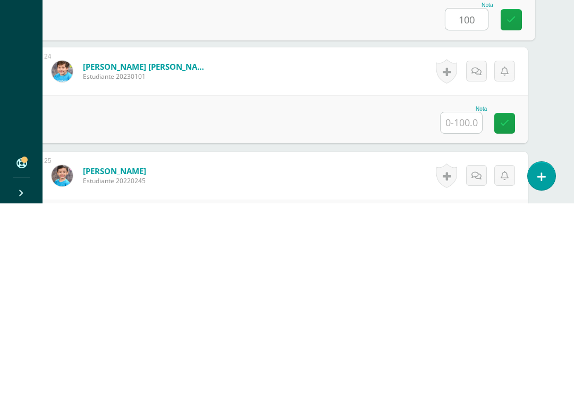
type input "100"
click at [458, 303] on input "text" at bounding box center [461, 313] width 41 height 21
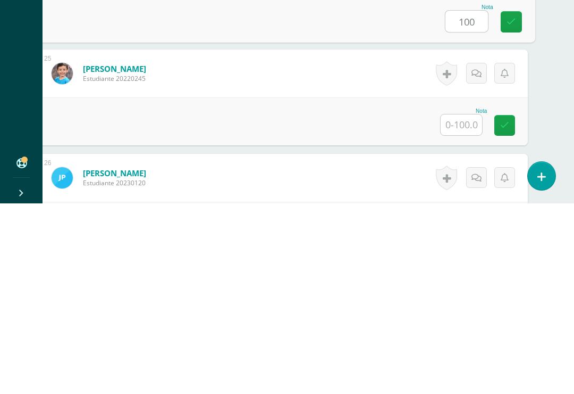
scroll to position [2632, 25]
type input "100"
click at [464, 305] on input "text" at bounding box center [461, 315] width 41 height 21
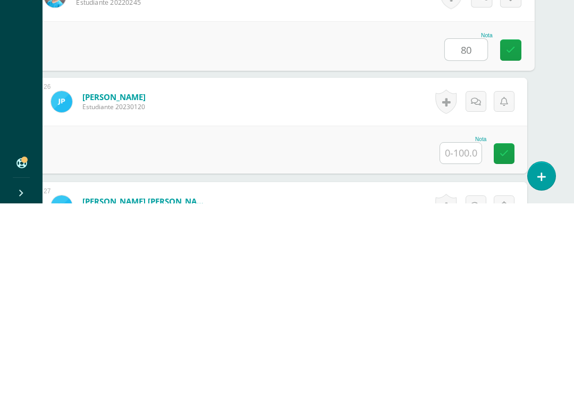
scroll to position [2708, 26]
type input "80"
click at [471, 332] on input "text" at bounding box center [460, 342] width 41 height 21
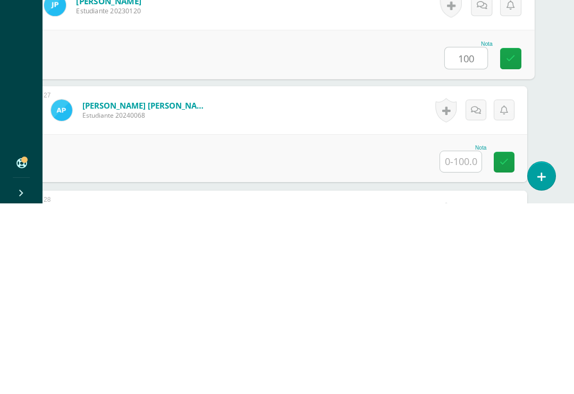
scroll to position [2812, 26]
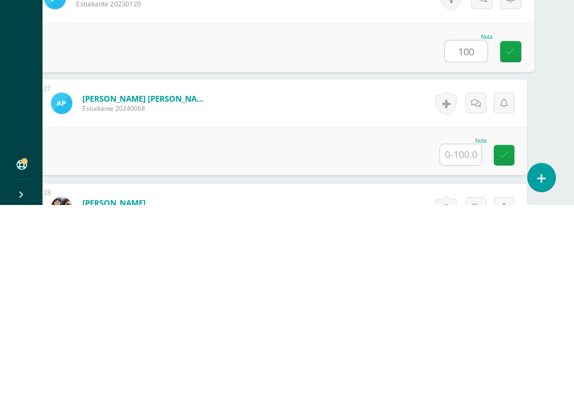
type input "100"
click at [462, 333] on input "text" at bounding box center [460, 343] width 41 height 21
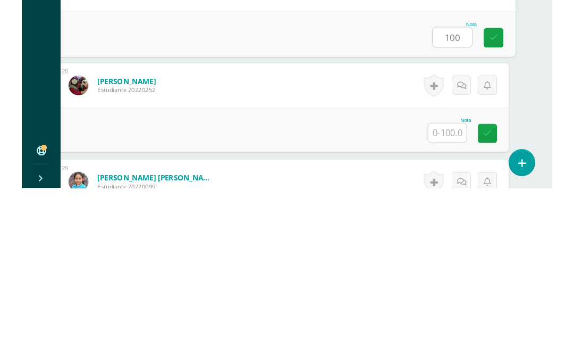
scroll to position [2936, 26]
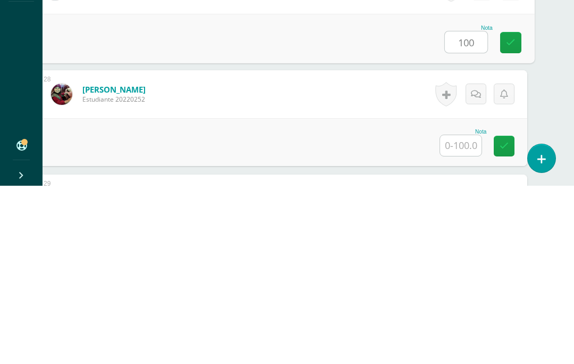
type input "100"
click at [461, 313] on input "text" at bounding box center [460, 323] width 41 height 21
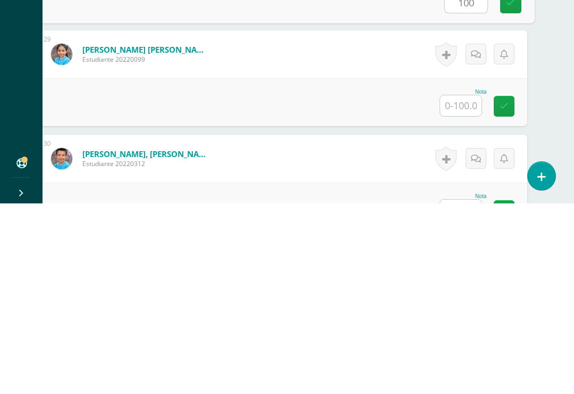
scroll to position [3069, 26]
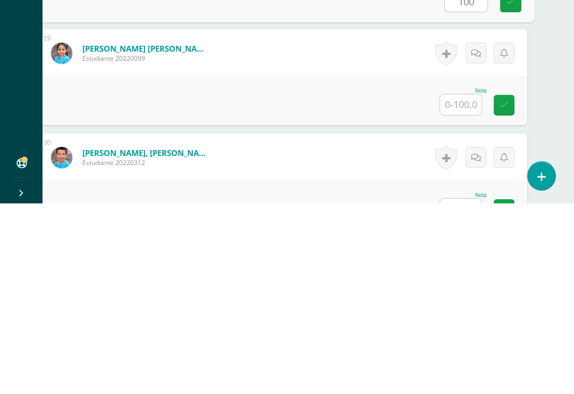
type input "100"
click at [465, 285] on input "text" at bounding box center [460, 295] width 41 height 21
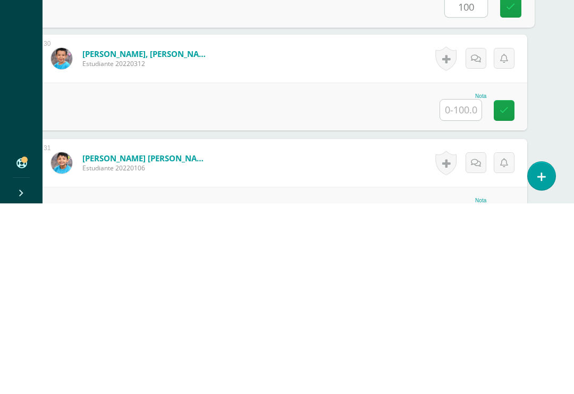
scroll to position [3171, 26]
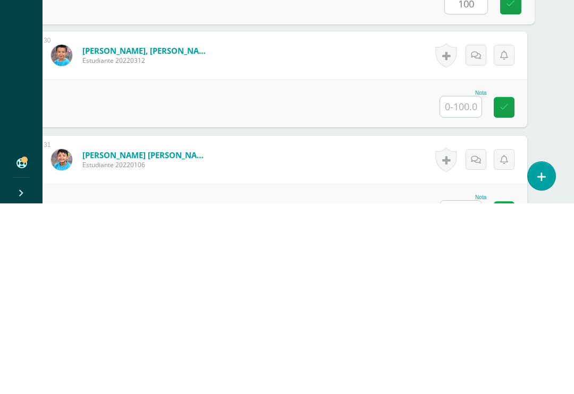
type input "100"
click at [460, 287] on input "text" at bounding box center [460, 297] width 41 height 21
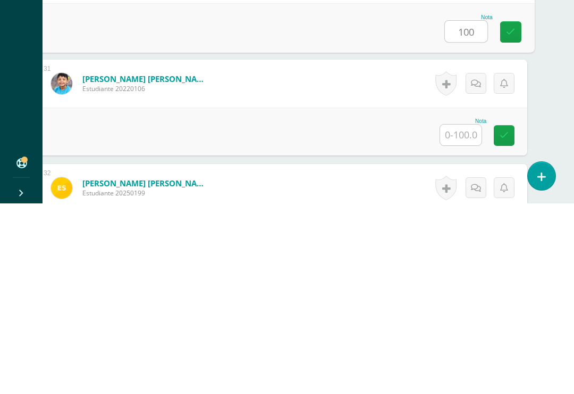
scroll to position [3247, 26]
type input "100"
click at [462, 315] on input "text" at bounding box center [460, 325] width 41 height 21
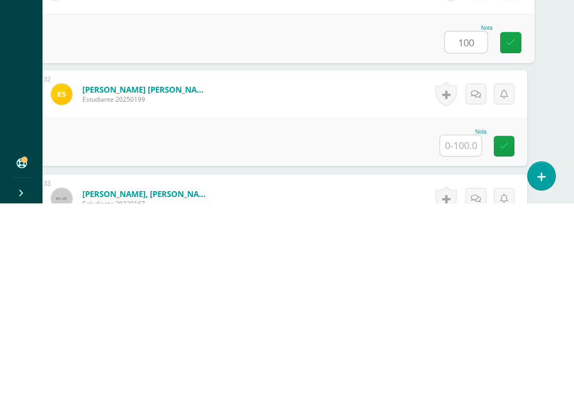
scroll to position [3343, 26]
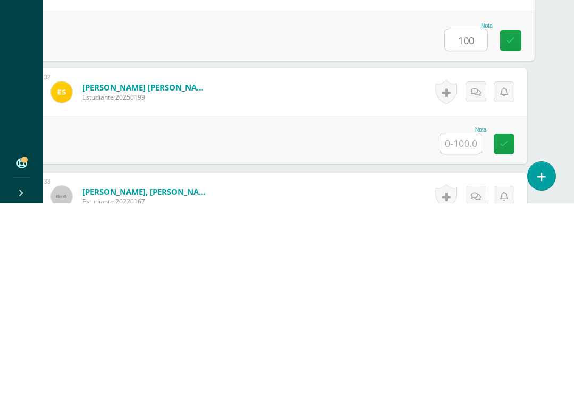
type input "100"
click at [468, 323] on input "text" at bounding box center [460, 333] width 41 height 21
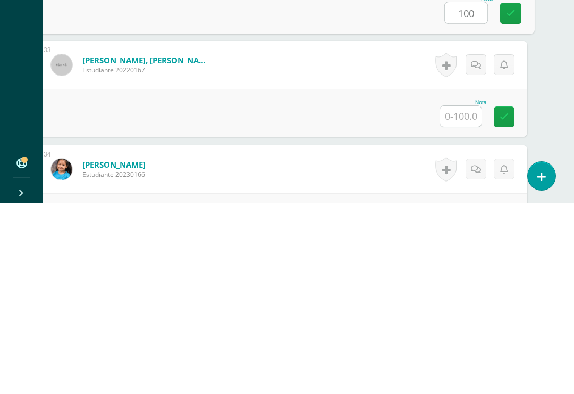
scroll to position [3477, 26]
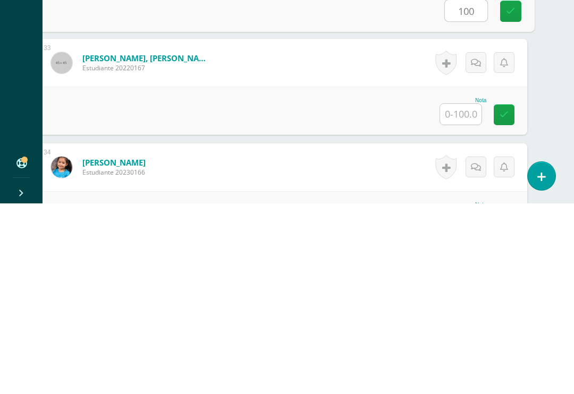
type input "100"
click at [465, 294] on input "text" at bounding box center [460, 304] width 41 height 21
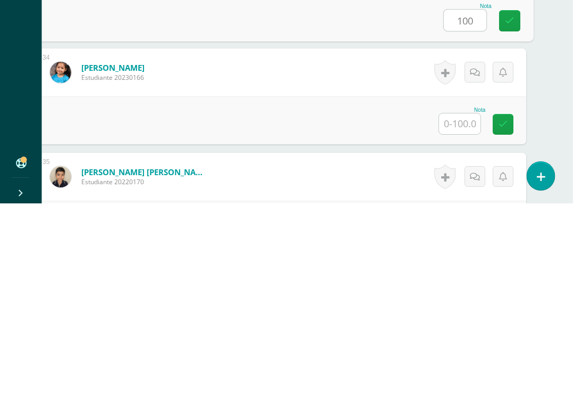
scroll to position [3572, 26]
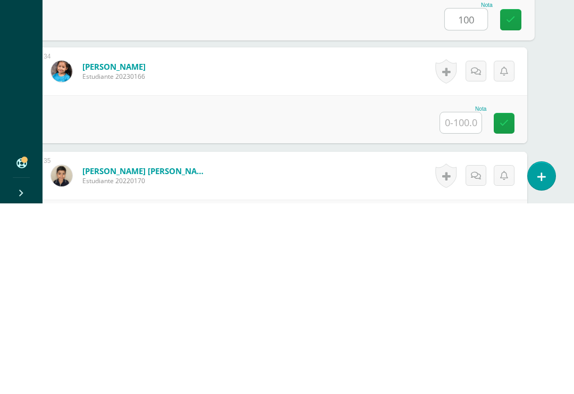
type input "100"
click at [465, 303] on input "text" at bounding box center [460, 313] width 41 height 21
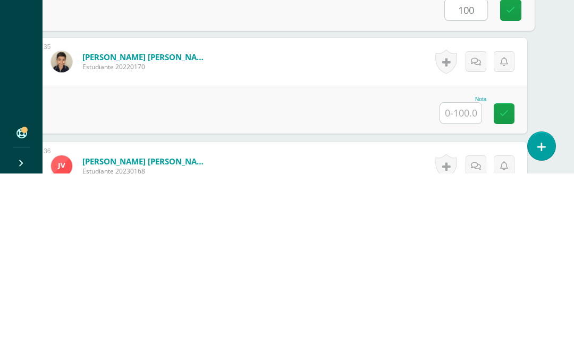
scroll to position [3687, 26]
type input "100"
click at [465, 293] on input "text" at bounding box center [460, 303] width 41 height 21
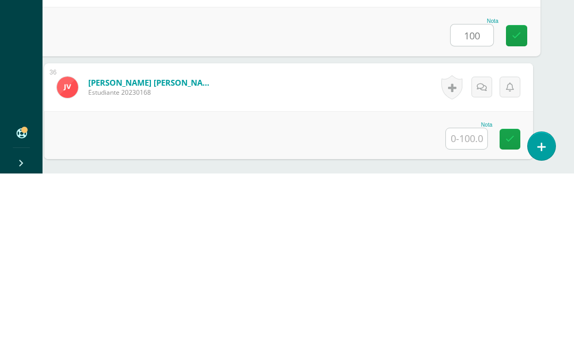
scroll to position [3769, 20]
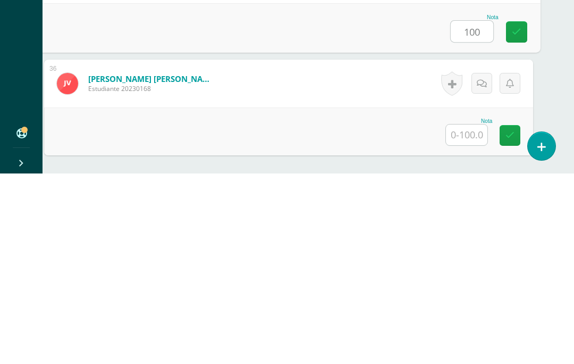
type input "100"
click at [468, 315] on input "text" at bounding box center [466, 325] width 41 height 21
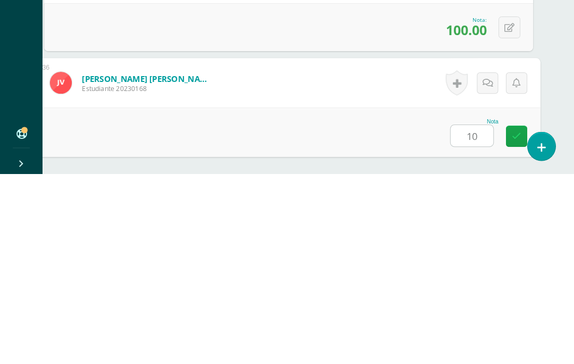
type input "100"
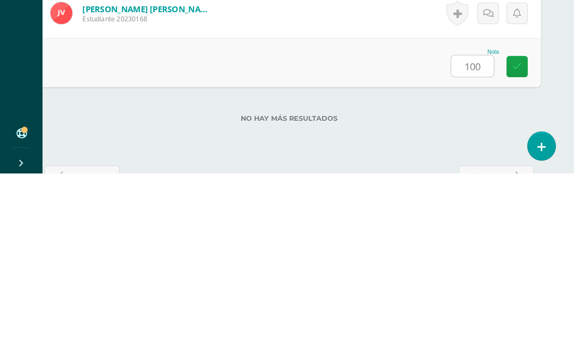
scroll to position [3845, 19]
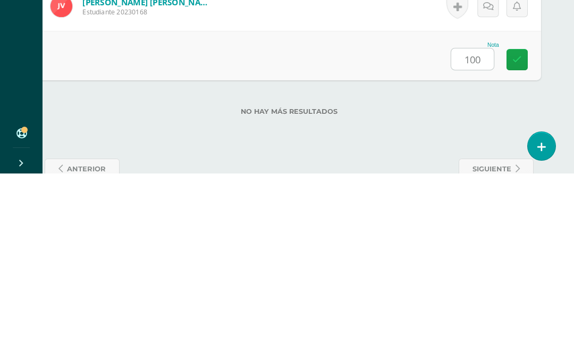
click at [516, 245] on icon at bounding box center [518, 249] width 10 height 9
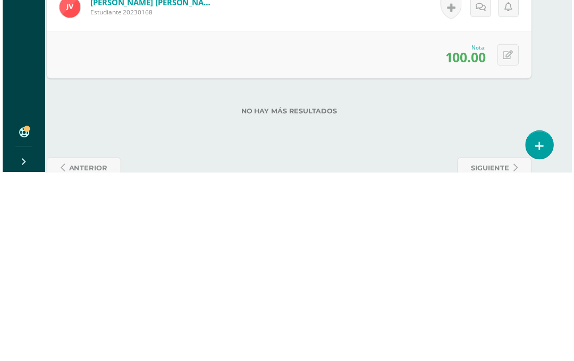
scroll to position [3880, 19]
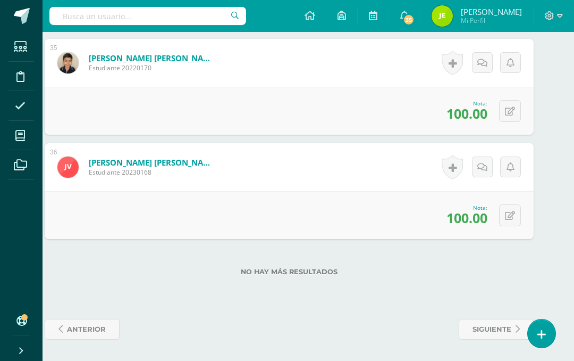
click at [85, 324] on span "anterior" at bounding box center [86, 329] width 39 height 20
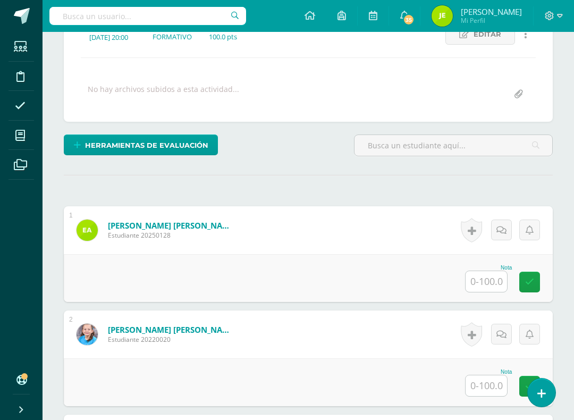
scroll to position [181, 0]
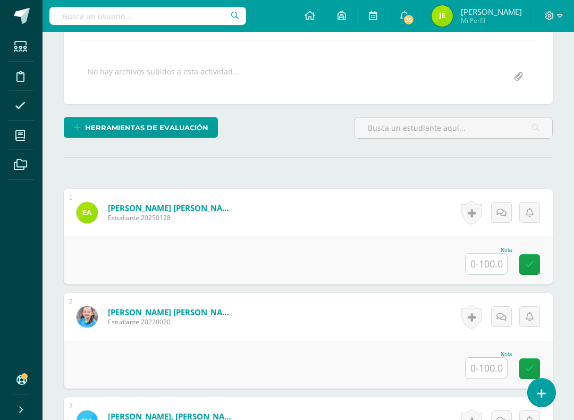
click at [485, 263] on input "text" at bounding box center [486, 264] width 41 height 21
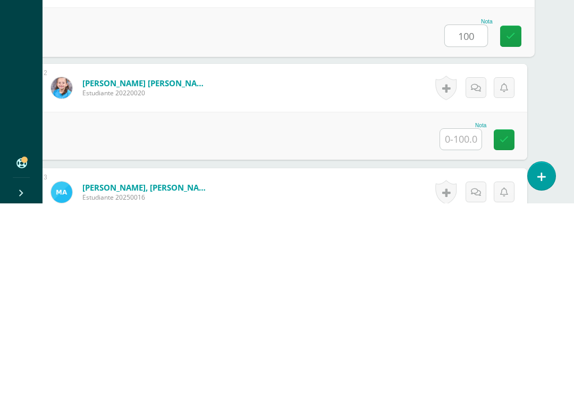
scroll to position [235, 26]
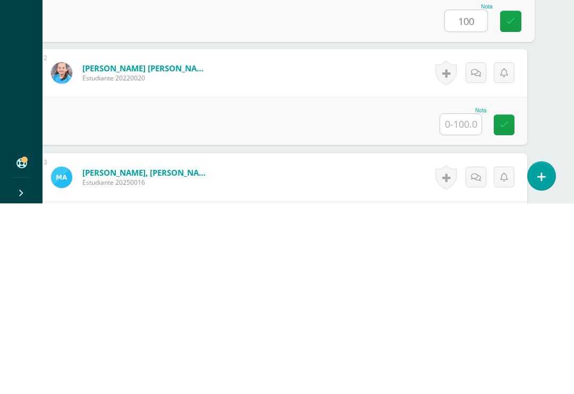
type input "100"
click at [464, 304] on input "text" at bounding box center [460, 314] width 41 height 21
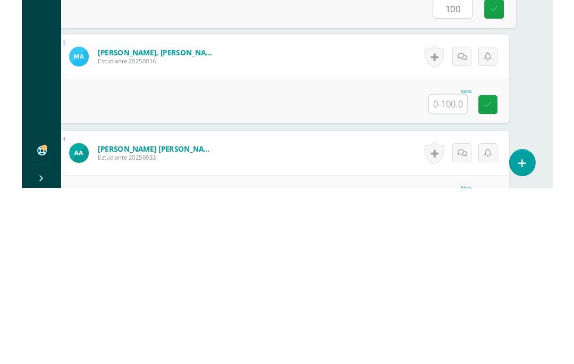
scroll to position [359, 26]
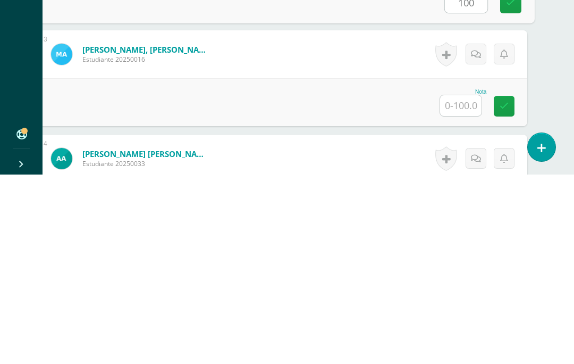
type input "100"
click at [461, 285] on input "text" at bounding box center [460, 295] width 41 height 21
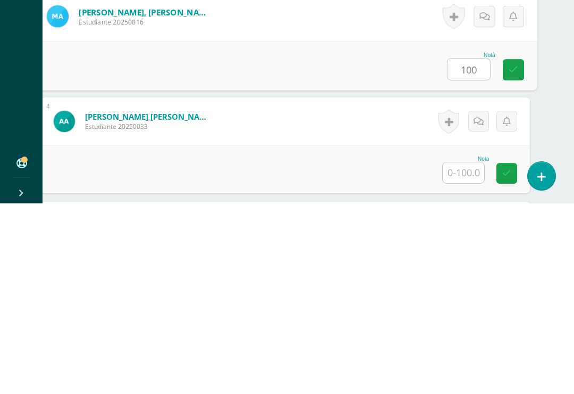
scroll to position [406, 23]
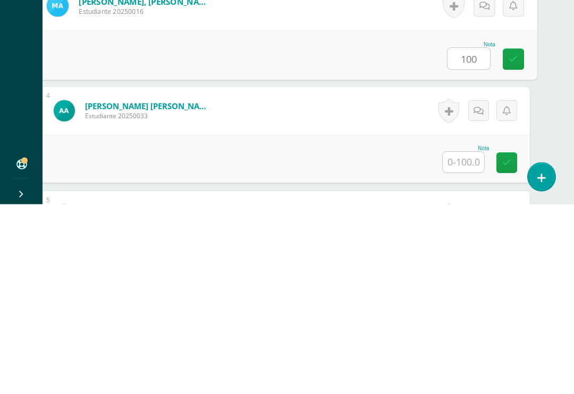
type input "100"
click at [468, 341] on input "text" at bounding box center [463, 351] width 41 height 21
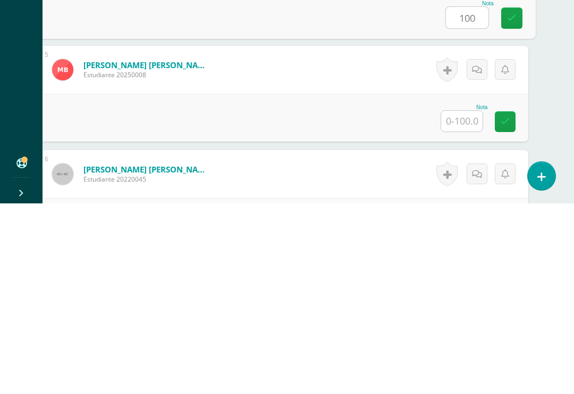
scroll to position [552, 24]
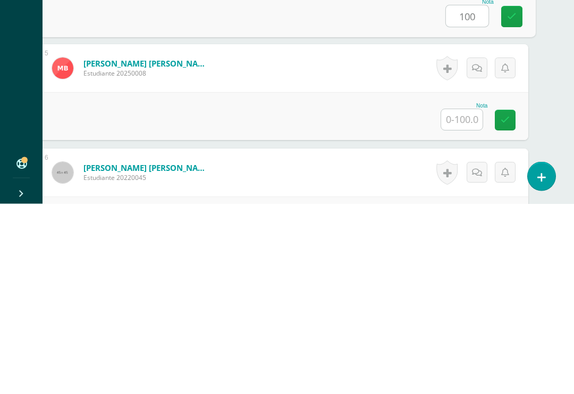
type input "100"
click at [463, 299] on input "text" at bounding box center [461, 309] width 41 height 21
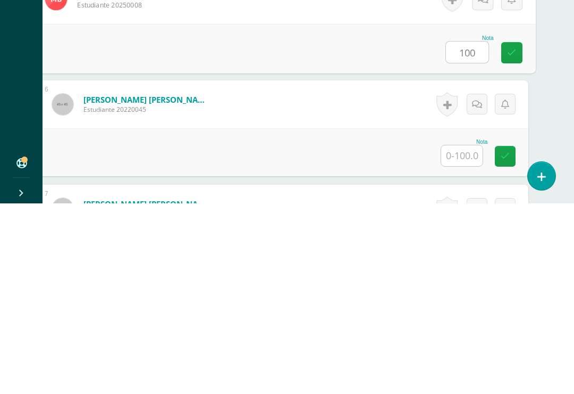
scroll to position [625, 24]
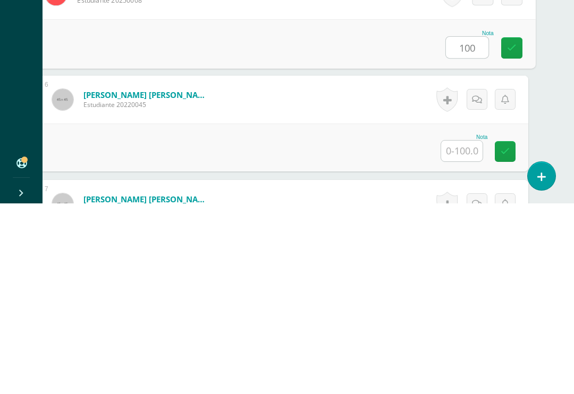
type input "100"
click at [463, 331] on input "text" at bounding box center [461, 341] width 41 height 21
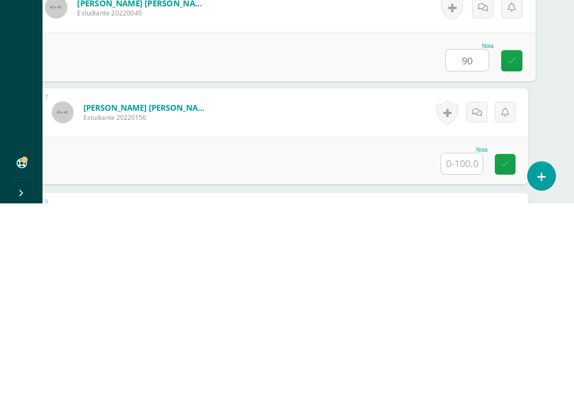
scroll to position [729, 24]
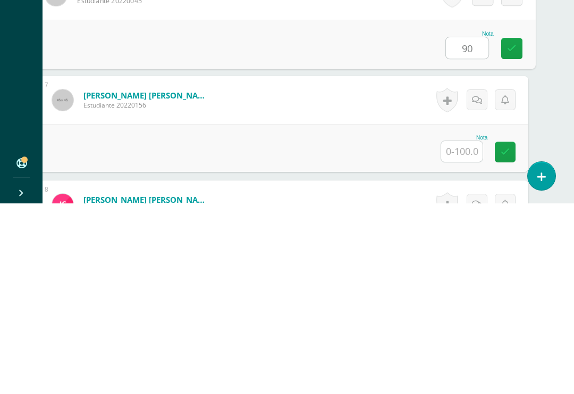
type input "90"
click at [464, 331] on input "text" at bounding box center [461, 341] width 41 height 21
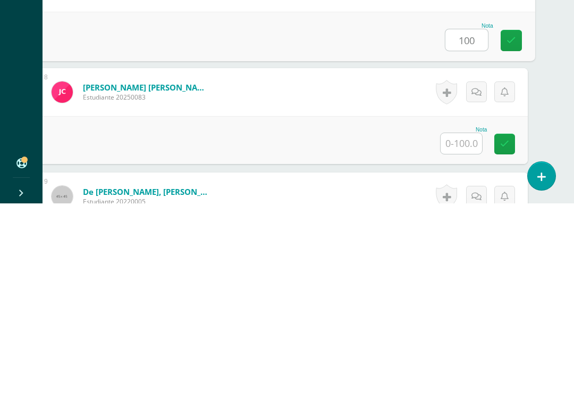
scroll to position [842, 23]
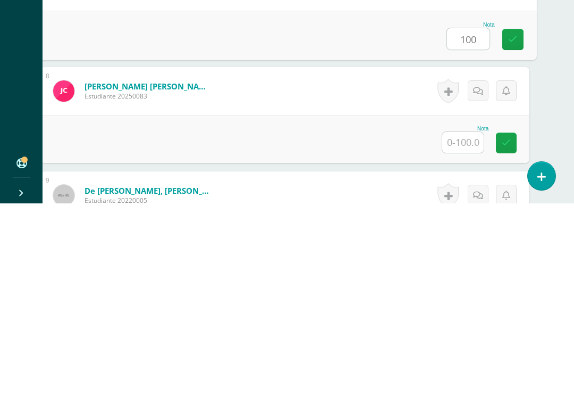
type input "100"
click at [462, 322] on input "text" at bounding box center [463, 332] width 41 height 21
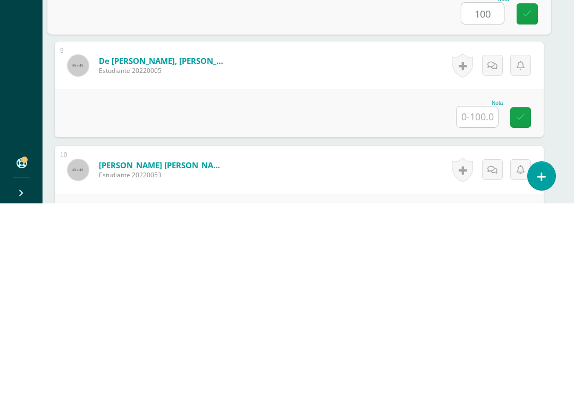
scroll to position [974, 10]
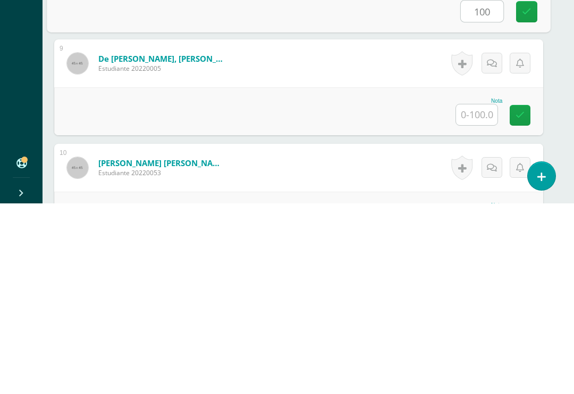
type input "100"
click at [477, 295] on input "text" at bounding box center [476, 305] width 41 height 21
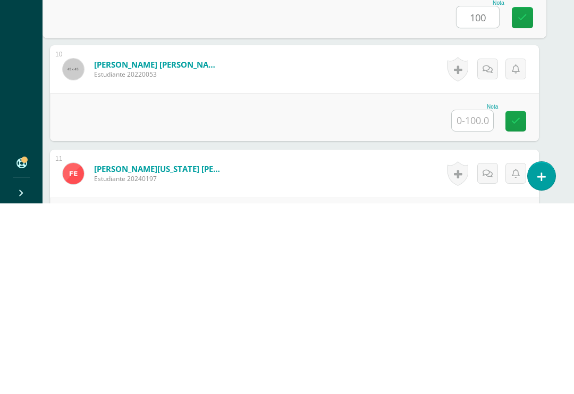
scroll to position [1072, 14]
type input "100"
click at [473, 301] on input "text" at bounding box center [472, 311] width 41 height 21
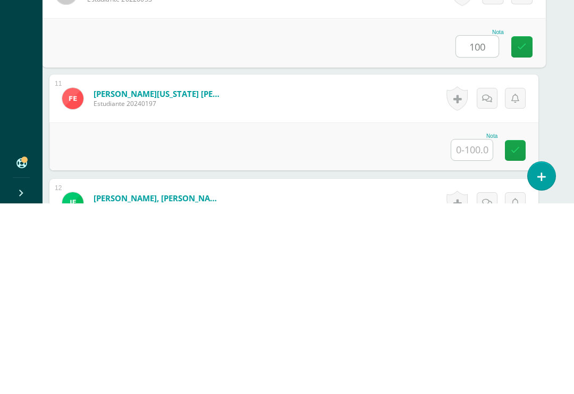
scroll to position [1152, 14]
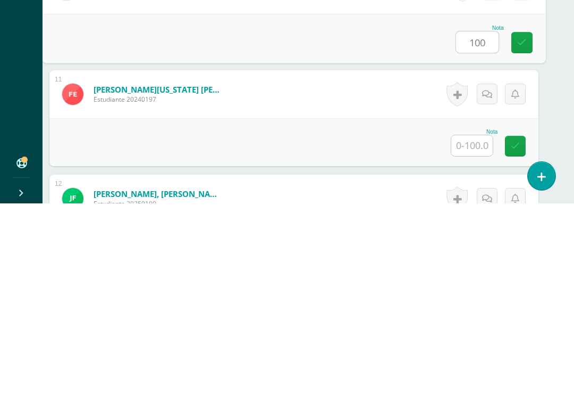
type input "100"
click at [481, 326] on input "text" at bounding box center [472, 336] width 41 height 21
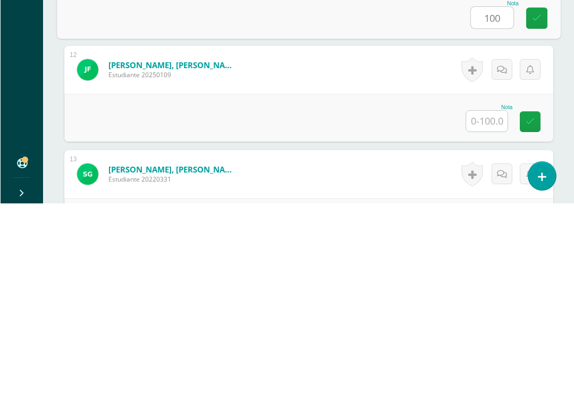
scroll to position [1293, 2]
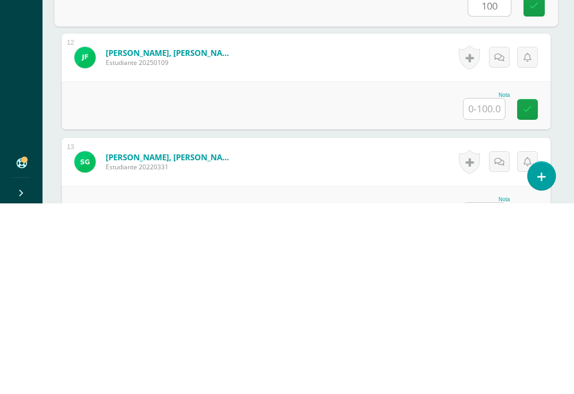
type input "100"
click at [480, 289] on input "text" at bounding box center [484, 299] width 41 height 21
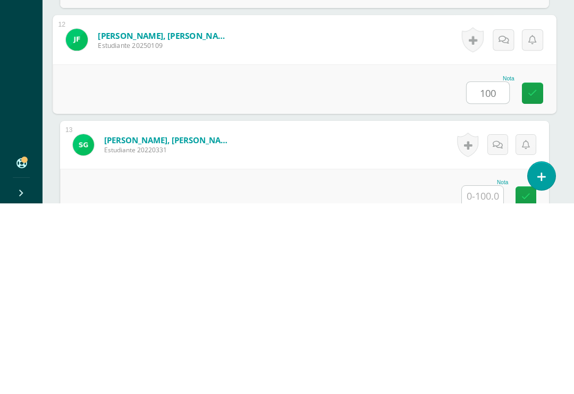
scroll to position [1353, 6]
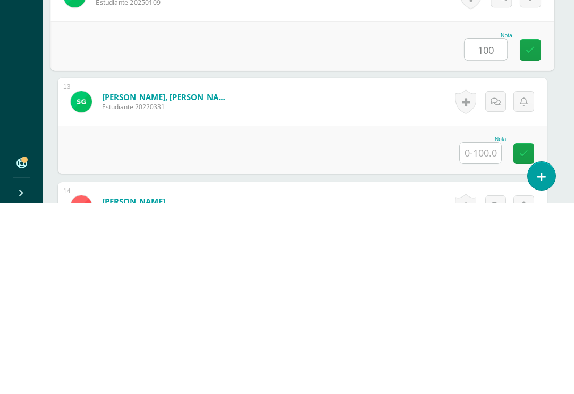
type input "100"
click at [487, 333] on input "text" at bounding box center [480, 343] width 41 height 21
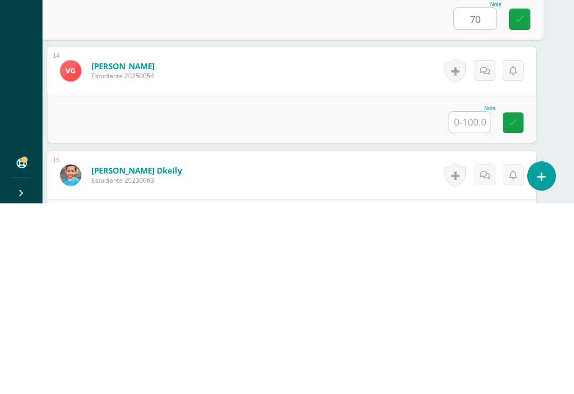
scroll to position [1491, 18]
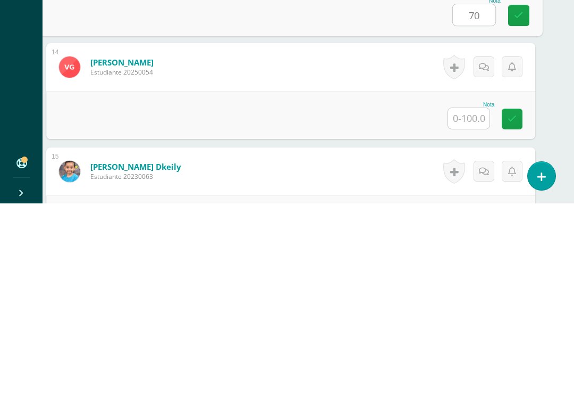
type input "70"
click at [469, 298] on input "text" at bounding box center [468, 308] width 41 height 21
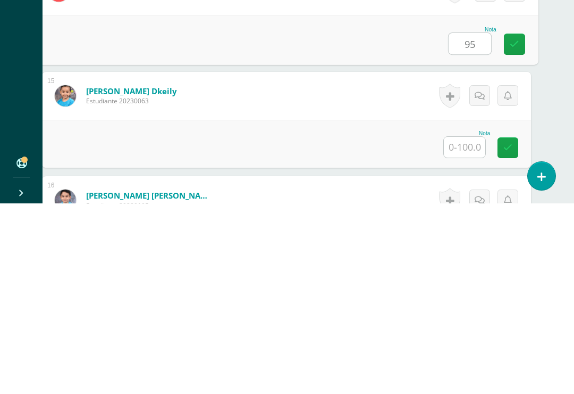
scroll to position [1587, 22]
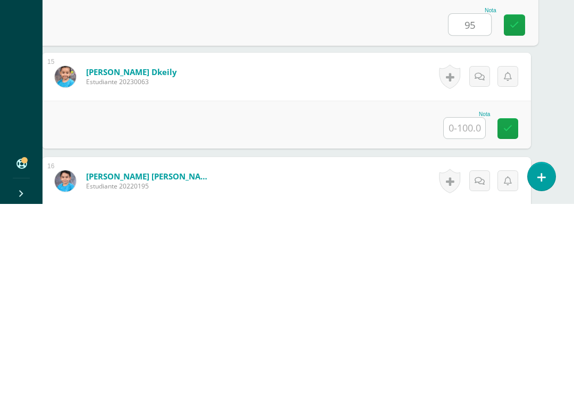
type input "95"
click at [467, 307] on input "text" at bounding box center [464, 317] width 41 height 21
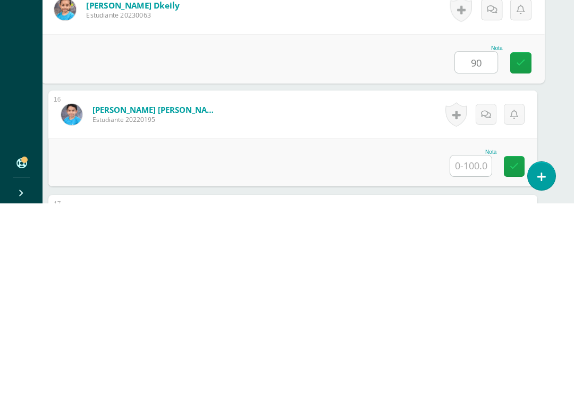
scroll to position [1673, 15]
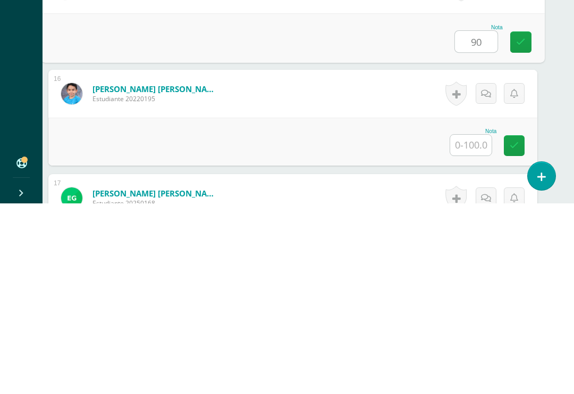
type input "90"
click at [470, 325] on input "text" at bounding box center [471, 335] width 41 height 21
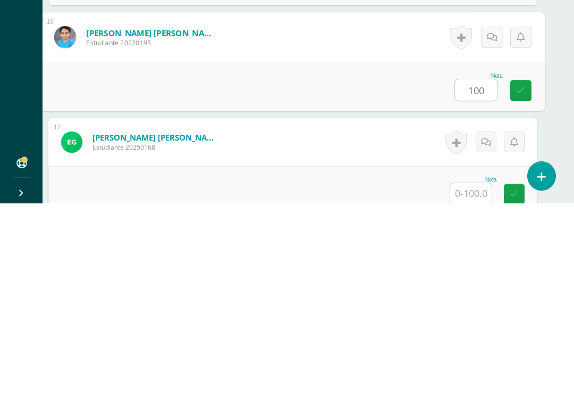
scroll to position [1762, 15]
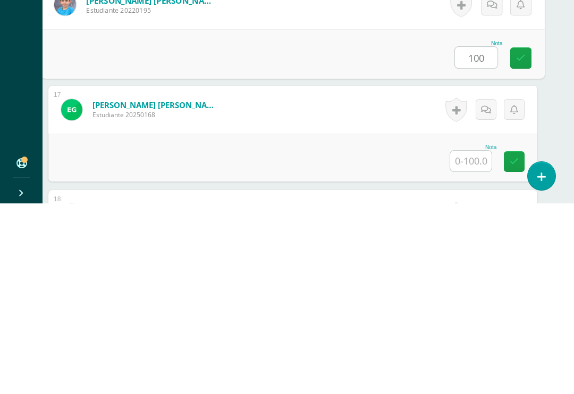
type input "100"
click at [471, 341] on input "text" at bounding box center [471, 351] width 41 height 21
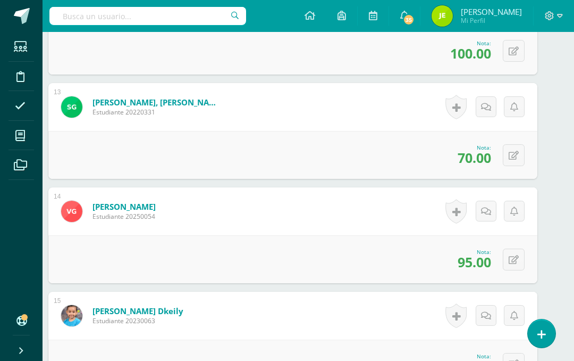
scroll to position [1540, 15]
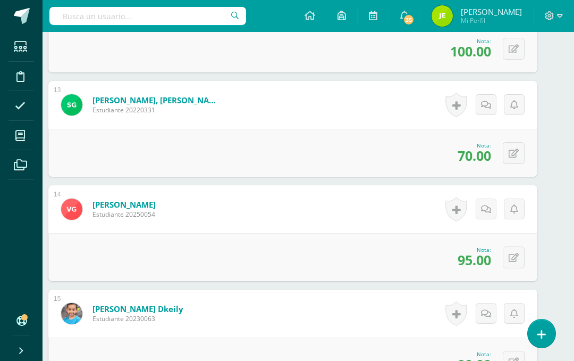
click at [513, 259] on icon at bounding box center [514, 257] width 10 height 9
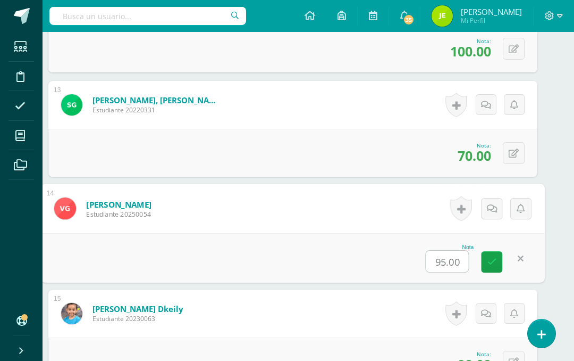
click at [447, 262] on input "95.00" at bounding box center [448, 261] width 43 height 21
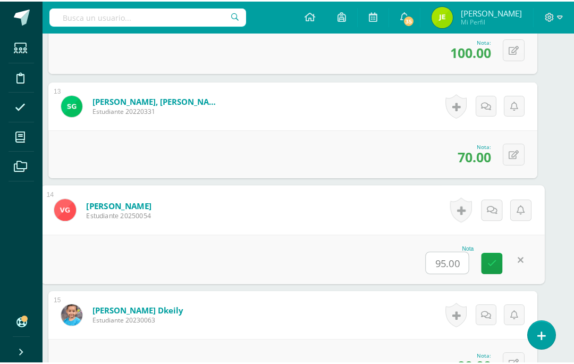
scroll to position [1540, 25]
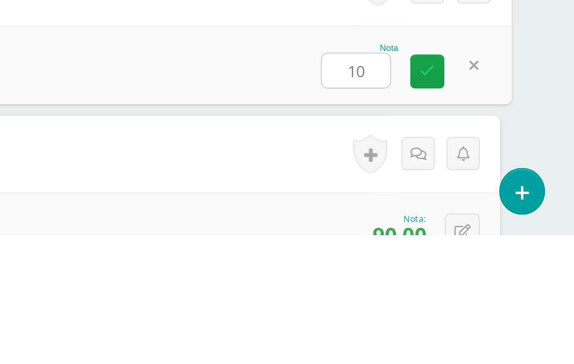
type input "100"
click at [478, 257] on icon at bounding box center [483, 261] width 10 height 9
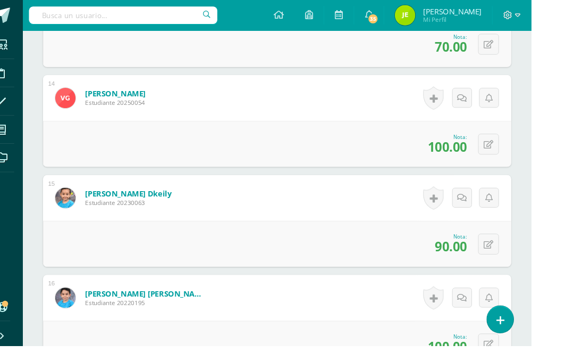
scroll to position [1693, 24]
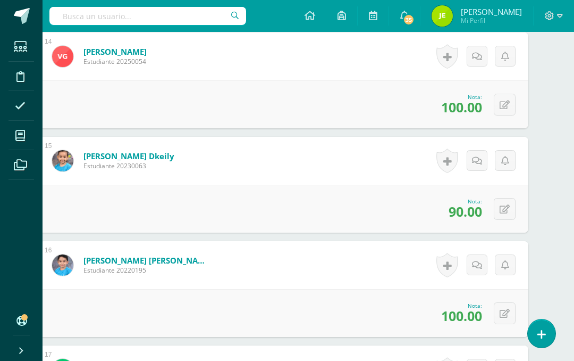
click at [503, 211] on icon at bounding box center [505, 209] width 10 height 9
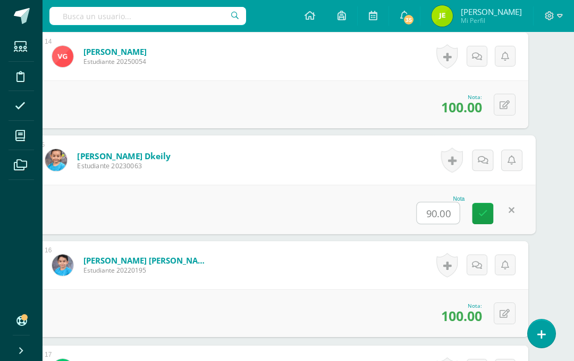
click at [441, 212] on input "90.00" at bounding box center [439, 212] width 43 height 21
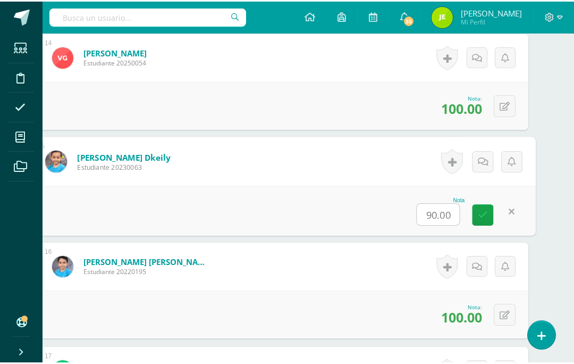
scroll to position [1693, 25]
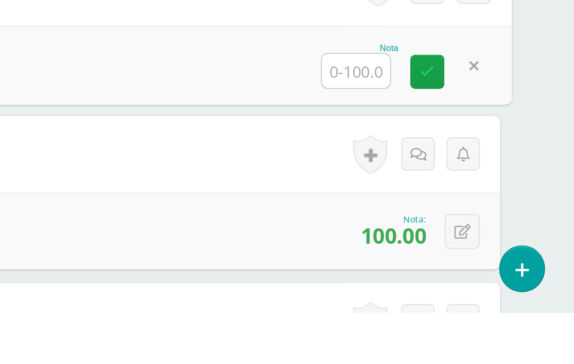
type input "Q"
type input "100"
click at [478, 209] on icon at bounding box center [483, 213] width 10 height 9
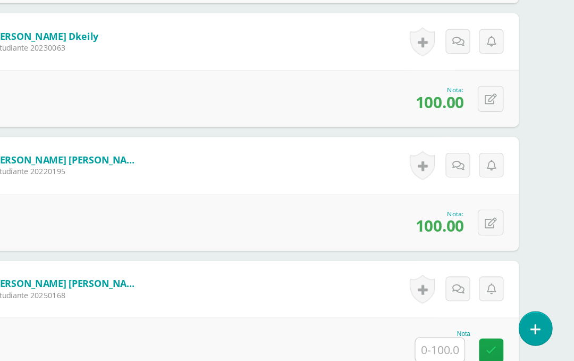
scroll to position [1795, 22]
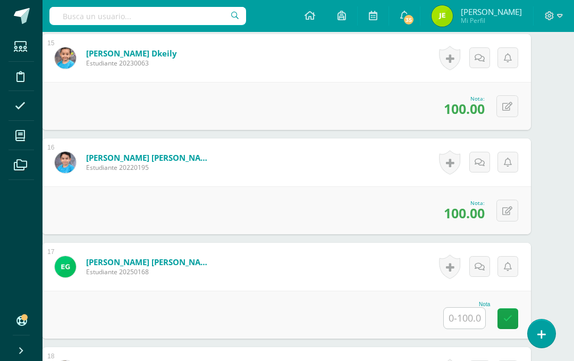
click at [506, 211] on icon at bounding box center [508, 210] width 10 height 9
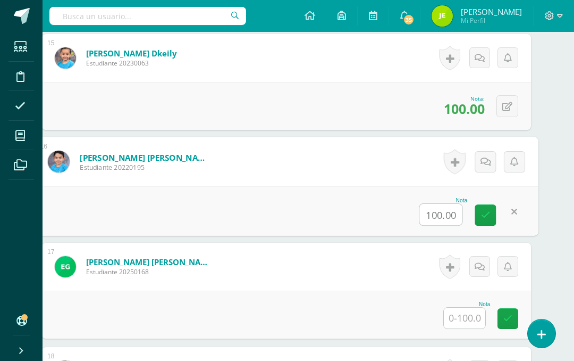
click at [444, 214] on input "100.00" at bounding box center [441, 214] width 43 height 21
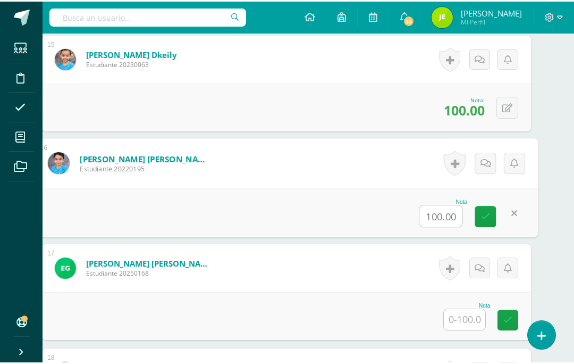
scroll to position [1795, 25]
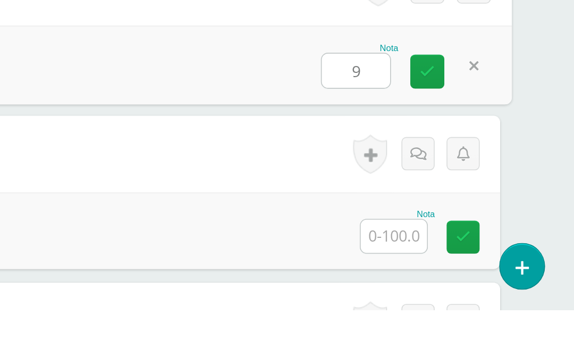
type input "95"
click at [472, 204] on link at bounding box center [482, 214] width 21 height 21
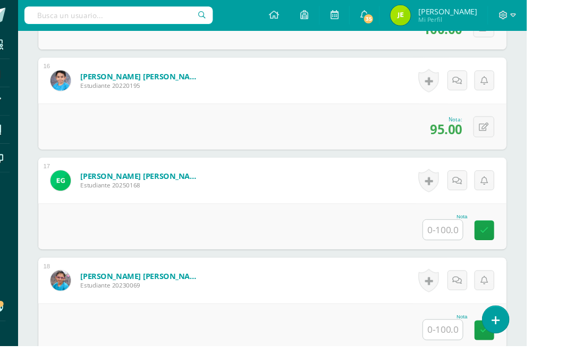
scroll to position [1908, 26]
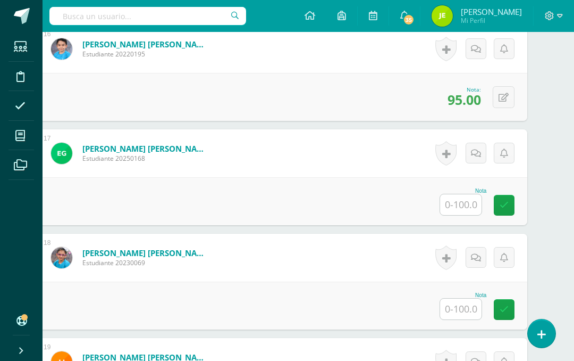
click at [469, 206] on input "text" at bounding box center [460, 204] width 41 height 21
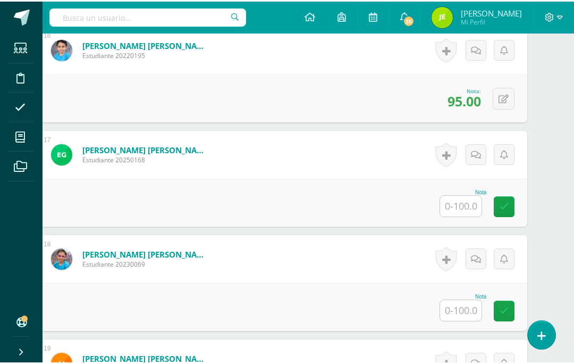
scroll to position [1908, 26]
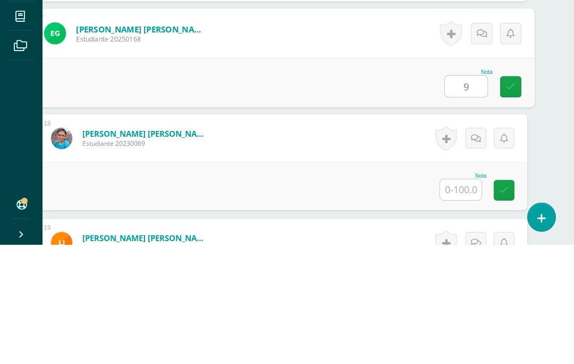
type input "90"
click at [510, 196] on link at bounding box center [511, 206] width 21 height 21
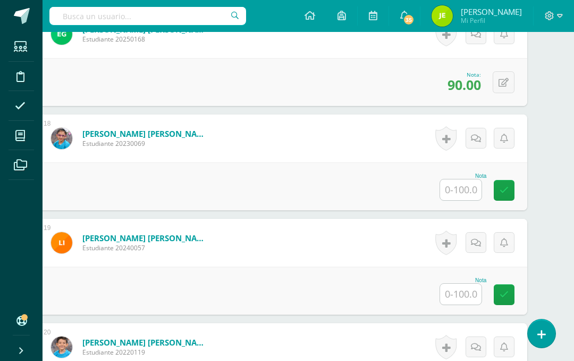
click at [468, 194] on input "text" at bounding box center [460, 189] width 41 height 21
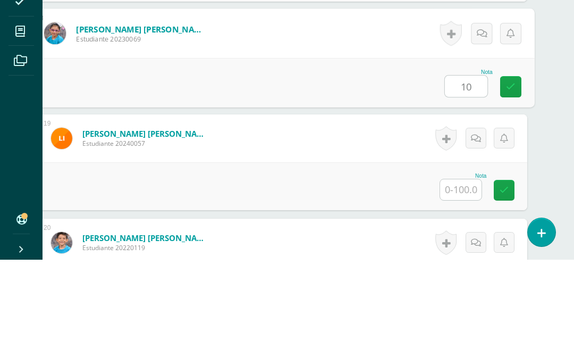
type input "100"
click at [508, 186] on icon at bounding box center [511, 190] width 10 height 9
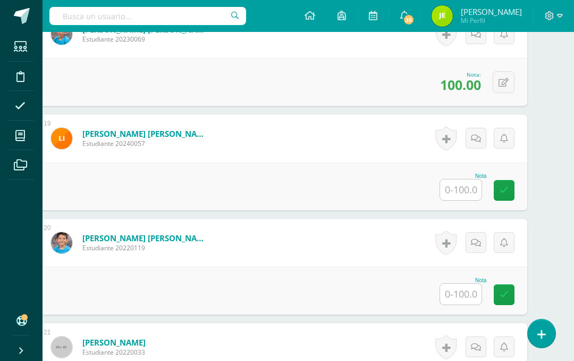
click at [461, 195] on input "text" at bounding box center [460, 189] width 41 height 21
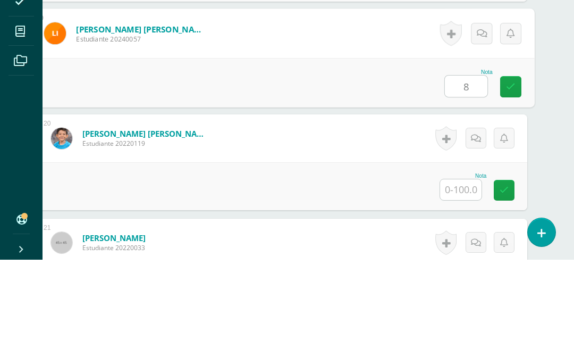
type input "80"
click at [501, 180] on link at bounding box center [511, 190] width 21 height 21
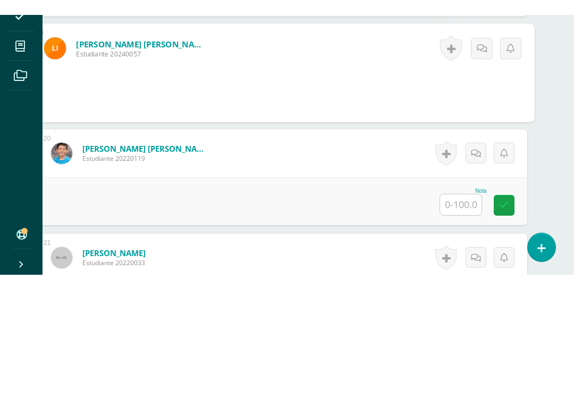
scroll to position [2236, 26]
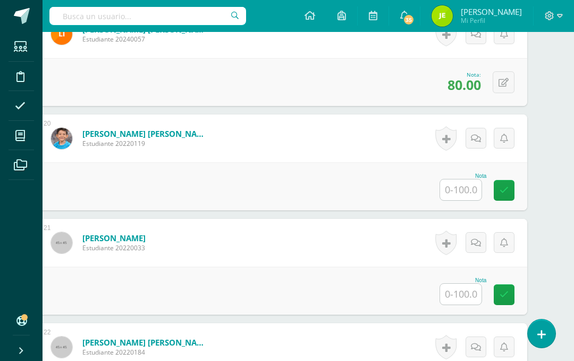
click at [469, 190] on input "text" at bounding box center [460, 189] width 41 height 21
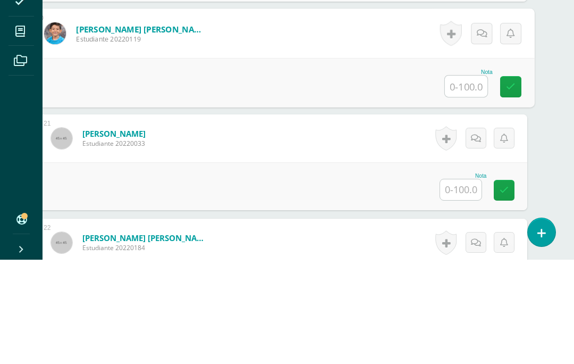
click at [470, 180] on input "text" at bounding box center [466, 190] width 43 height 21
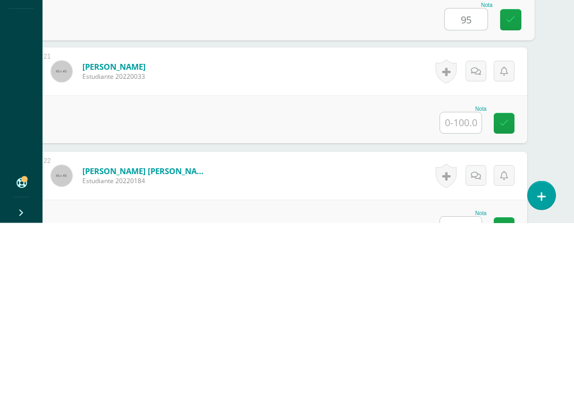
type input "95"
click at [454, 284] on input "text" at bounding box center [460, 294] width 41 height 21
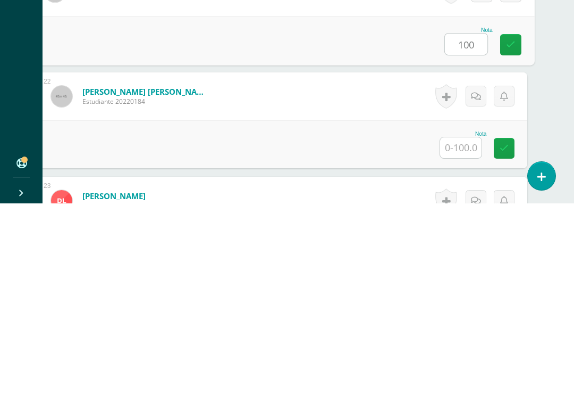
scroll to position [2296, 26]
type input "100"
click at [471, 328] on input "text" at bounding box center [460, 338] width 41 height 21
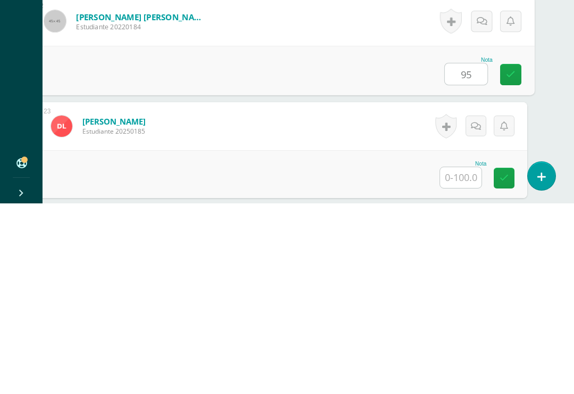
scroll to position [2383, 26]
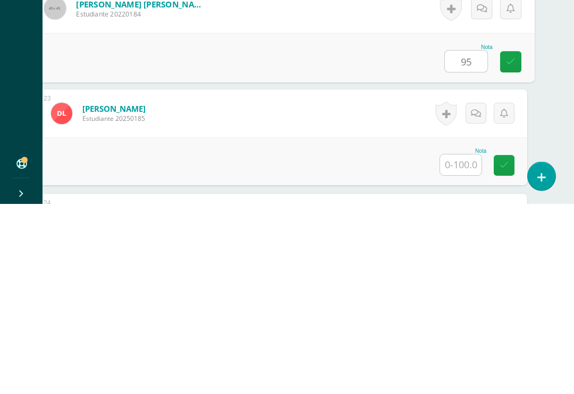
type input "95"
click at [468, 345] on input "text" at bounding box center [460, 355] width 41 height 21
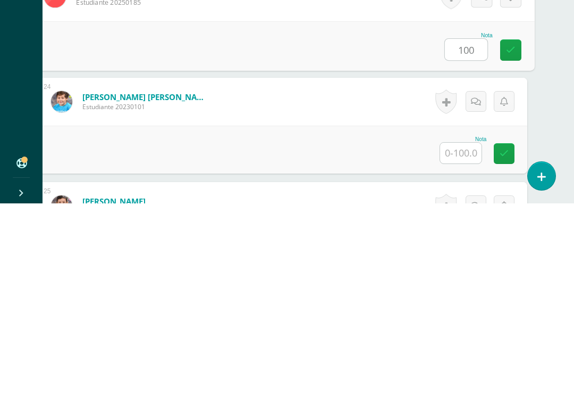
scroll to position [2503, 26]
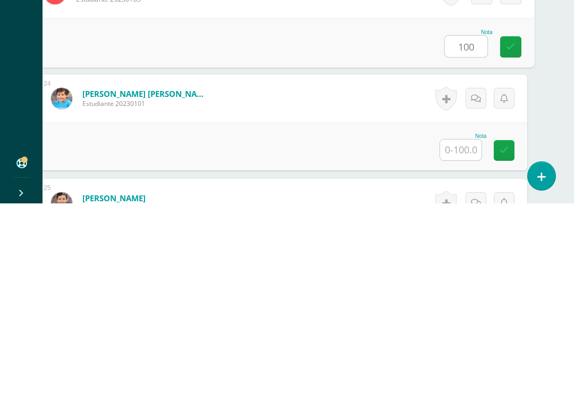
type input "100"
click at [471, 330] on input "text" at bounding box center [460, 340] width 41 height 21
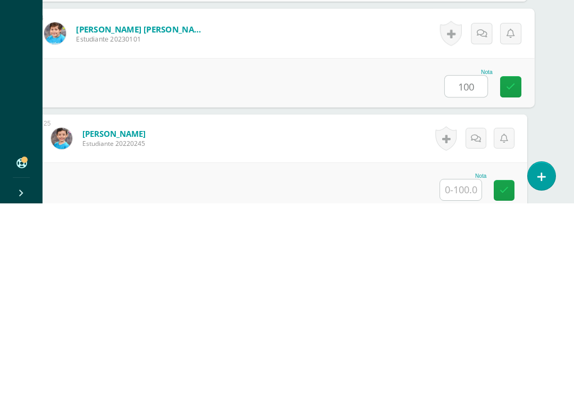
scroll to position [2604, 26]
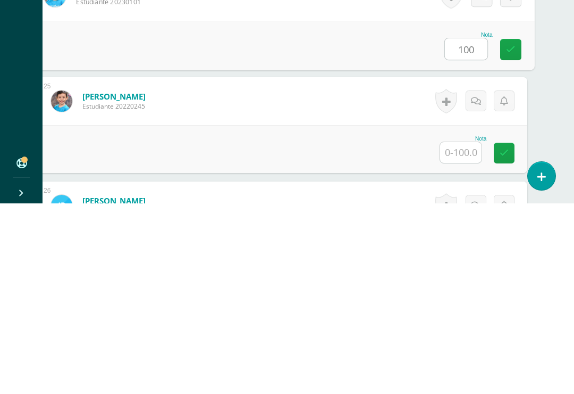
type input "100"
click at [468, 332] on input "text" at bounding box center [460, 342] width 41 height 21
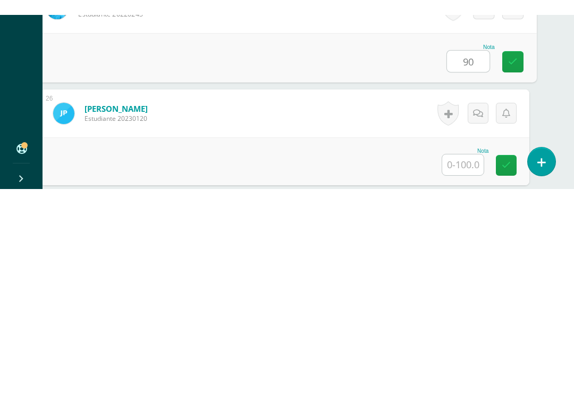
scroll to position [2741, 11]
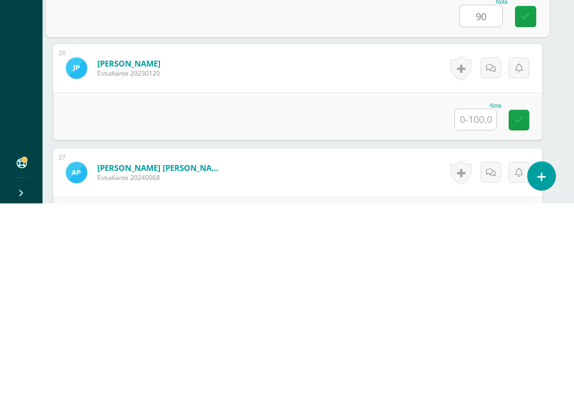
type input "90"
click at [479, 299] on input "text" at bounding box center [475, 309] width 41 height 21
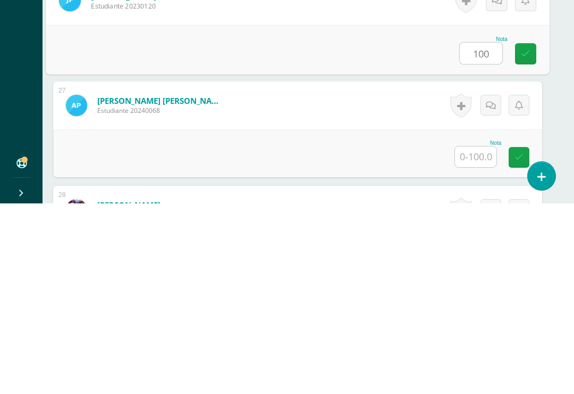
scroll to position [2830, 11]
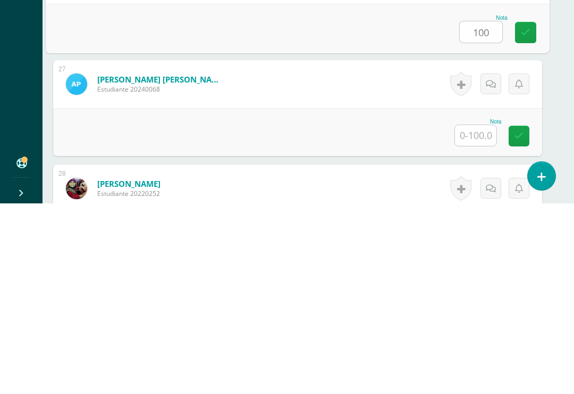
type input "100"
click at [476, 315] on input "text" at bounding box center [475, 325] width 41 height 21
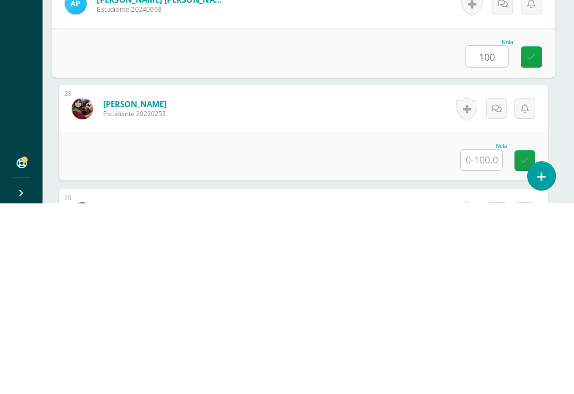
scroll to position [2913, 5]
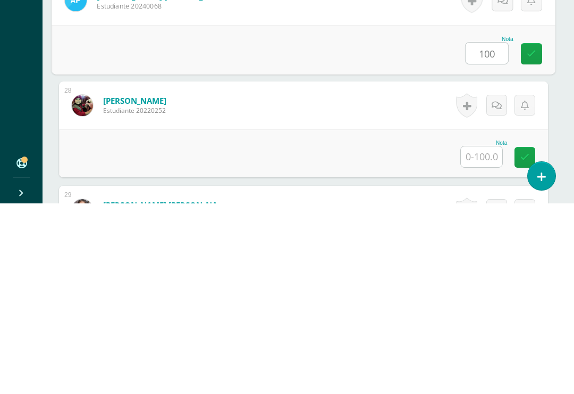
type input "100"
click at [474, 337] on input "text" at bounding box center [481, 347] width 41 height 21
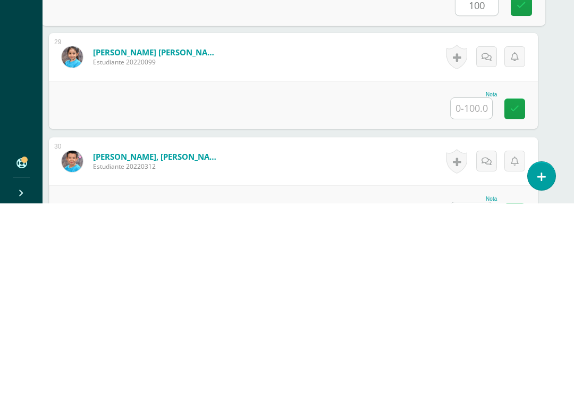
scroll to position [3065, 15]
type input "100"
click at [472, 288] on input "text" at bounding box center [471, 298] width 41 height 21
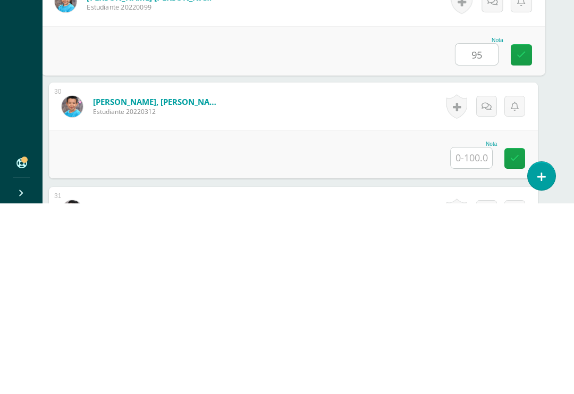
scroll to position [3145, 15]
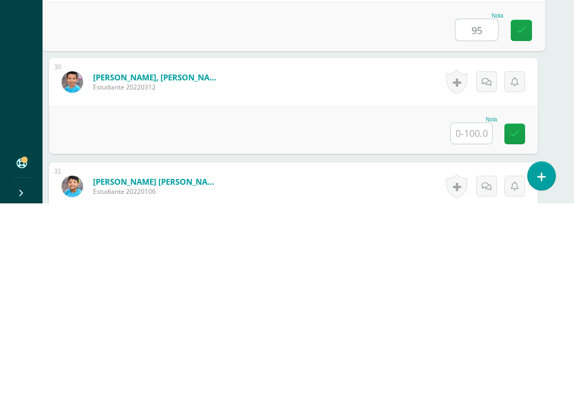
type input "95"
click at [469, 313] on input "text" at bounding box center [471, 323] width 41 height 21
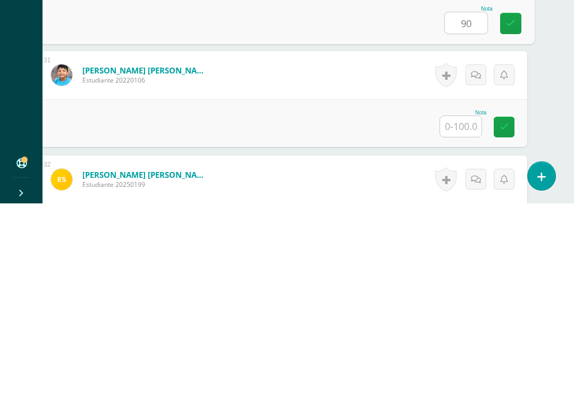
scroll to position [3257, 26]
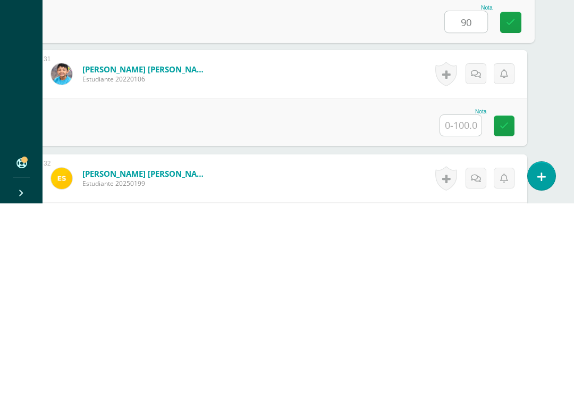
type input "90"
click at [464, 305] on input "text" at bounding box center [460, 315] width 41 height 21
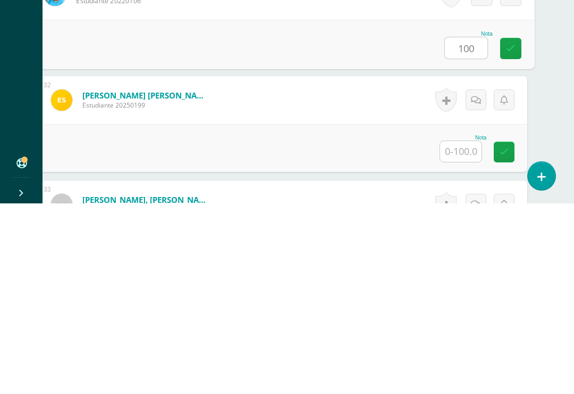
scroll to position [3339, 26]
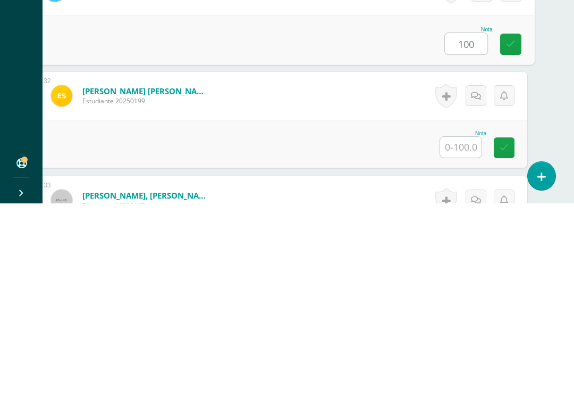
type input "100"
click at [467, 327] on input "text" at bounding box center [460, 337] width 41 height 21
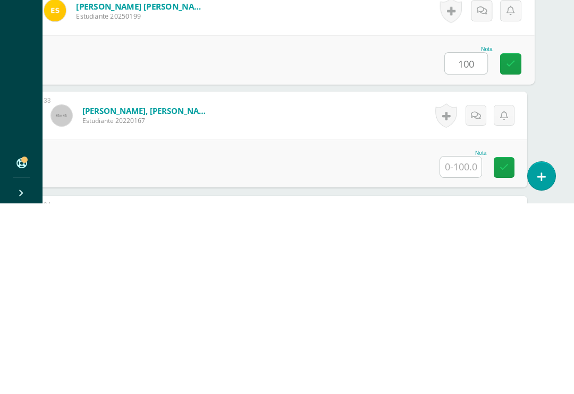
scroll to position [3436, 26]
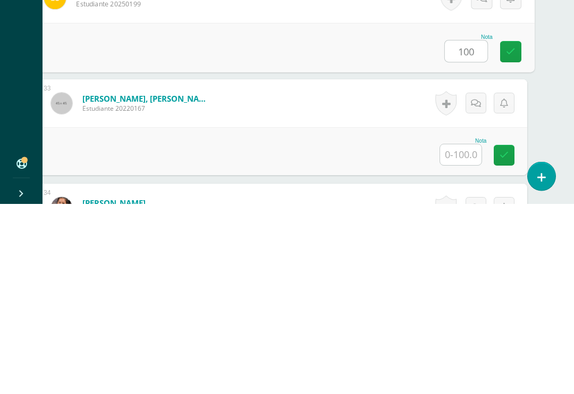
type input "100"
click at [467, 335] on input "text" at bounding box center [460, 345] width 41 height 21
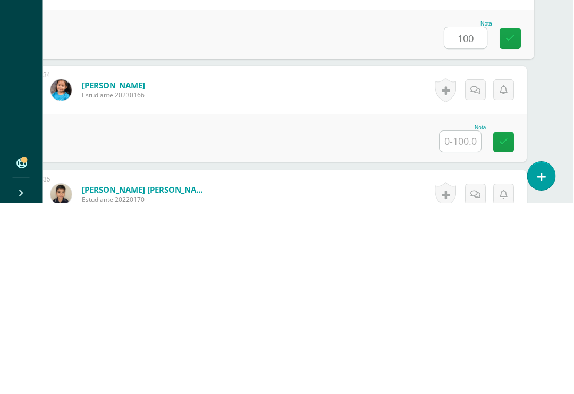
scroll to position [3554, 25]
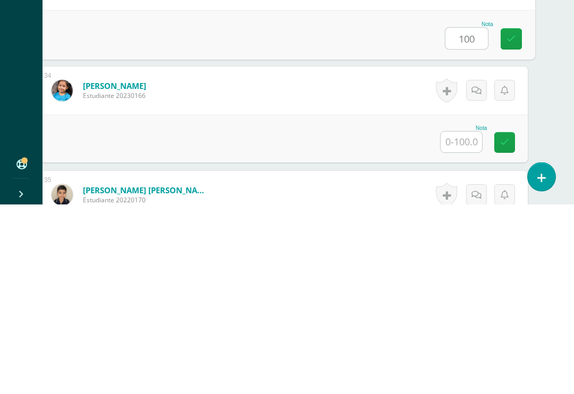
type input "100"
click at [466, 321] on input "text" at bounding box center [461, 331] width 41 height 21
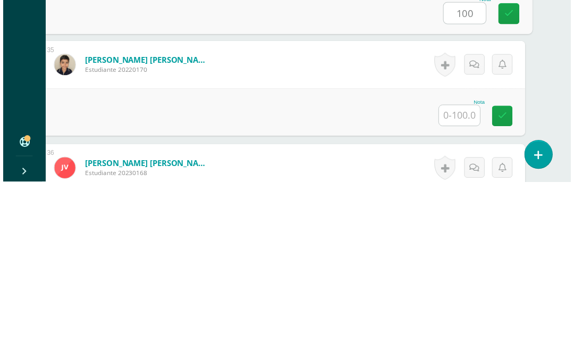
scroll to position [3692, 25]
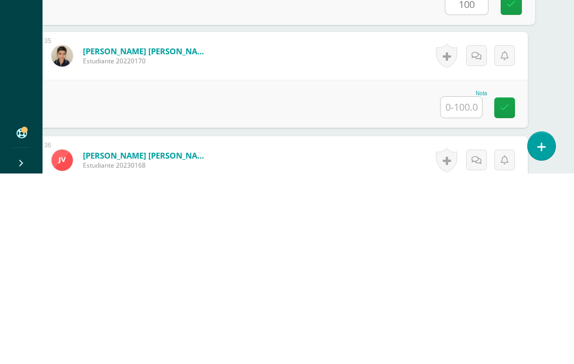
type input "100"
click at [468, 287] on input "text" at bounding box center [461, 297] width 41 height 21
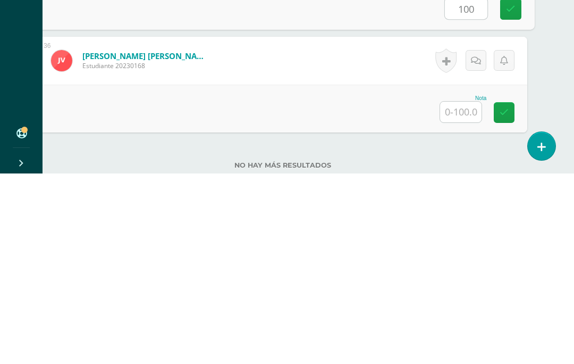
scroll to position [3792, 26]
type input "100"
click at [466, 291] on input "text" at bounding box center [460, 301] width 41 height 21
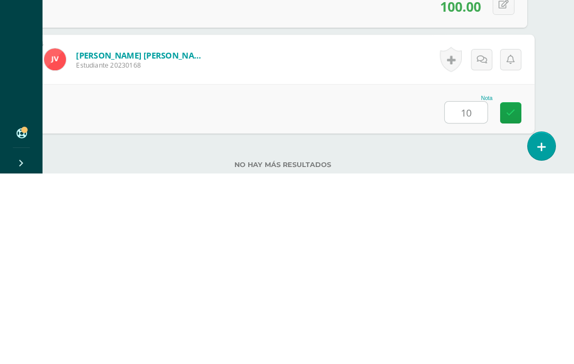
type input "100"
click at [509, 298] on icon at bounding box center [511, 302] width 10 height 9
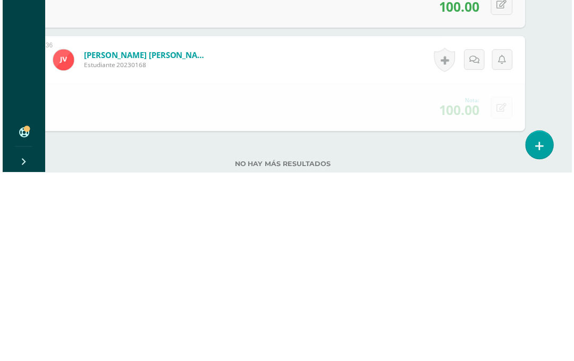
scroll to position [3880, 26]
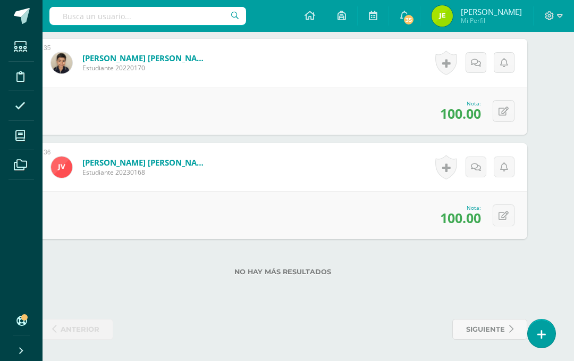
click at [20, 320] on icon at bounding box center [20, 320] width 9 height 11
click at [194, 254] on div "No hay más resultados" at bounding box center [282, 263] width 489 height 49
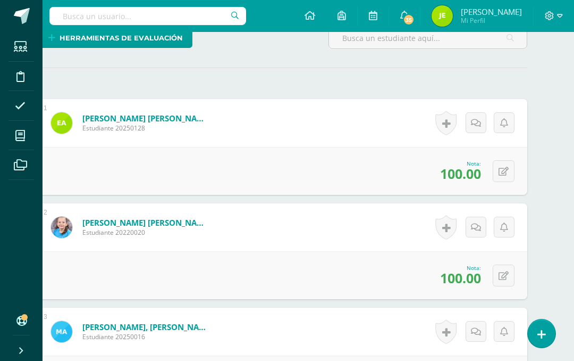
scroll to position [0, 26]
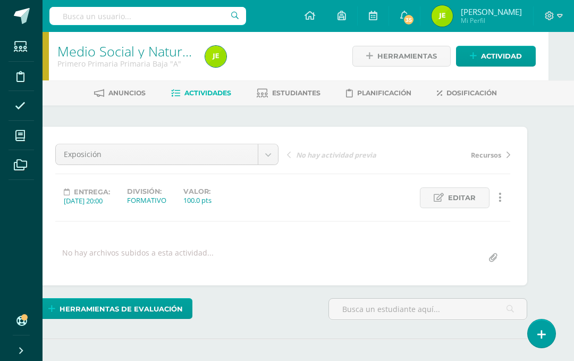
click at [507, 57] on span "Actividad" at bounding box center [501, 56] width 41 height 20
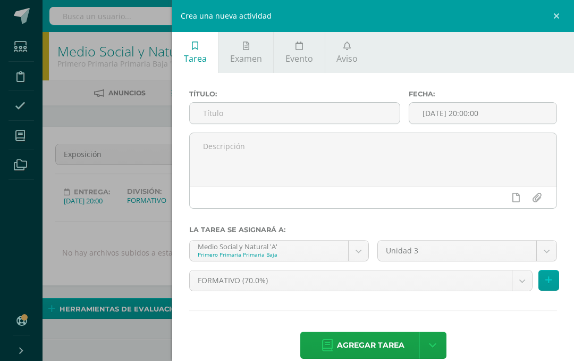
click at [310, 109] on input "text" at bounding box center [295, 113] width 210 height 21
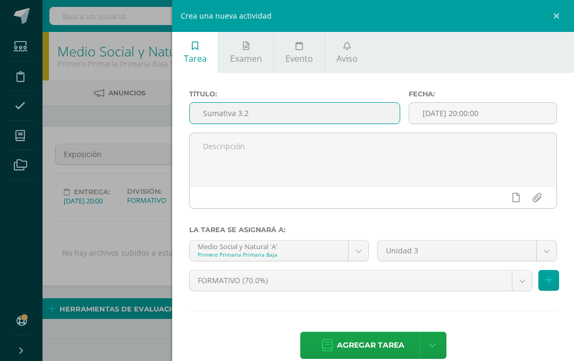
type input "Sumativa 3.2"
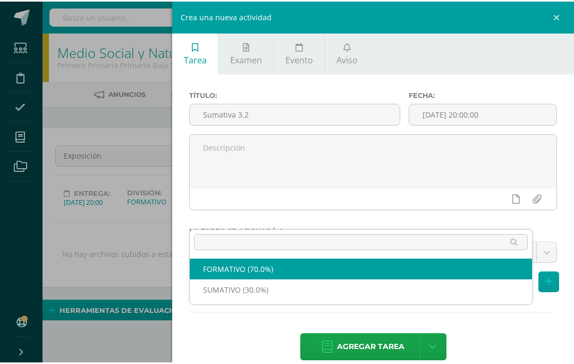
scroll to position [32, 26]
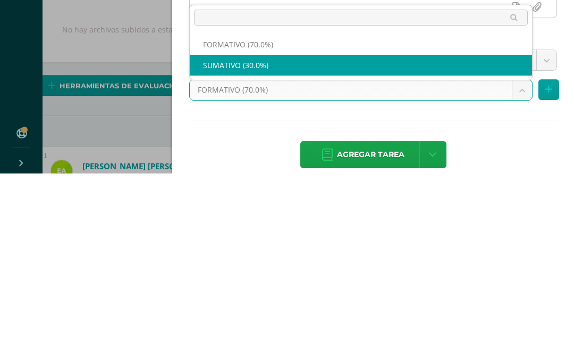
select select "205917"
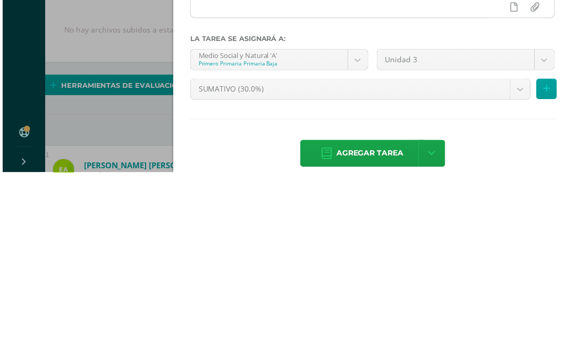
scroll to position [223, 26]
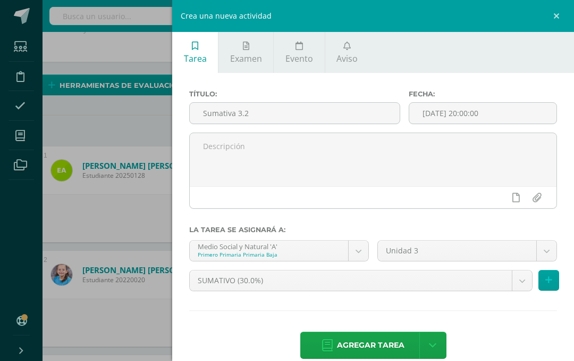
click at [374, 345] on span "Agregar tarea" at bounding box center [371, 345] width 68 height 26
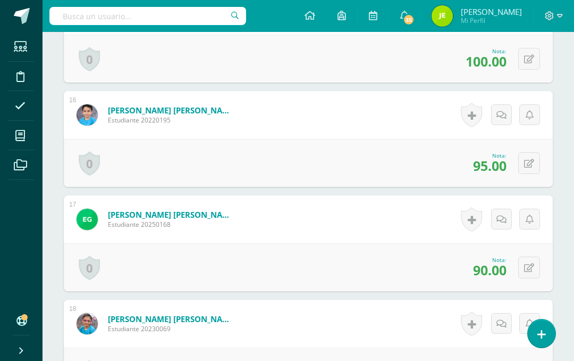
scroll to position [2207, 0]
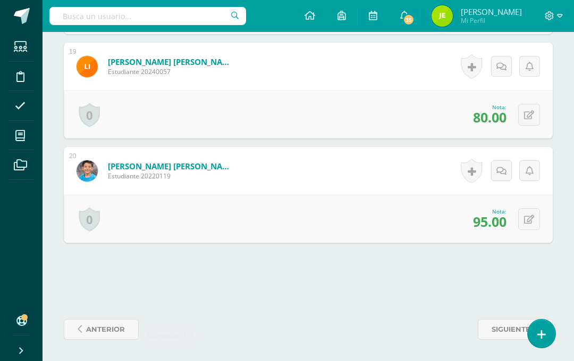
click at [102, 329] on span "anterior" at bounding box center [105, 329] width 39 height 20
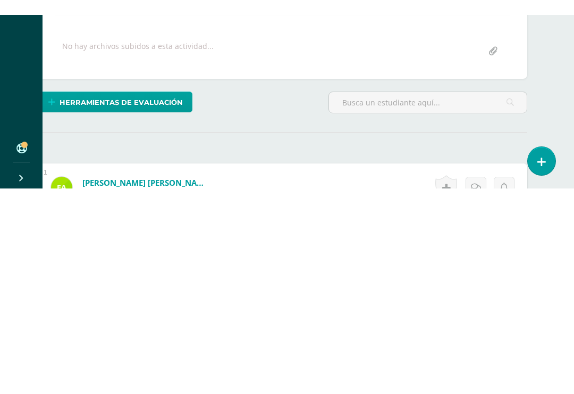
scroll to position [221, 26]
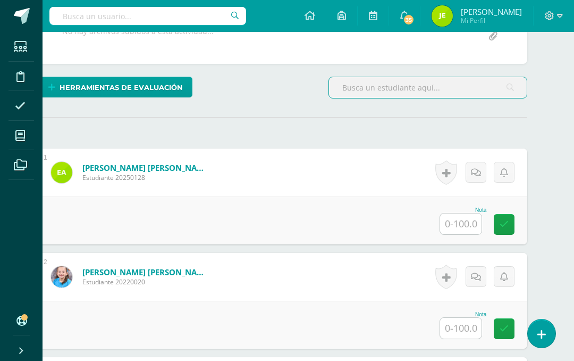
click at [466, 228] on input "text" at bounding box center [460, 223] width 41 height 21
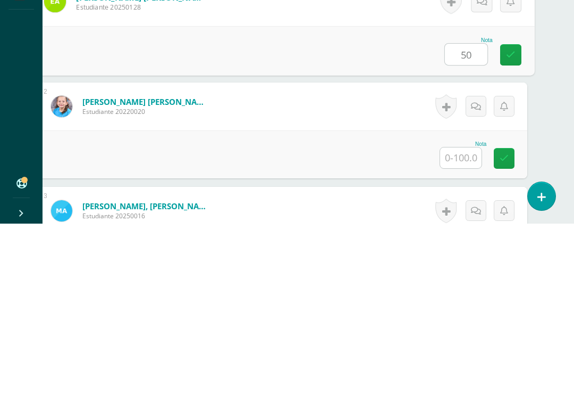
scroll to position [232, 26]
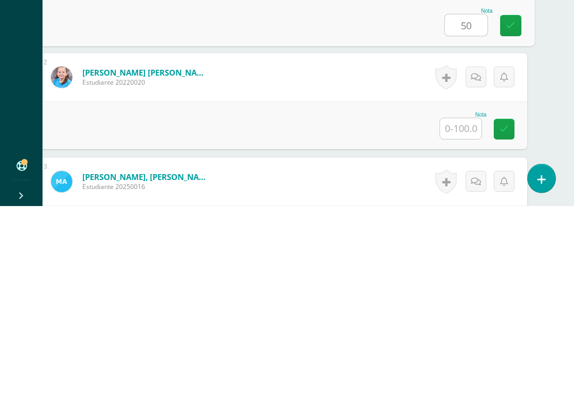
type input "50"
click at [468, 306] on input "text" at bounding box center [460, 316] width 41 height 21
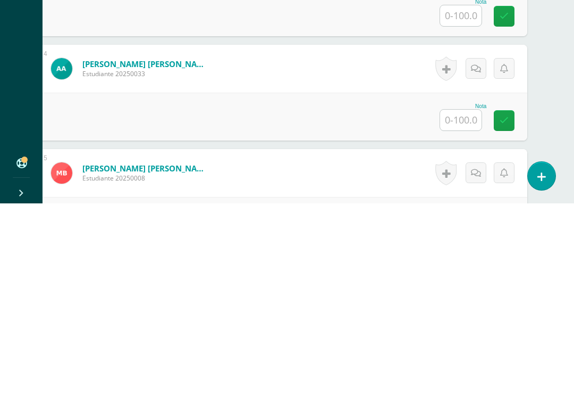
scroll to position [451, 26]
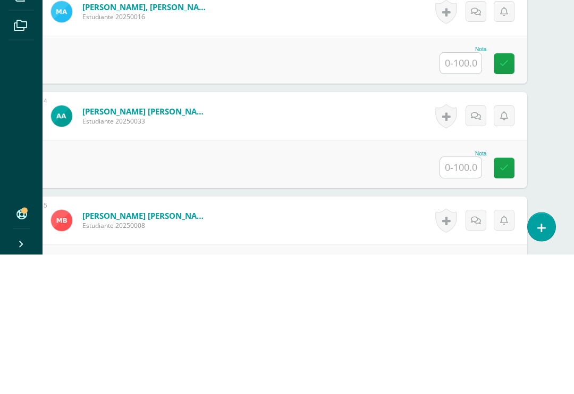
type input "65"
click at [459, 193] on input "text" at bounding box center [460, 203] width 41 height 21
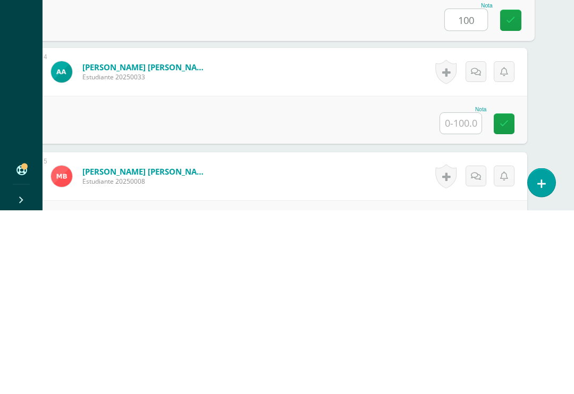
type input "100"
click at [466, 297] on input "text" at bounding box center [460, 307] width 41 height 21
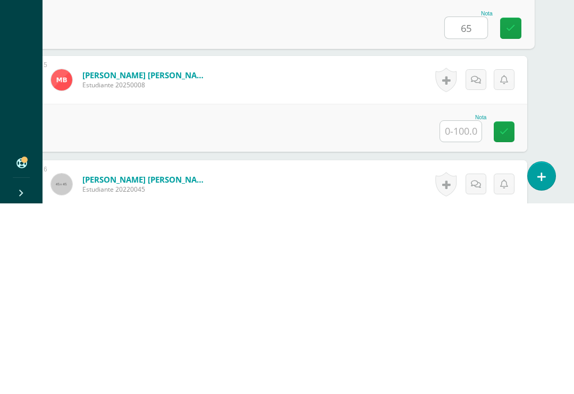
scroll to position [541, 26]
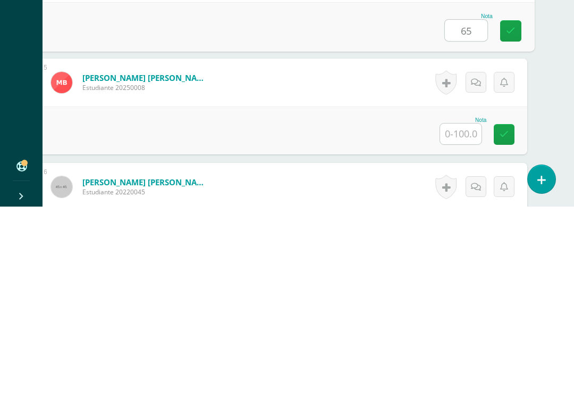
type input "65"
click at [463, 311] on input "text" at bounding box center [460, 321] width 41 height 21
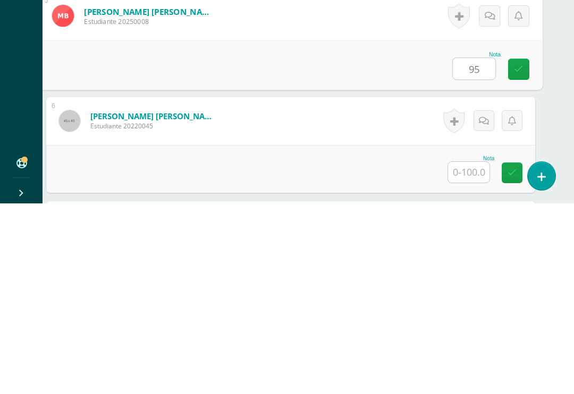
scroll to position [638, 18]
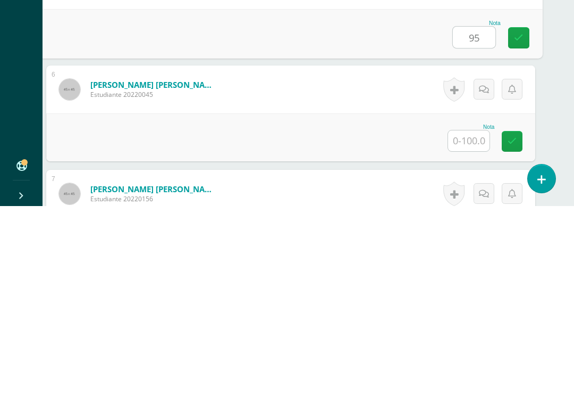
type input "95"
click at [466, 318] on input "text" at bounding box center [468, 328] width 41 height 21
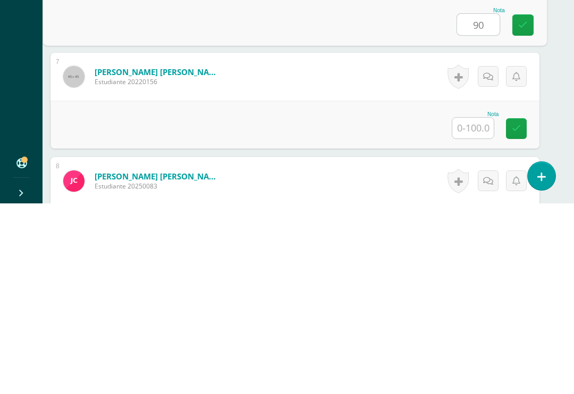
scroll to position [753, 13]
type input "90"
click at [473, 307] on input "text" at bounding box center [473, 317] width 41 height 21
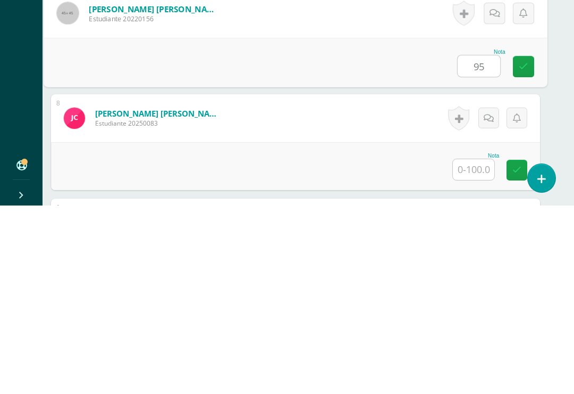
type input "95"
click at [473, 347] on input "text" at bounding box center [473, 357] width 41 height 21
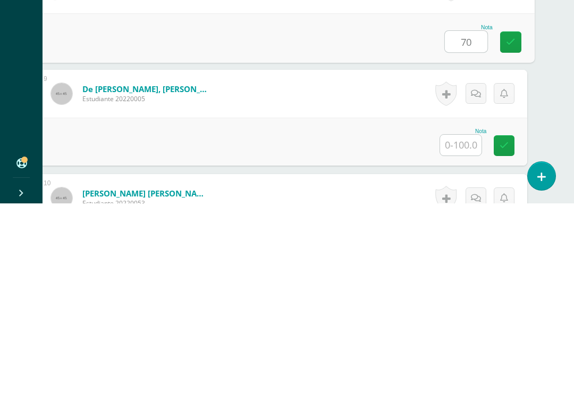
scroll to position [947, 26]
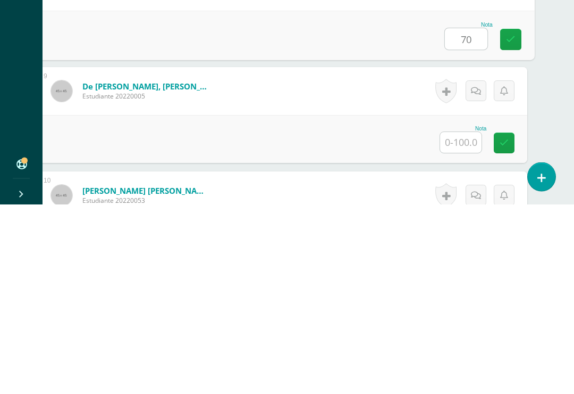
type input "70"
click at [461, 322] on input "text" at bounding box center [460, 332] width 41 height 21
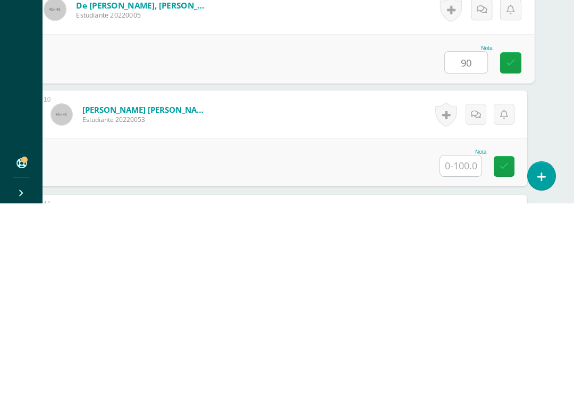
scroll to position [1047, 26]
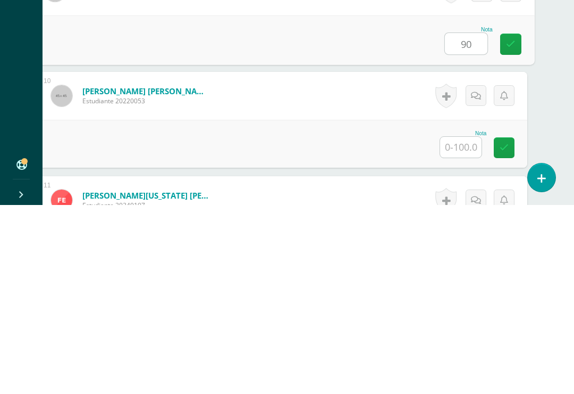
type input "90"
click at [460, 326] on input "text" at bounding box center [460, 336] width 41 height 21
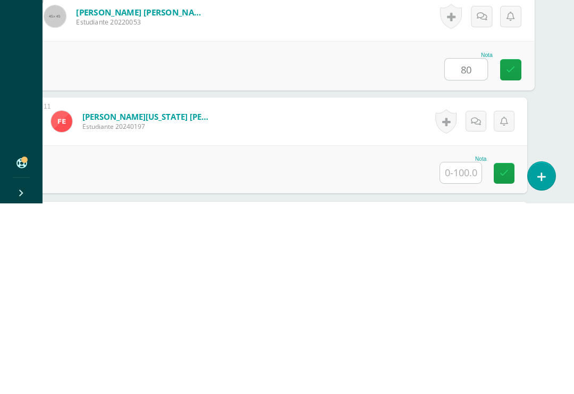
scroll to position [1156, 24]
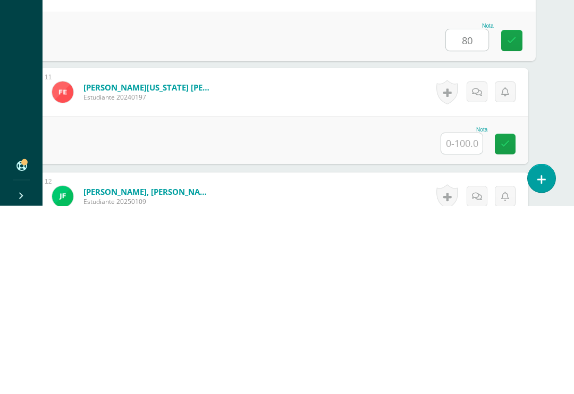
type input "80"
click at [470, 321] on input "text" at bounding box center [461, 331] width 41 height 21
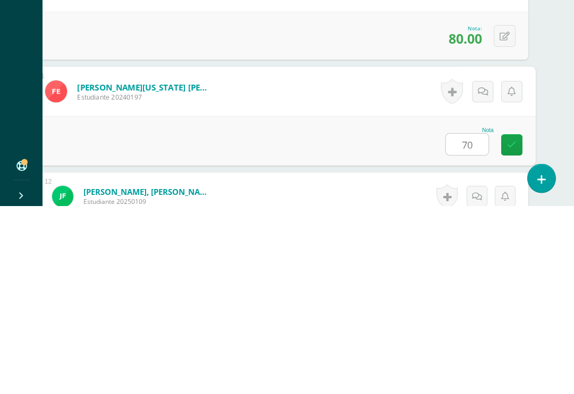
type input "7"
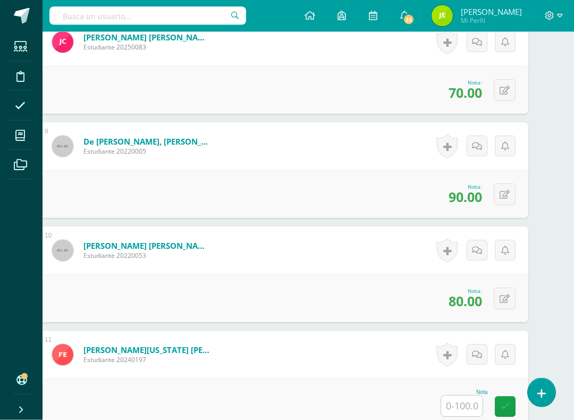
scroll to position [1117, 24]
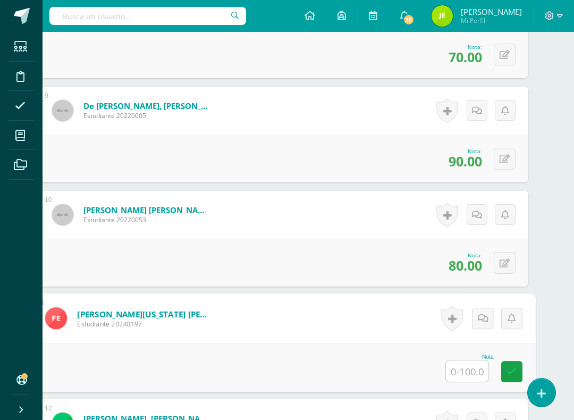
click at [475, 262] on span "80.00" at bounding box center [466, 265] width 34 height 18
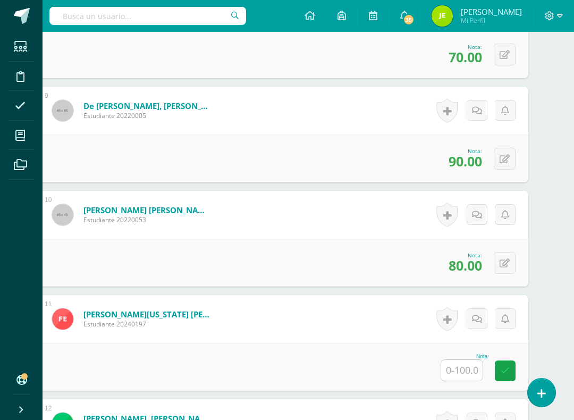
click at [469, 265] on span "80.00" at bounding box center [466, 265] width 34 height 18
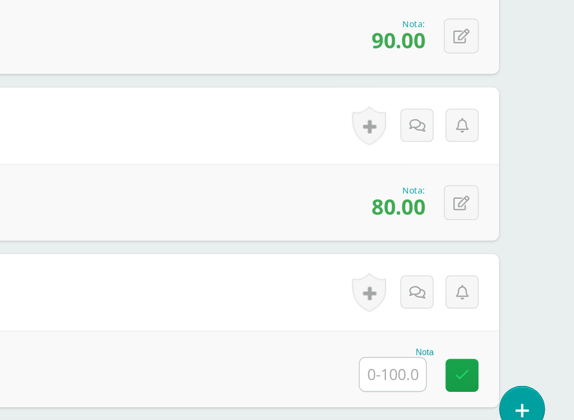
click at [499, 260] on icon at bounding box center [504, 264] width 10 height 9
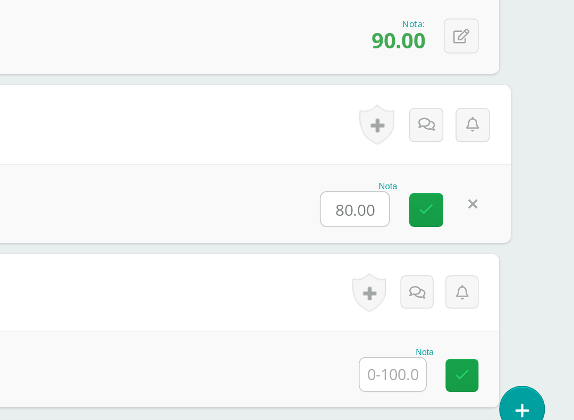
click at [416, 257] on input "80.00" at bounding box center [437, 267] width 43 height 21
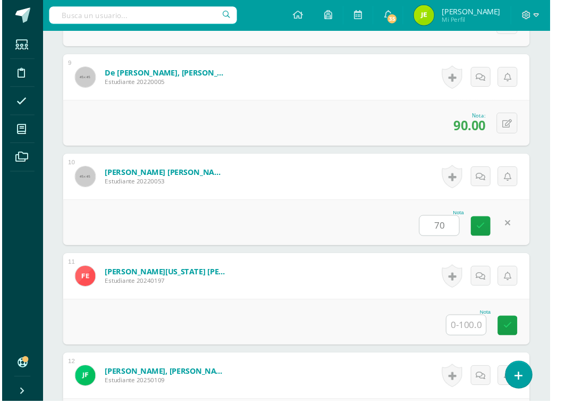
scroll to position [1231, 22]
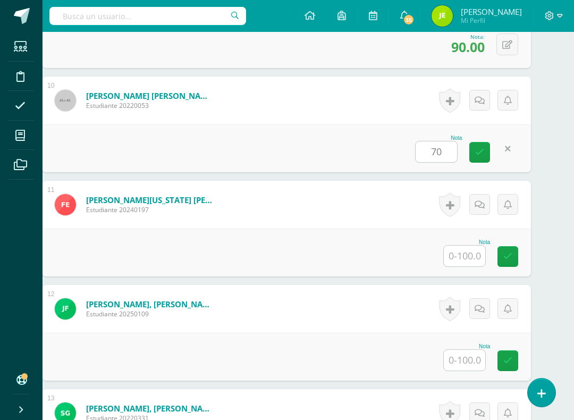
type input "70"
click at [464, 259] on input "text" at bounding box center [464, 256] width 41 height 21
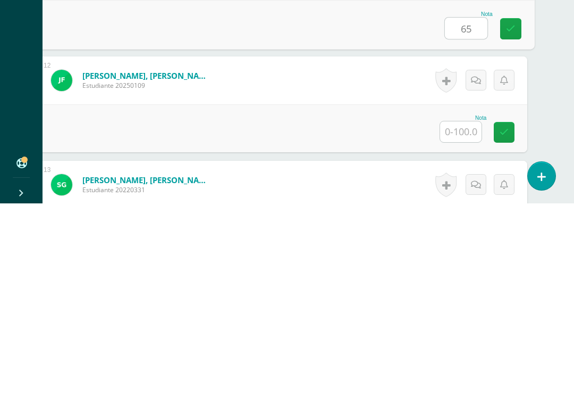
scroll to position [1289, 26]
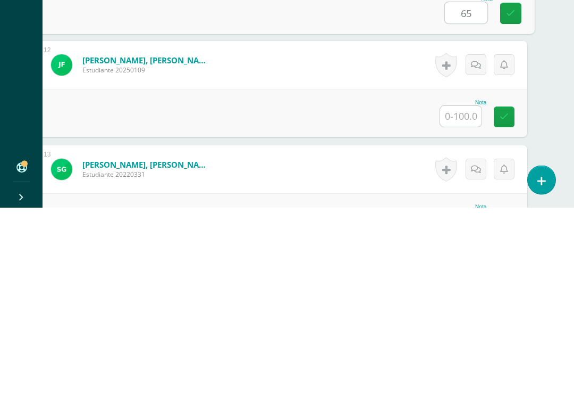
type input "65"
click at [460, 293] on input "text" at bounding box center [460, 303] width 41 height 21
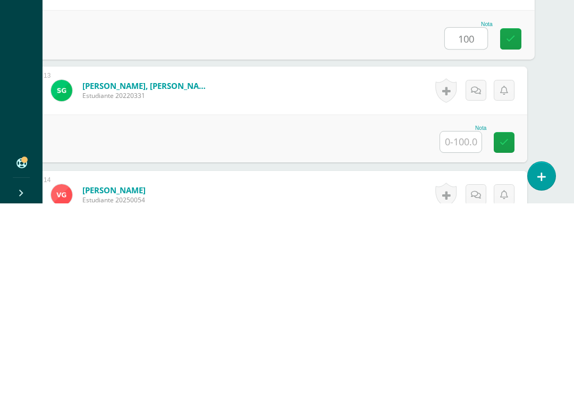
scroll to position [1368, 26]
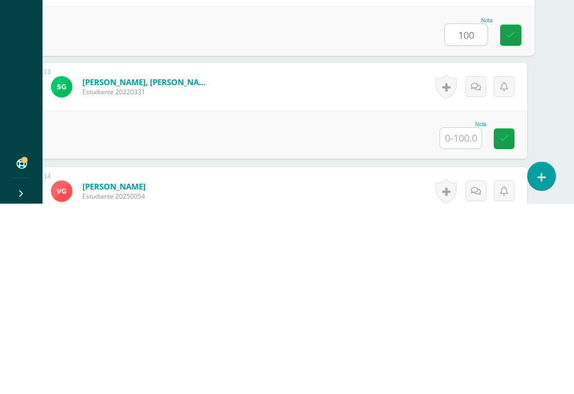
type input "100"
click at [464, 318] on input "text" at bounding box center [460, 328] width 41 height 21
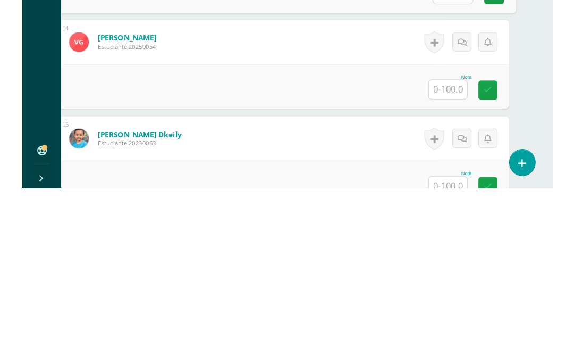
scroll to position [1513, 26]
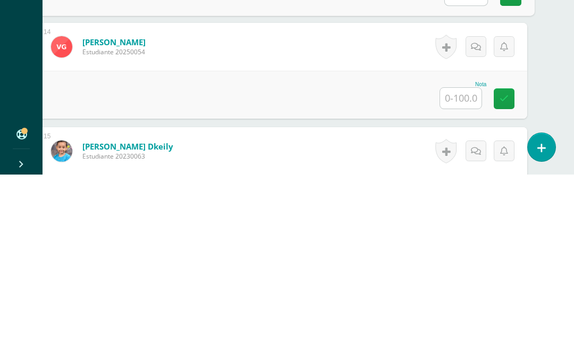
type input "90"
click at [460, 277] on input "text" at bounding box center [460, 287] width 41 height 21
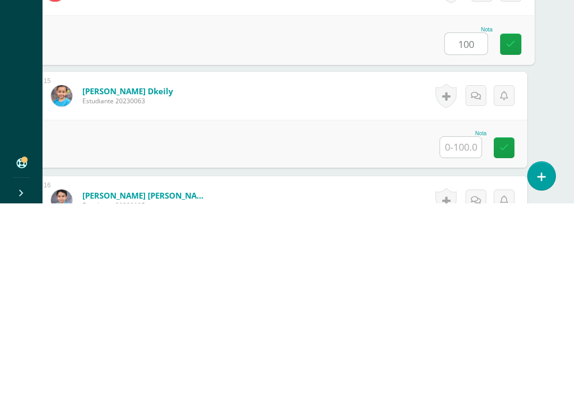
scroll to position [1582, 26]
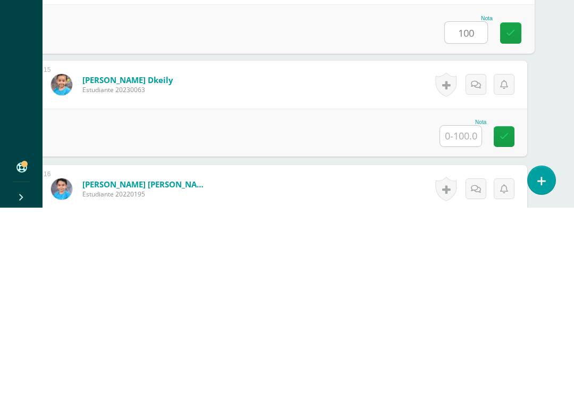
type input "100"
click at [459, 312] on input "text" at bounding box center [460, 322] width 41 height 21
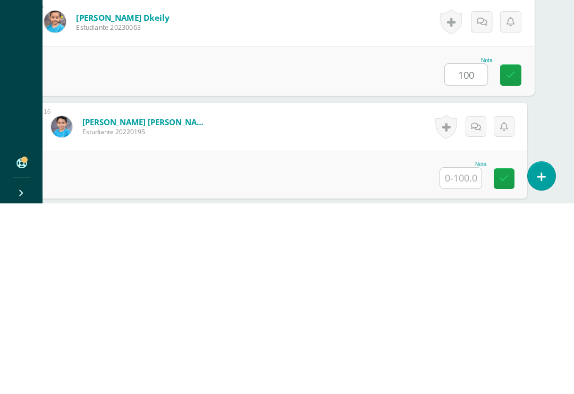
scroll to position [1663, 26]
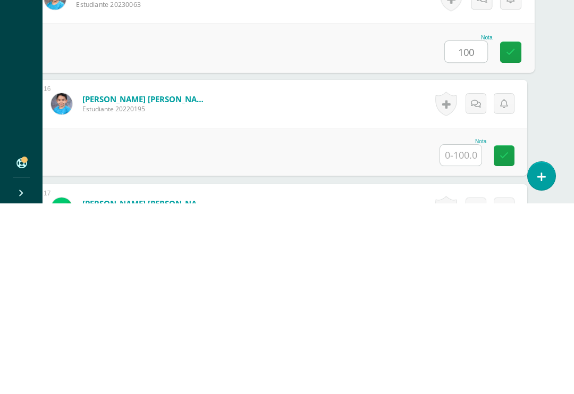
type input "100"
click at [459, 335] on input "text" at bounding box center [460, 345] width 41 height 21
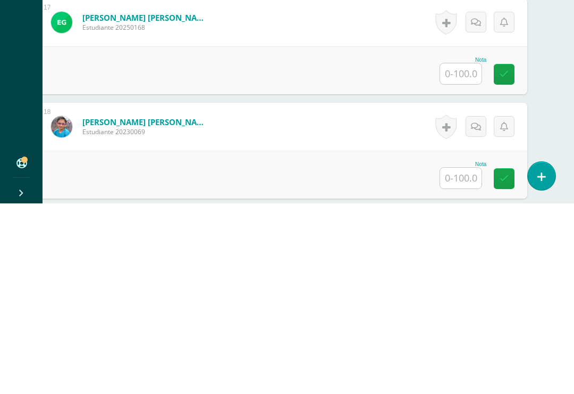
scroll to position [1857, 26]
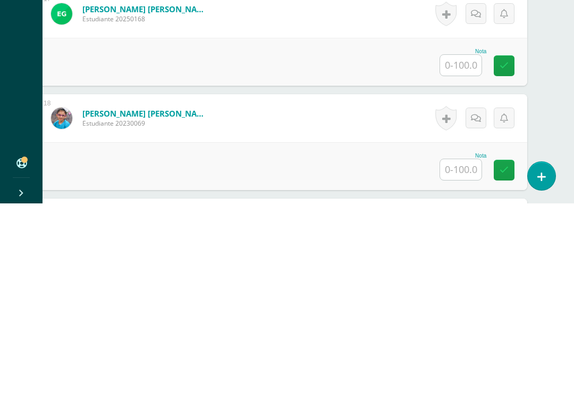
type input "55"
click at [466, 245] on input "text" at bounding box center [460, 255] width 41 height 21
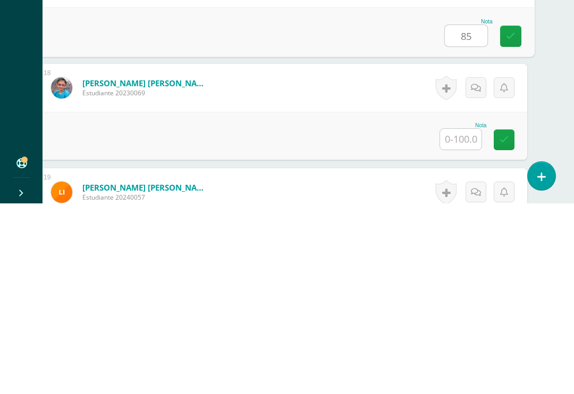
scroll to position [1888, 26]
type input "85"
click at [460, 319] on input "text" at bounding box center [460, 329] width 41 height 21
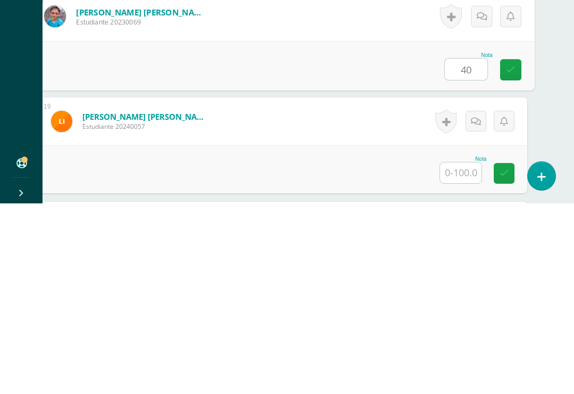
scroll to position [1973, 26]
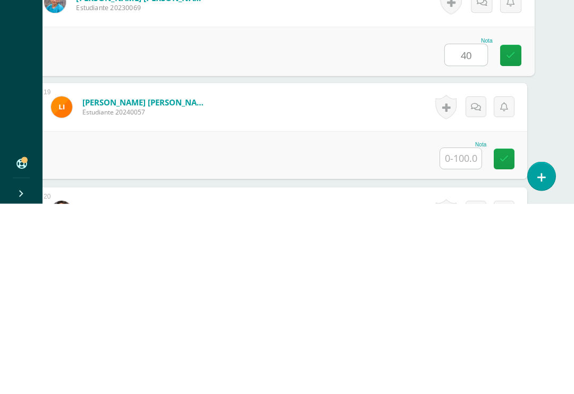
type input "40"
click at [457, 338] on input "text" at bounding box center [460, 348] width 41 height 21
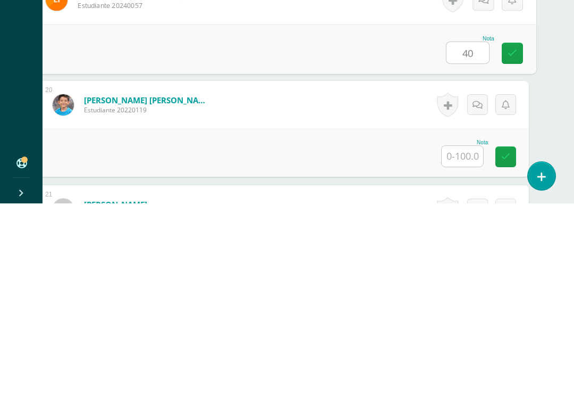
scroll to position [2079, 23]
type input "40"
click at [458, 336] on input "text" at bounding box center [463, 346] width 41 height 21
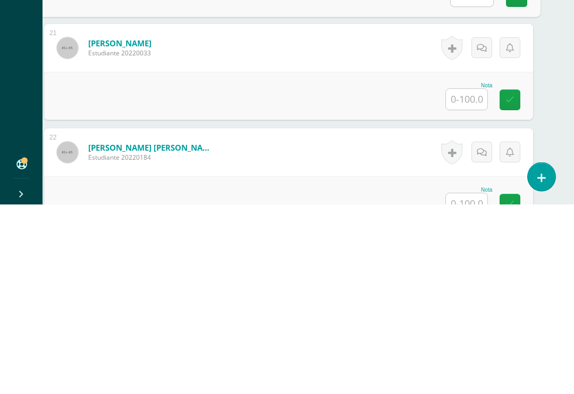
scroll to position [2252, 20]
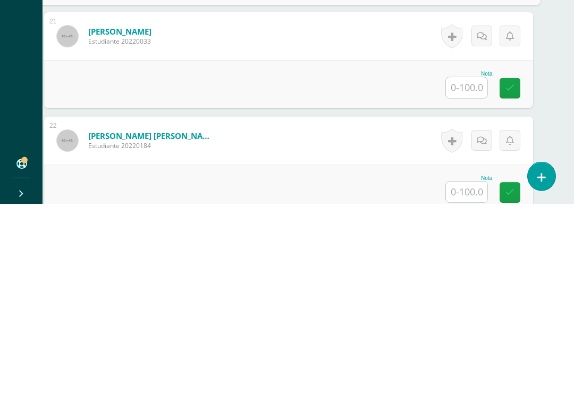
type input "55"
click at [466, 268] on input "text" at bounding box center [466, 278] width 41 height 21
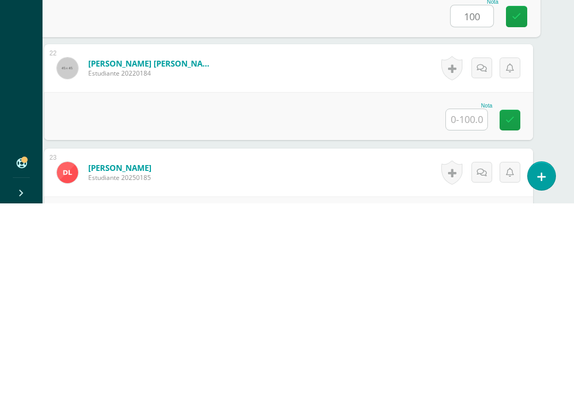
scroll to position [2331, 20]
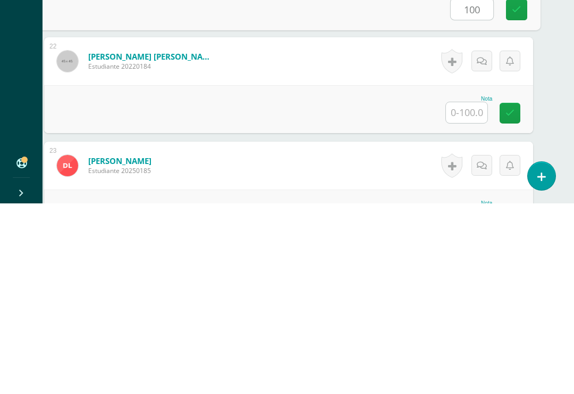
type input "100"
click at [469, 293] on input "text" at bounding box center [466, 303] width 41 height 21
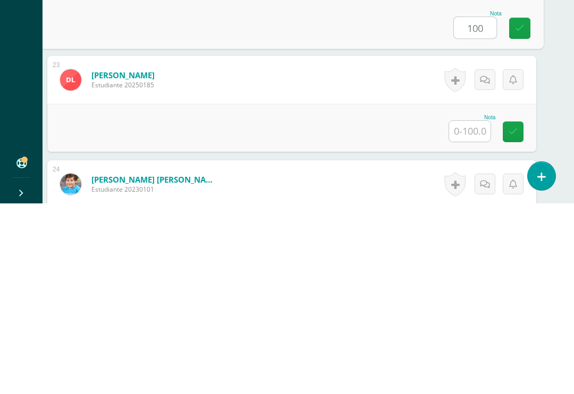
scroll to position [2417, 16]
type input "100"
click at [468, 311] on input "text" at bounding box center [469, 321] width 41 height 21
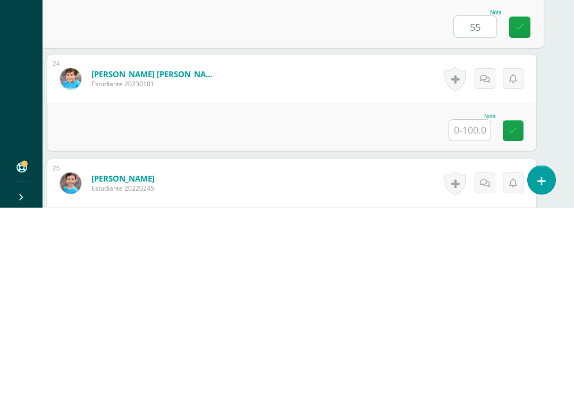
type input "55"
click at [468, 306] on input "text" at bounding box center [469, 316] width 41 height 21
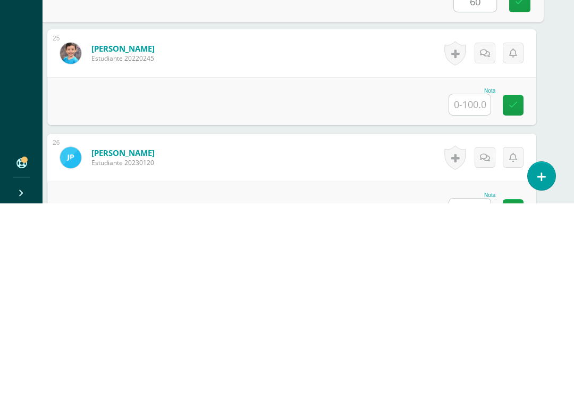
scroll to position [2653, 16]
type input "60"
click at [469, 284] on input "text" at bounding box center [469, 294] width 41 height 21
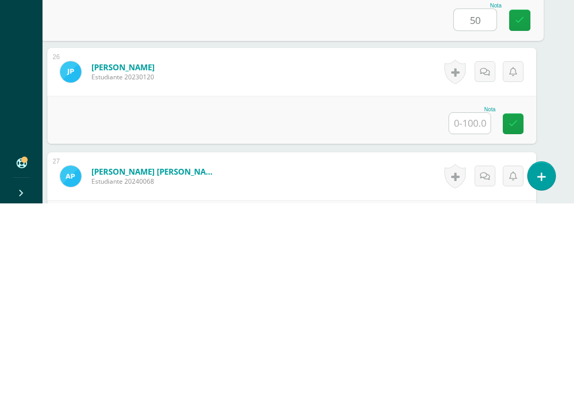
scroll to position [2740, 16]
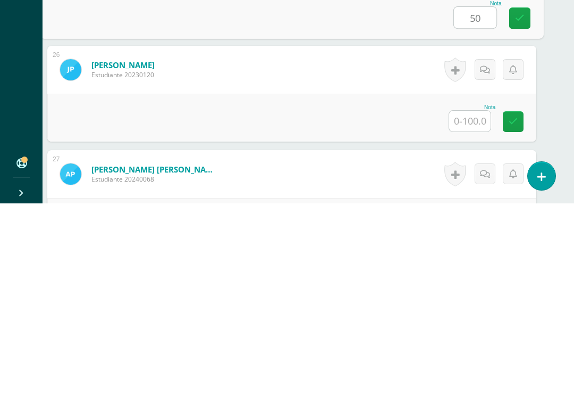
type input "50"
click at [470, 301] on input "text" at bounding box center [469, 311] width 41 height 21
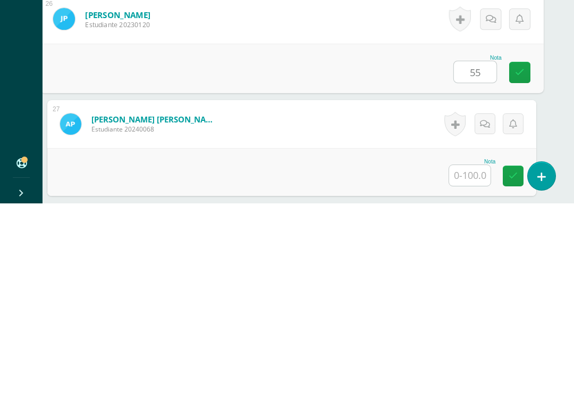
scroll to position [2819, 16]
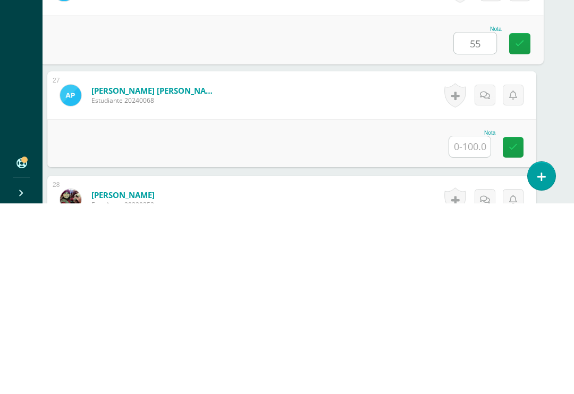
type input "55"
click at [472, 327] on input "text" at bounding box center [469, 337] width 41 height 21
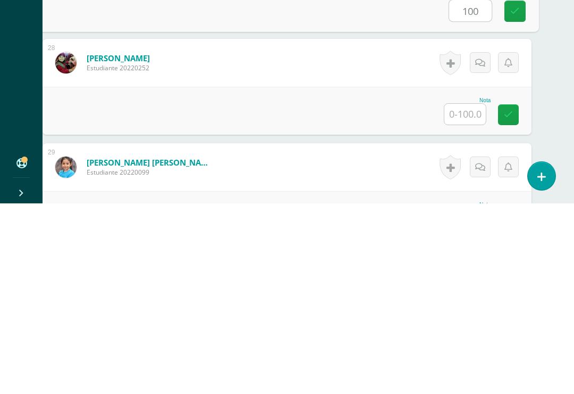
scroll to position [2955, 22]
type input "100"
click at [465, 294] on input "text" at bounding box center [464, 304] width 41 height 21
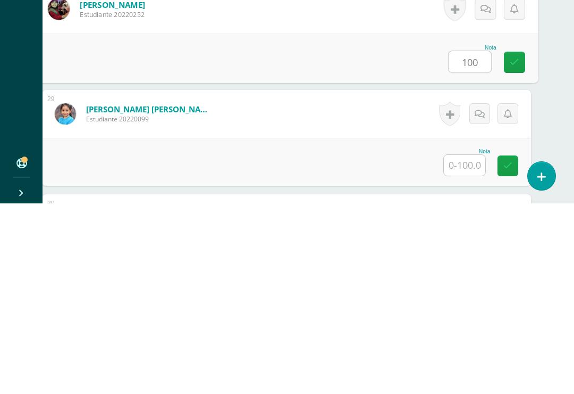
scroll to position [3044, 22]
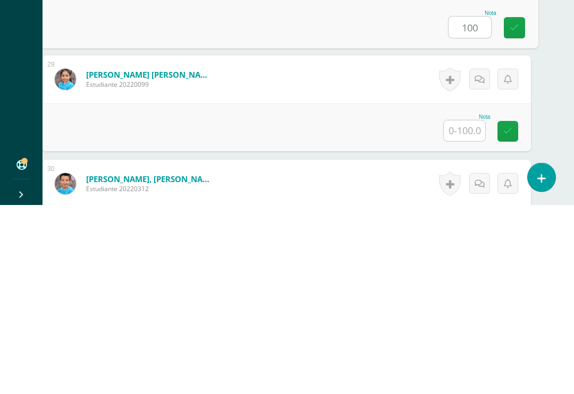
type input "100"
click at [467, 310] on input "text" at bounding box center [464, 320] width 41 height 21
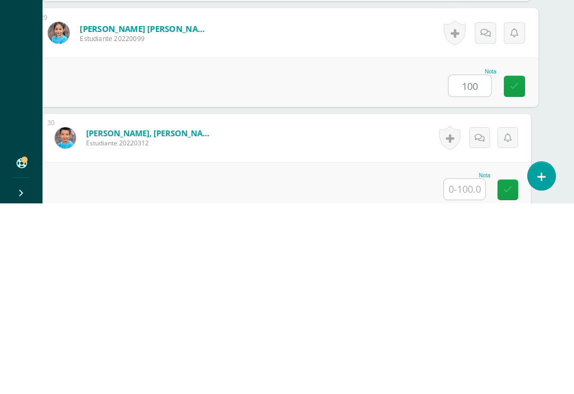
scroll to position [3147, 22]
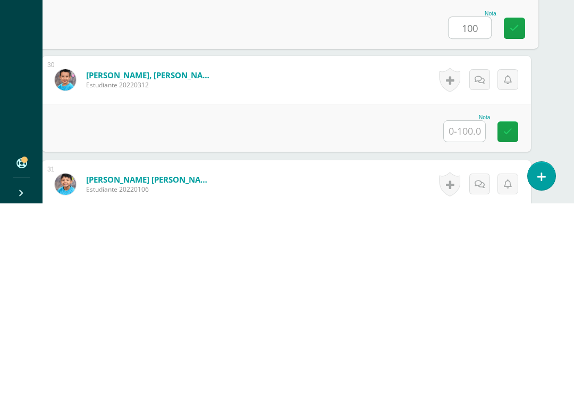
type input "100"
click at [470, 311] on input "text" at bounding box center [464, 321] width 41 height 21
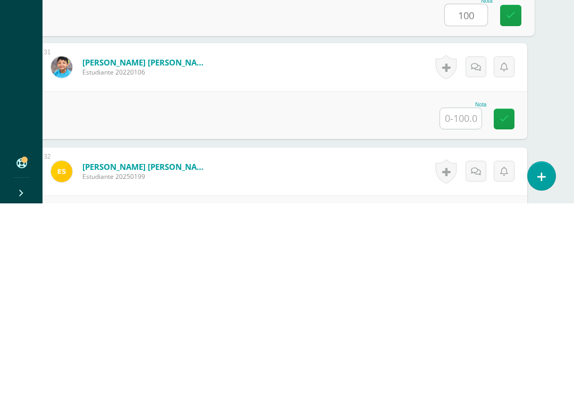
scroll to position [3268, 26]
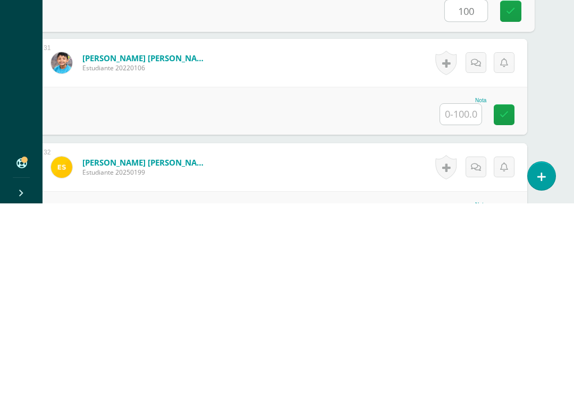
type input "100"
click at [464, 294] on input "text" at bounding box center [460, 304] width 41 height 21
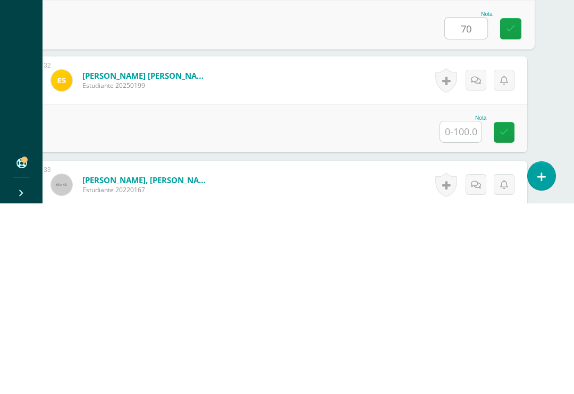
scroll to position [3355, 26]
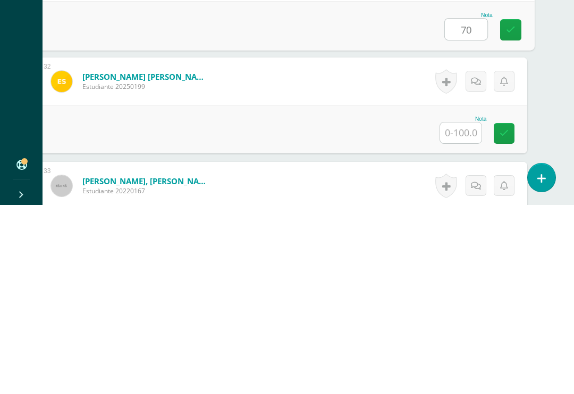
type input "70"
click at [459, 311] on input "text" at bounding box center [460, 321] width 41 height 21
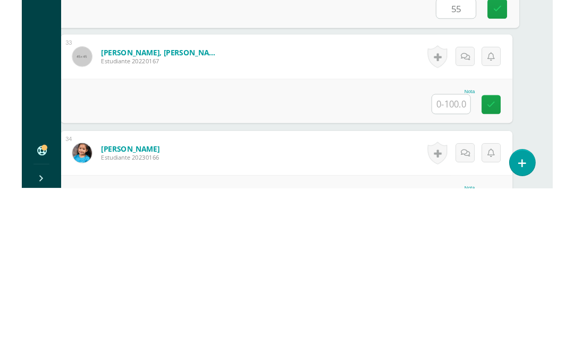
scroll to position [3481, 22]
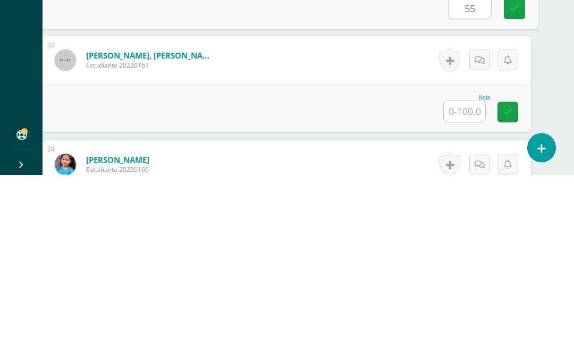
type input "55"
click at [468, 290] on input "text" at bounding box center [464, 300] width 41 height 21
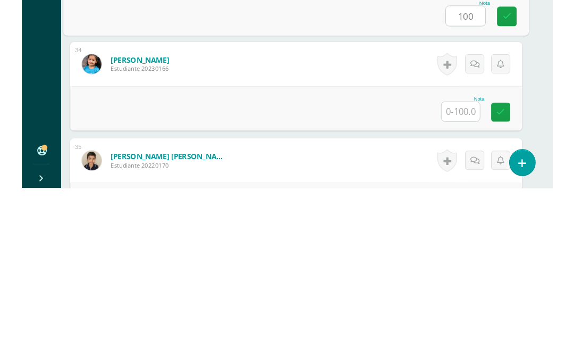
scroll to position [3576, 12]
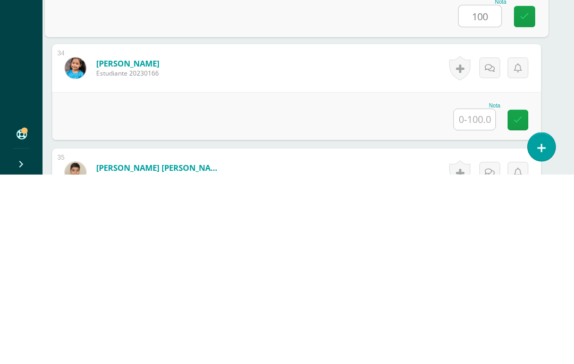
type input "100"
click at [476, 299] on input "text" at bounding box center [474, 309] width 41 height 21
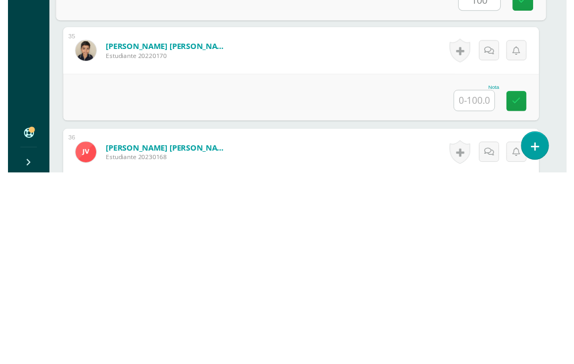
scroll to position [3689, 7]
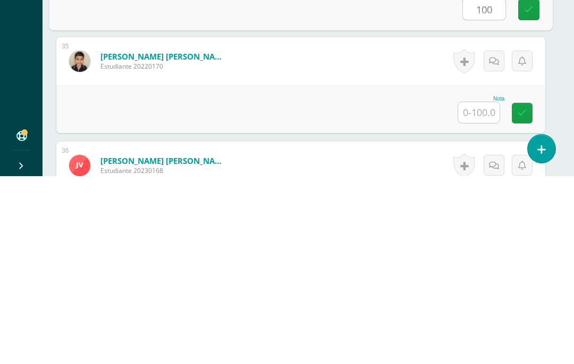
type input "100"
click at [482, 290] on input "text" at bounding box center [478, 300] width 41 height 21
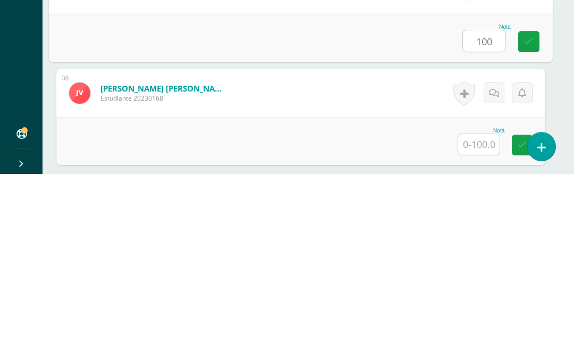
scroll to position [3783, 7]
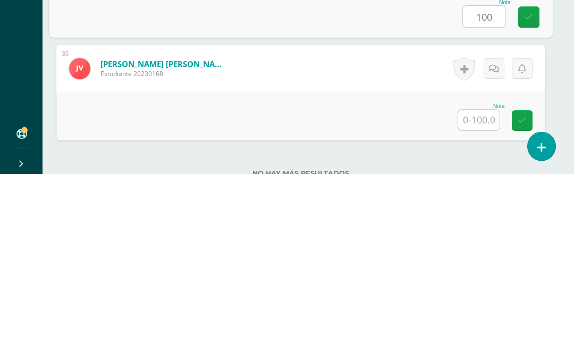
type input "100"
click at [482, 300] on input "text" at bounding box center [478, 310] width 41 height 21
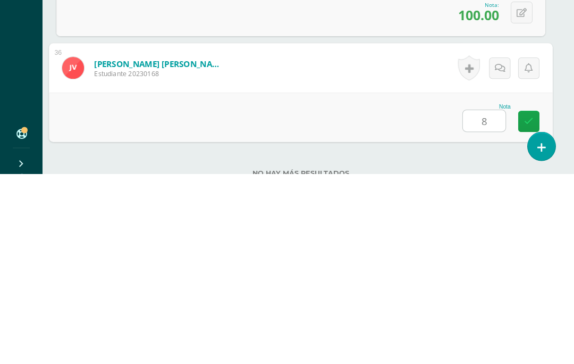
type input "80"
click at [528, 307] on icon at bounding box center [529, 311] width 10 height 9
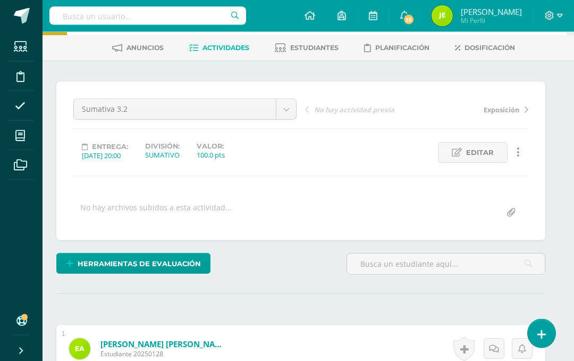
scroll to position [0, 7]
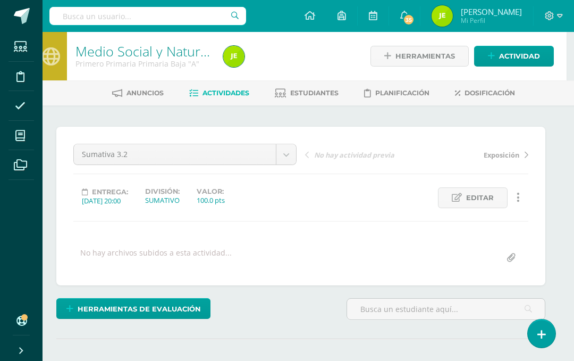
click at [149, 304] on span "Herramientas de evaluación" at bounding box center [139, 309] width 123 height 20
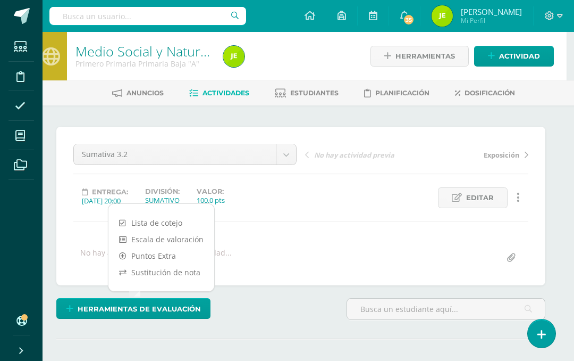
click at [188, 270] on link "Sustitución de nota" at bounding box center [162, 272] width 106 height 16
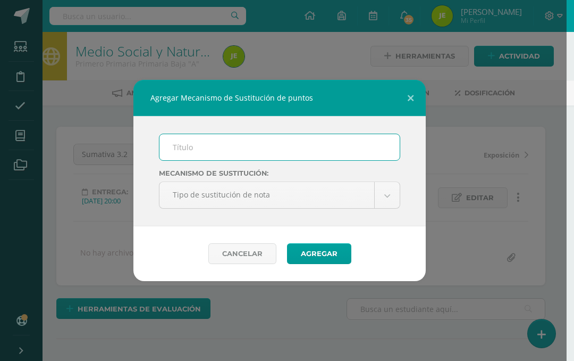
click at [195, 150] on input "text" at bounding box center [280, 147] width 240 height 26
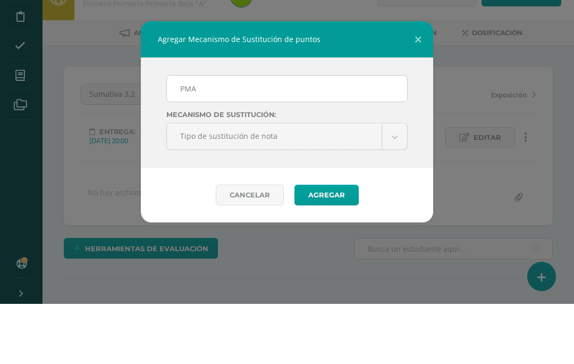
scroll to position [60, 0]
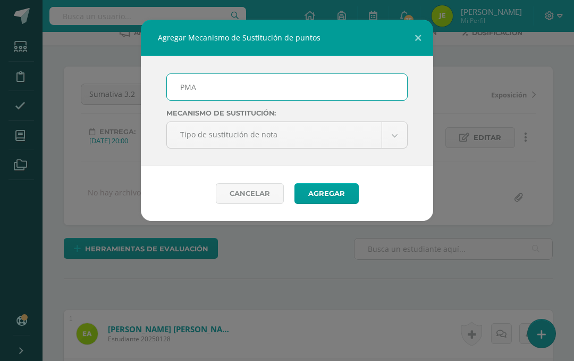
type input "PMA"
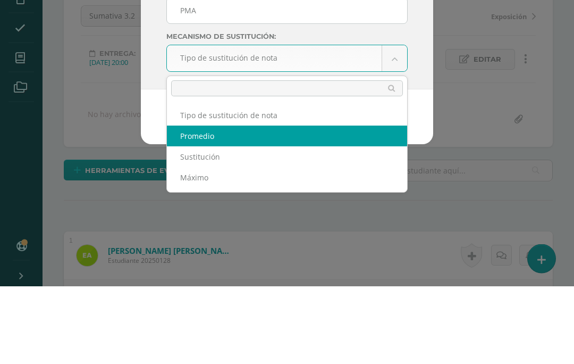
select select "average"
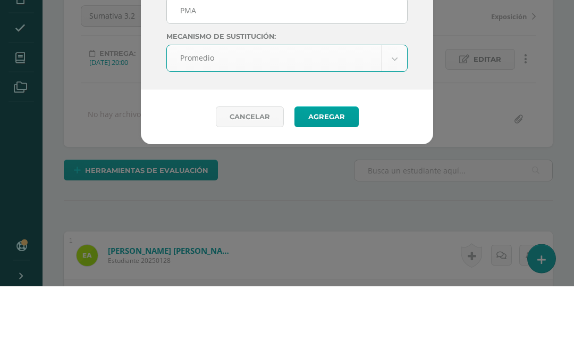
click at [327, 185] on button "Agregar" at bounding box center [327, 195] width 64 height 21
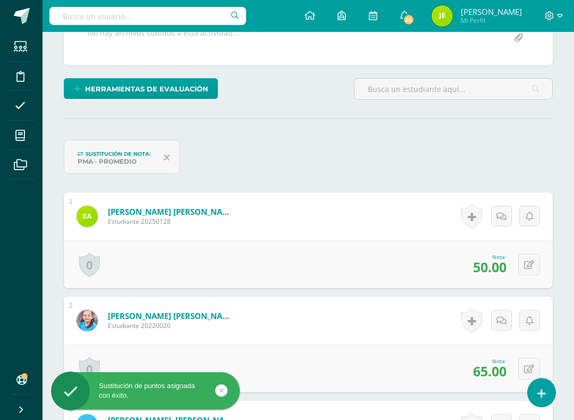
scroll to position [220, 0]
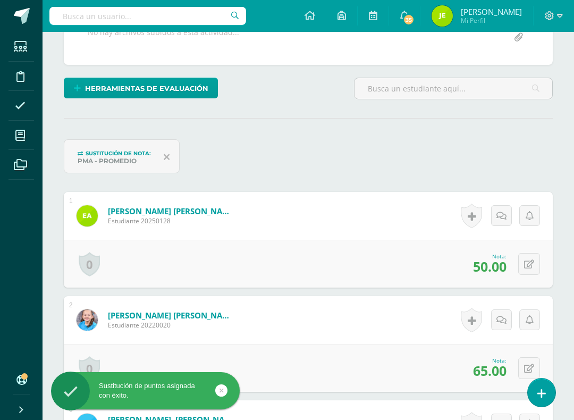
click at [535, 268] on button at bounding box center [530, 264] width 22 height 22
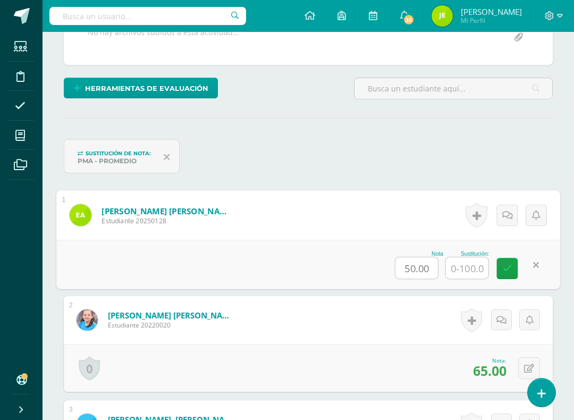
click at [466, 269] on input "text" at bounding box center [467, 267] width 43 height 21
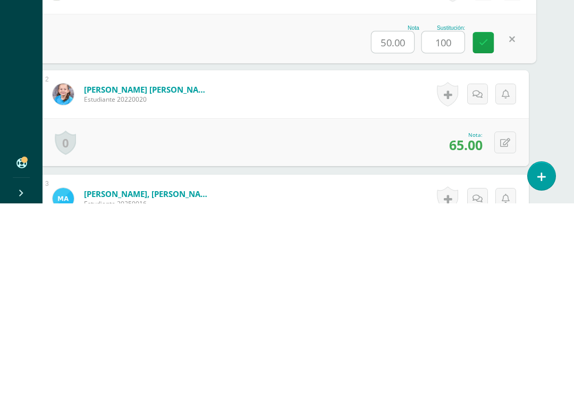
scroll to position [261, 24]
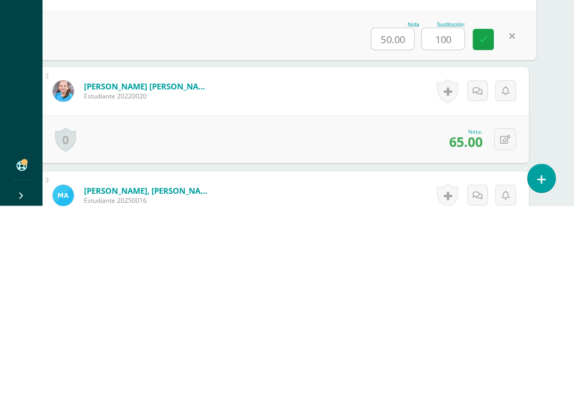
type input "100"
click at [503, 323] on icon at bounding box center [506, 327] width 10 height 9
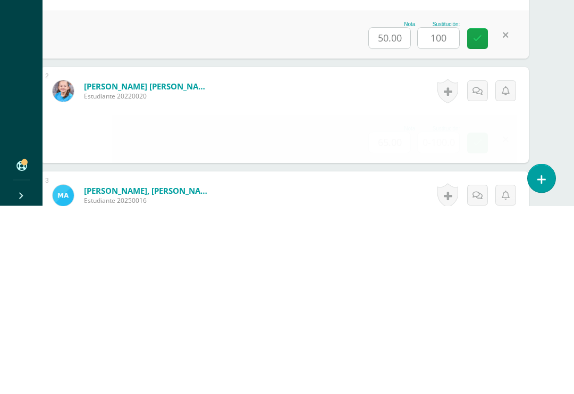
scroll to position [449, 24]
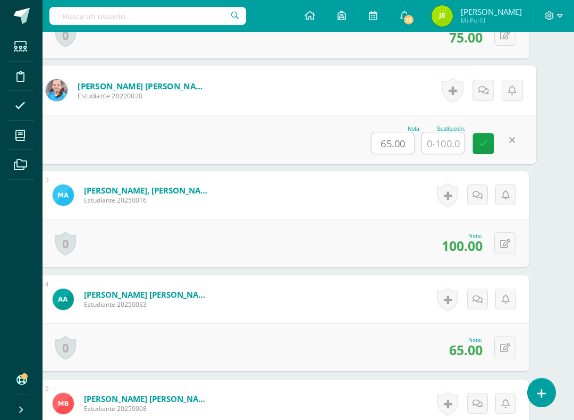
click at [448, 142] on input "text" at bounding box center [443, 142] width 43 height 21
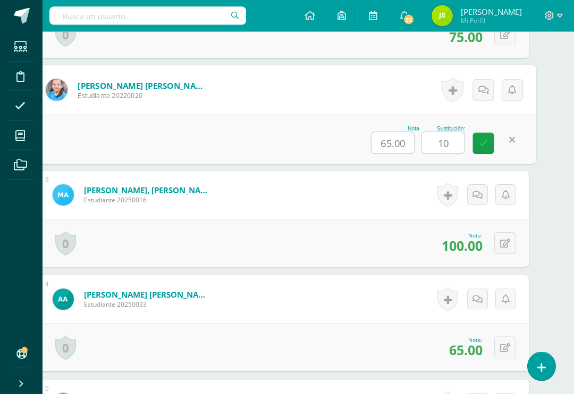
type input "100"
click at [476, 146] on link at bounding box center [483, 143] width 21 height 21
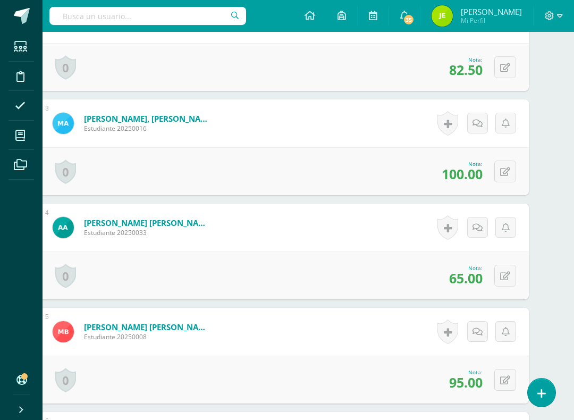
scroll to position [521, 24]
click at [506, 277] on icon at bounding box center [506, 276] width 10 height 9
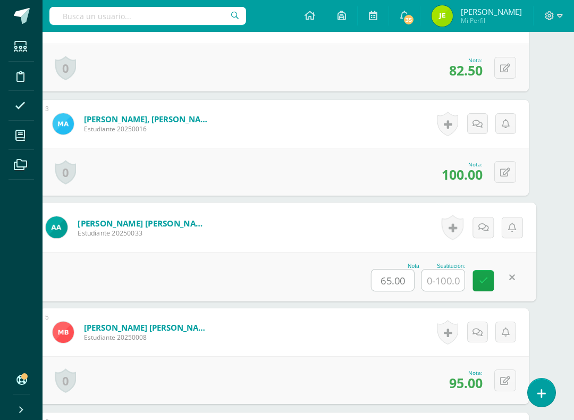
click at [451, 283] on input "text" at bounding box center [443, 280] width 43 height 21
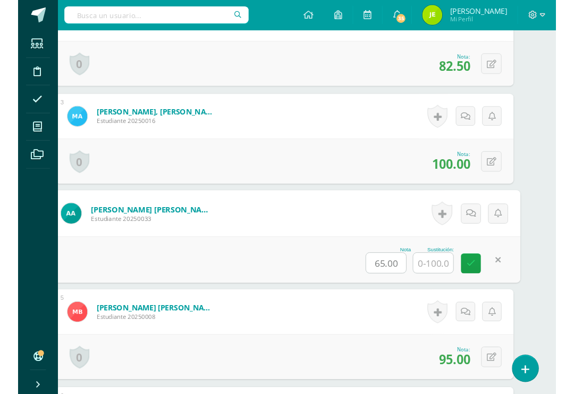
scroll to position [521, 26]
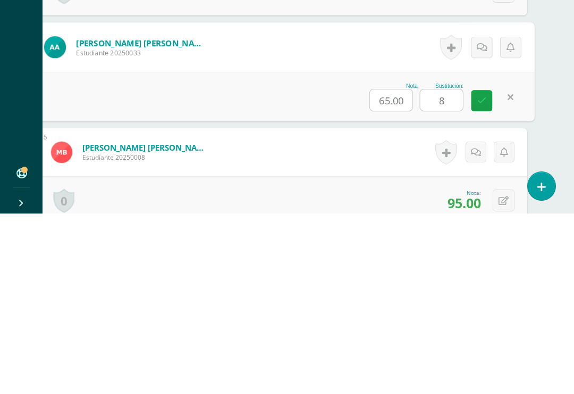
type input "80"
click at [477, 270] on link at bounding box center [482, 280] width 21 height 21
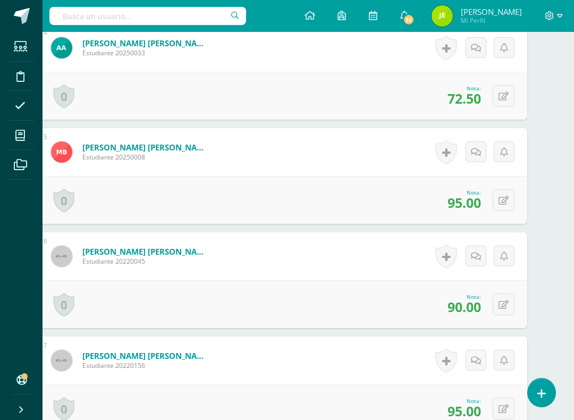
click at [506, 204] on icon at bounding box center [504, 200] width 10 height 9
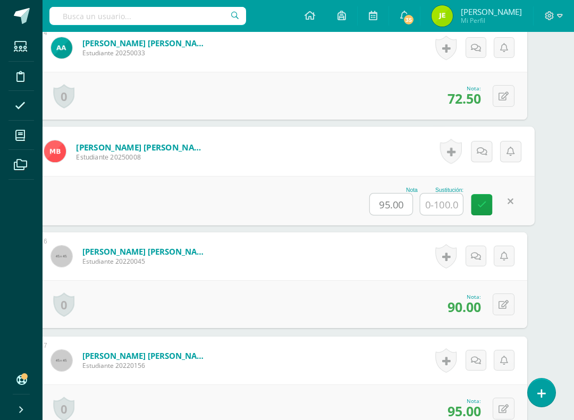
click at [443, 213] on input "text" at bounding box center [442, 204] width 43 height 21
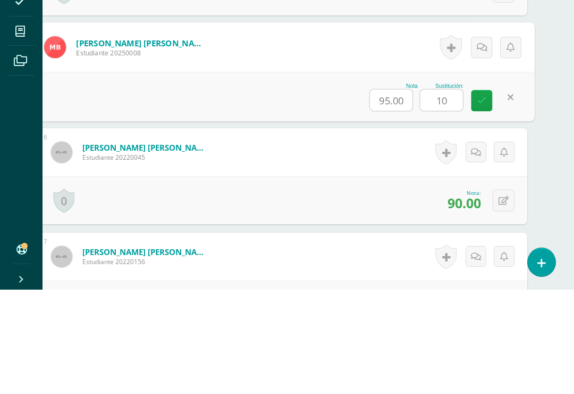
type input "100"
click at [481, 200] on icon at bounding box center [483, 204] width 10 height 9
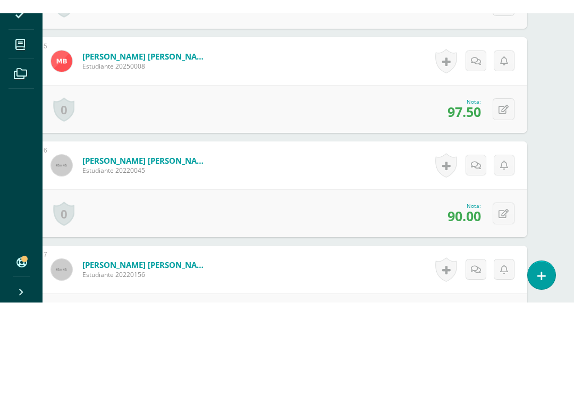
scroll to position [805, 26]
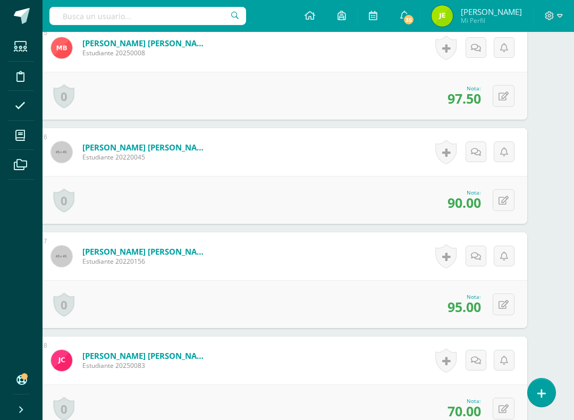
click at [507, 305] on icon at bounding box center [504, 305] width 10 height 9
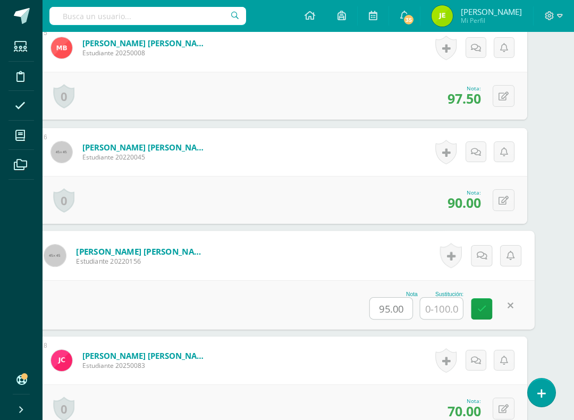
click at [433, 311] on input "text" at bounding box center [442, 308] width 43 height 21
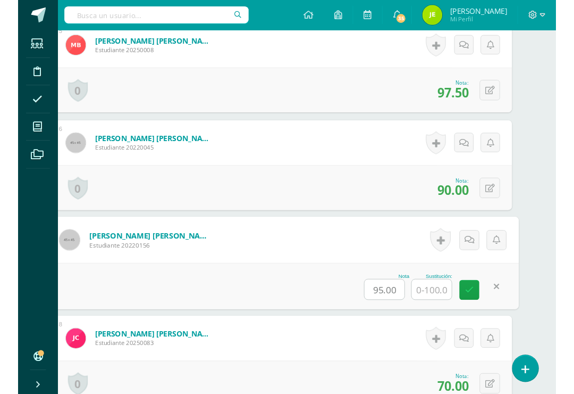
scroll to position [823, 26]
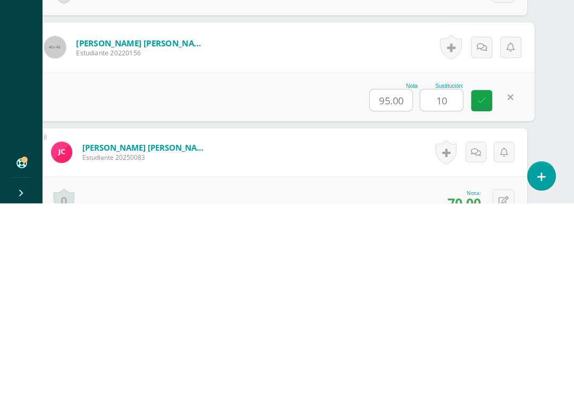
type input "100"
click at [479, 286] on icon at bounding box center [483, 290] width 10 height 9
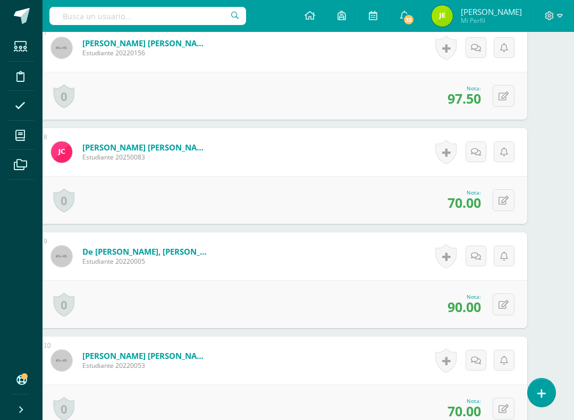
click at [508, 205] on icon at bounding box center [504, 200] width 10 height 9
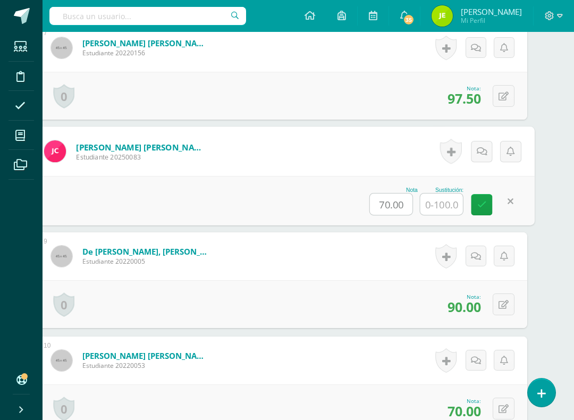
click at [443, 211] on input "text" at bounding box center [442, 204] width 43 height 21
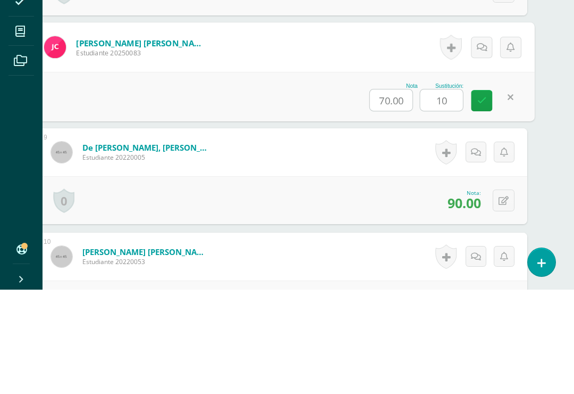
type input "100"
click at [473, 194] on link at bounding box center [482, 204] width 21 height 21
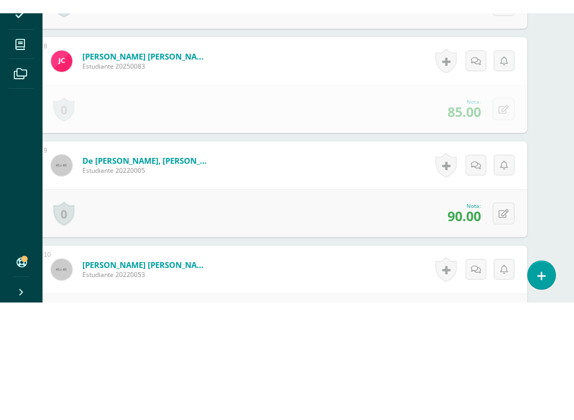
scroll to position [1118, 26]
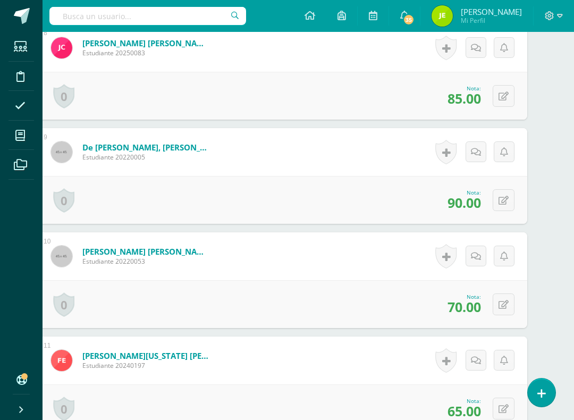
click at [501, 307] on icon at bounding box center [504, 305] width 10 height 9
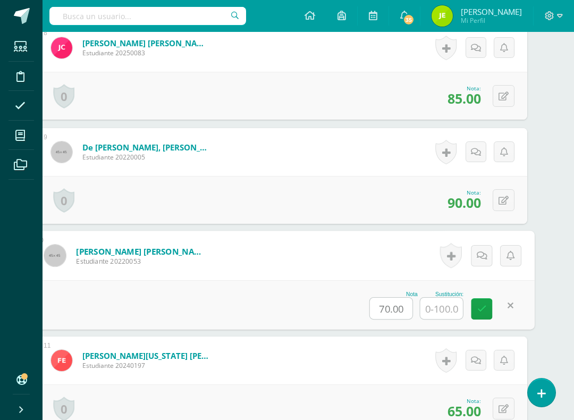
click at [446, 309] on input "text" at bounding box center [442, 308] width 43 height 21
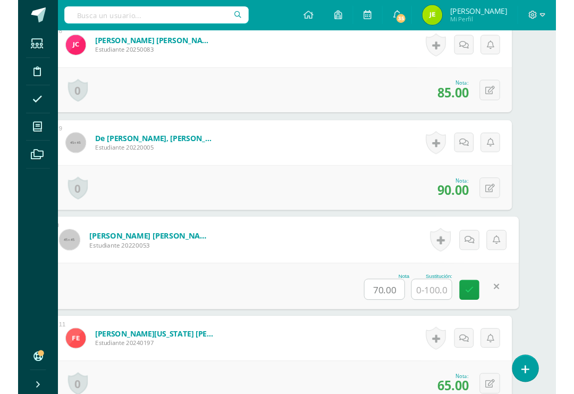
scroll to position [1136, 26]
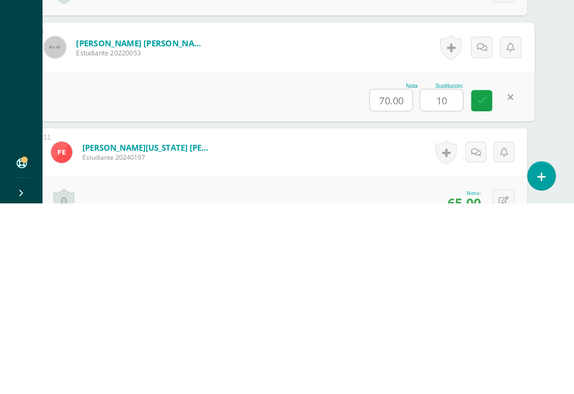
type input "100"
click at [482, 286] on icon at bounding box center [483, 290] width 10 height 9
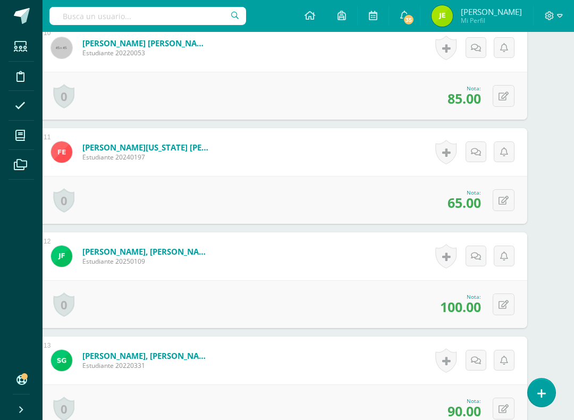
click at [505, 203] on icon at bounding box center [504, 200] width 10 height 9
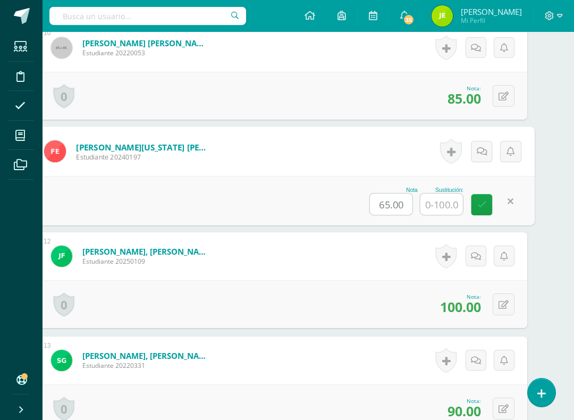
click at [443, 201] on input "text" at bounding box center [442, 204] width 43 height 21
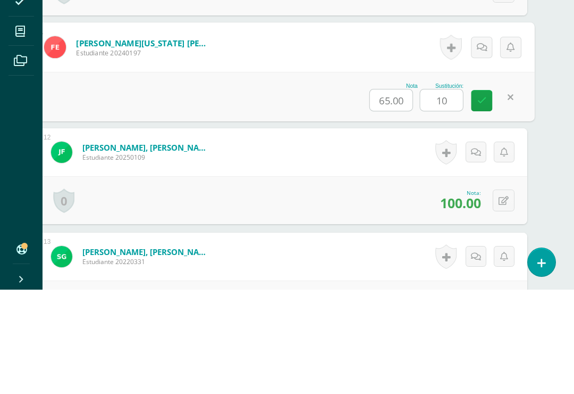
type input "100"
click at [477, 194] on link at bounding box center [482, 204] width 21 height 21
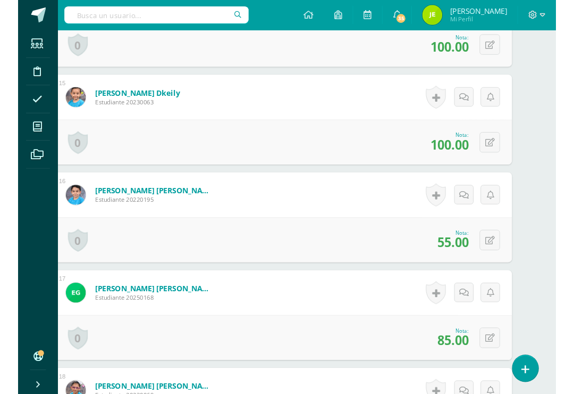
scroll to position [1791, 26]
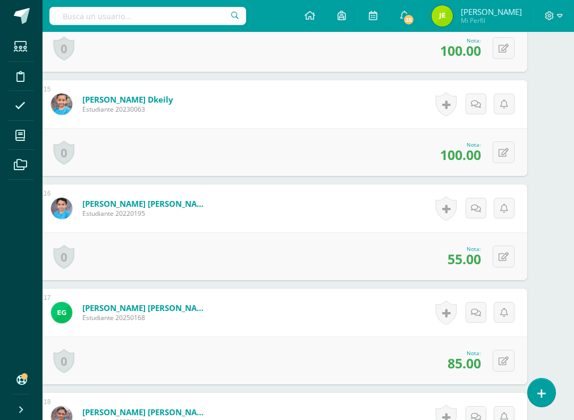
click at [499, 259] on icon at bounding box center [504, 257] width 10 height 9
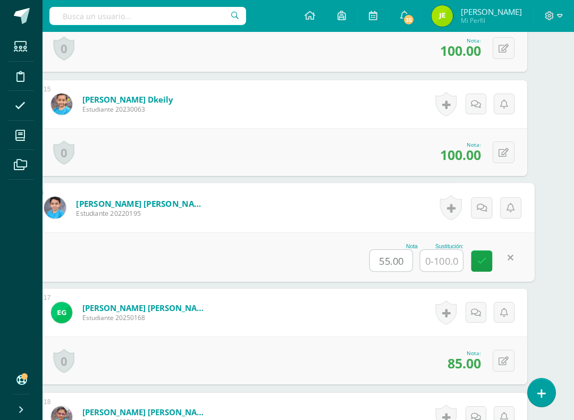
click at [450, 262] on input "text" at bounding box center [442, 260] width 43 height 21
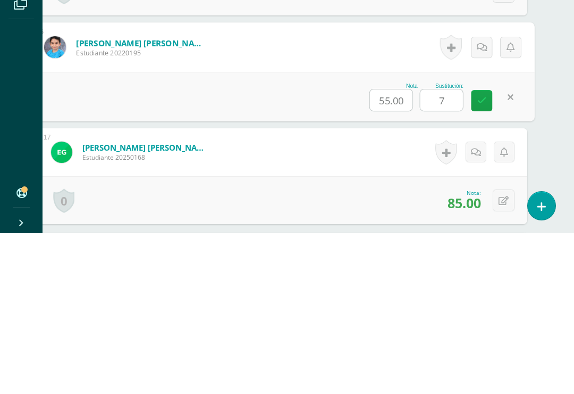
type input "75"
click at [483, 256] on icon at bounding box center [483, 260] width 10 height 9
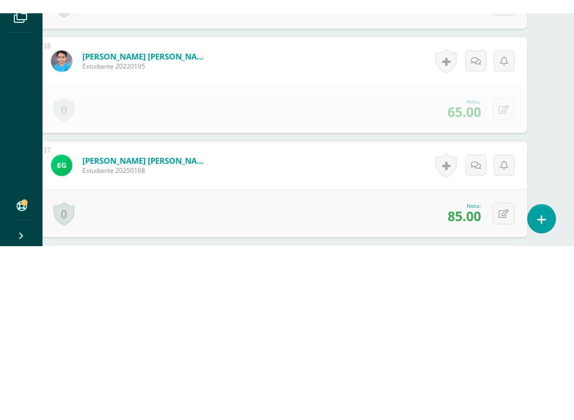
scroll to position [1952, 26]
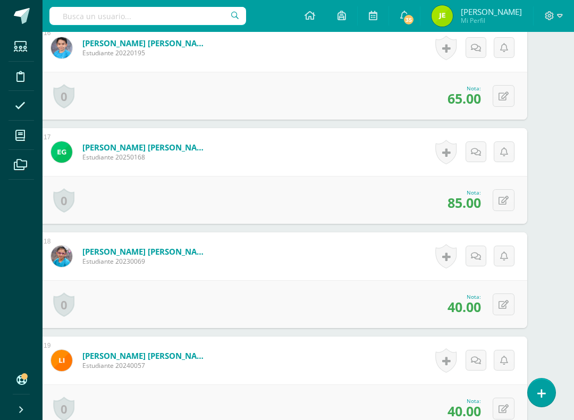
click at [510, 308] on button at bounding box center [504, 305] width 22 height 22
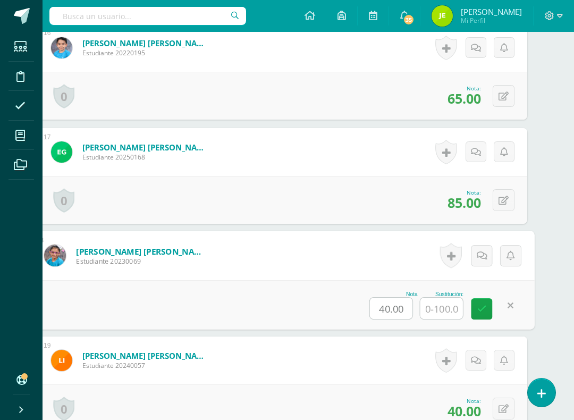
click at [442, 311] on input "text" at bounding box center [442, 308] width 43 height 21
